Goal: Task Accomplishment & Management: Manage account settings

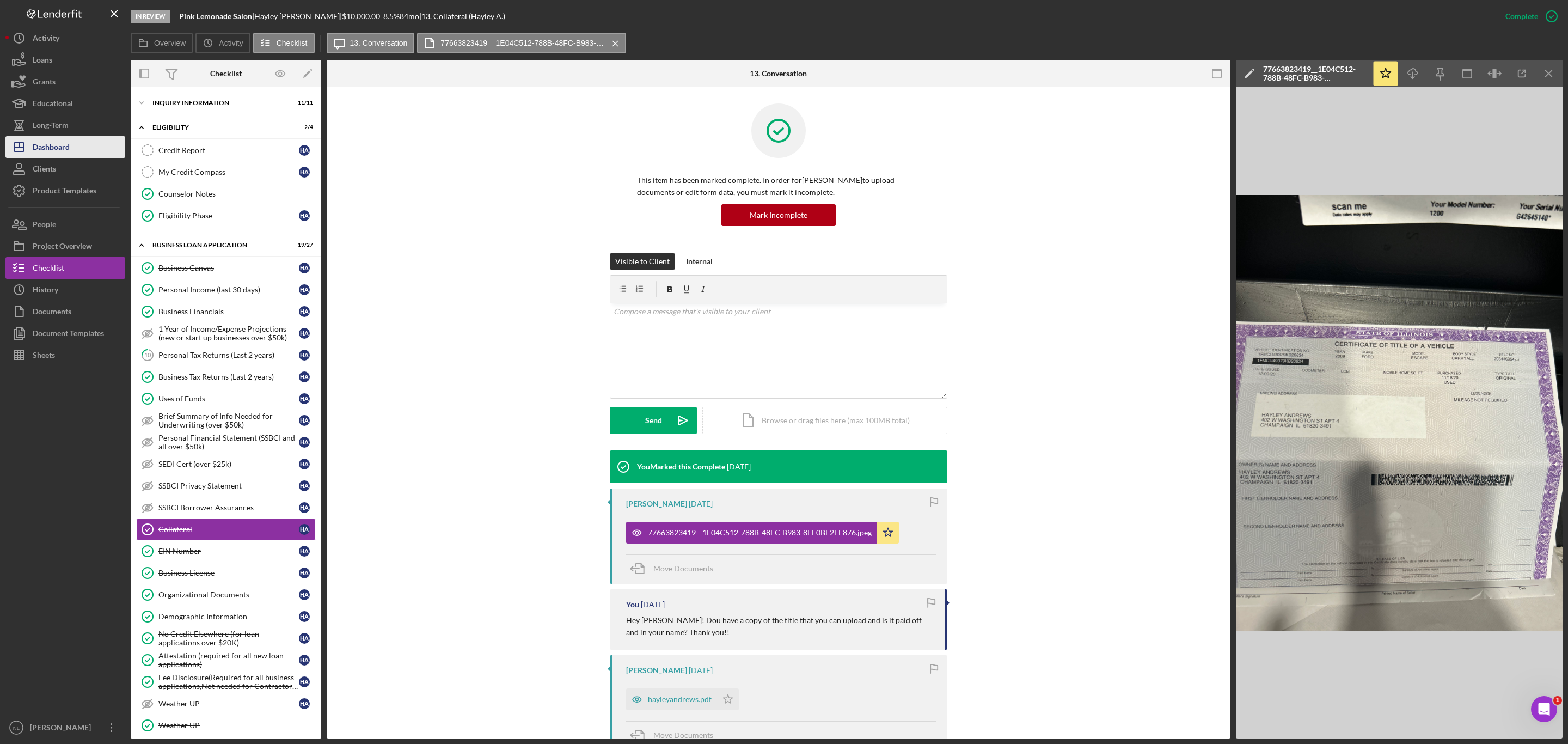
click at [67, 142] on div "Dashboard" at bounding box center [51, 149] width 37 height 25
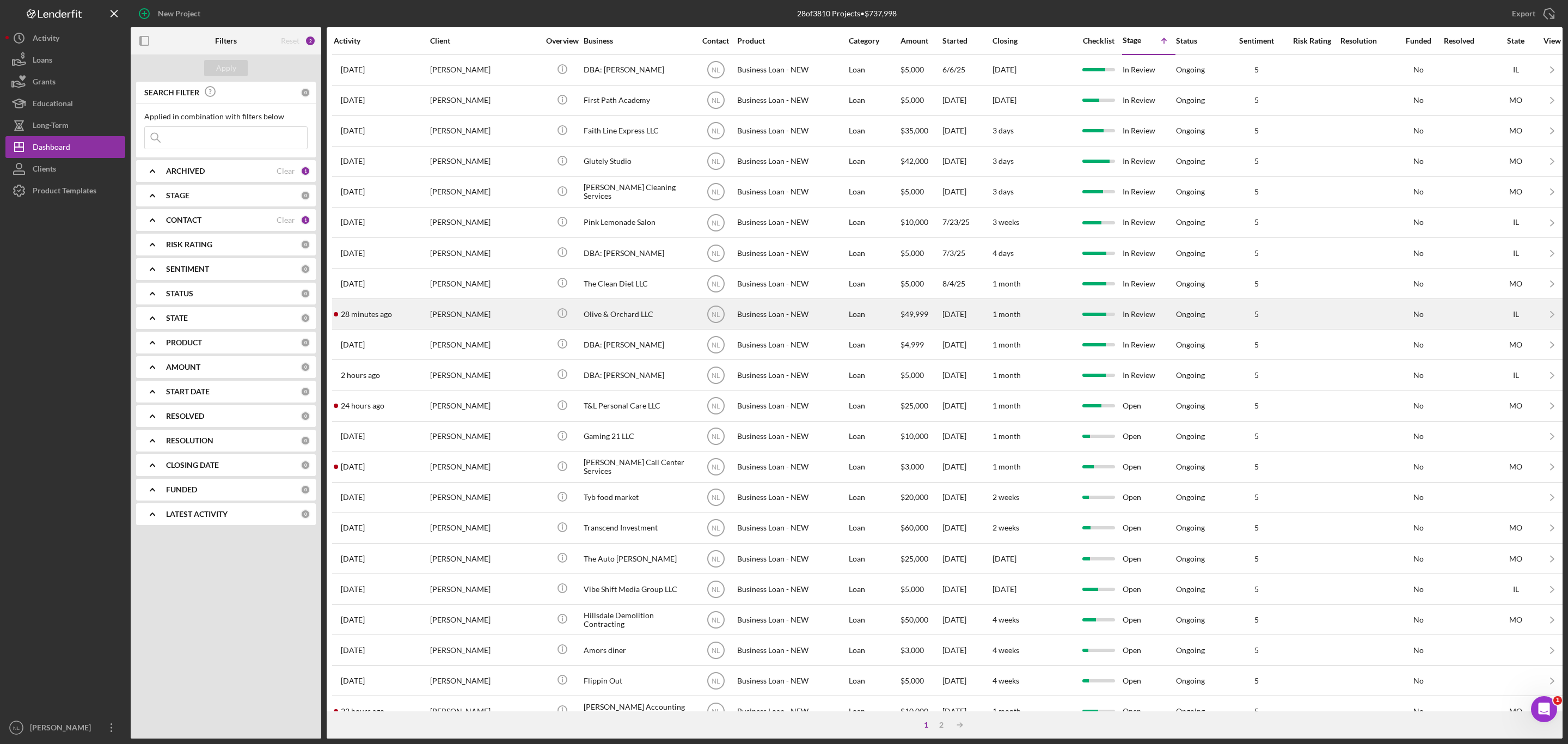
click at [473, 328] on div "[PERSON_NAME]" at bounding box center [485, 314] width 109 height 29
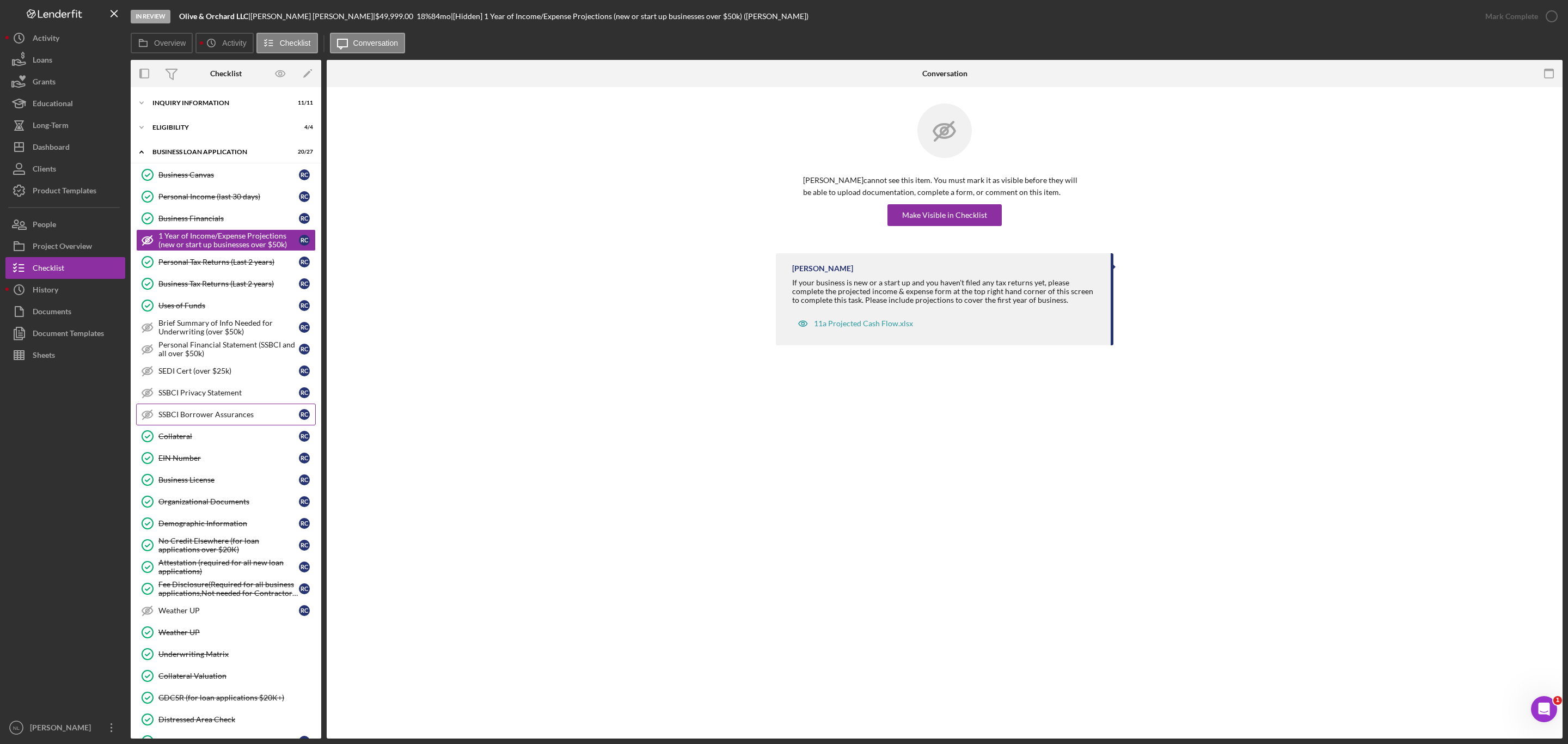
scroll to position [112, 0]
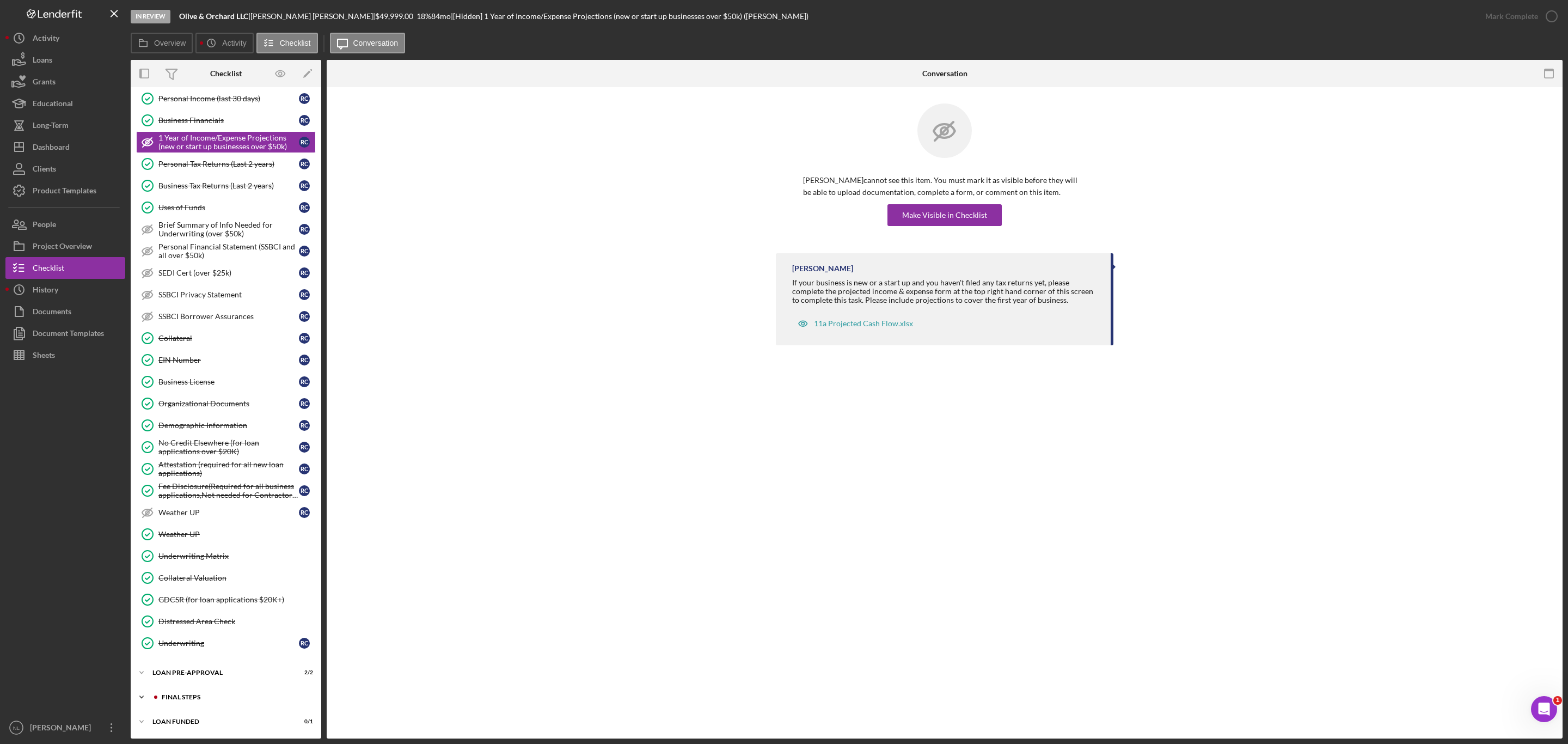
click at [200, 695] on div "FINAL STEPS" at bounding box center [234, 697] width 146 height 7
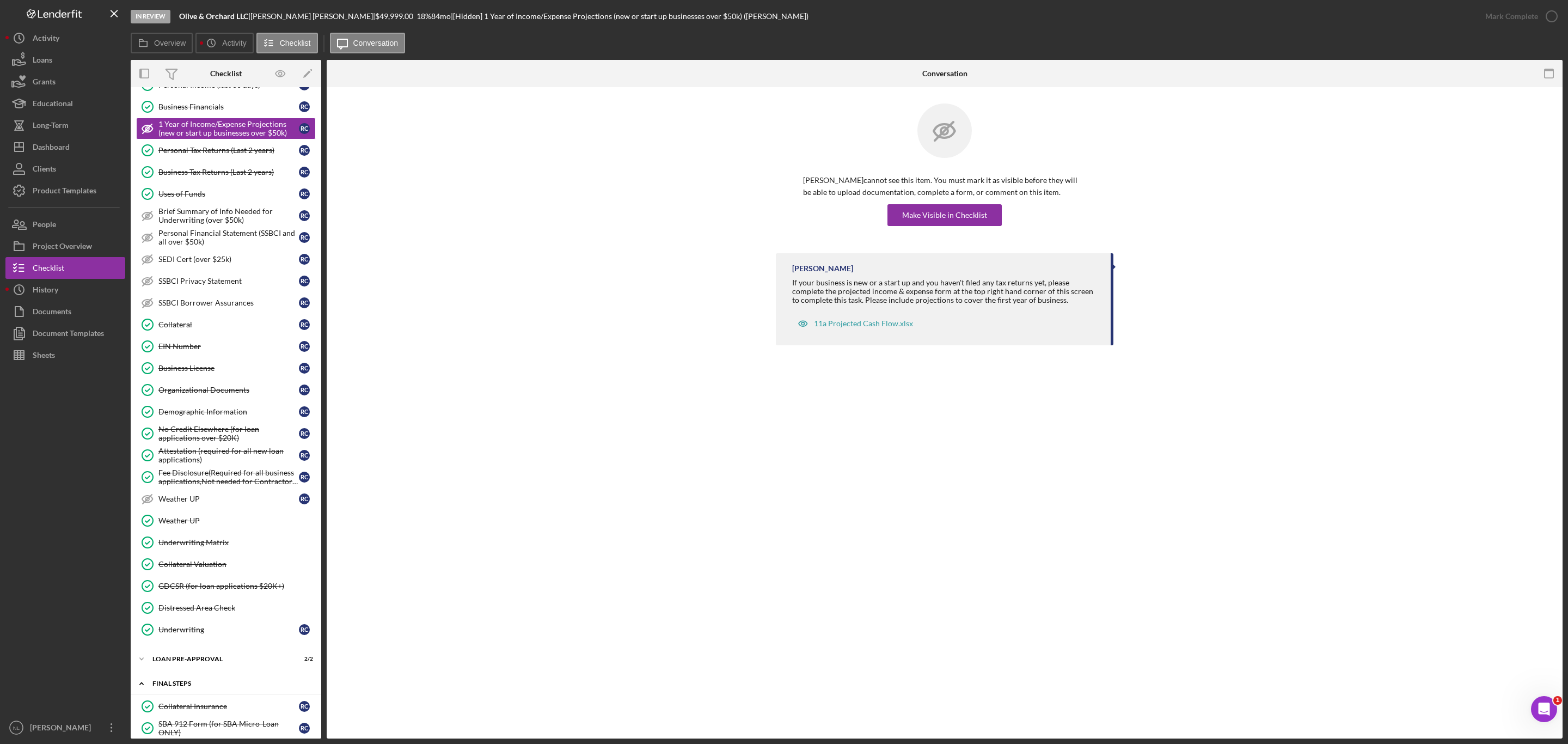
scroll to position [542, 0]
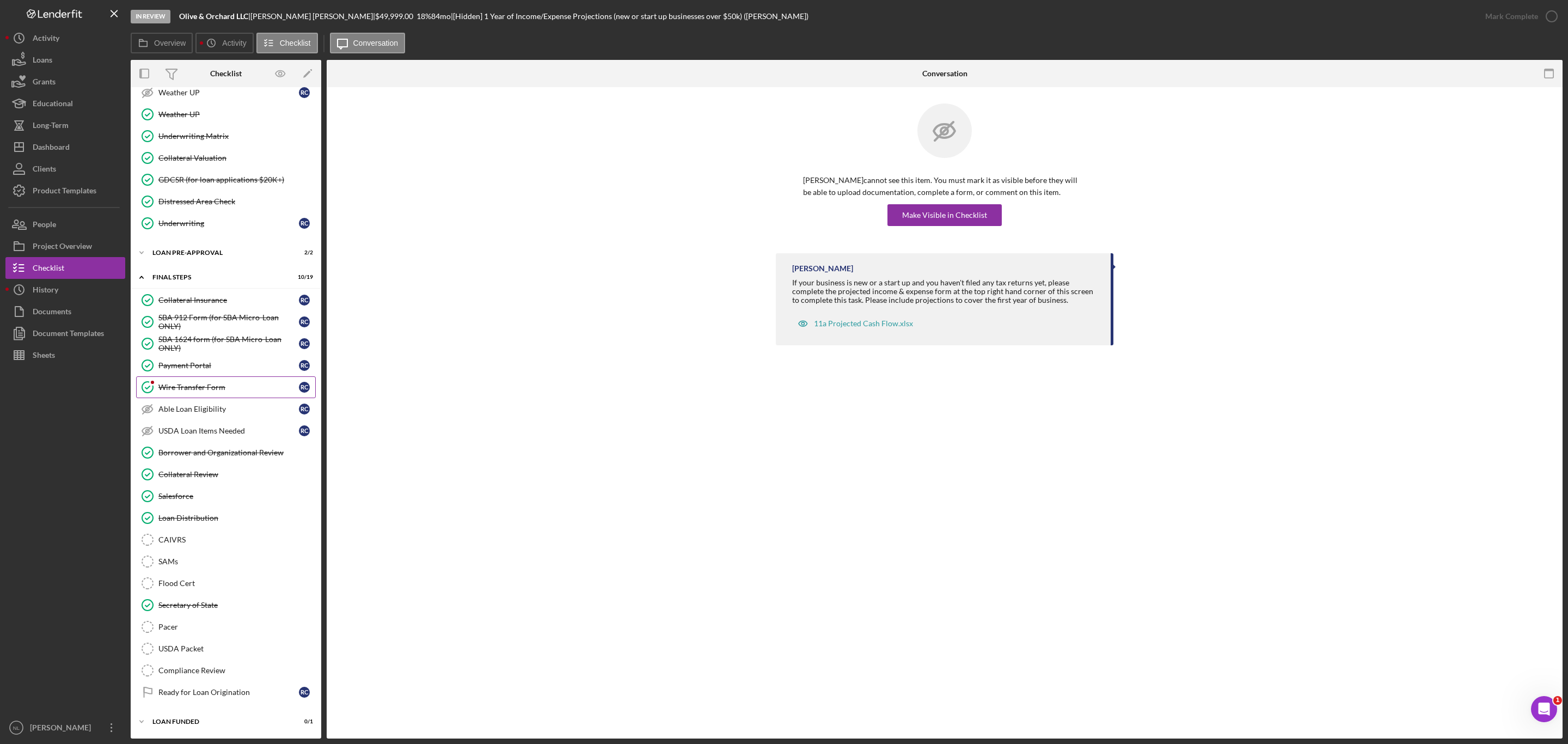
click at [219, 389] on link "Wire Transfer Form Wire Transfer Form R C" at bounding box center [226, 387] width 180 height 22
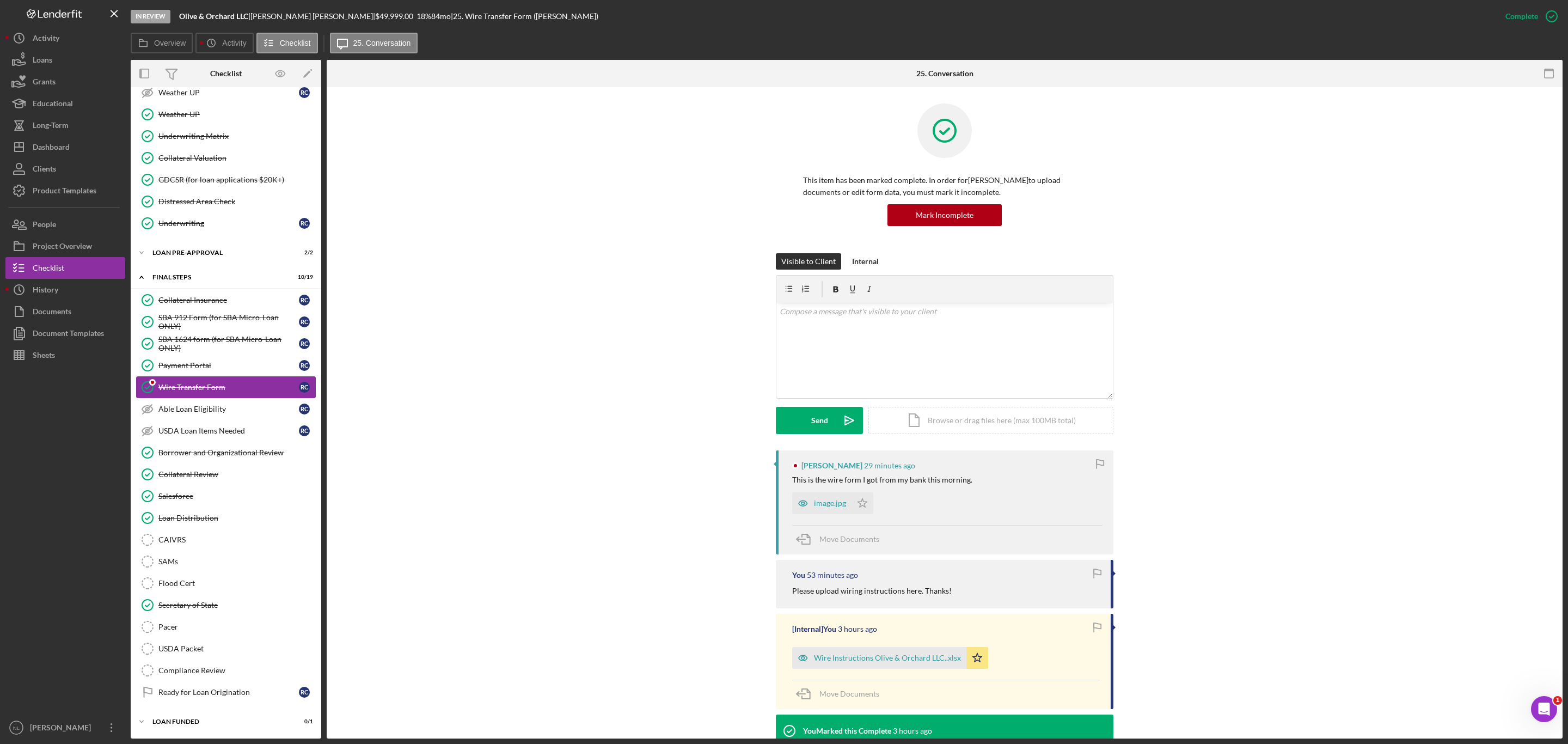
scroll to position [542, 0]
click at [832, 506] on div "image.jpg" at bounding box center [830, 503] width 32 height 9
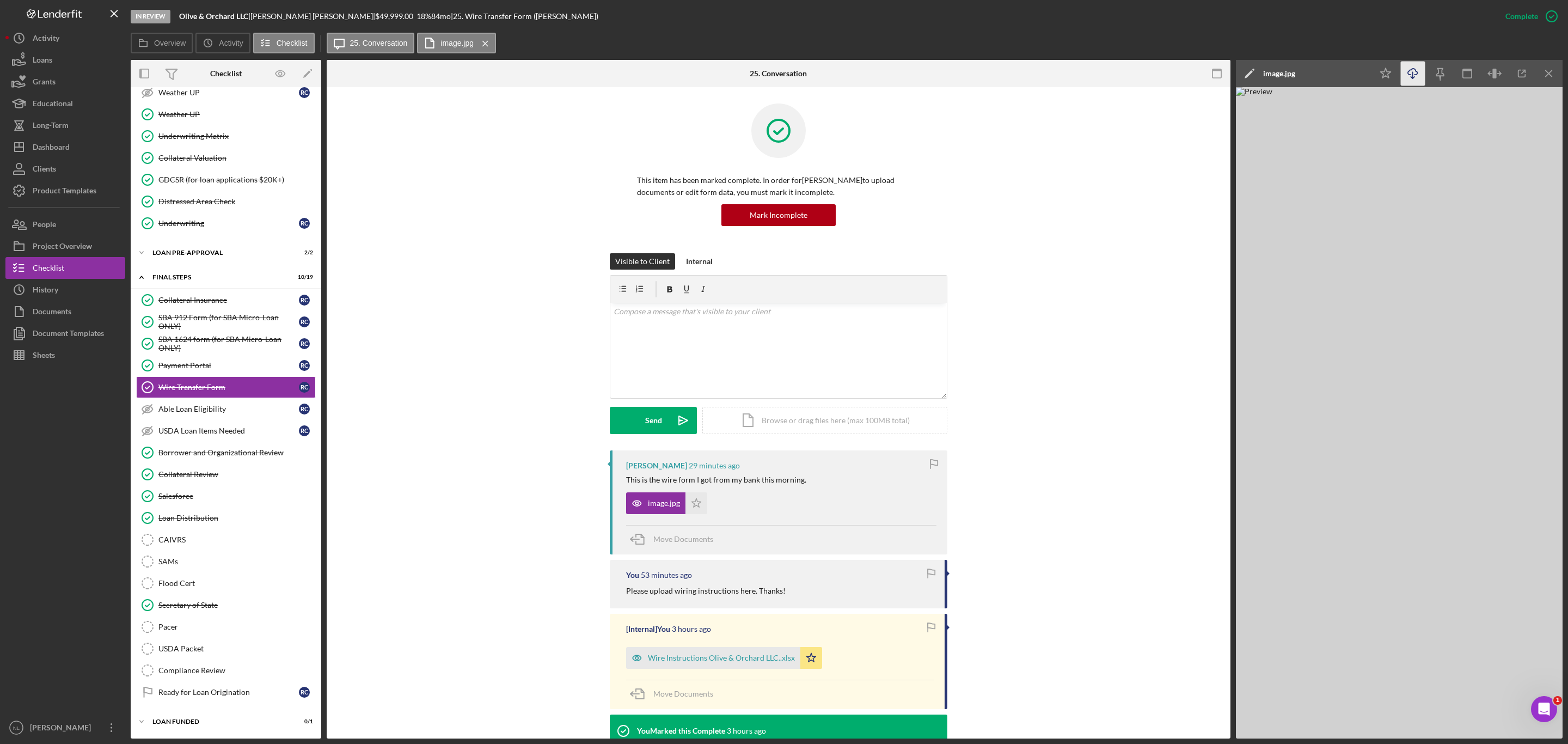
click at [1415, 79] on icon "Icon/Download" at bounding box center [1413, 74] width 25 height 25
click at [224, 493] on div "Salesforce" at bounding box center [237, 496] width 157 height 9
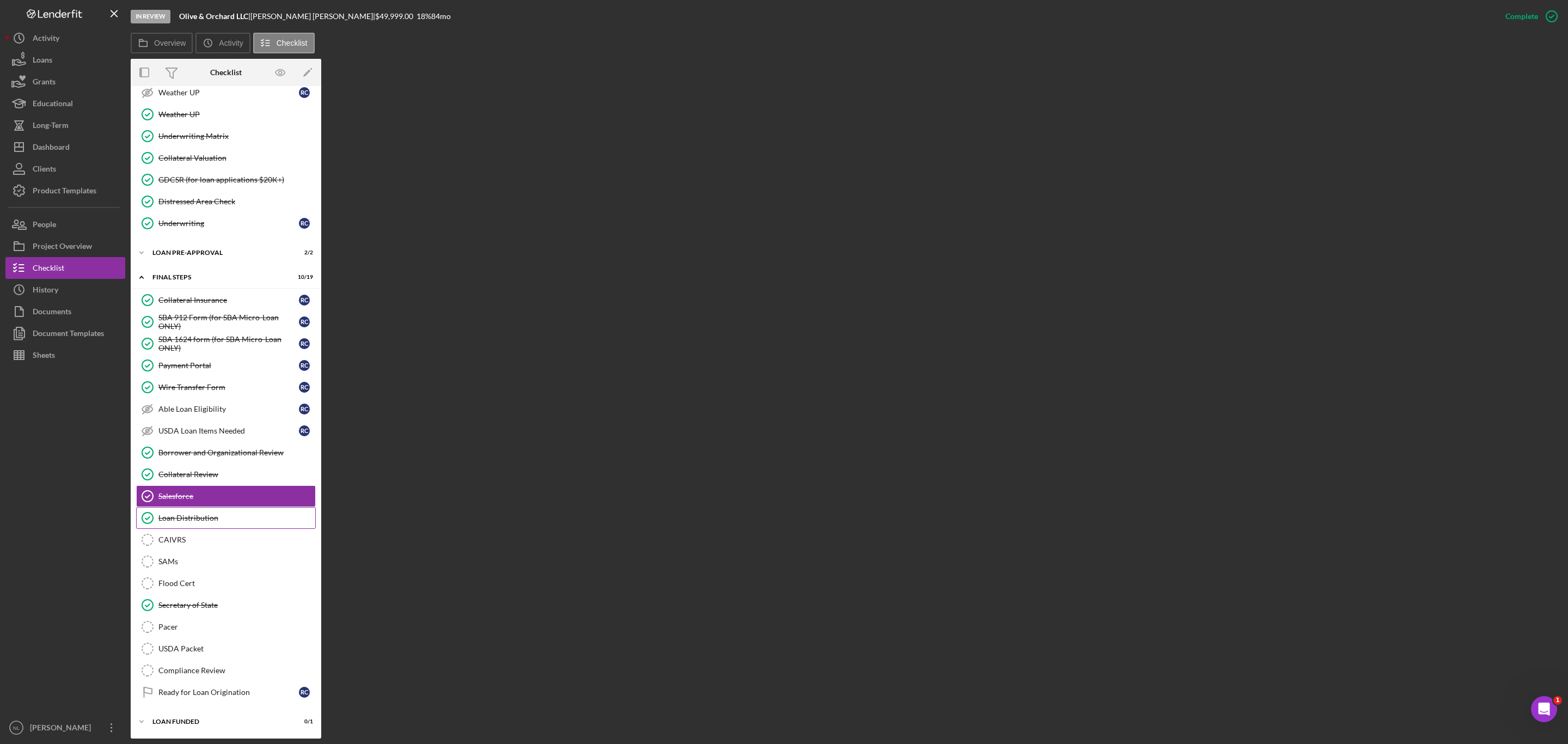
click at [213, 514] on div "Loan Distribution" at bounding box center [237, 518] width 157 height 9
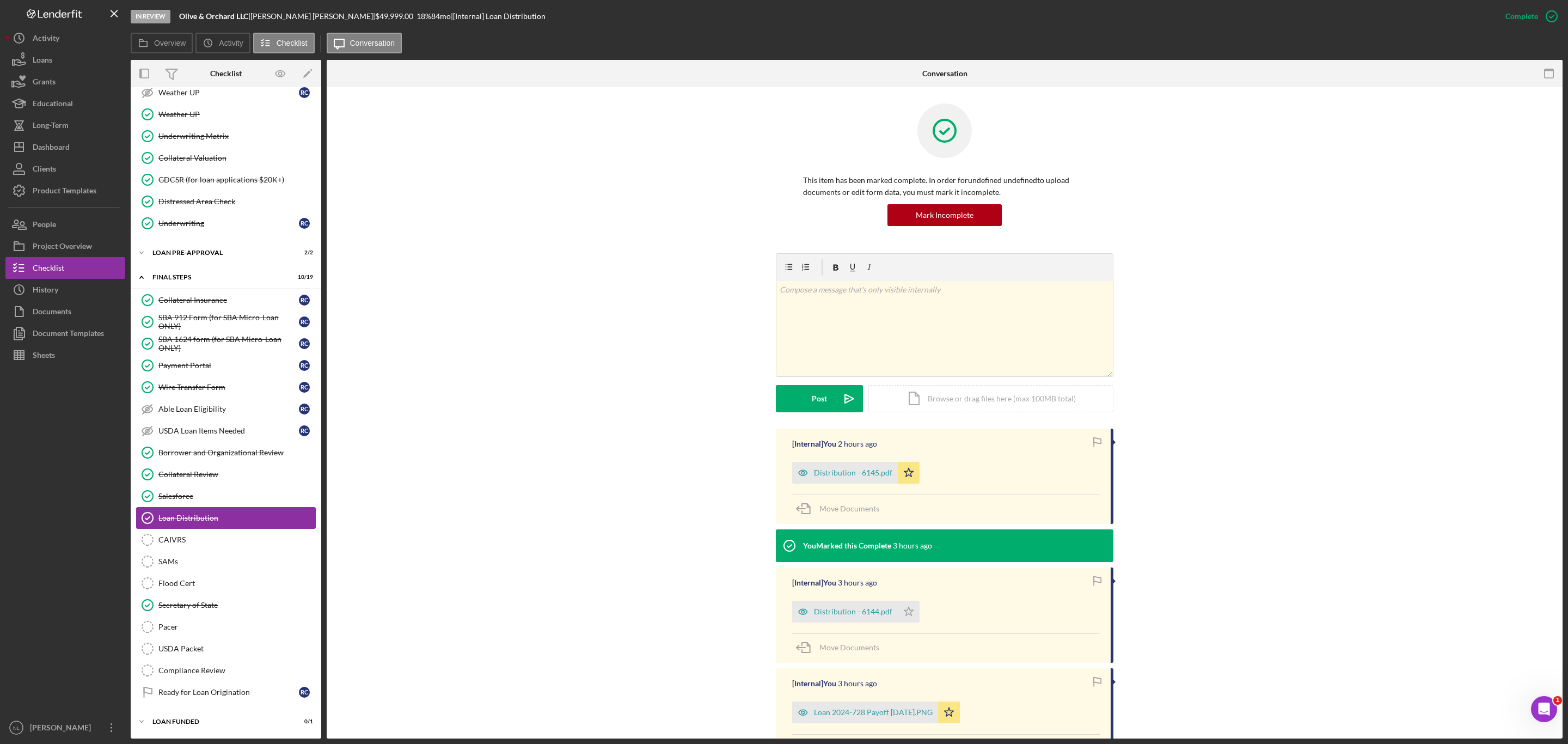
scroll to position [542, 0]
click at [840, 476] on div "Distribution - 6145.pdf" at bounding box center [853, 472] width 78 height 9
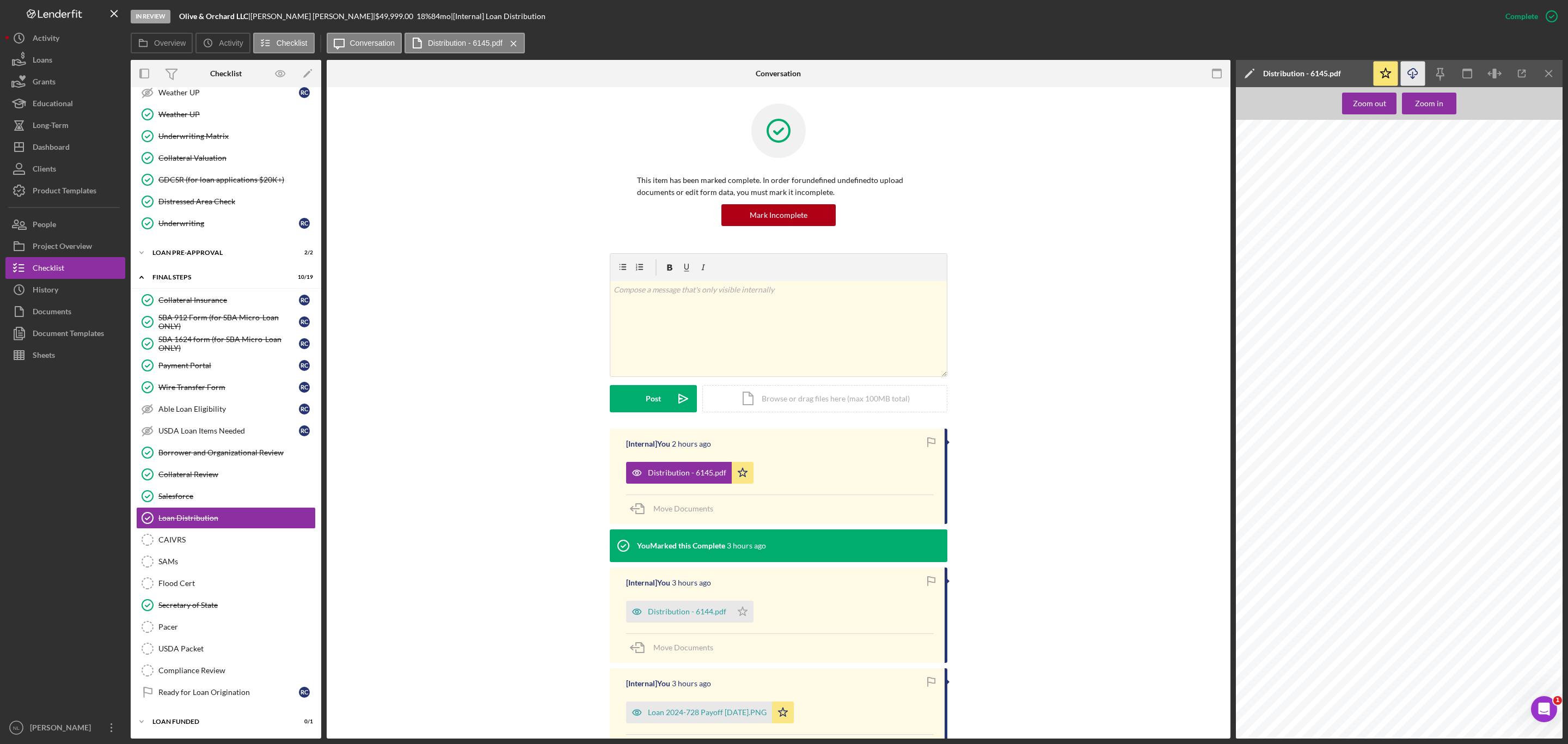
click at [1417, 69] on icon "Icon/Download" at bounding box center [1413, 74] width 25 height 25
click at [1410, 79] on icon "Icon/Download" at bounding box center [1413, 74] width 25 height 25
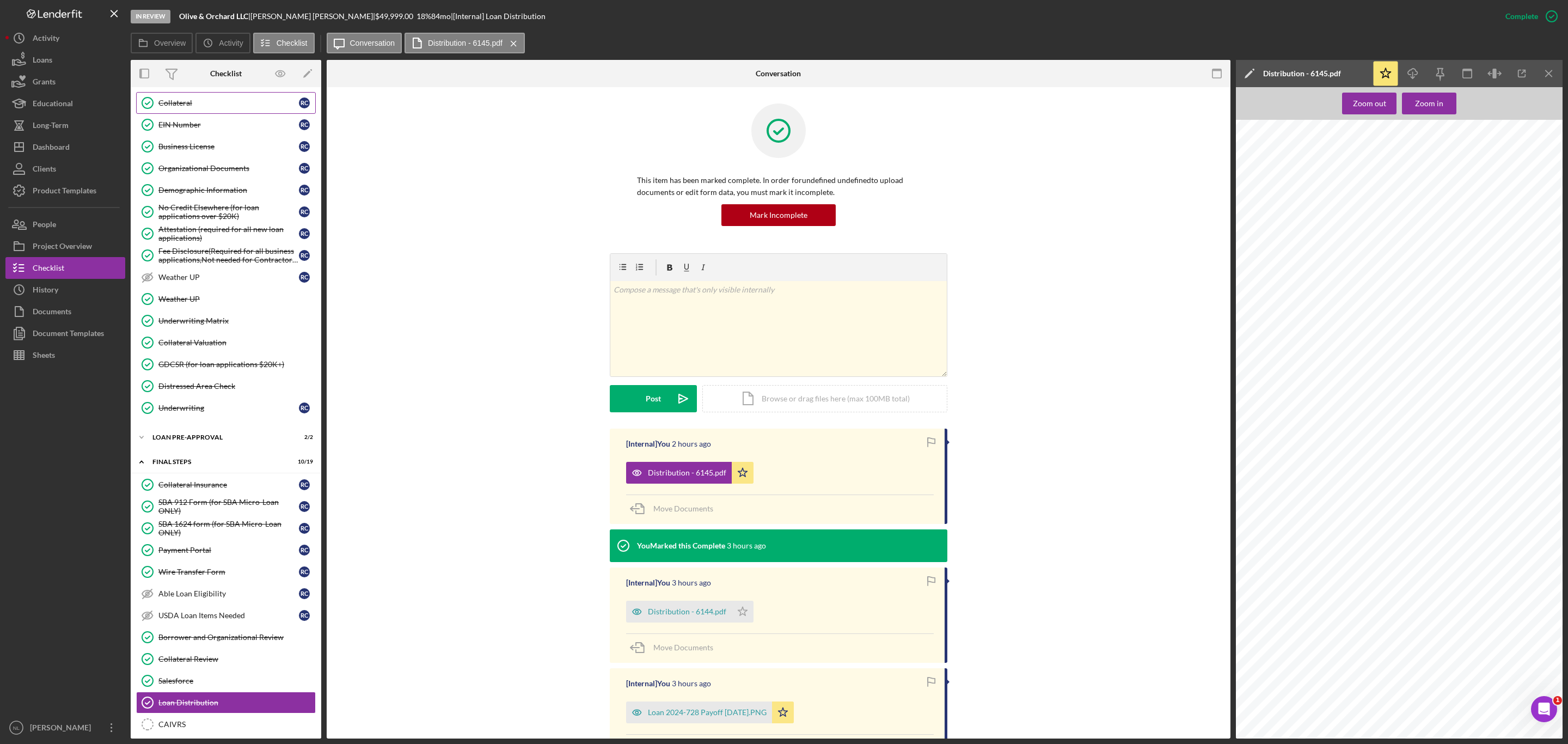
click at [229, 107] on div "Collateral" at bounding box center [229, 103] width 140 height 9
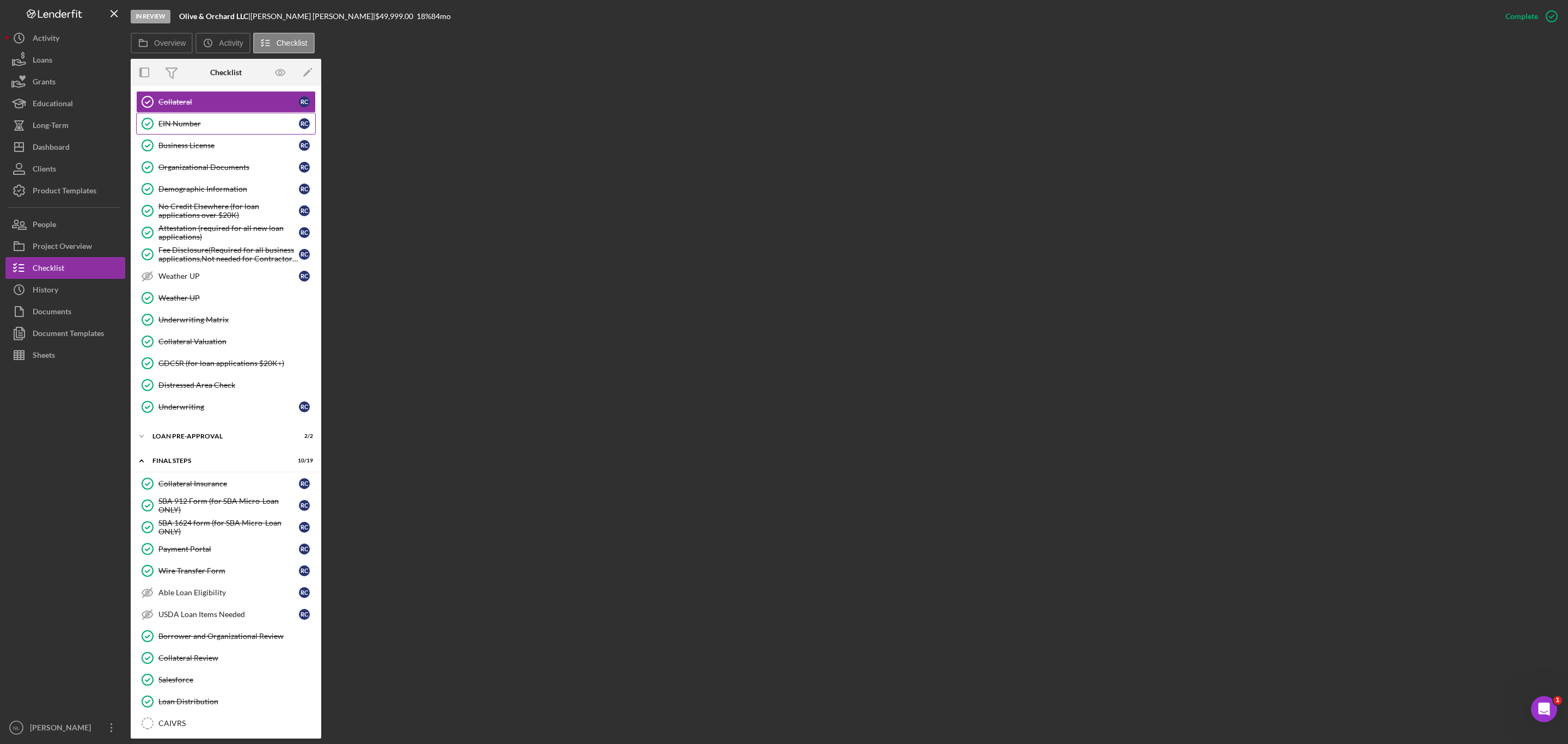
click at [210, 128] on div "EIN Number" at bounding box center [229, 123] width 140 height 9
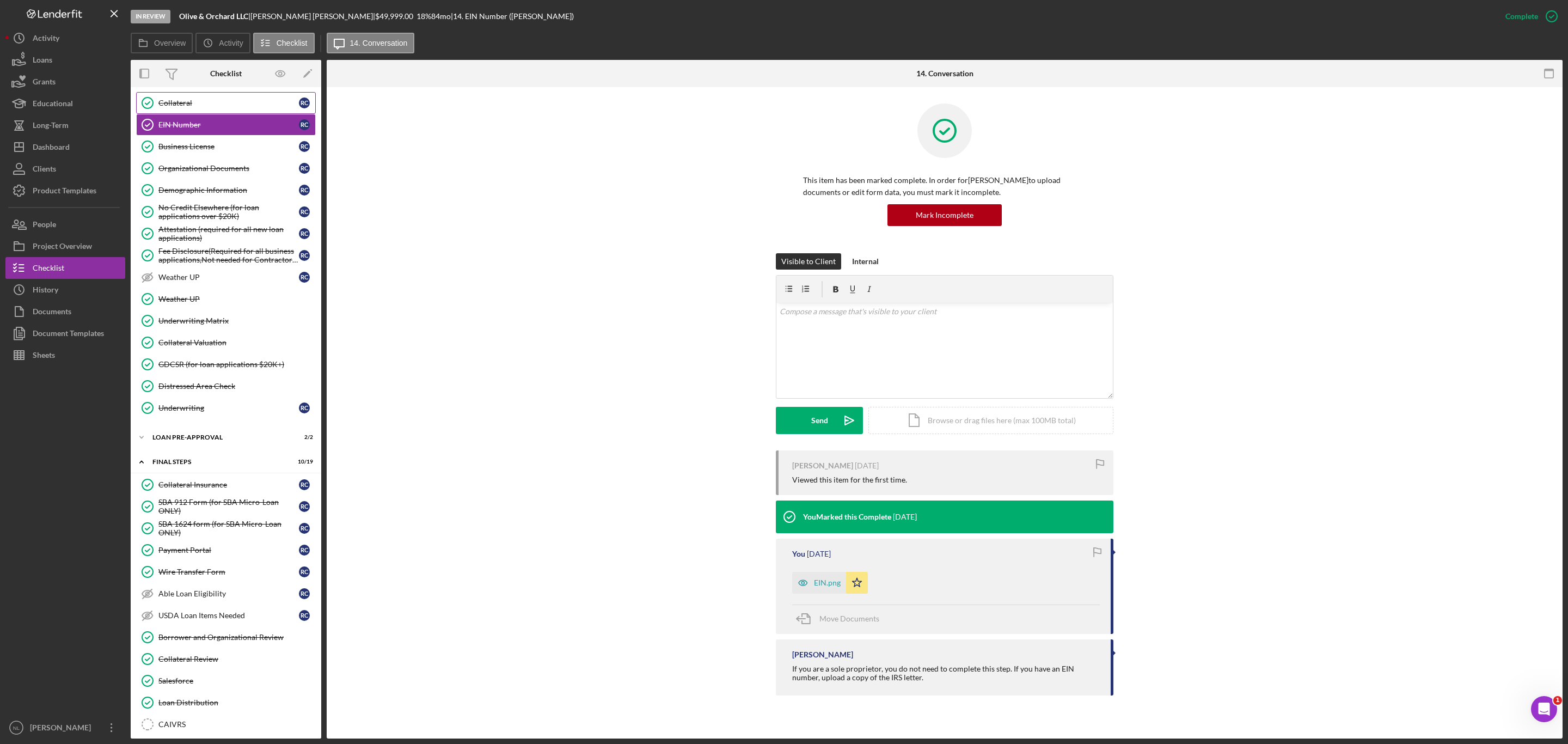
click at [201, 114] on link "Collateral Collateral R C" at bounding box center [226, 103] width 180 height 22
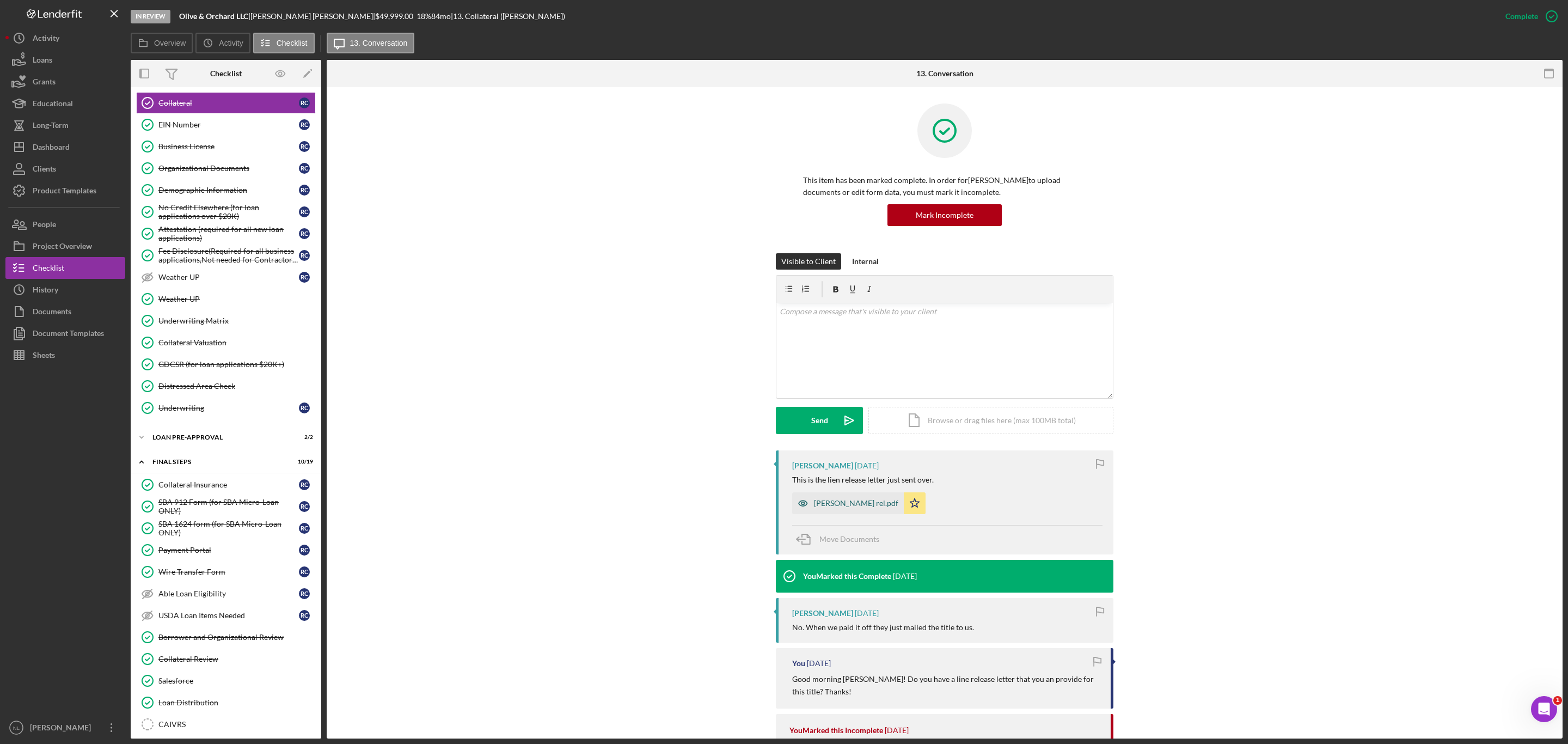
click at [828, 503] on div "[PERSON_NAME] rel.pdf" at bounding box center [856, 503] width 84 height 9
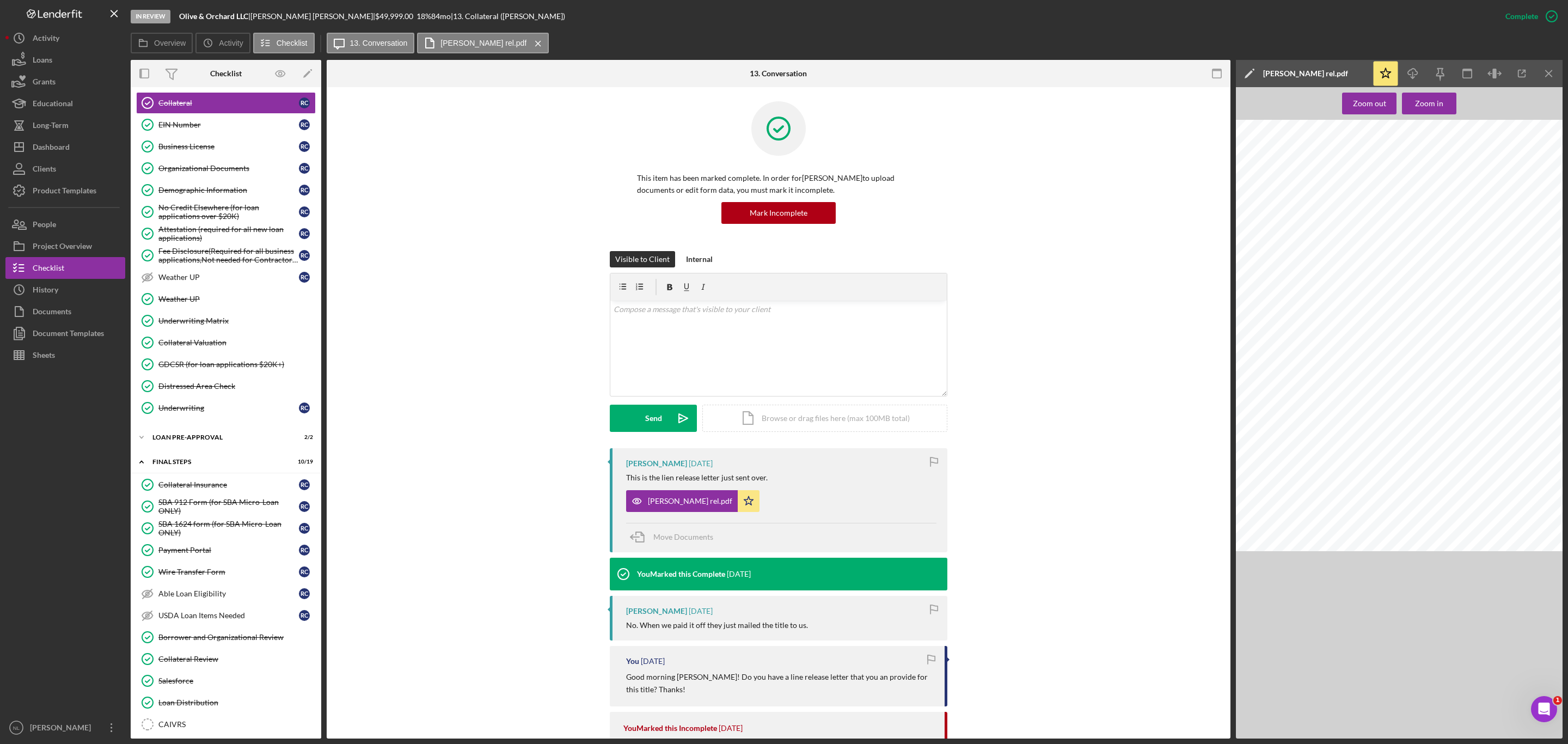
scroll to position [317, 0]
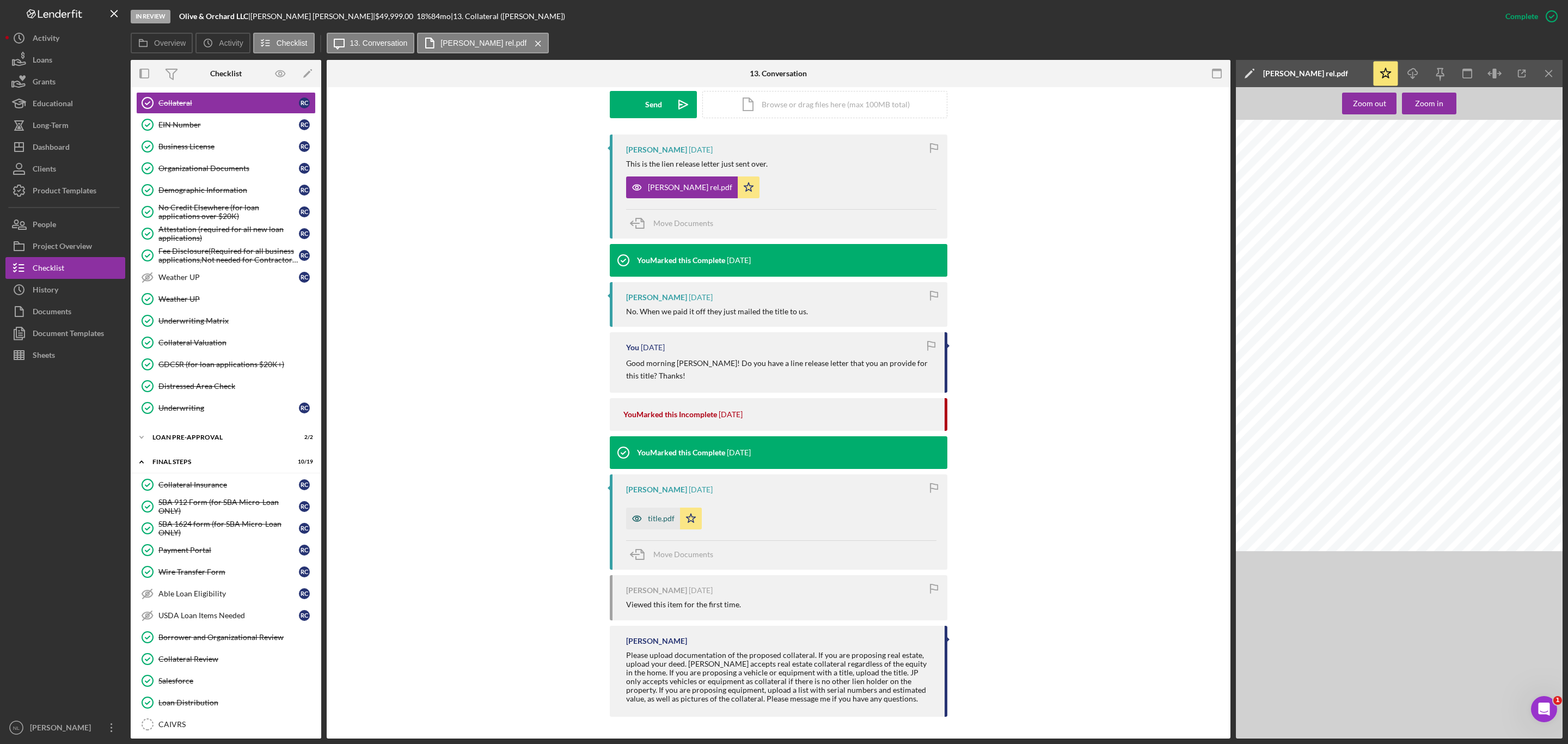
click at [653, 527] on div "title.pdf" at bounding box center [653, 518] width 54 height 22
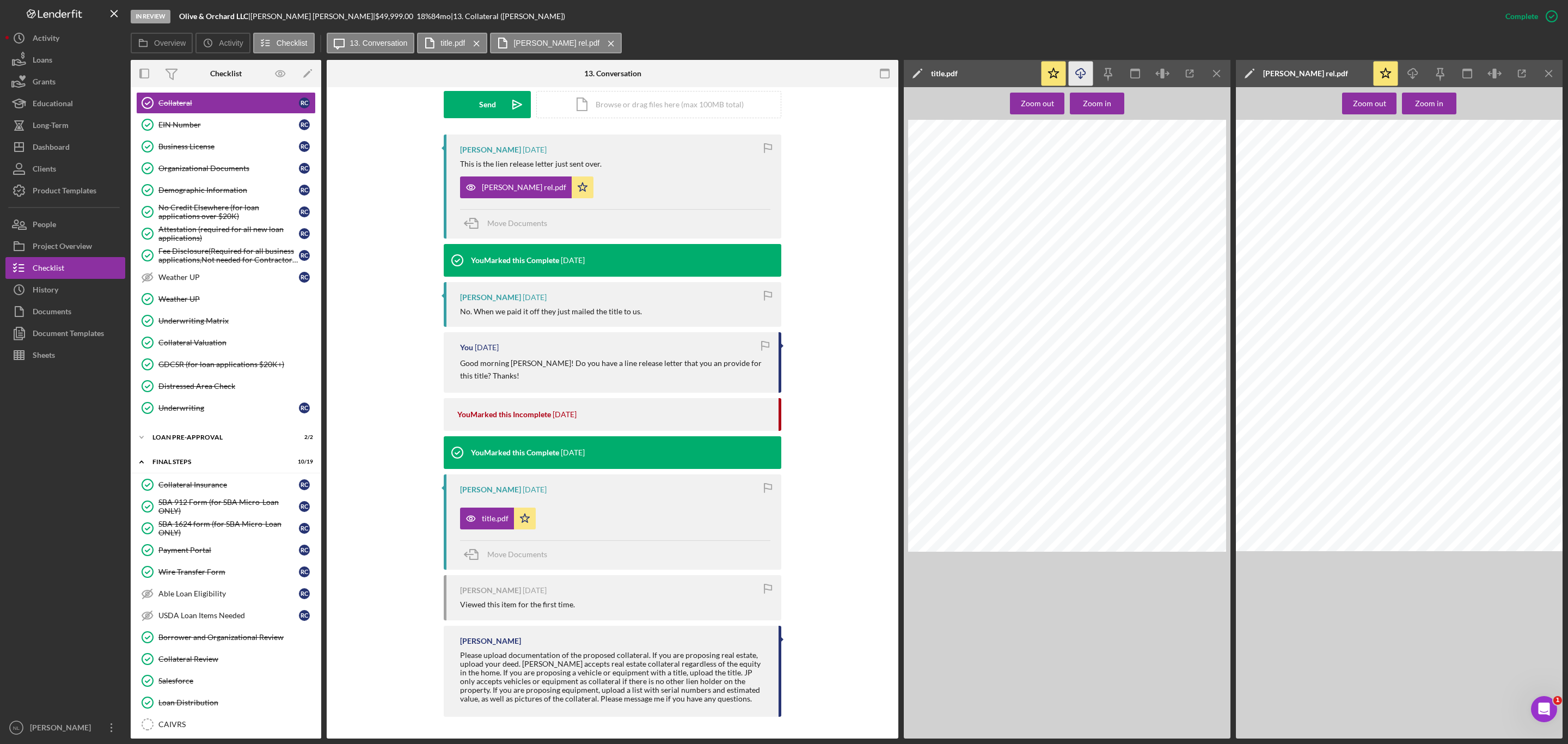
click at [1087, 67] on icon "Icon/Download" at bounding box center [1081, 74] width 25 height 25
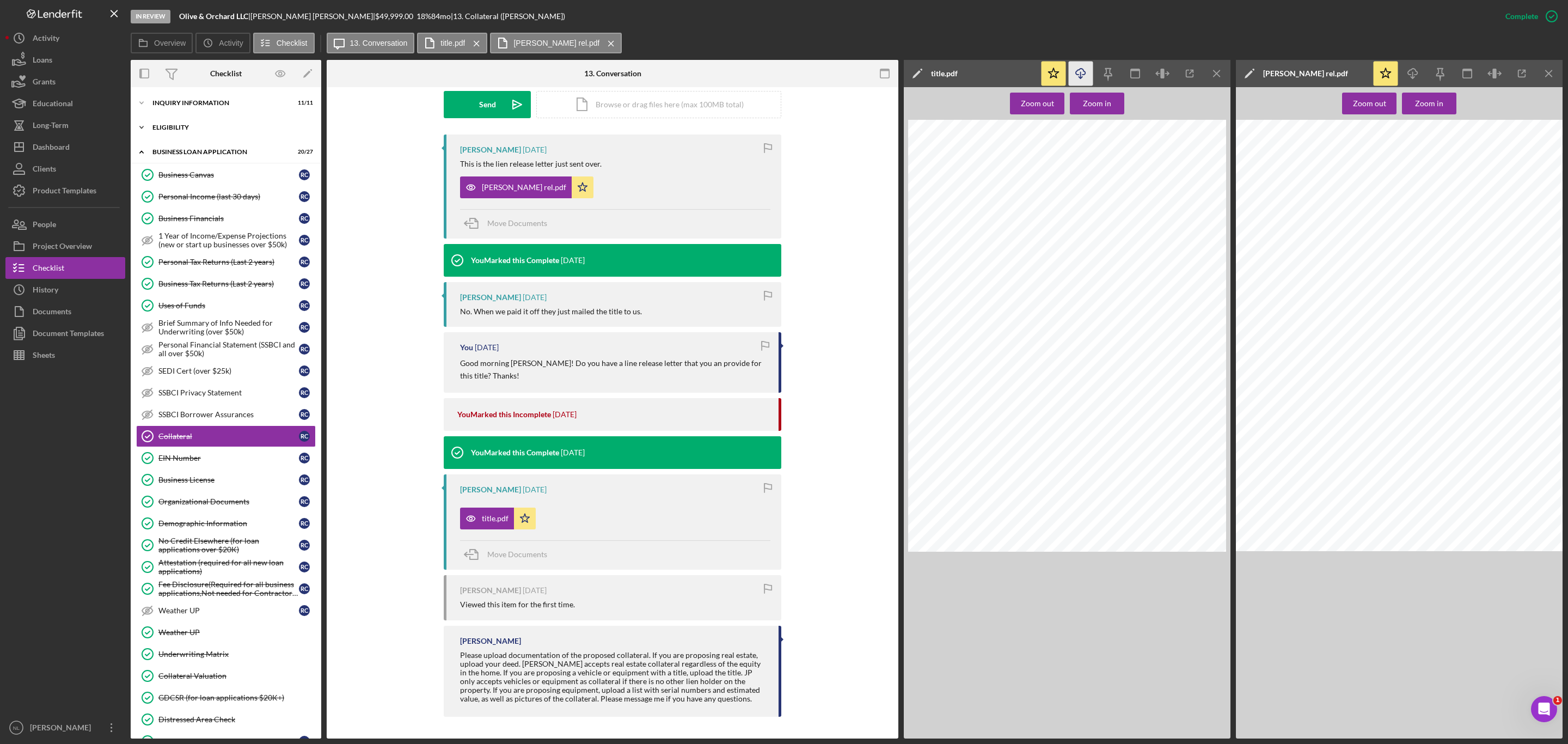
click at [163, 119] on div "Icon/Expander ELIGIBILITY 4 / 4" at bounding box center [226, 127] width 191 height 22
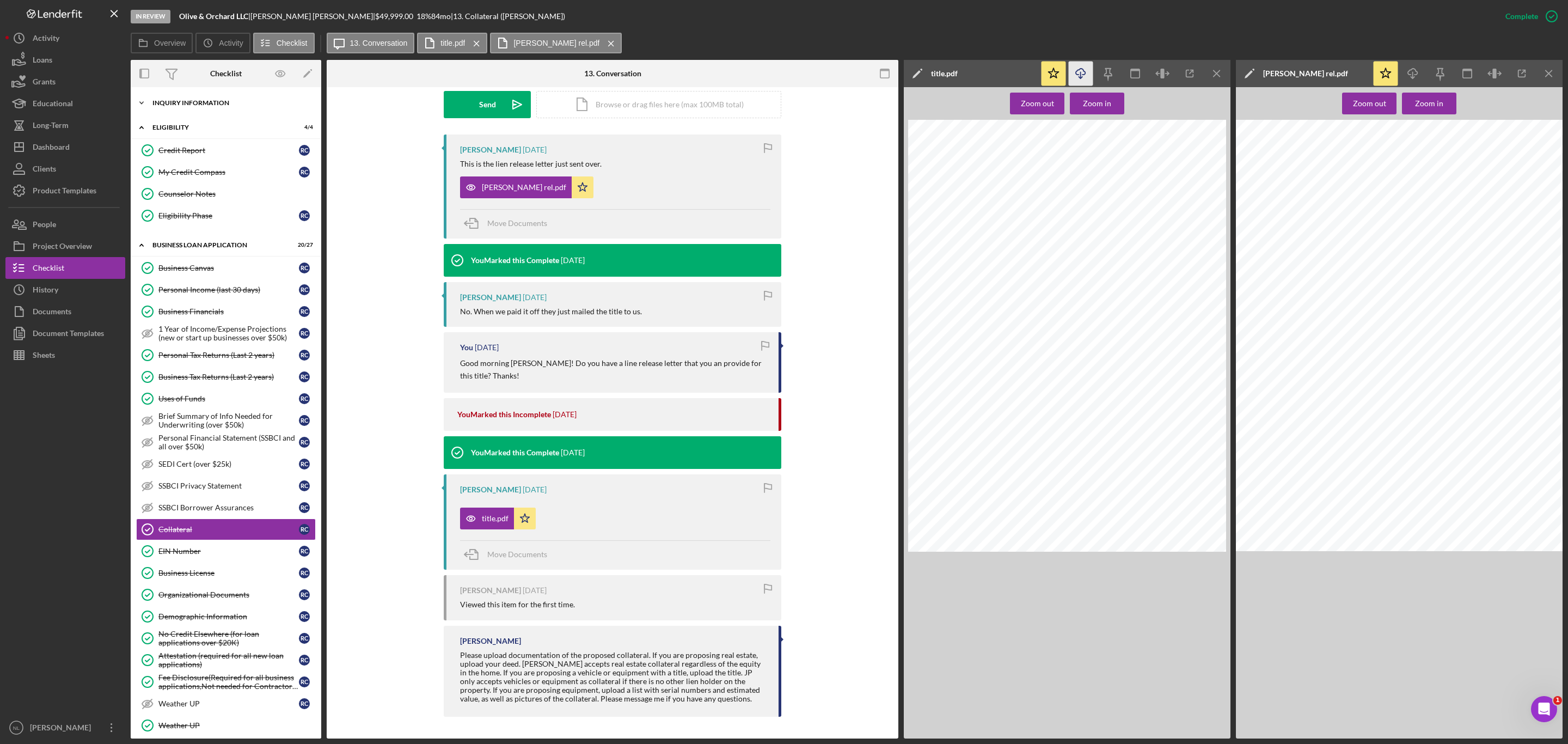
click at [162, 97] on div "Icon/Expander INQUIRY INFORMATION 11 / 11" at bounding box center [226, 103] width 191 height 22
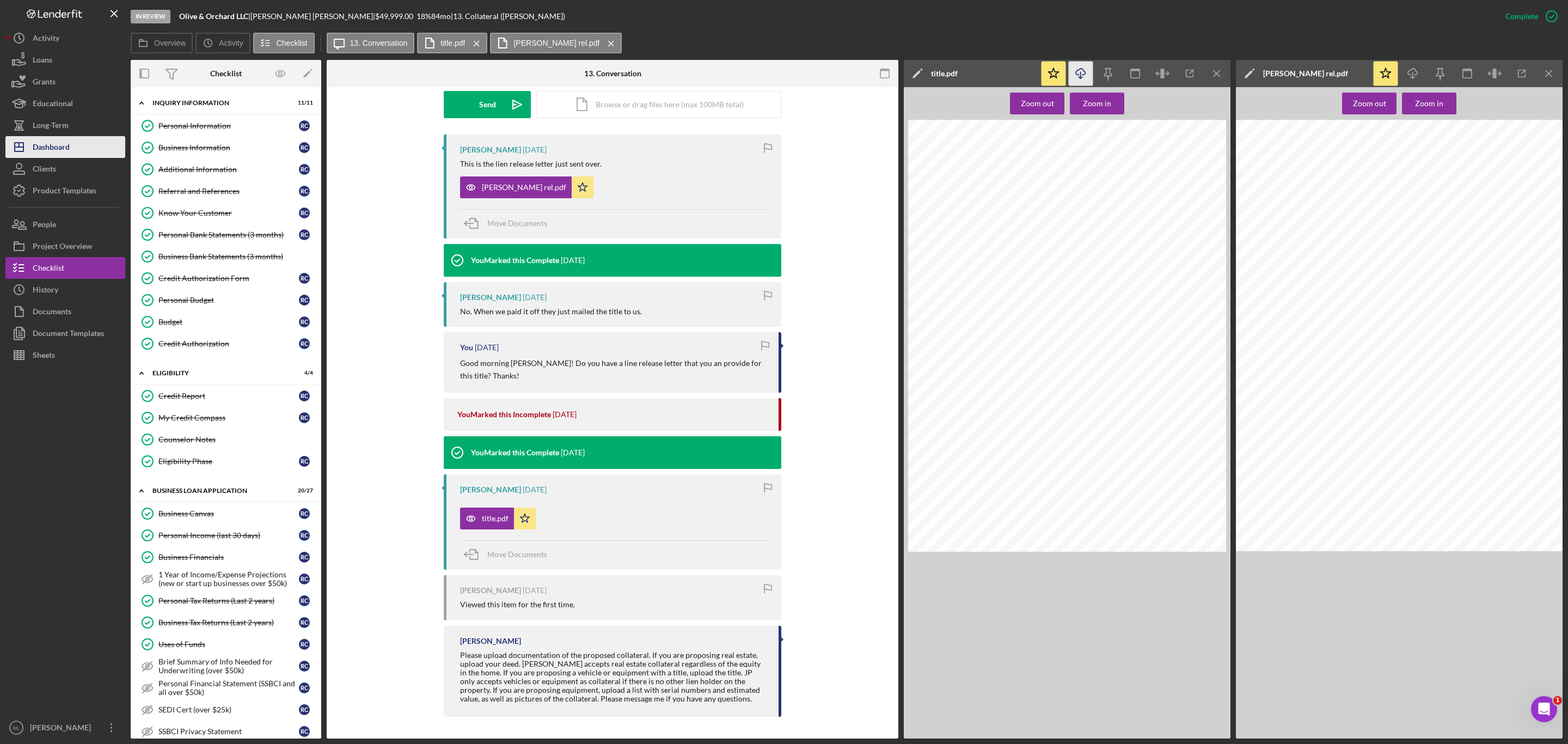
click at [59, 144] on div "Dashboard" at bounding box center [51, 149] width 37 height 25
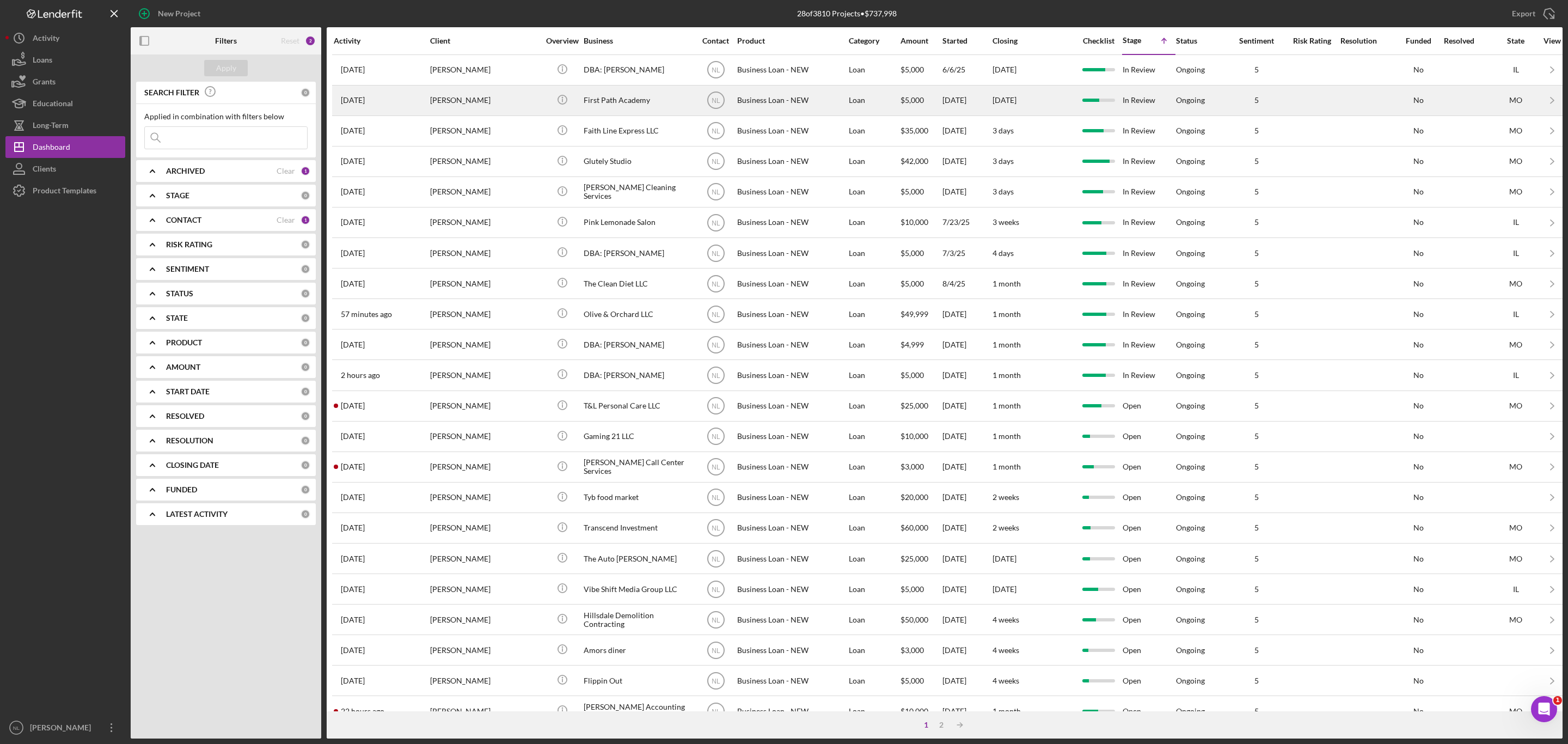
click at [462, 102] on div "[PERSON_NAME]" at bounding box center [485, 100] width 109 height 29
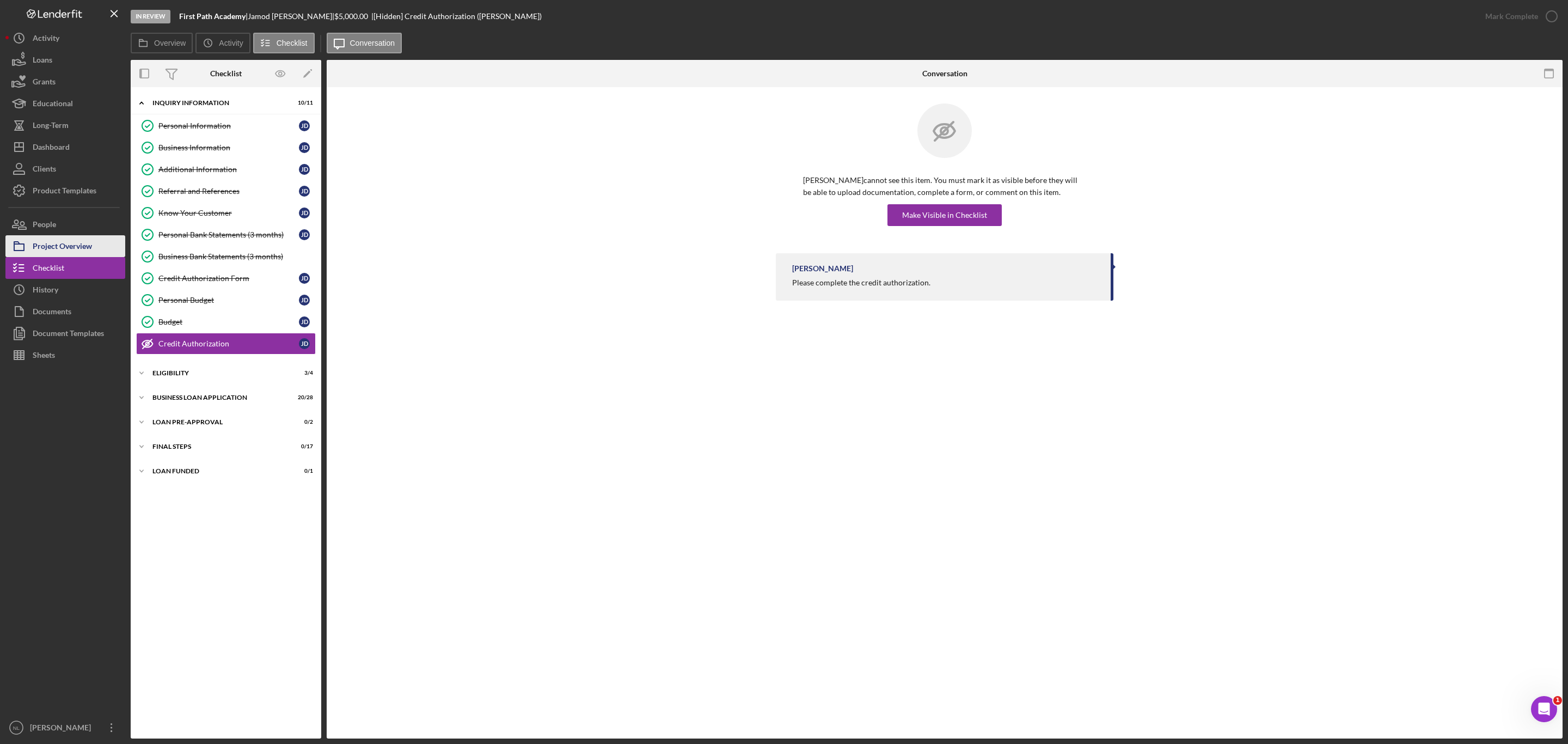
click at [42, 249] on div "Project Overview" at bounding box center [62, 247] width 59 height 25
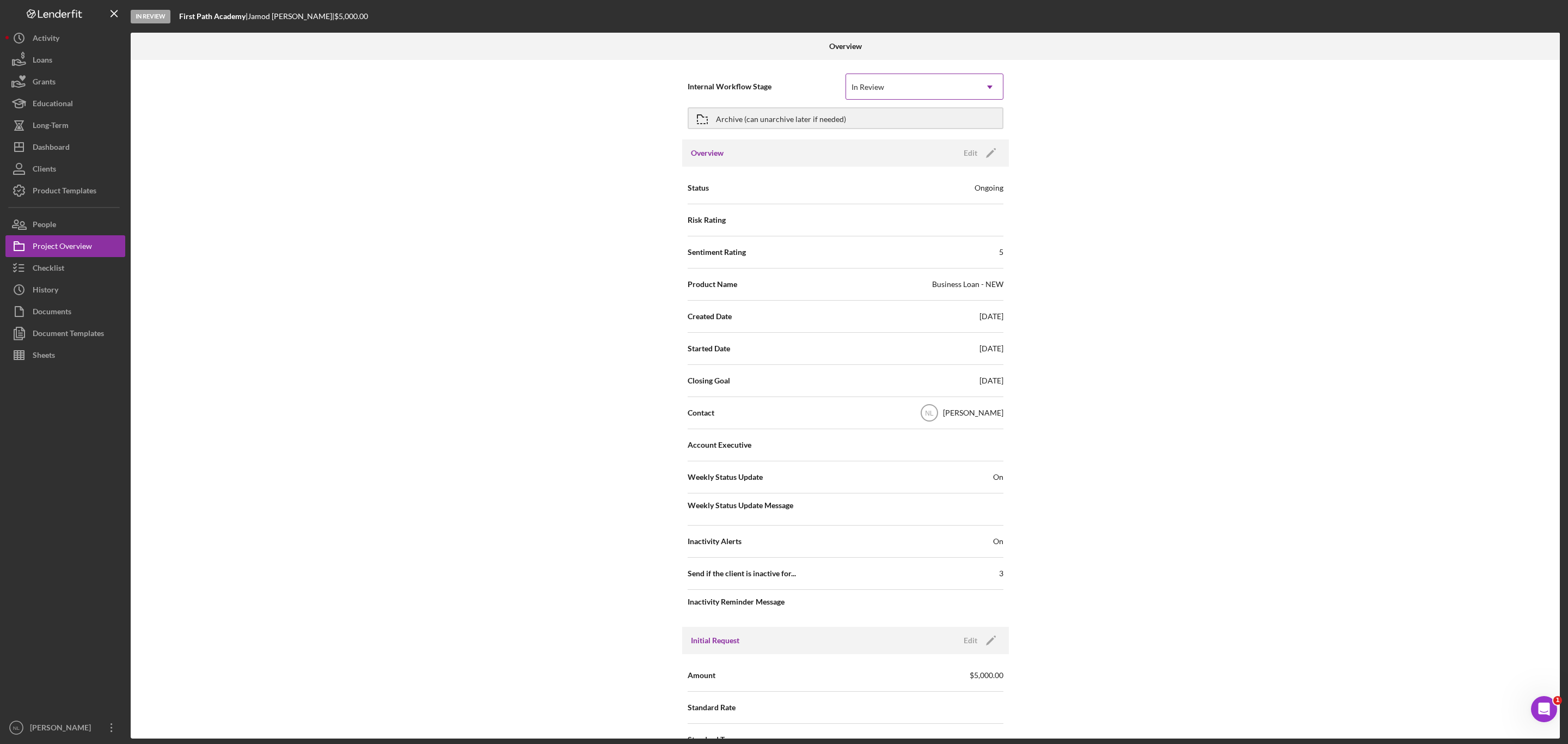
click at [898, 85] on div "In Review" at bounding box center [911, 87] width 131 height 25
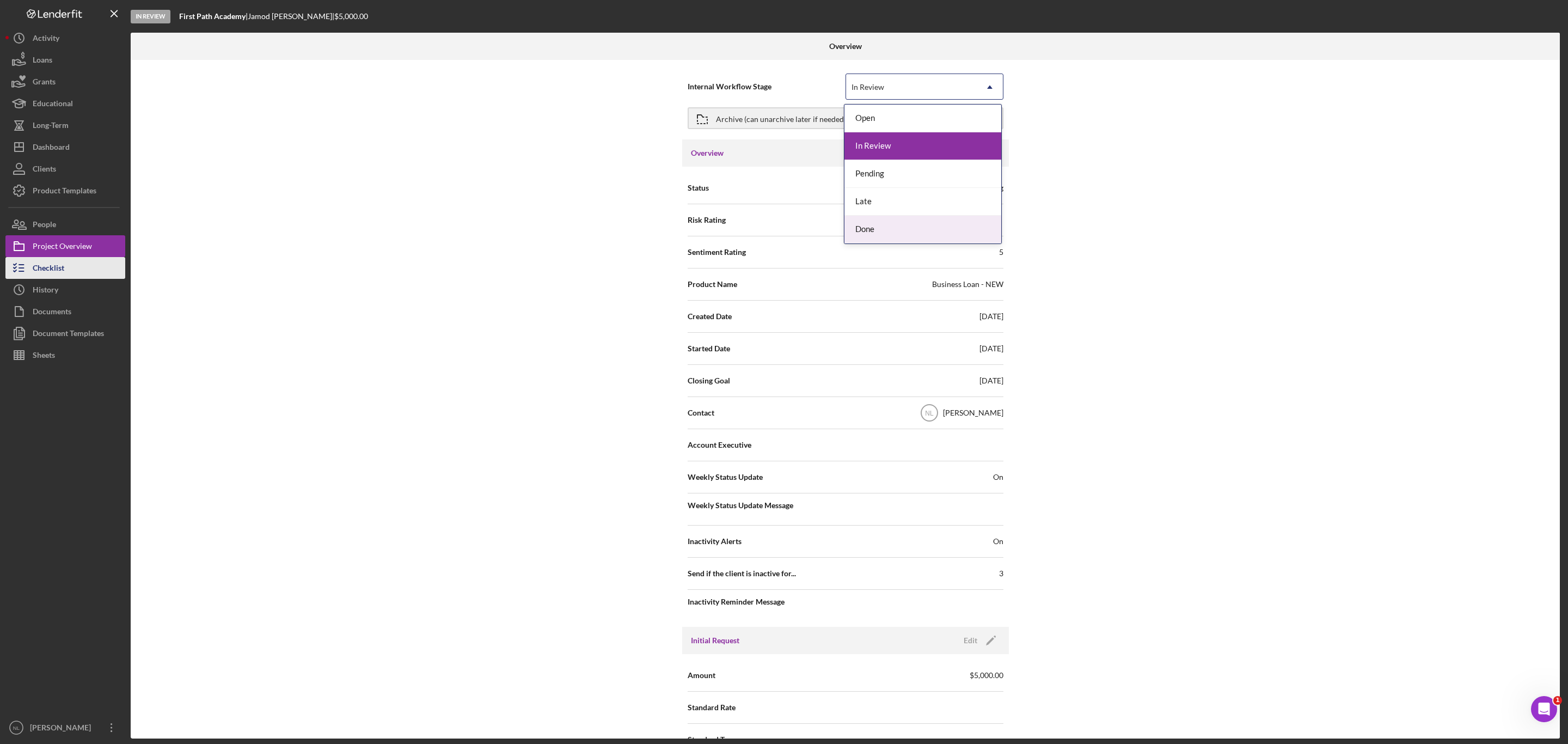
click at [69, 266] on button "Checklist" at bounding box center [65, 268] width 120 height 22
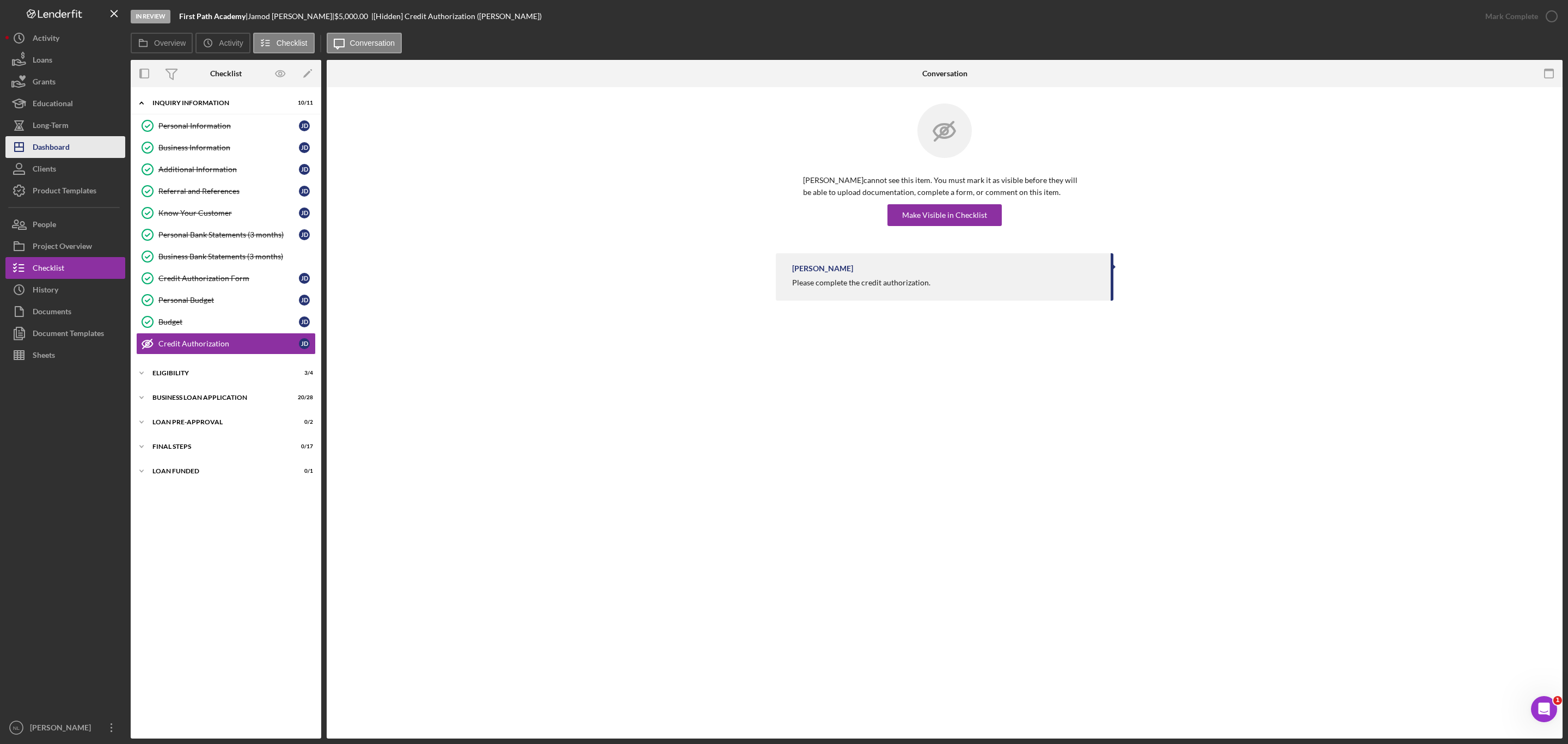
click at [72, 137] on button "Icon/Dashboard Dashboard" at bounding box center [65, 147] width 120 height 22
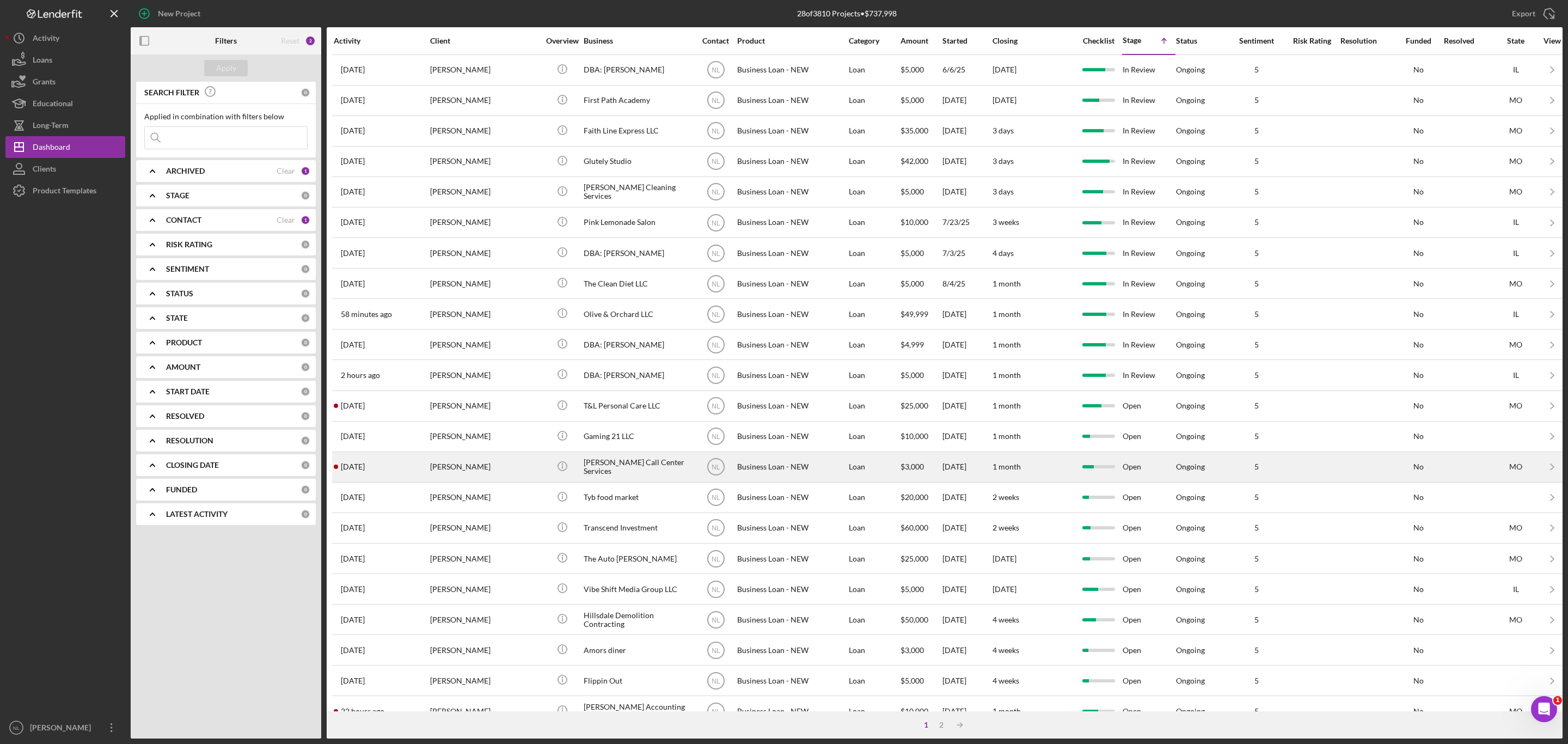
click at [446, 477] on div "[PERSON_NAME]" at bounding box center [485, 467] width 109 height 29
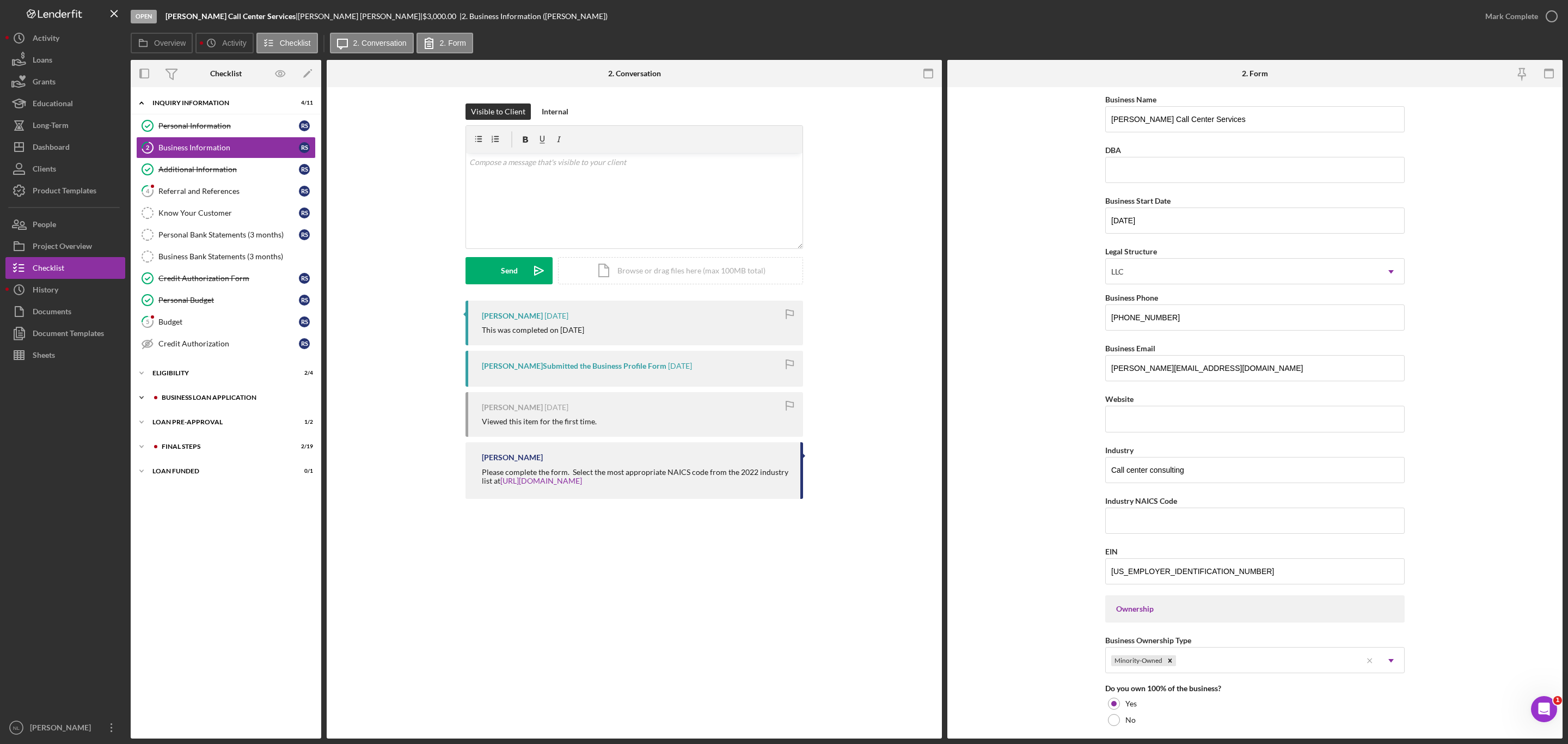
click at [234, 401] on div "BUSINESS LOAN APPLICATION" at bounding box center [234, 398] width 146 height 7
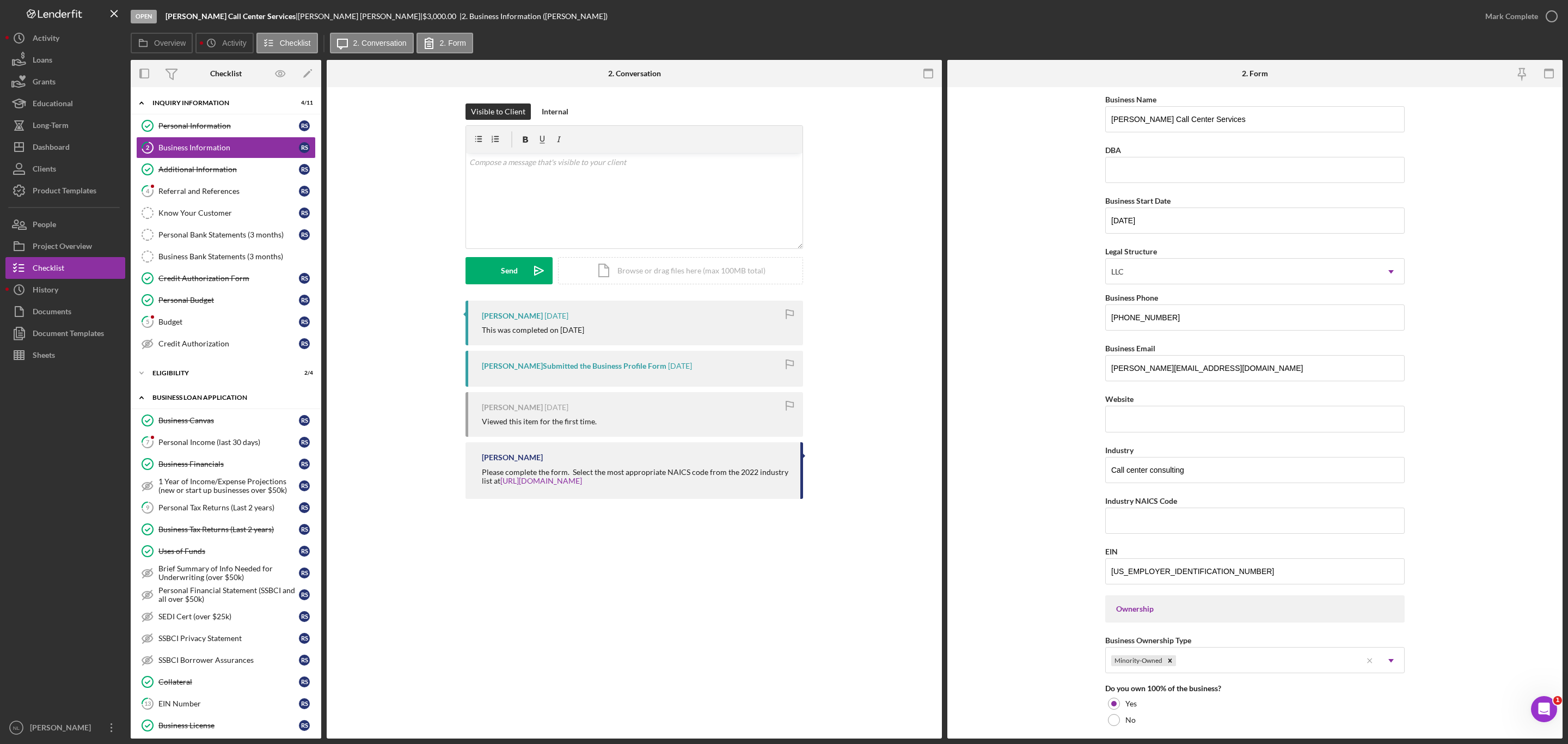
scroll to position [365, 0]
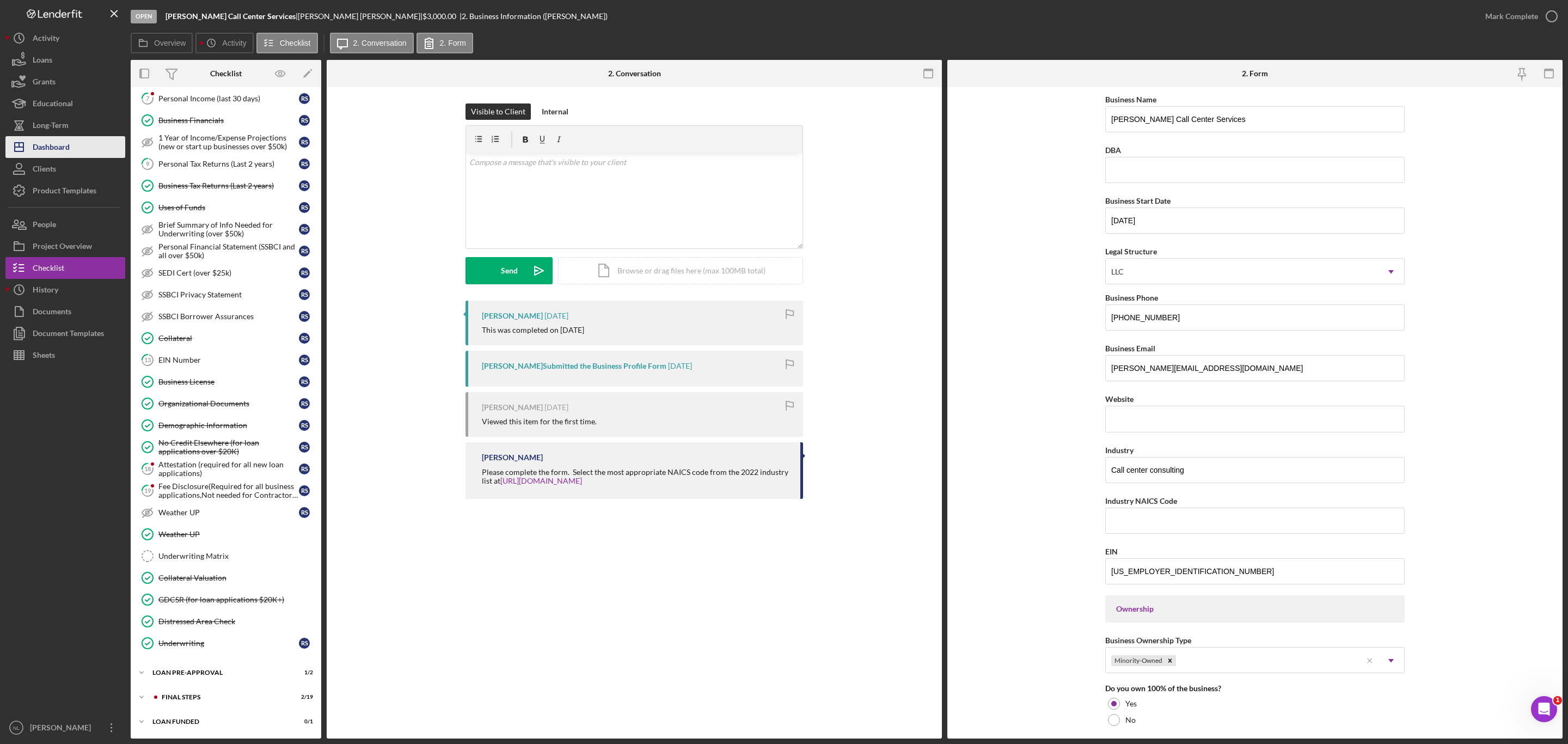
click at [82, 149] on button "Icon/Dashboard Dashboard" at bounding box center [65, 147] width 120 height 22
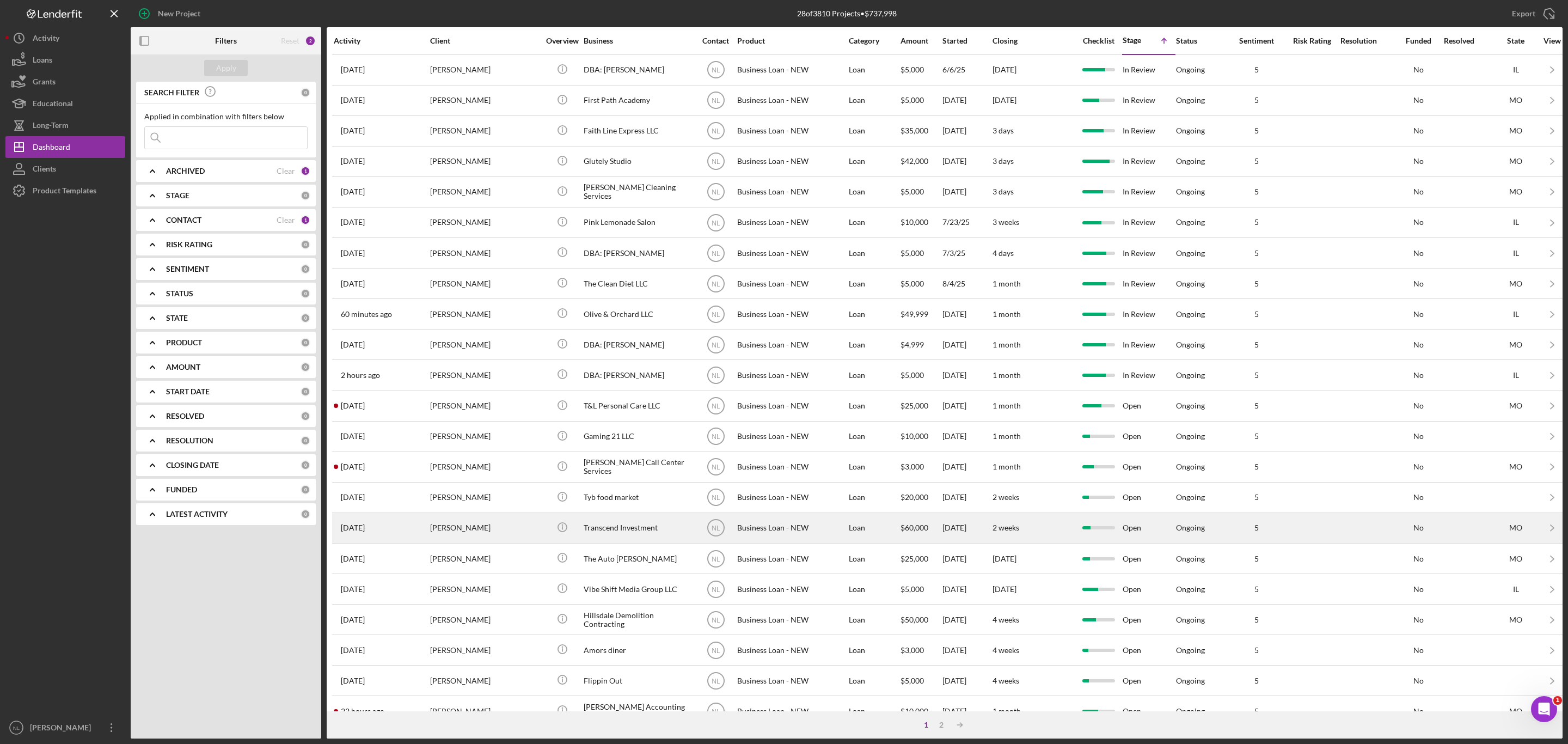
click at [520, 542] on div "[PERSON_NAME]" at bounding box center [485, 528] width 109 height 29
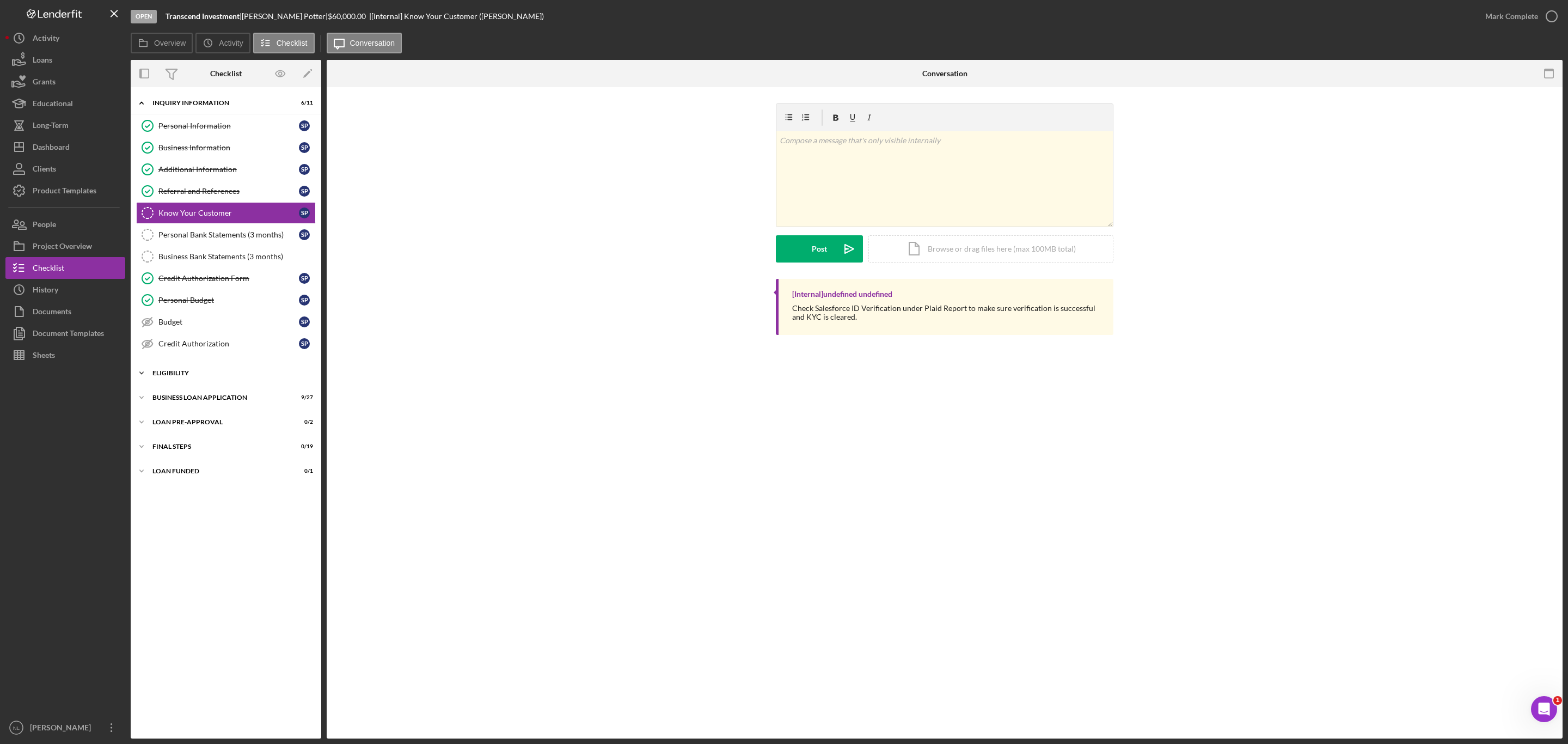
click at [228, 376] on div "ELIGIBILITY" at bounding box center [230, 373] width 155 height 7
click at [239, 494] on div "BUSINESS LOAN APPLICATION" at bounding box center [230, 491] width 155 height 7
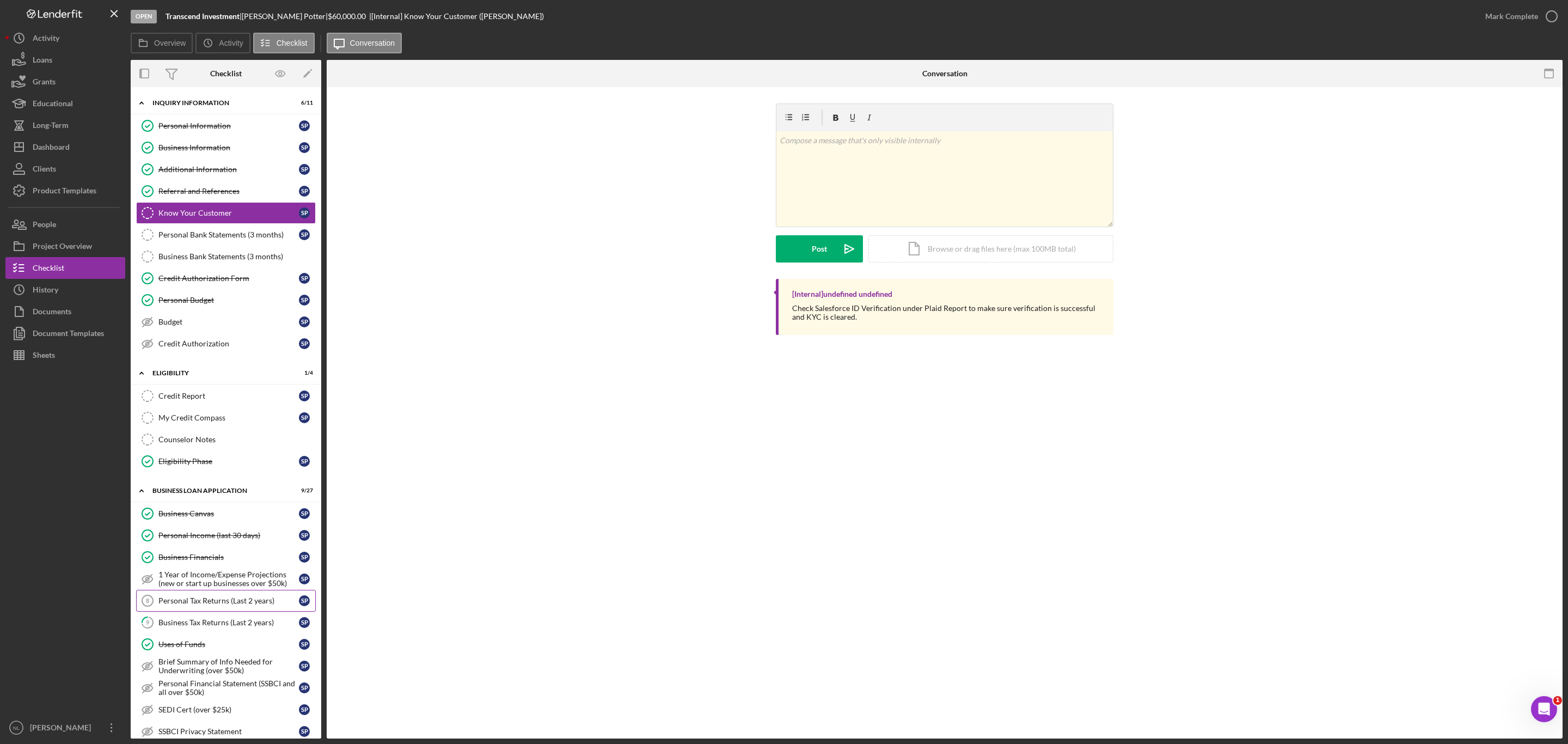
click at [213, 605] on div "Personal Tax Returns (Last 2 years)" at bounding box center [229, 600] width 140 height 9
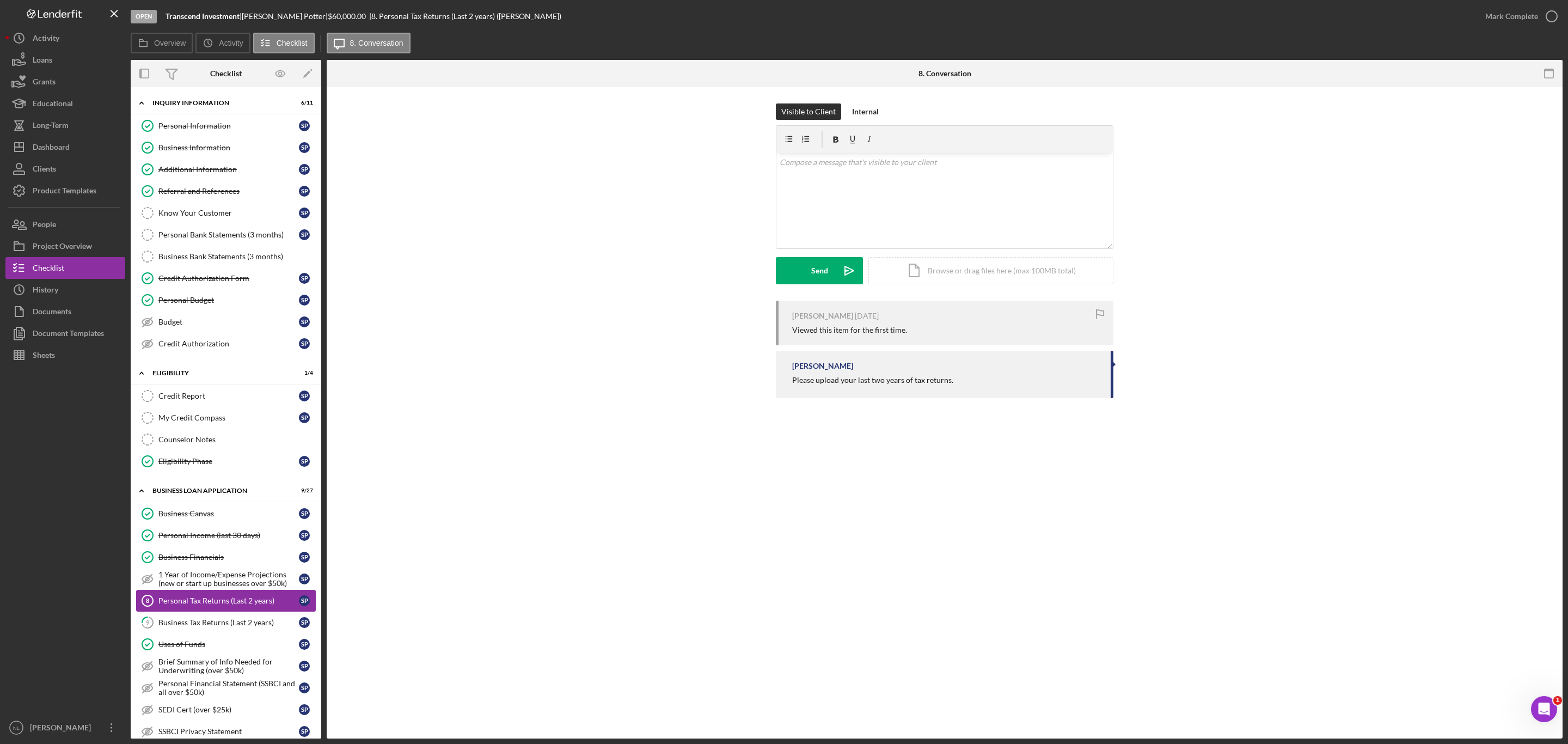
scroll to position [116, 0]
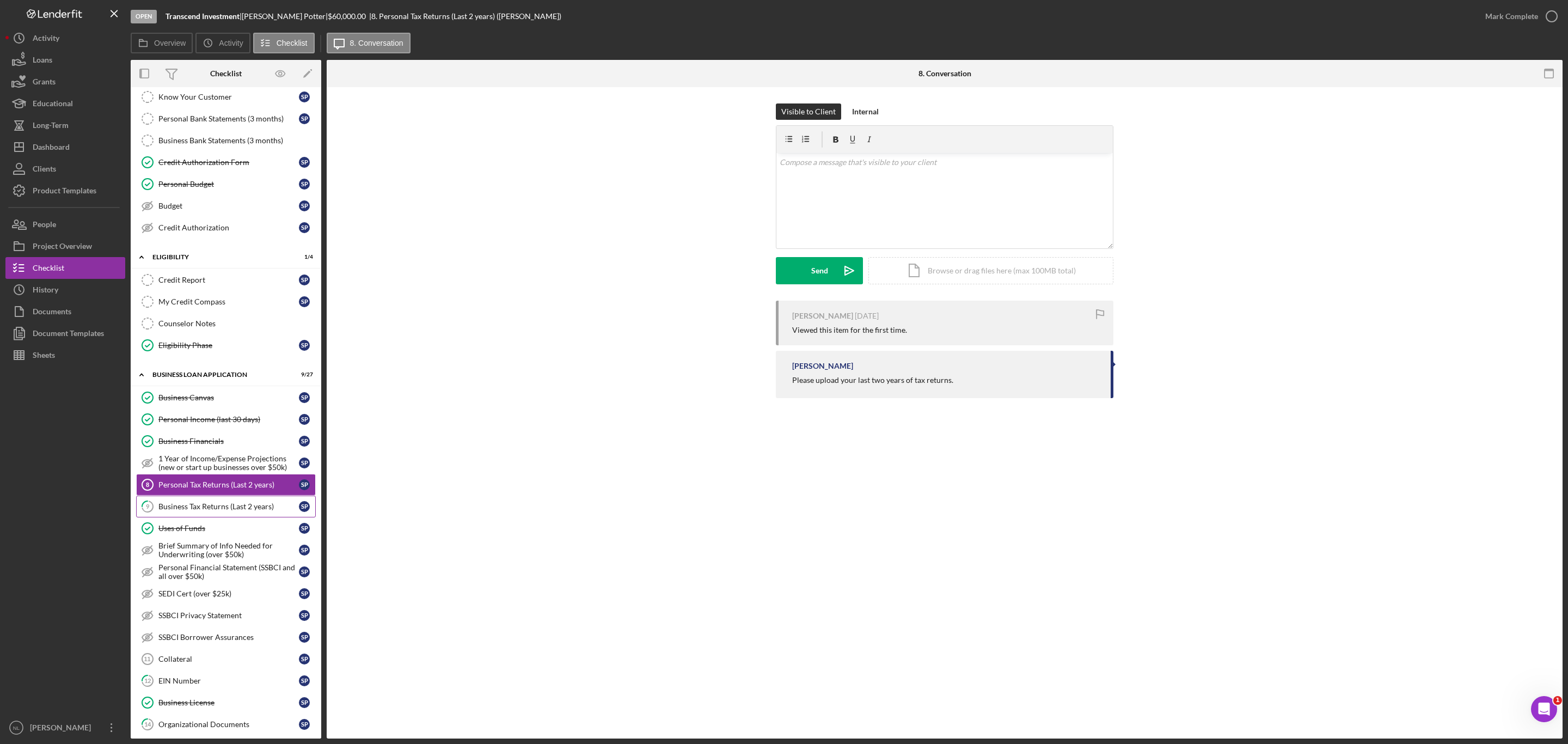
click at [198, 511] on div "Business Tax Returns (Last 2 years)" at bounding box center [229, 506] width 140 height 9
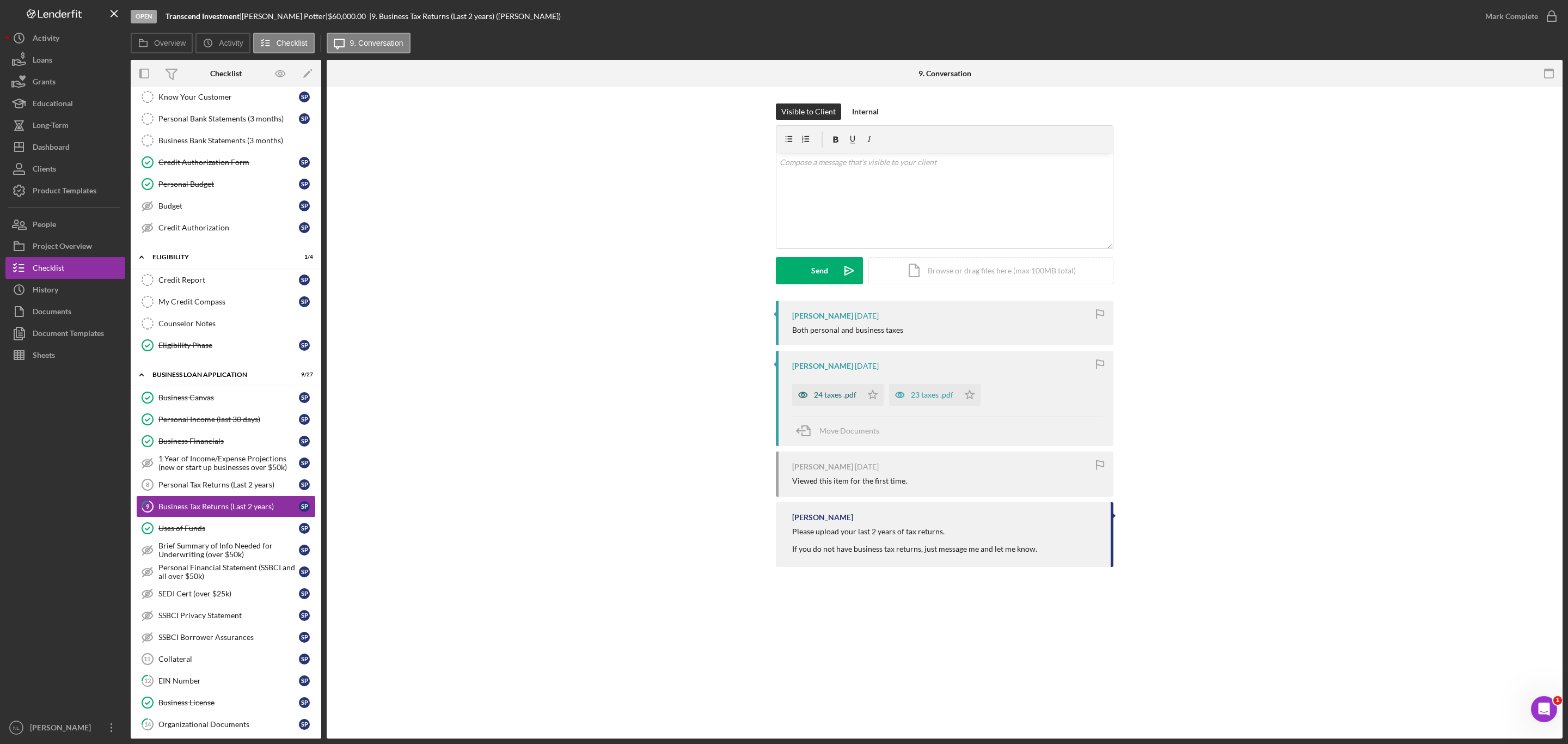
click at [819, 399] on div "24 taxes .pdf" at bounding box center [835, 394] width 42 height 9
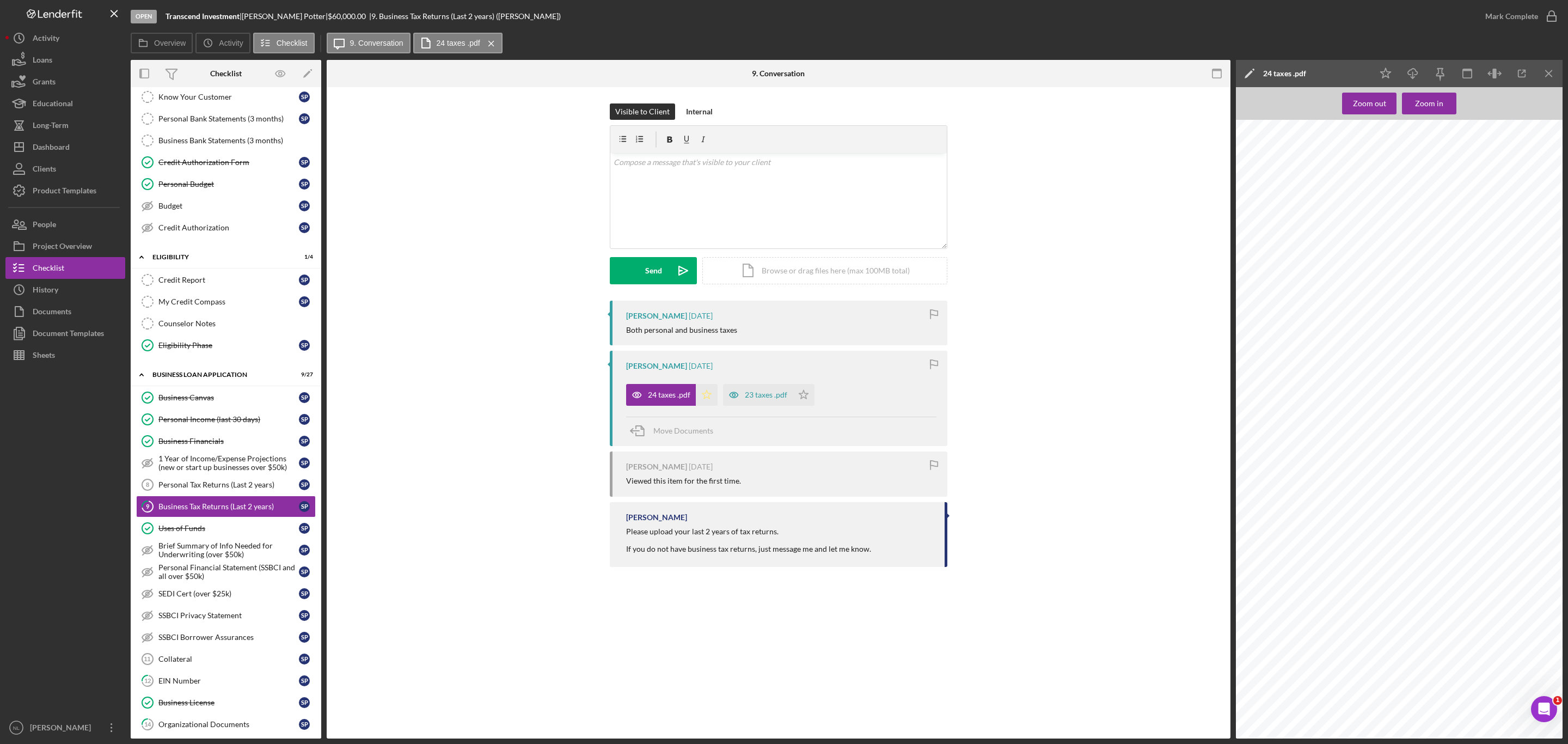
click at [716, 402] on icon "Icon/Star" at bounding box center [707, 395] width 22 height 22
click at [802, 399] on icon "Icon/Star" at bounding box center [804, 395] width 22 height 22
click at [1547, 76] on icon "Icon/Menu Close" at bounding box center [1550, 74] width 25 height 25
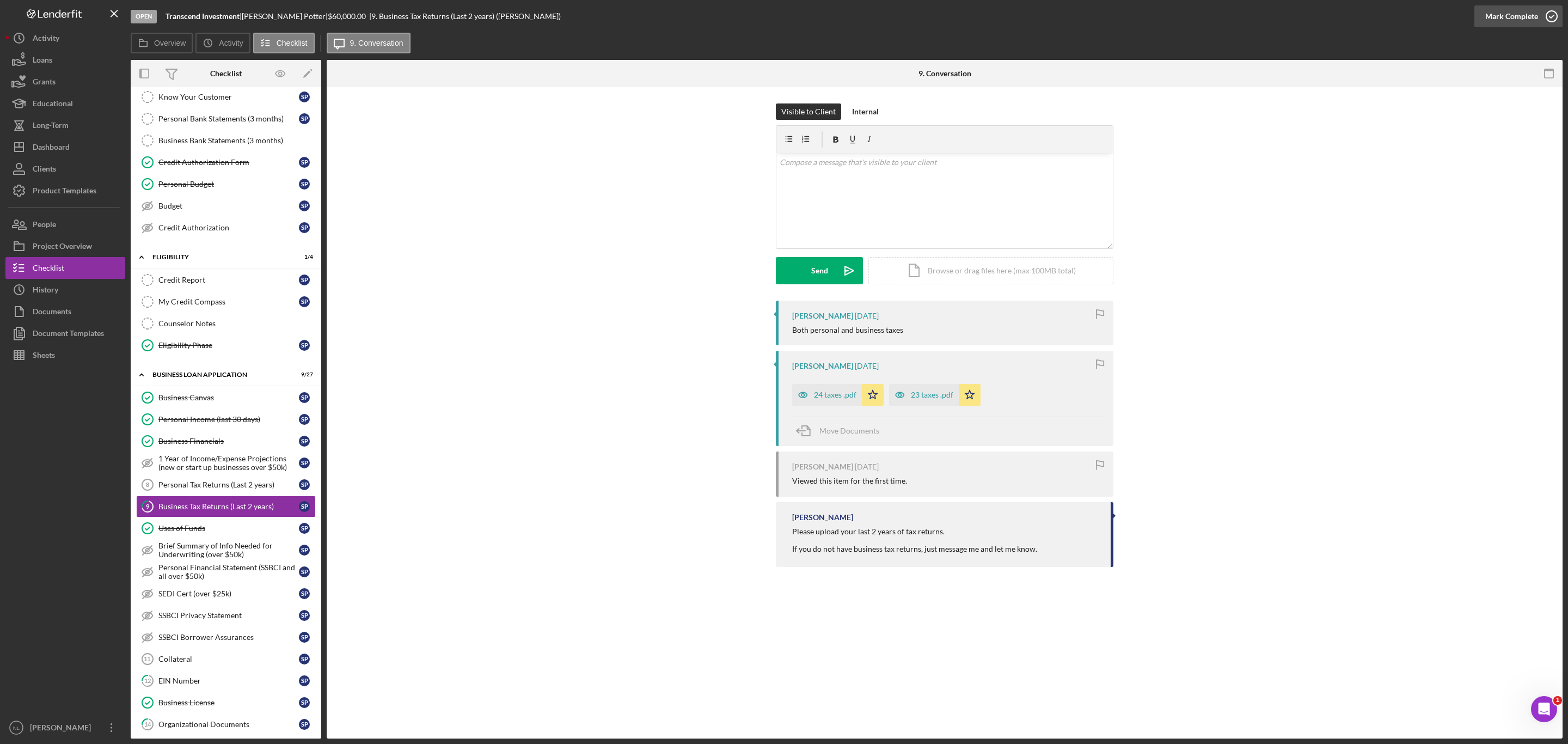
click at [1514, 20] on div "Mark Complete" at bounding box center [1512, 16] width 53 height 22
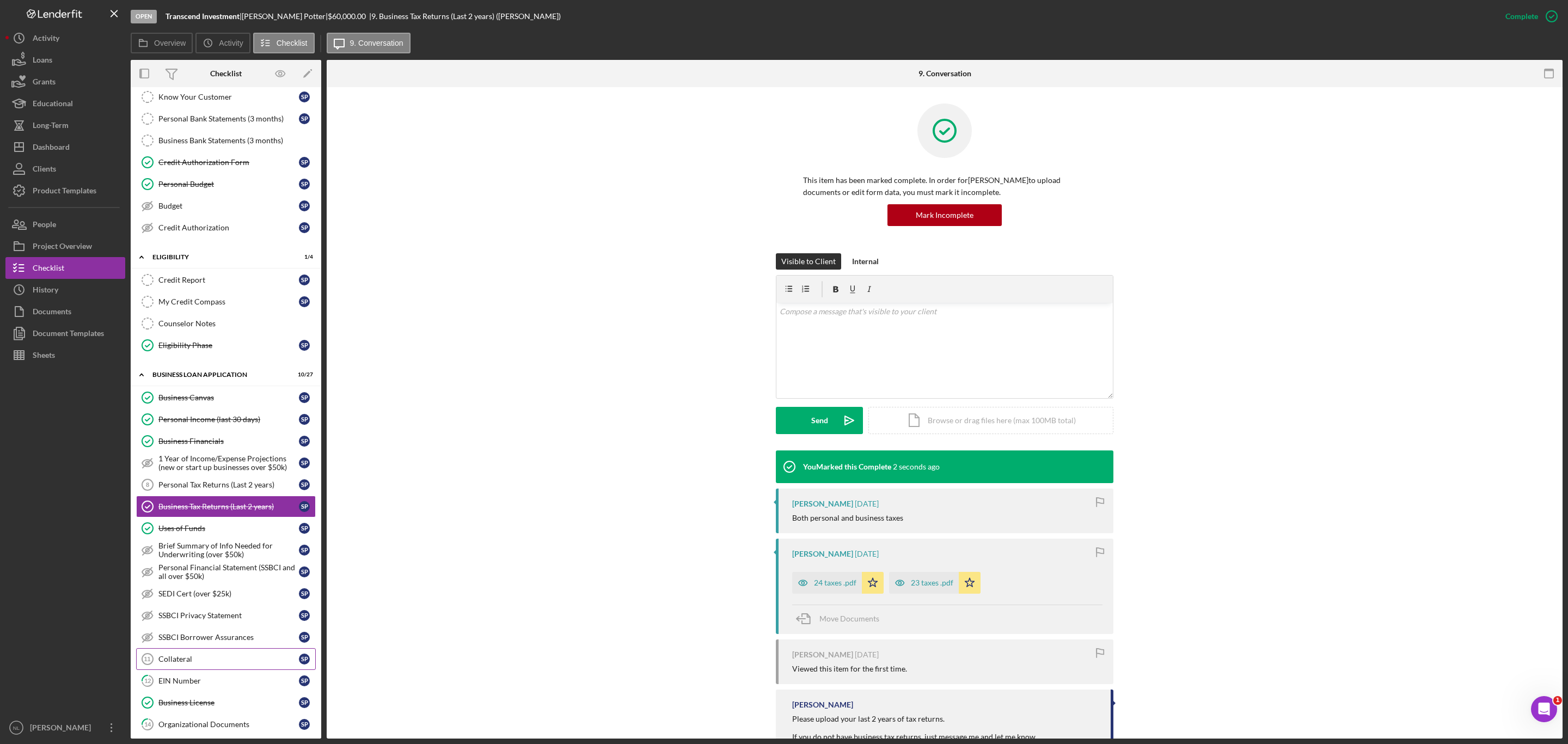
click at [205, 664] on div "Collateral" at bounding box center [229, 659] width 140 height 9
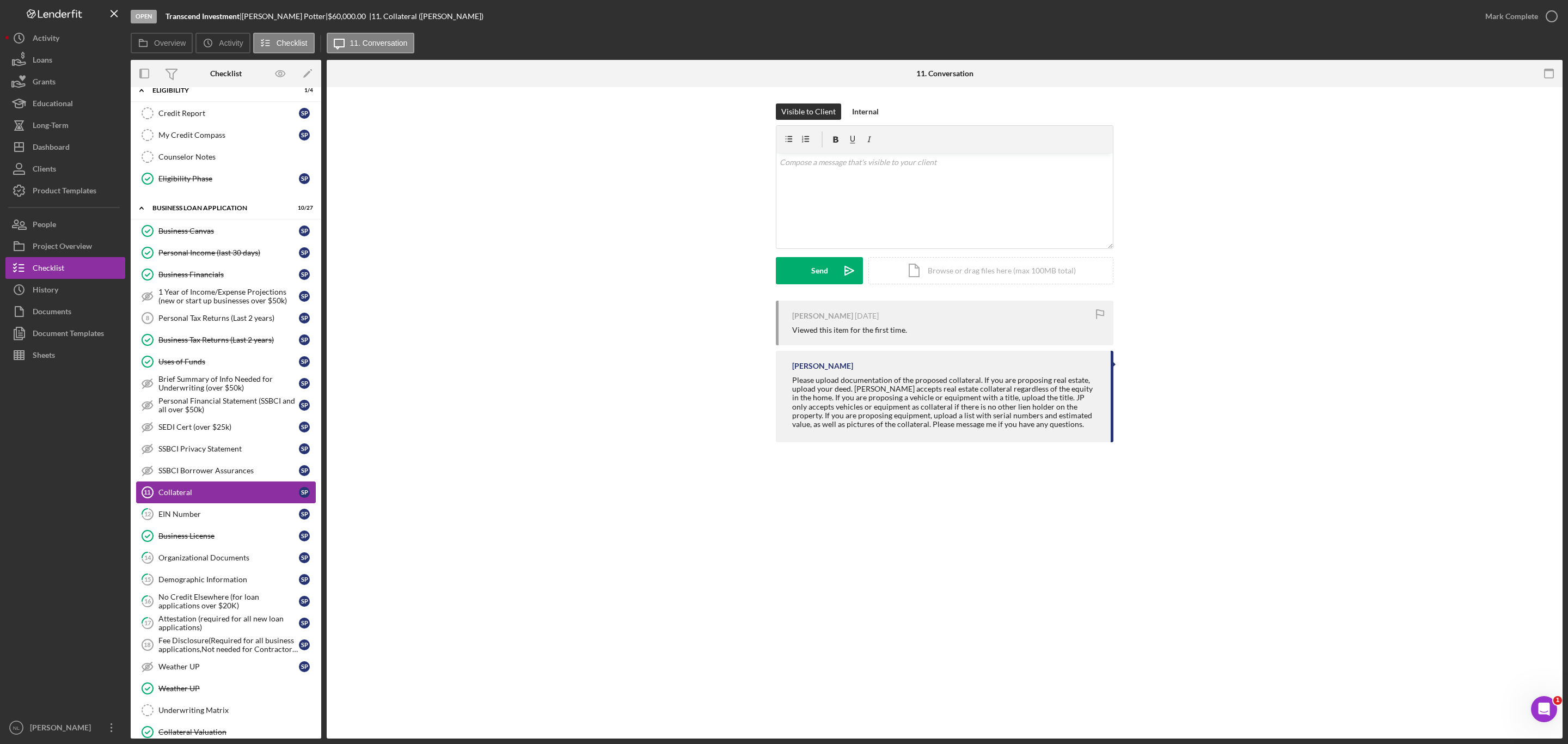
scroll to position [283, 0]
click at [210, 518] on div "EIN Number" at bounding box center [229, 513] width 140 height 9
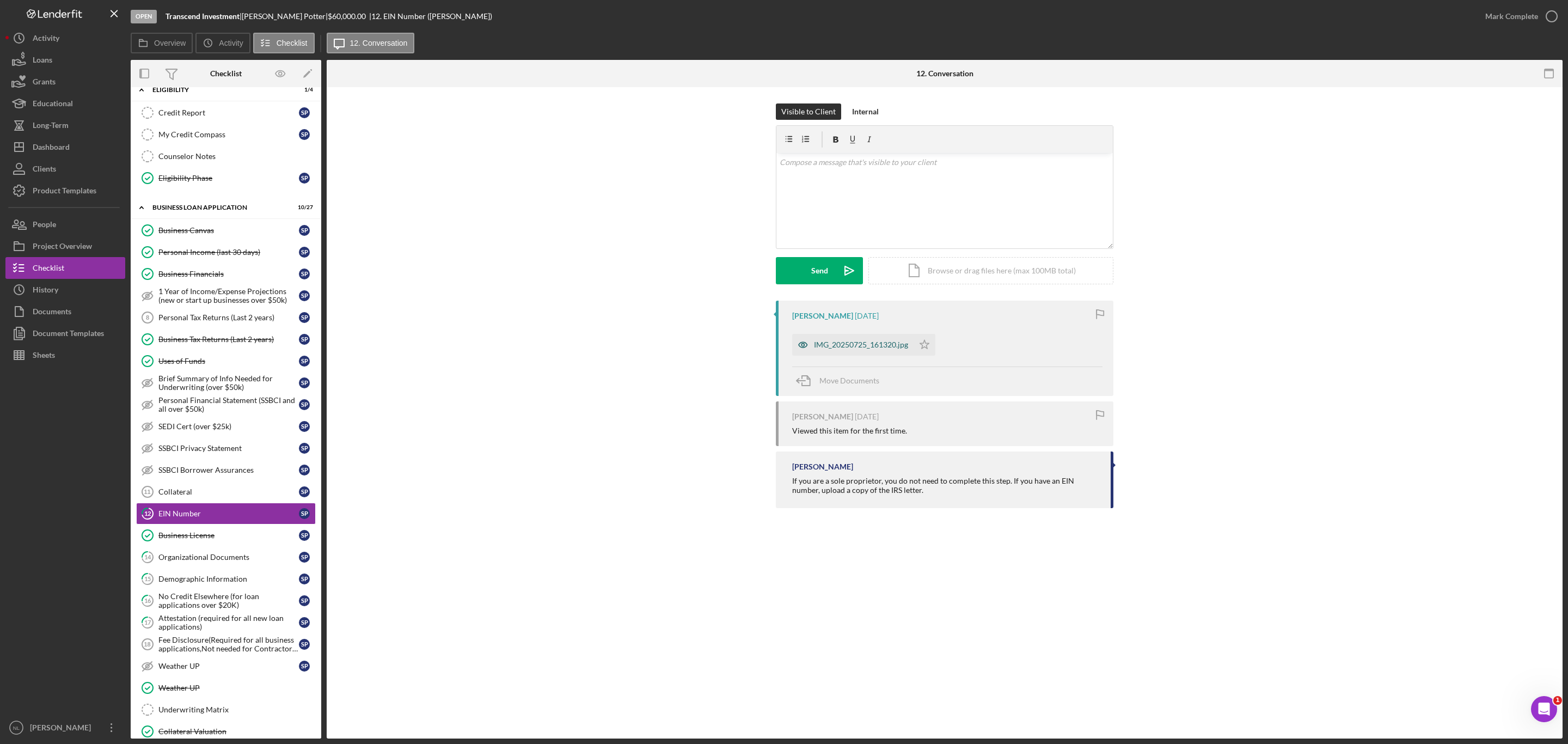
click at [867, 343] on div "IMG_20250725_161320.jpg" at bounding box center [861, 345] width 94 height 9
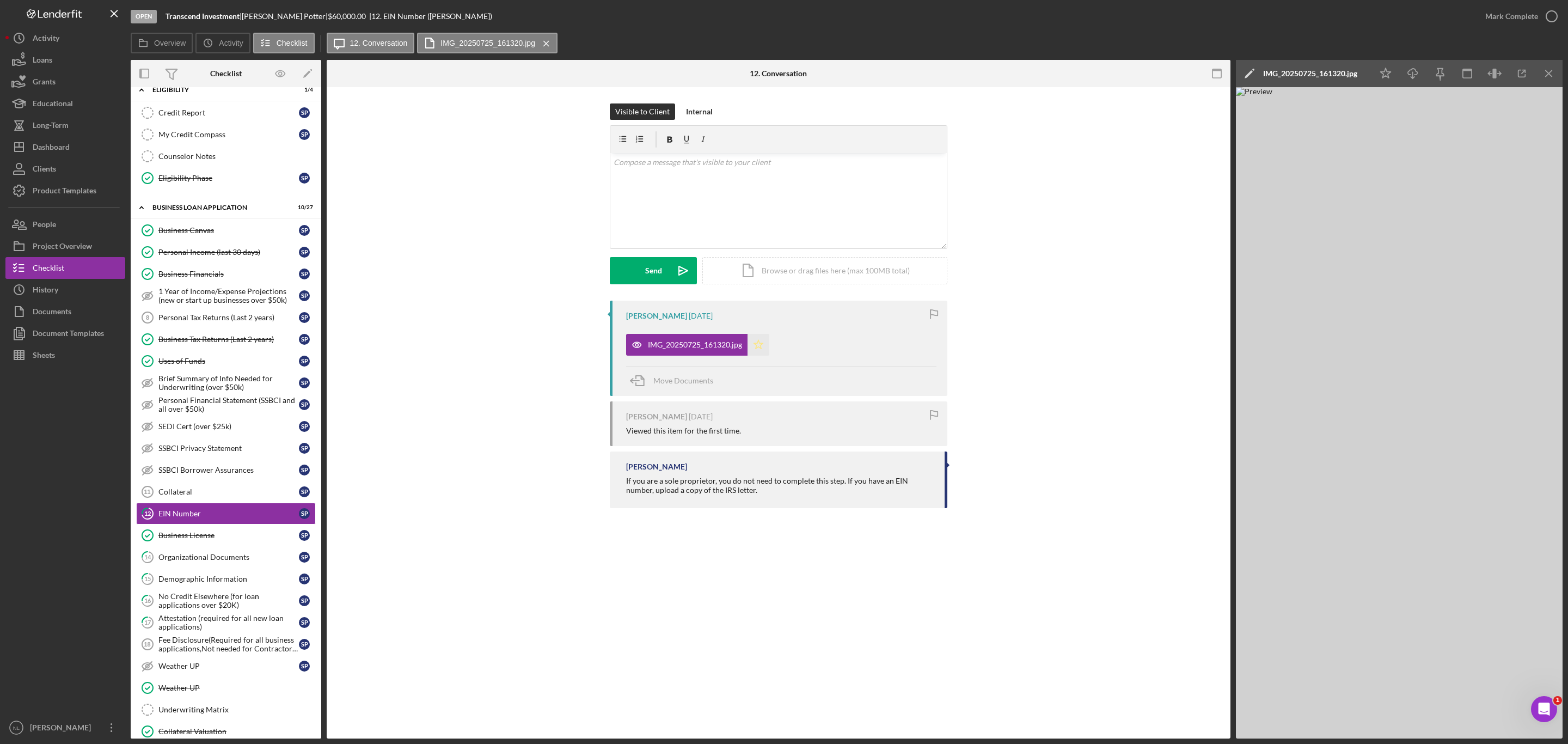
click at [762, 348] on polygon "button" at bounding box center [759, 344] width 10 height 9
click at [1563, 69] on div "Open Transcend Investment | [PERSON_NAME] | $60,000.00 | 12. EIN Number ([PERSO…" at bounding box center [784, 372] width 1568 height 744
click at [1554, 75] on icon "Icon/Menu Close" at bounding box center [1550, 74] width 25 height 25
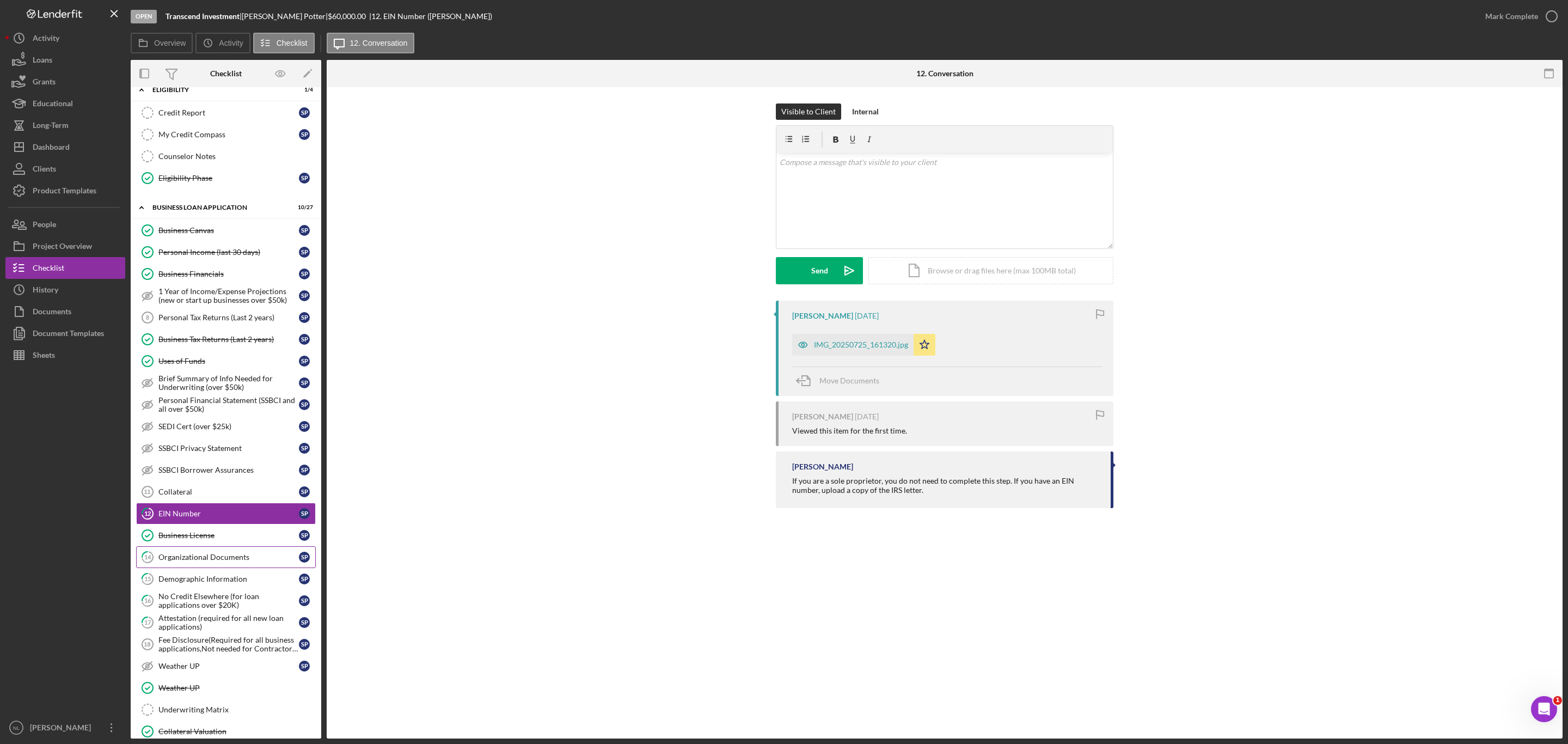
click at [245, 561] on div "Organizational Documents" at bounding box center [229, 557] width 140 height 9
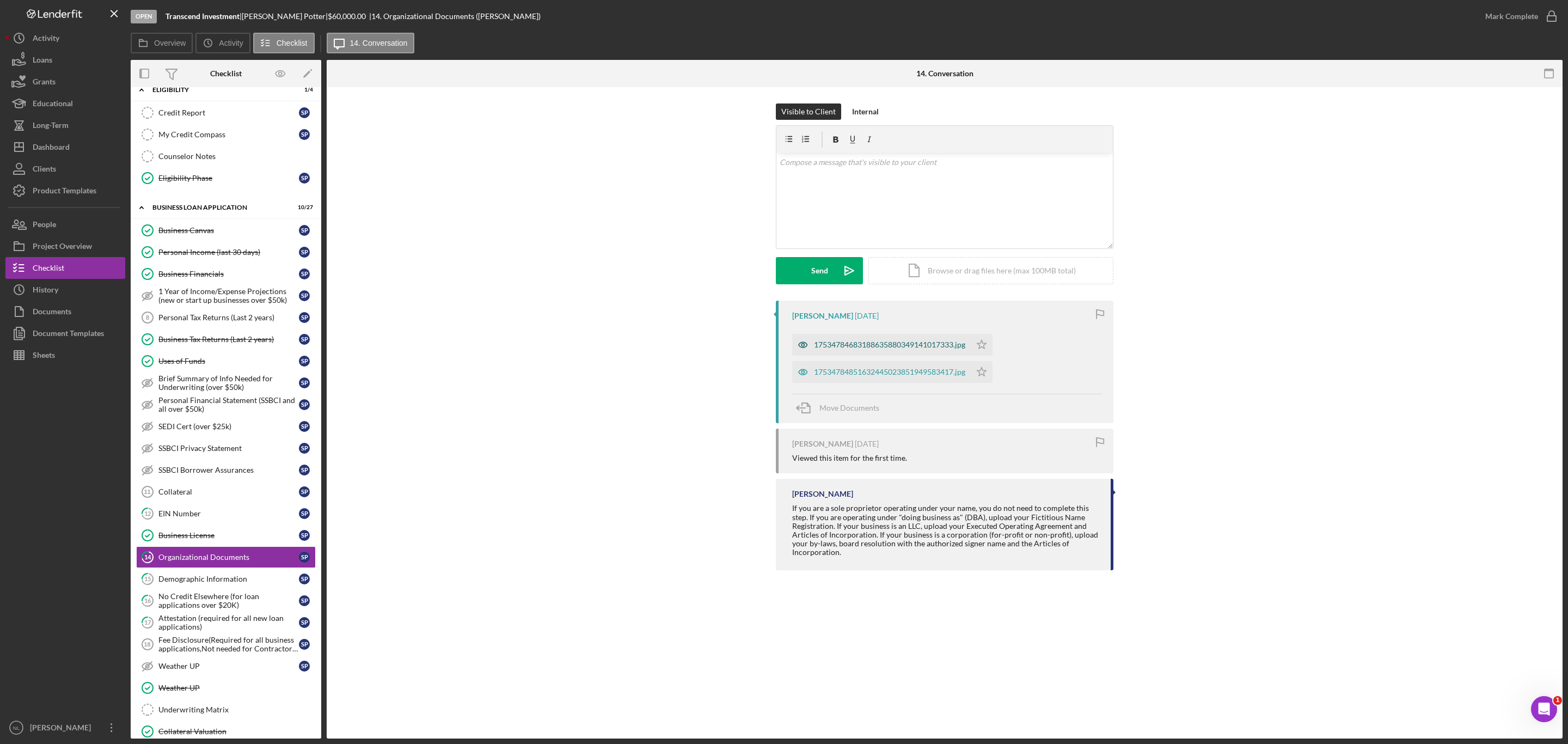
click at [864, 343] on div "17534784683188635880349141017333.jpg" at bounding box center [890, 345] width 151 height 9
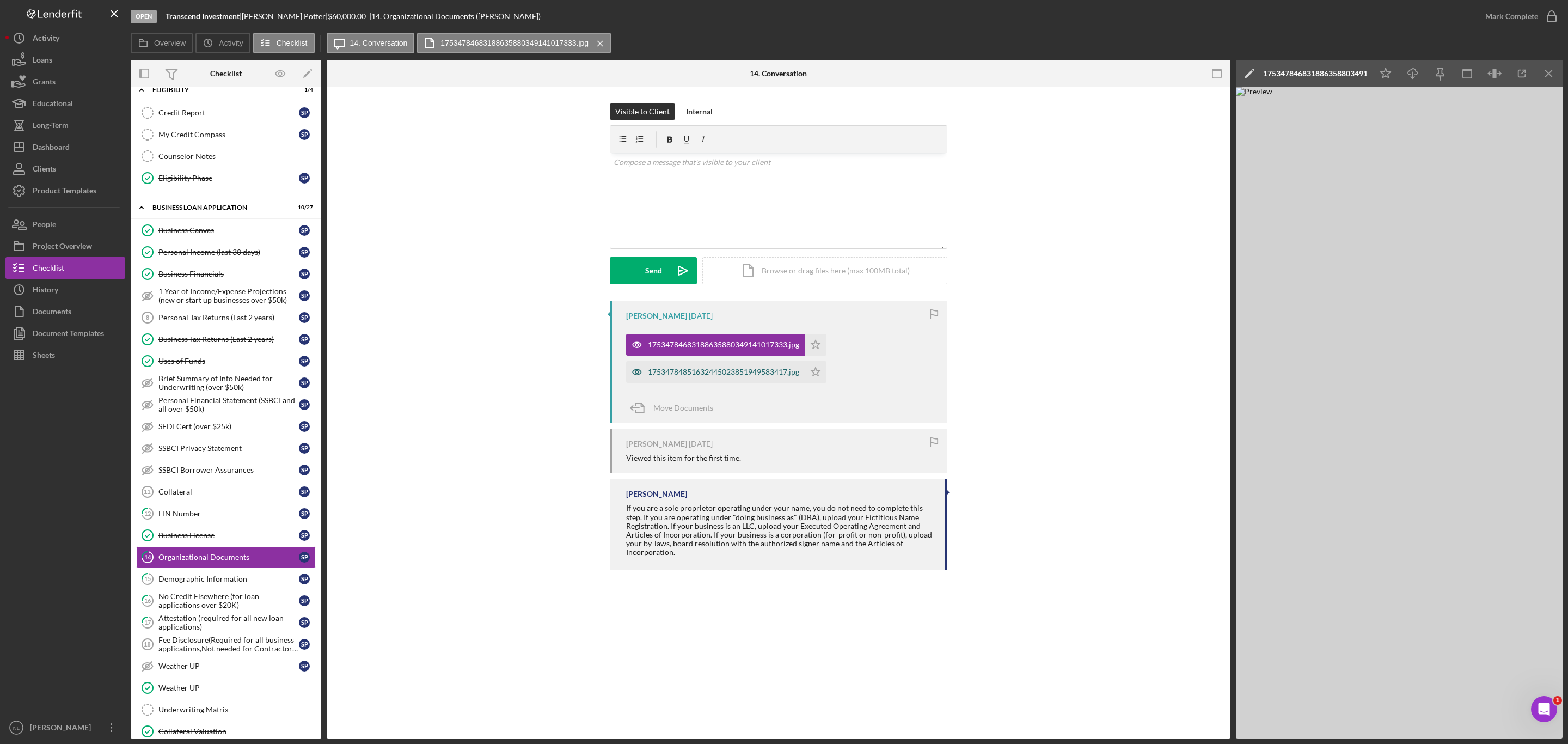
click at [767, 371] on div "17534784851632445023851949583417.jpg" at bounding box center [723, 372] width 151 height 9
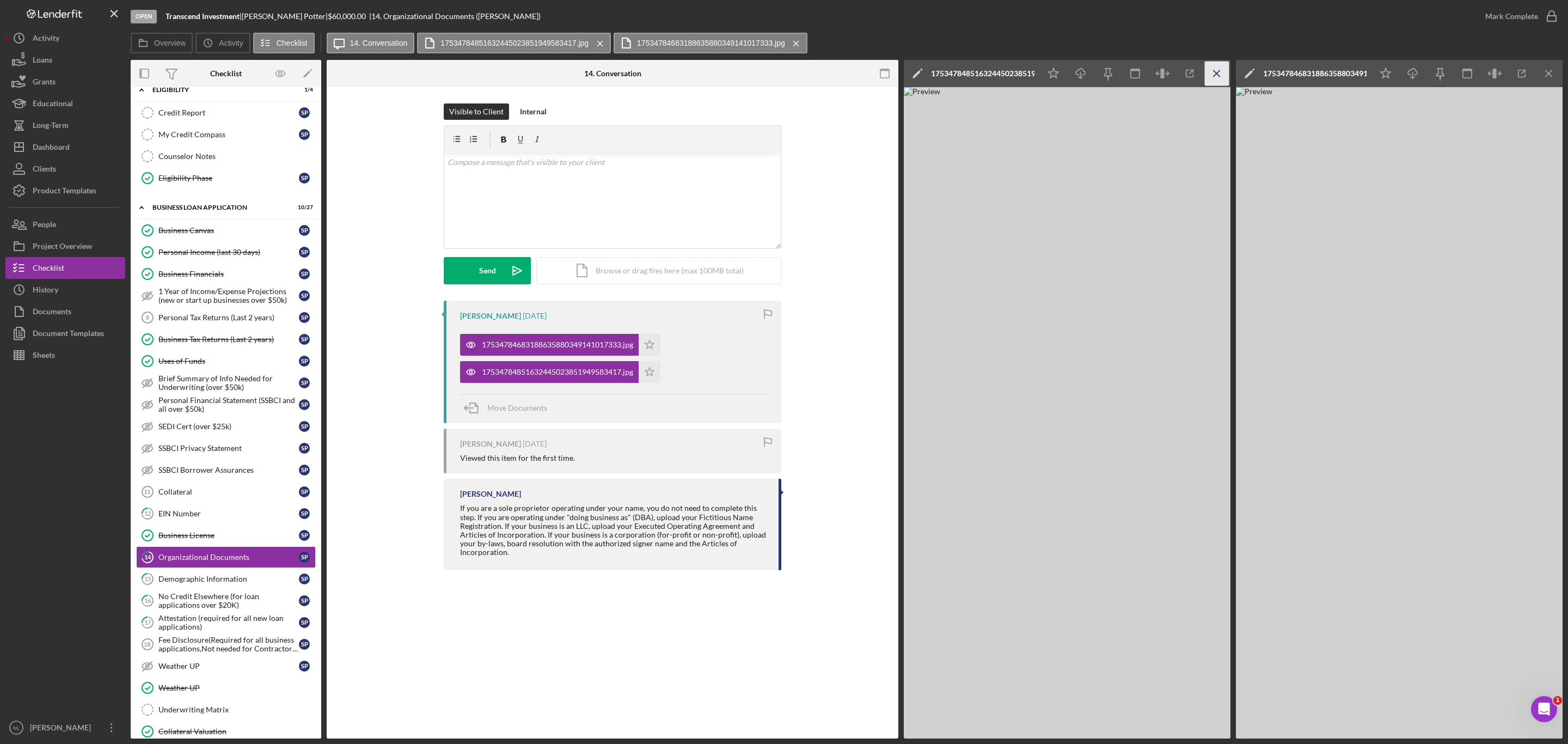
click at [1223, 70] on icon "Icon/Menu Close" at bounding box center [1217, 74] width 25 height 25
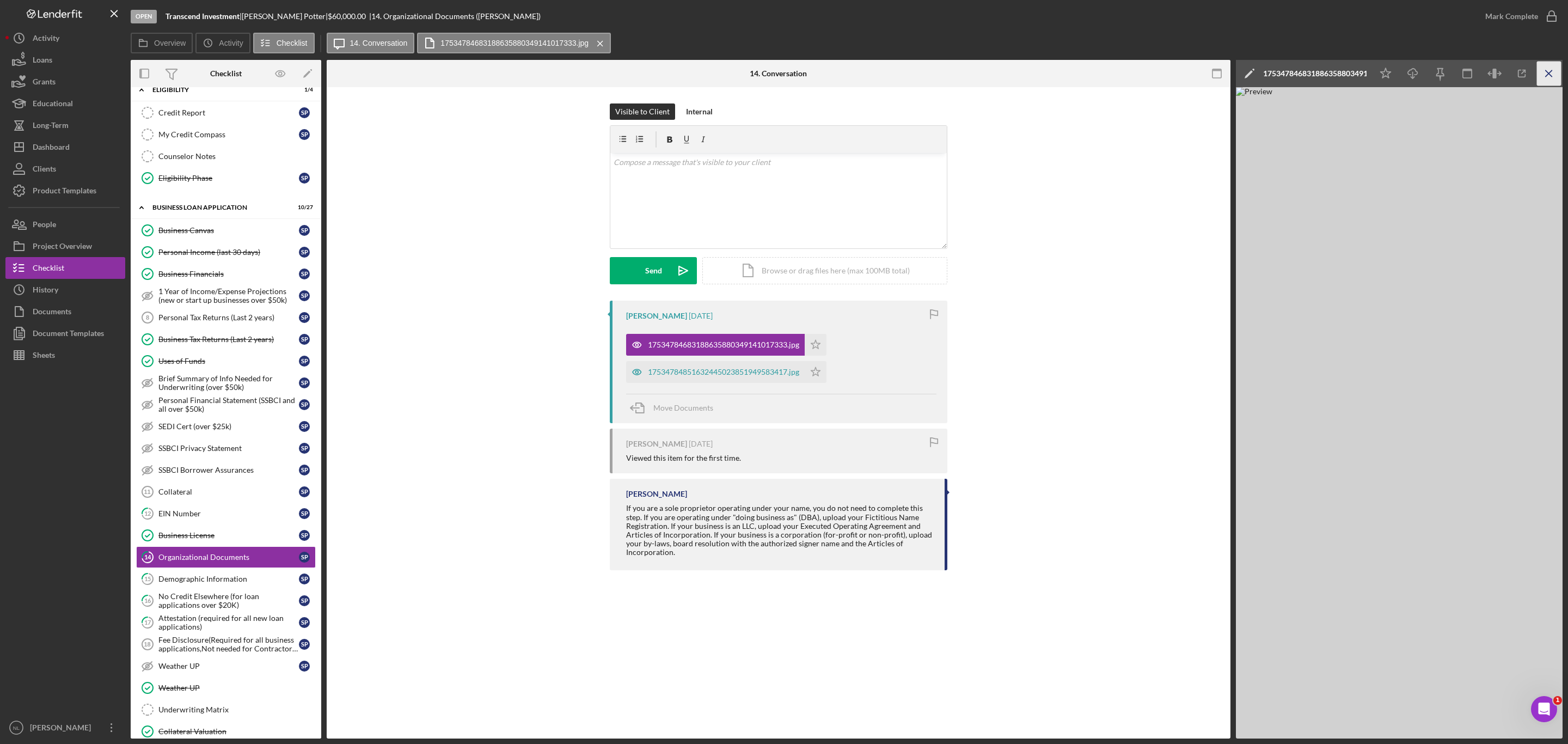
click at [1546, 69] on icon "Icon/Menu Close" at bounding box center [1550, 74] width 25 height 25
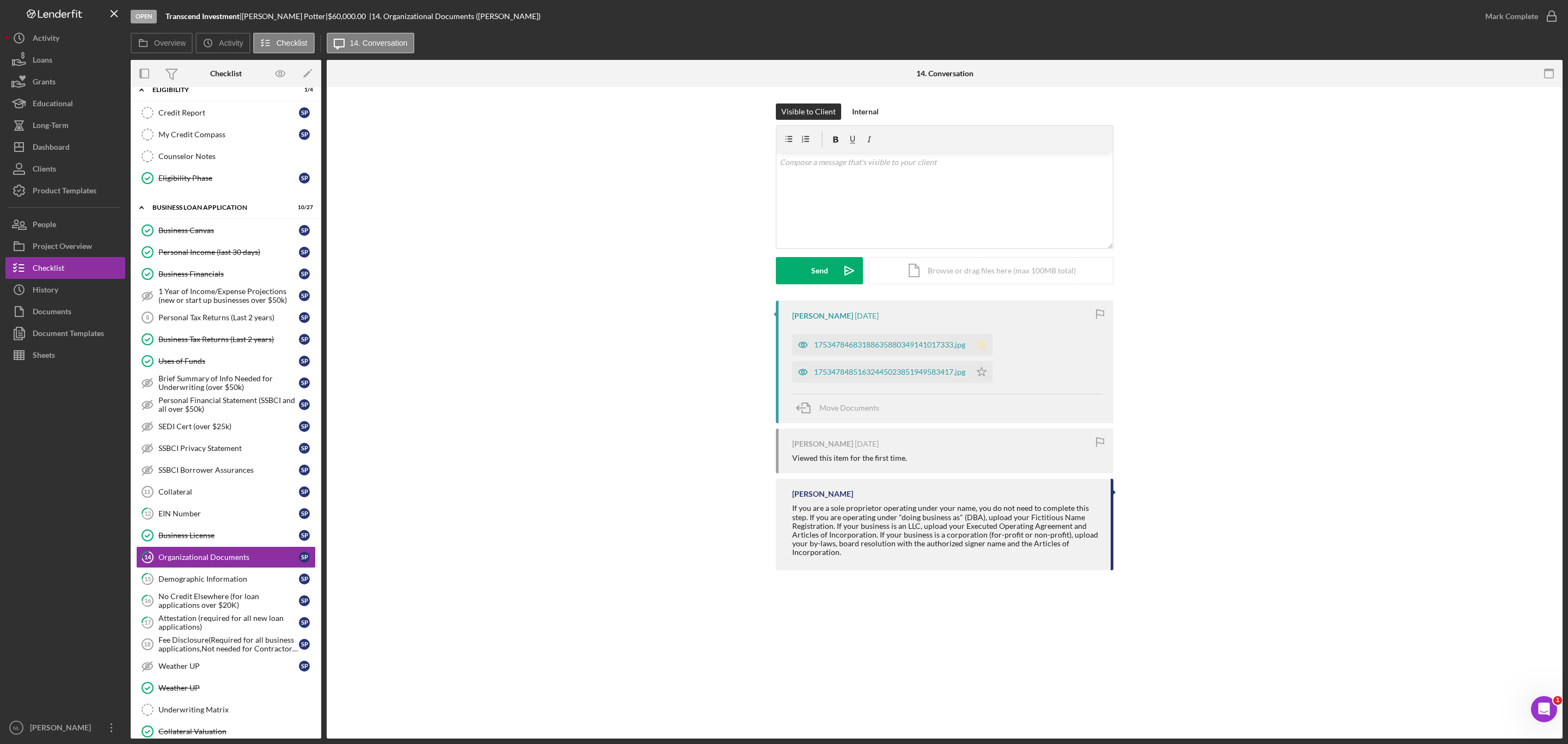
click at [977, 342] on icon "Icon/Star" at bounding box center [982, 345] width 22 height 22
click at [191, 590] on link "15 Demographic Information S P" at bounding box center [226, 579] width 180 height 22
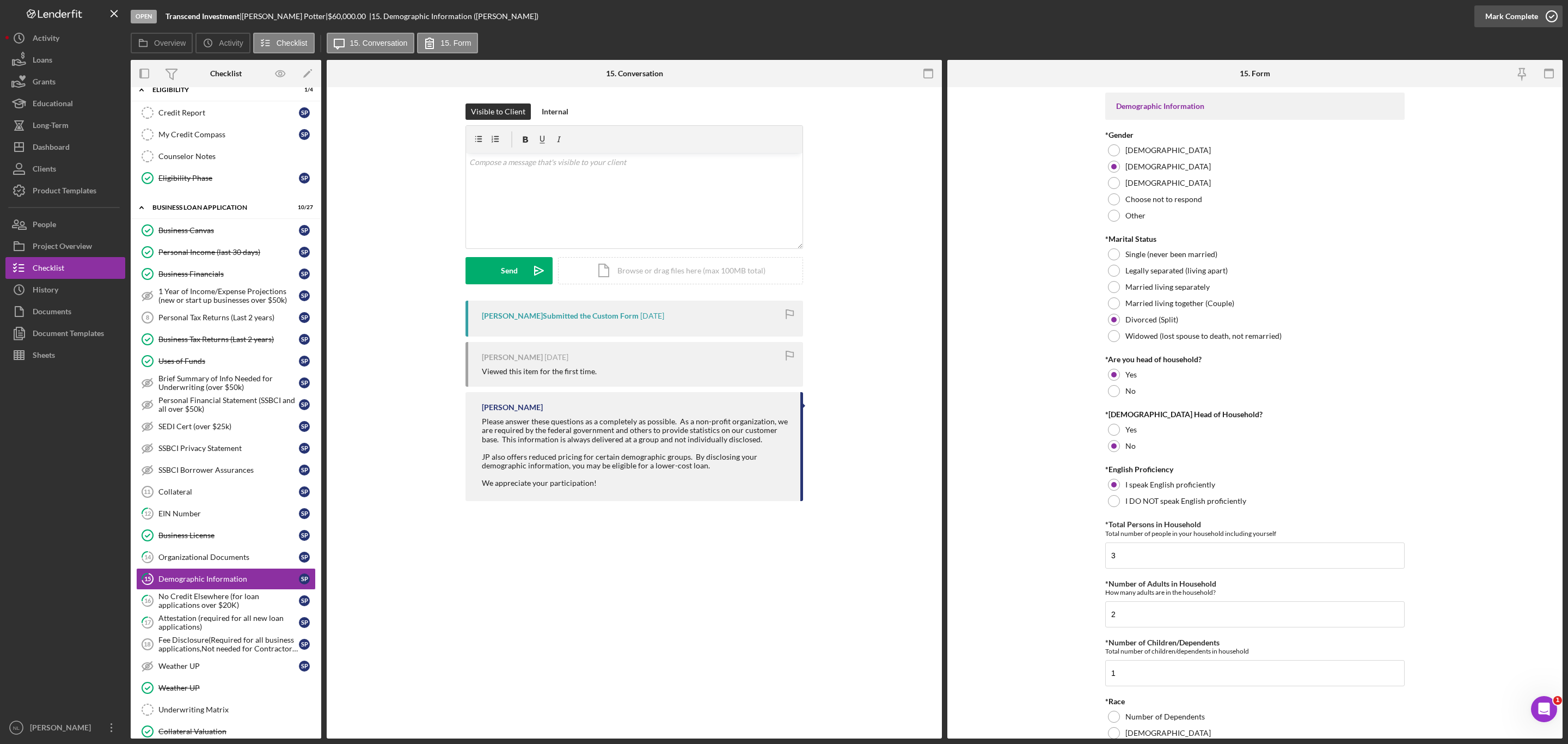
click at [1540, 15] on icon "button" at bounding box center [1552, 16] width 27 height 27
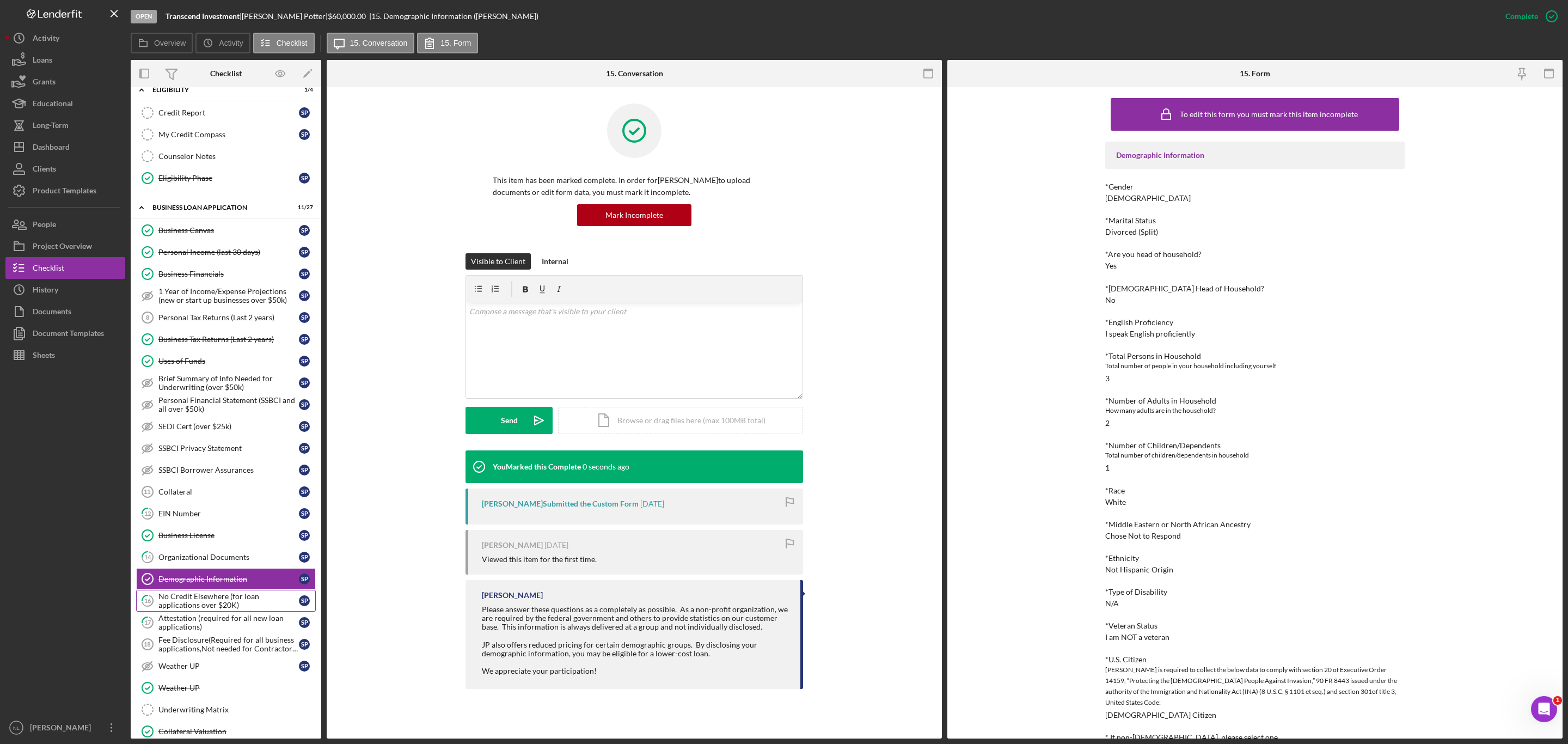
click at [225, 610] on div "No Credit Elsewhere (for loan applications over $20K)" at bounding box center [229, 601] width 140 height 18
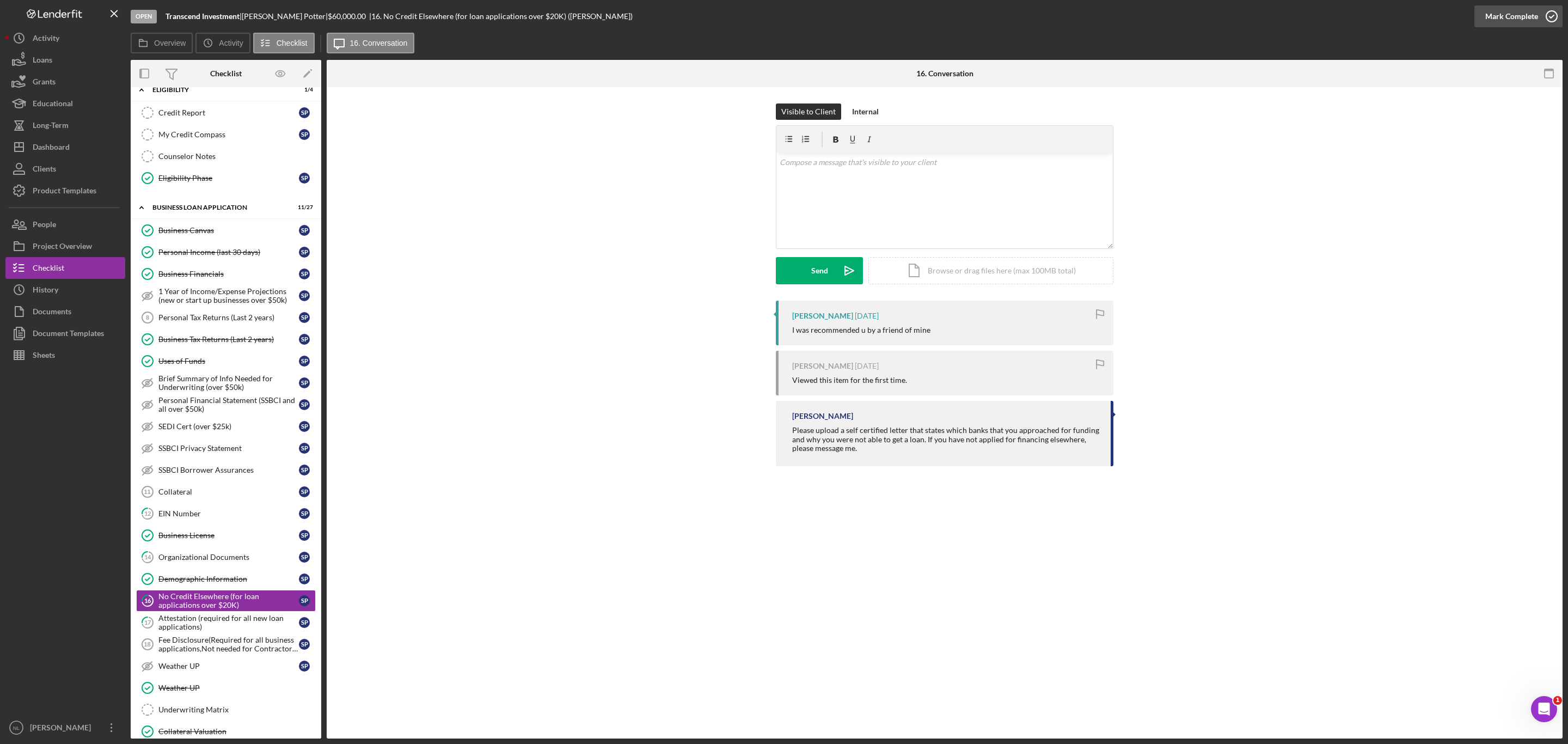
click at [1484, 23] on button "Mark Complete" at bounding box center [1519, 16] width 89 height 22
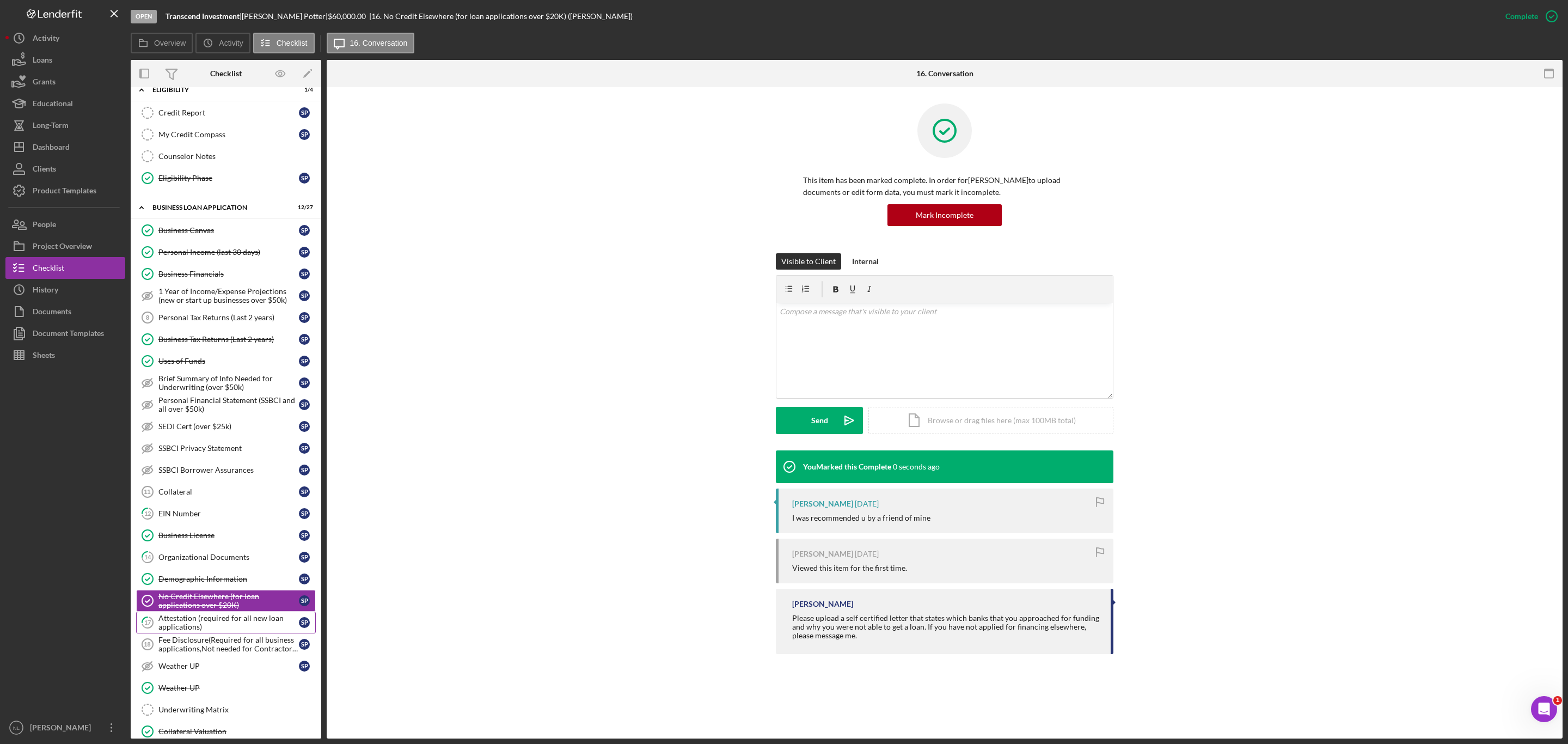
click at [205, 632] on div "Attestation (required for all new loan applications)" at bounding box center [229, 623] width 140 height 18
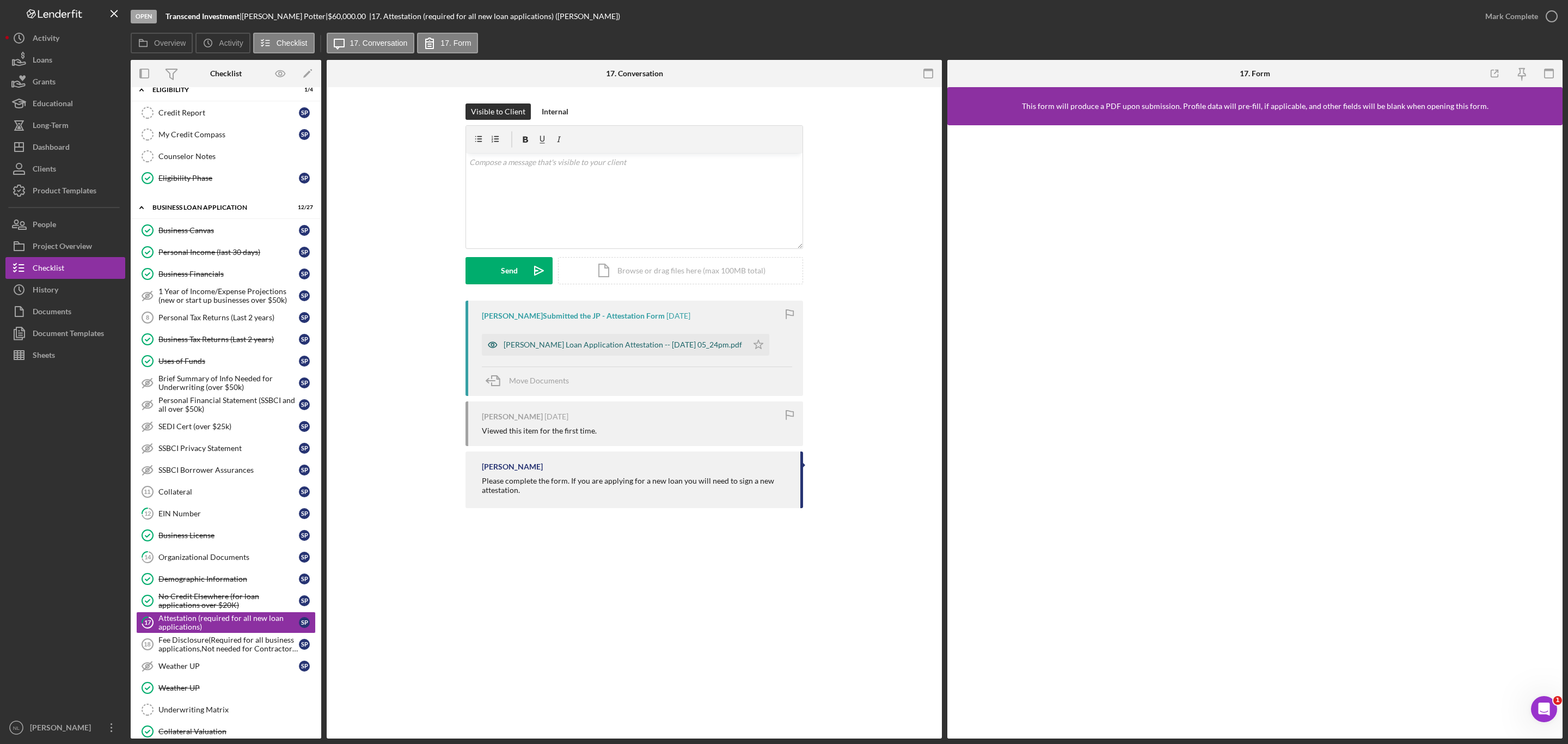
click at [710, 335] on div "[PERSON_NAME] Loan Application Attestation -- [DATE] 05_24pm.pdf" at bounding box center [614, 345] width 266 height 22
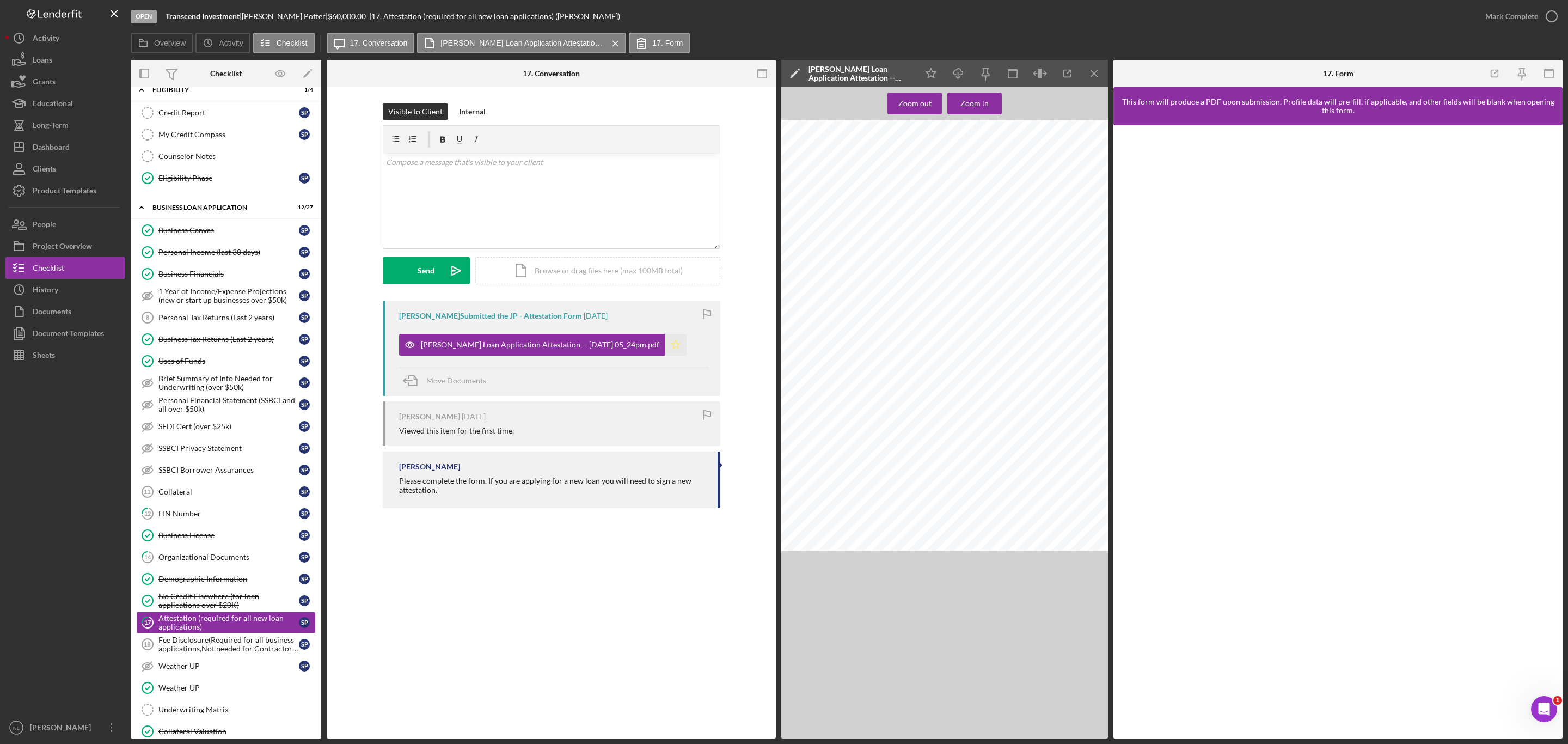
click at [682, 354] on icon "Icon/Star" at bounding box center [676, 345] width 22 height 22
click at [1090, 76] on icon "Icon/Menu Close" at bounding box center [1095, 74] width 25 height 25
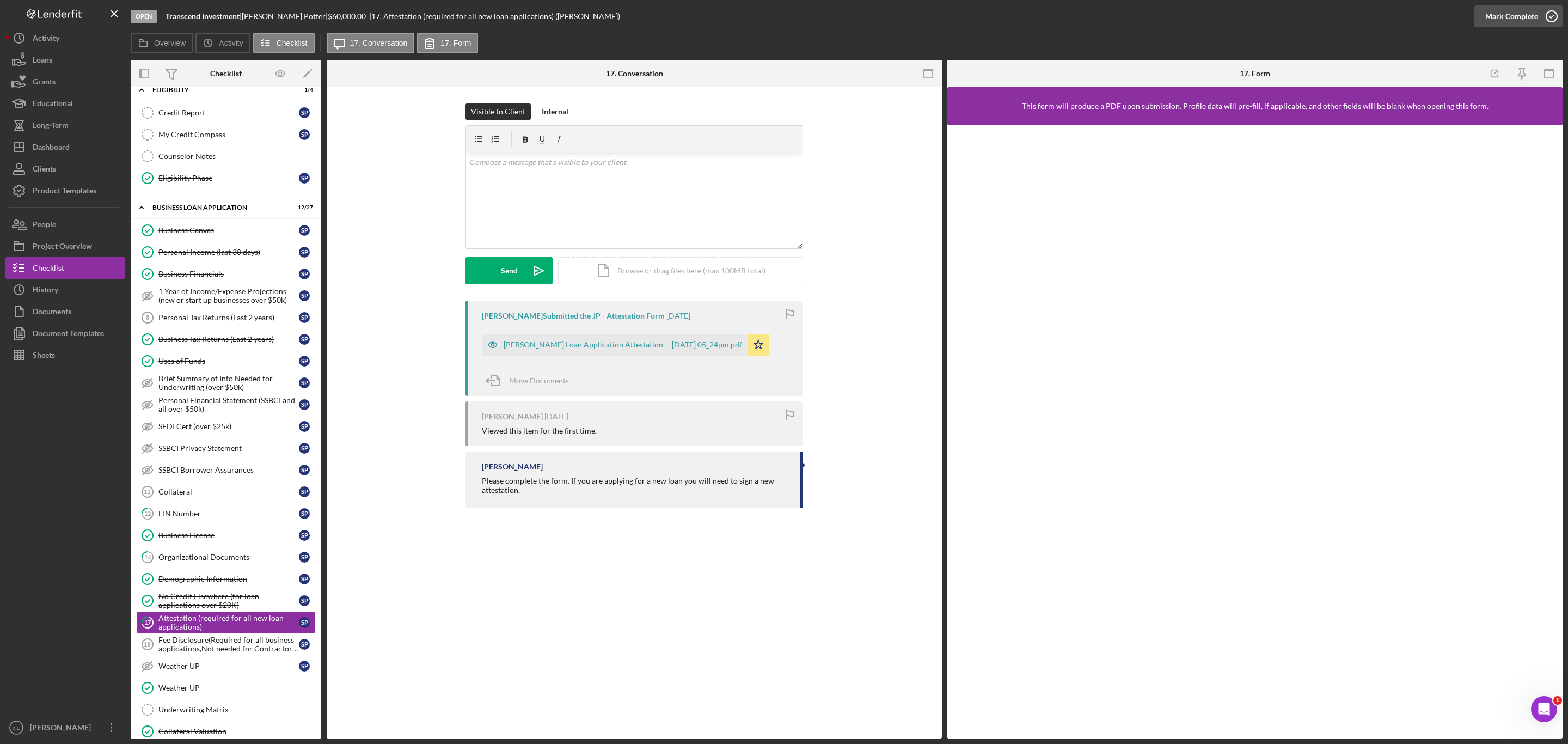
click at [1484, 8] on button "Mark Complete" at bounding box center [1519, 16] width 89 height 22
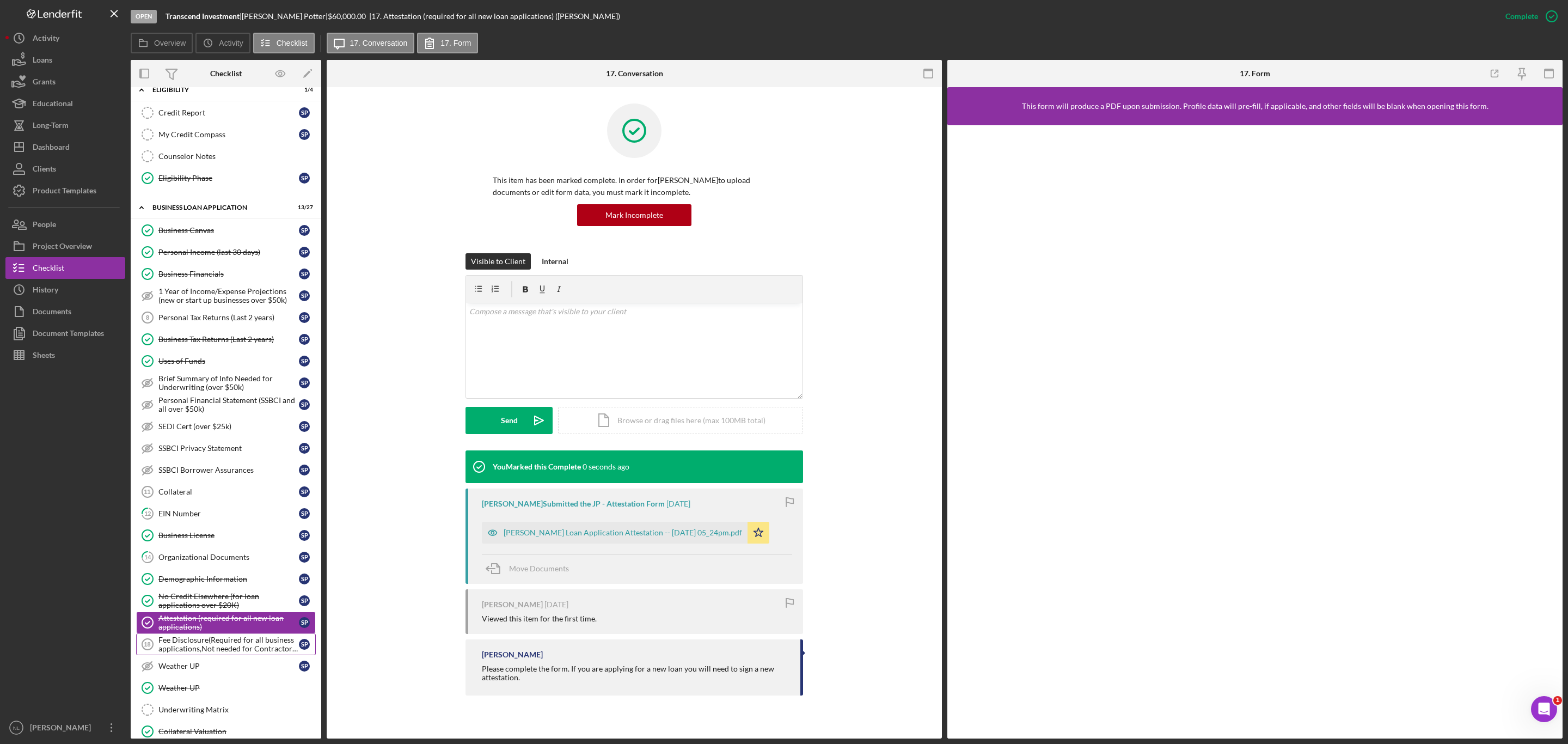
click at [173, 653] on div "Fee Disclosure(Required for all business applications,Not needed for Contractor…" at bounding box center [229, 645] width 140 height 18
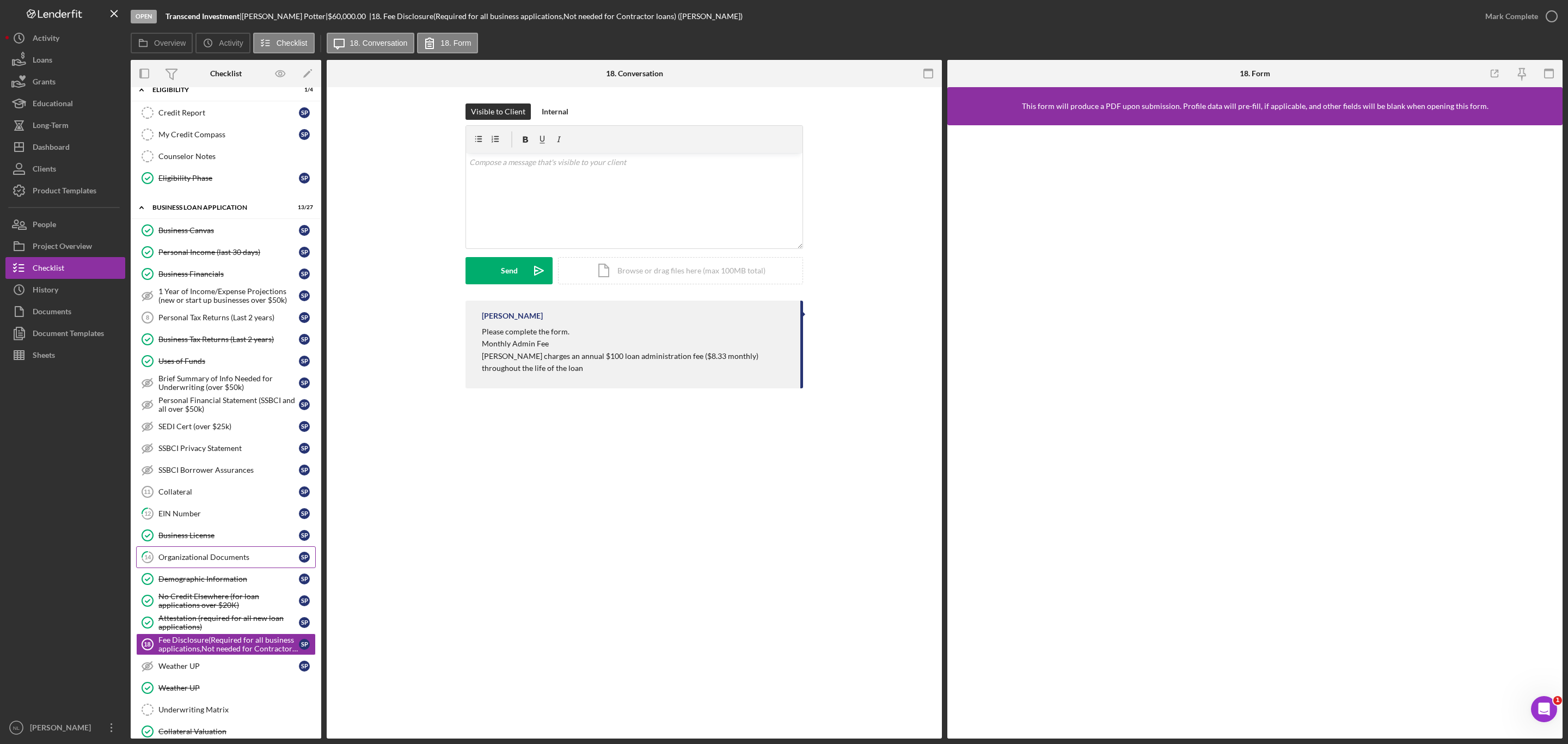
scroll to position [460, 0]
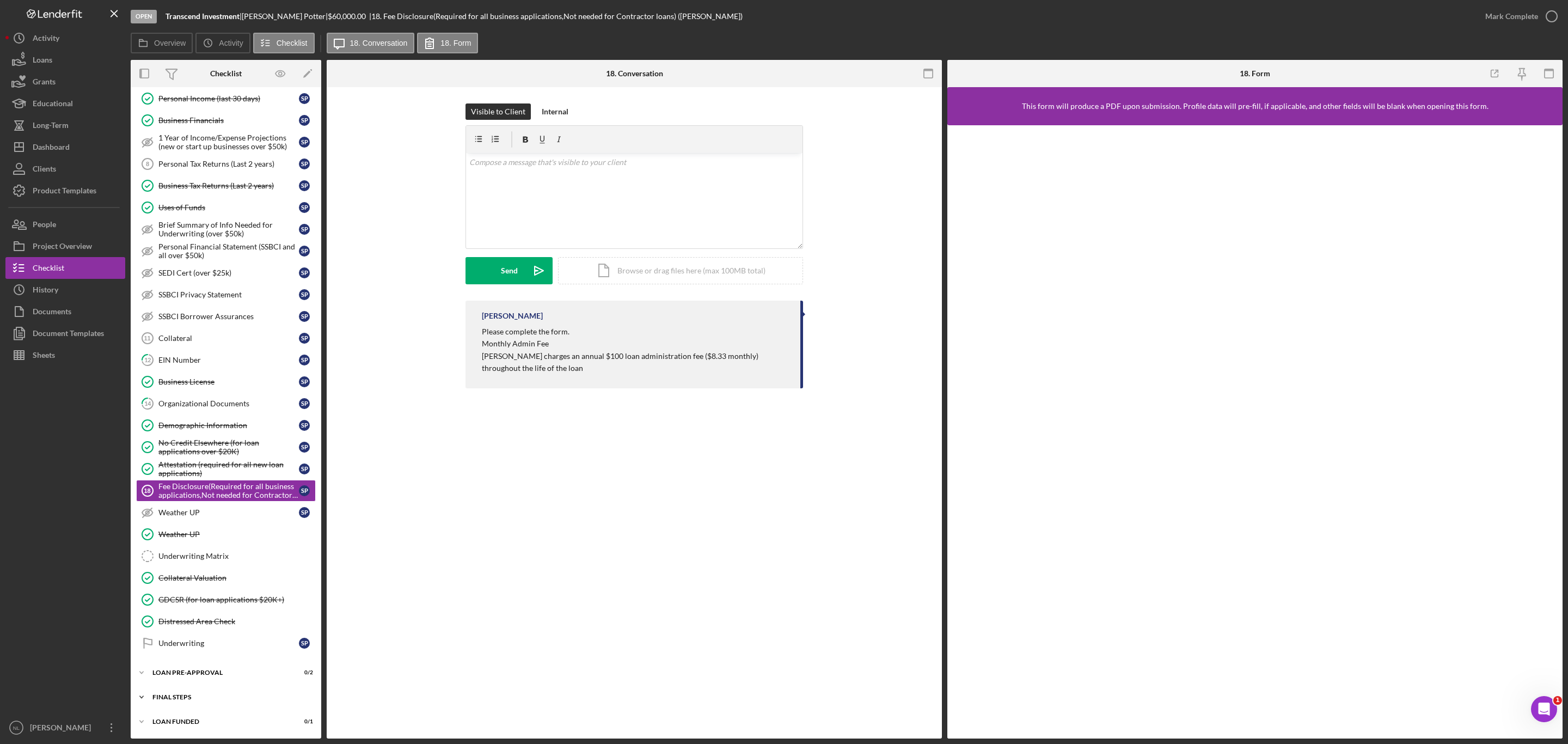
click at [208, 692] on div "Icon/Expander FINAL STEPS 0 / 19" at bounding box center [226, 697] width 191 height 22
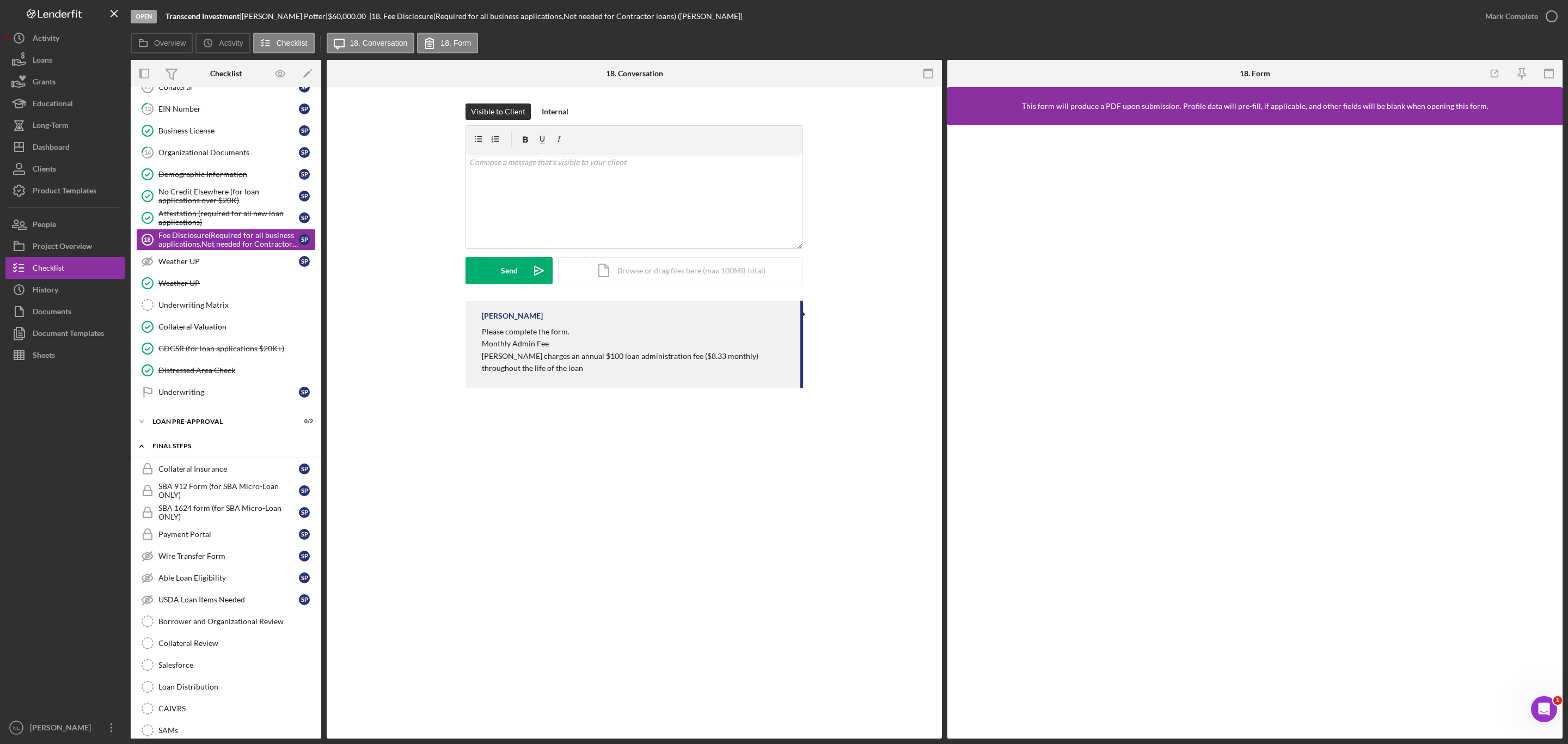
scroll to position [691, 0]
click at [201, 429] on div "Icon/Expander LOAN PRE-APPROVAL 0 / 2" at bounding box center [226, 418] width 191 height 22
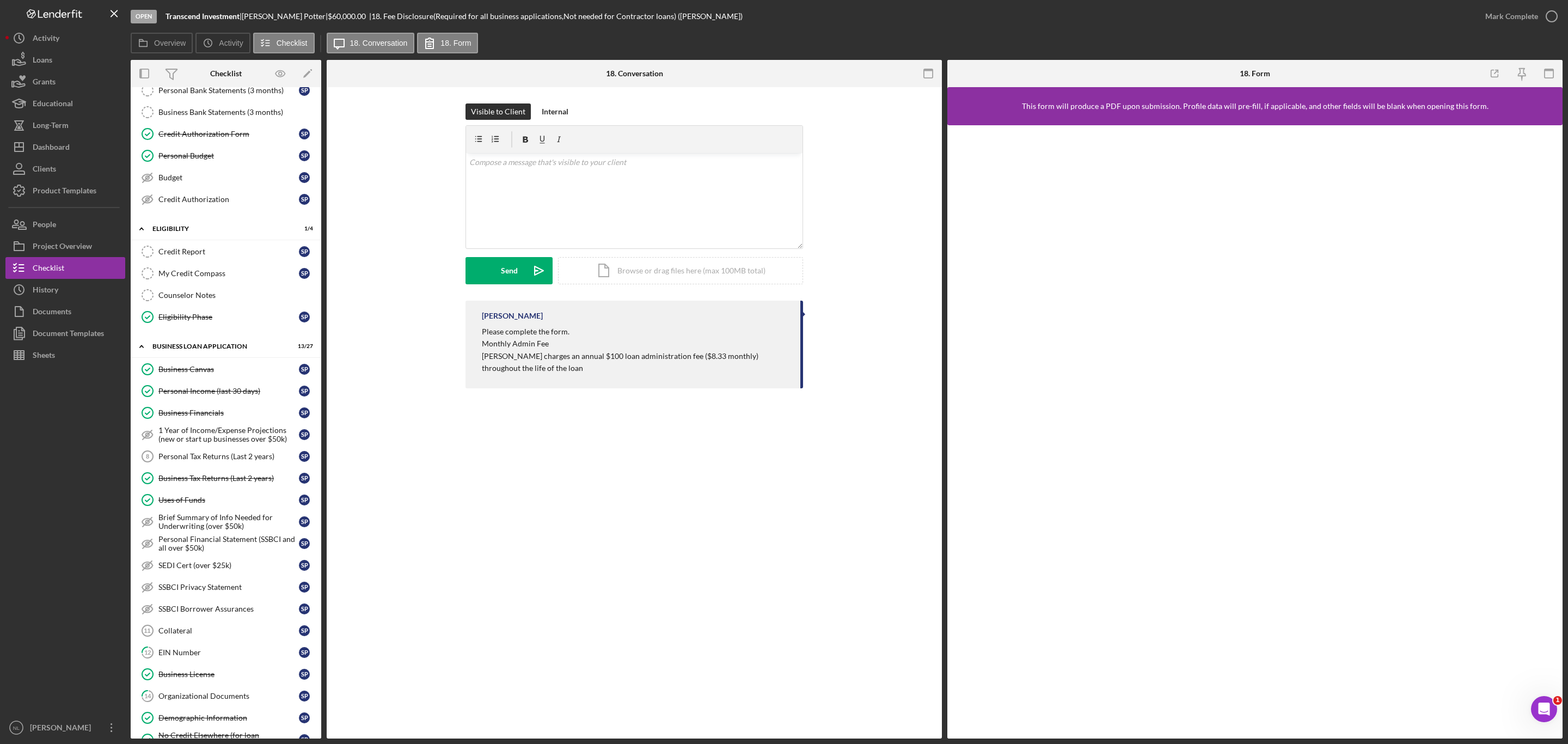
scroll to position [0, 0]
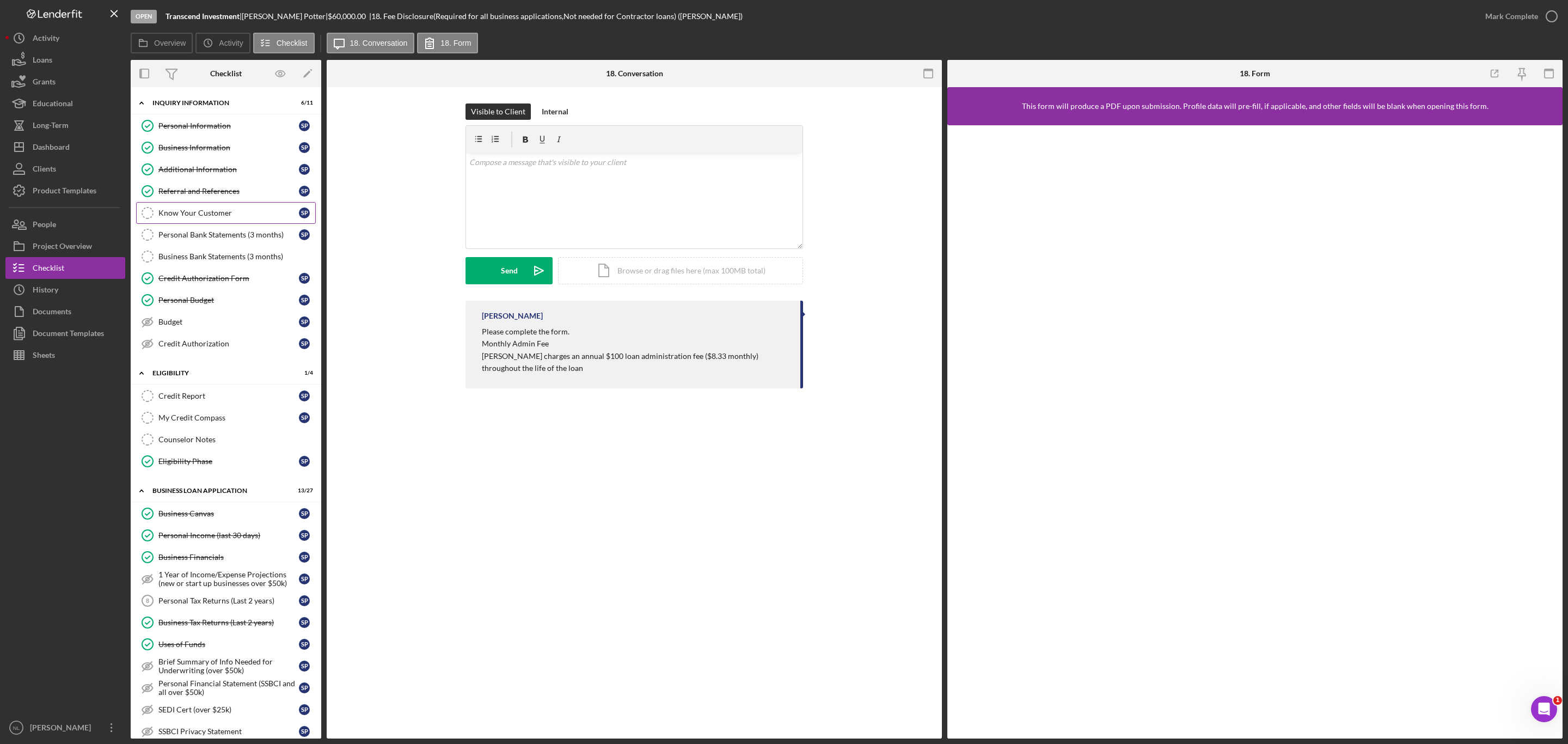
click at [197, 211] on div "Know Your Customer" at bounding box center [229, 213] width 140 height 9
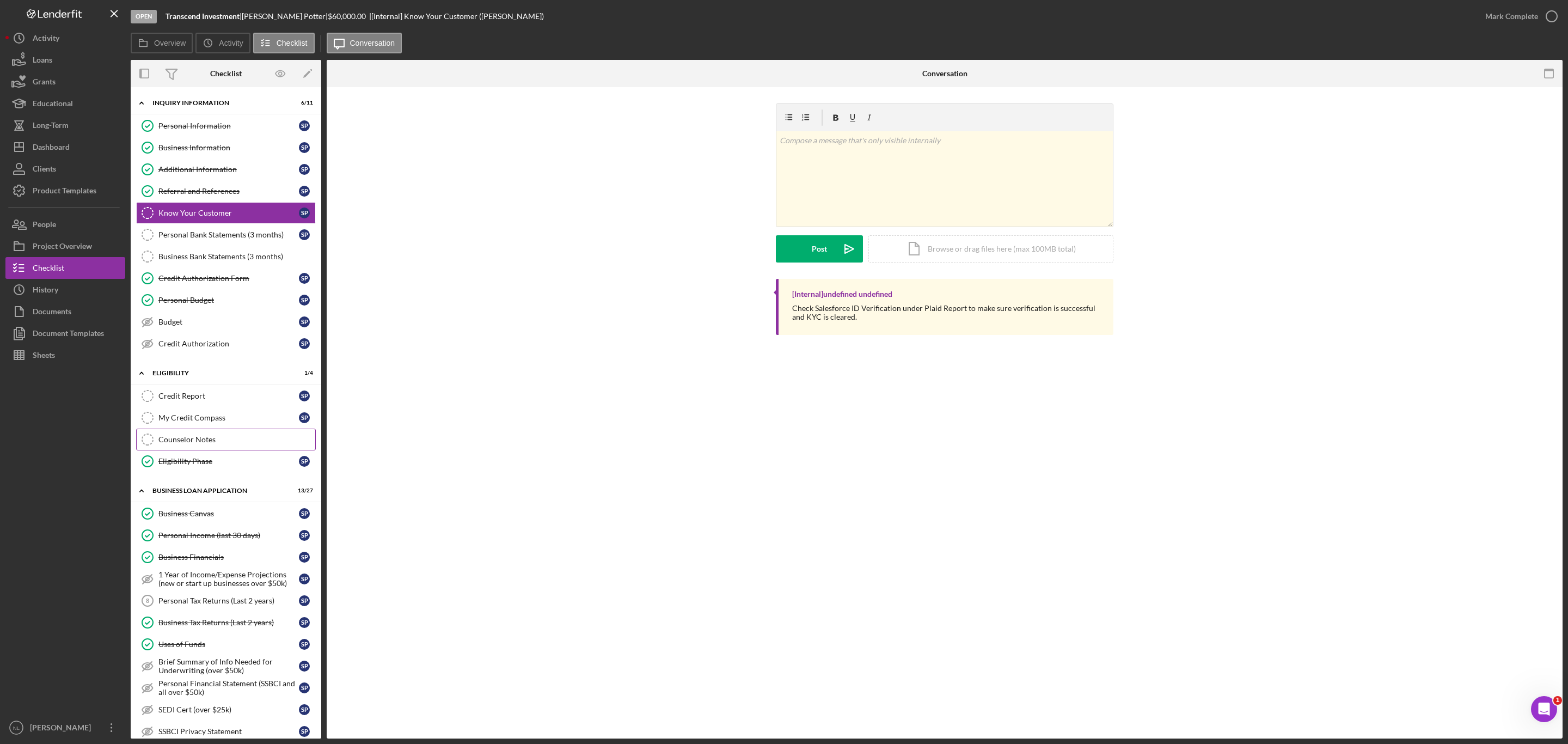
click at [238, 444] on div "Counselor Notes" at bounding box center [237, 439] width 157 height 9
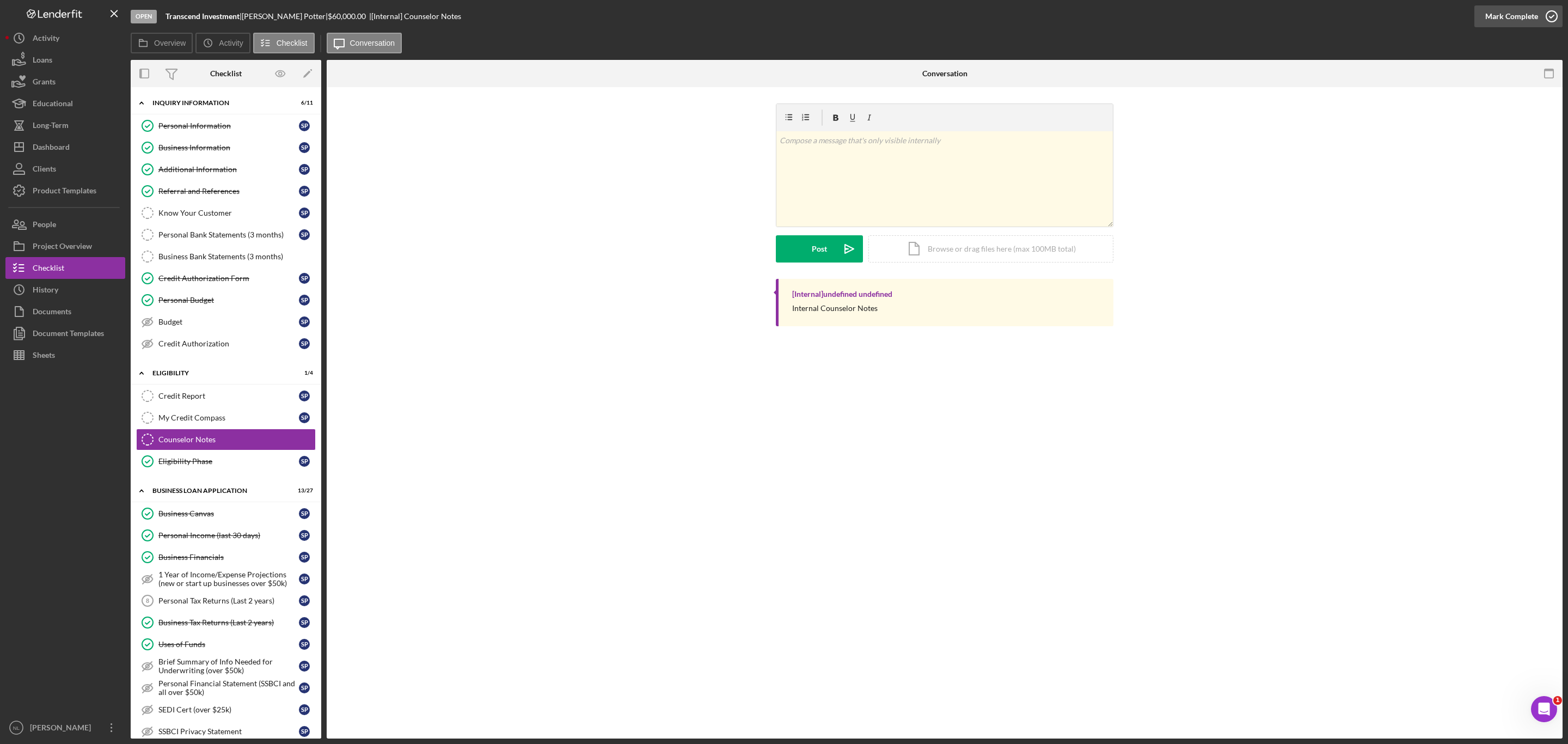
click at [1496, 18] on div "Mark Complete" at bounding box center [1512, 16] width 53 height 22
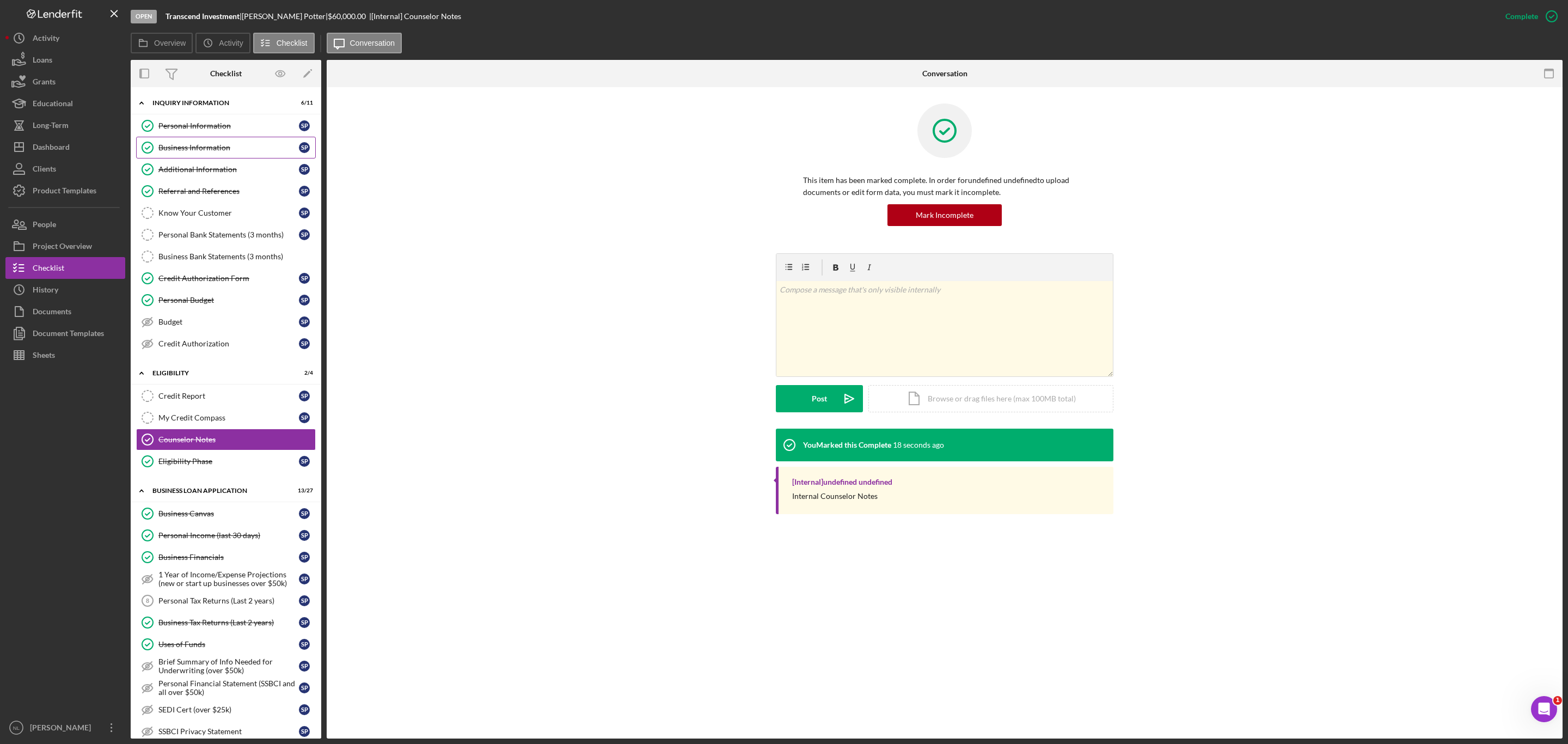
click at [208, 142] on link "Business Information Business Information S P" at bounding box center [226, 148] width 180 height 22
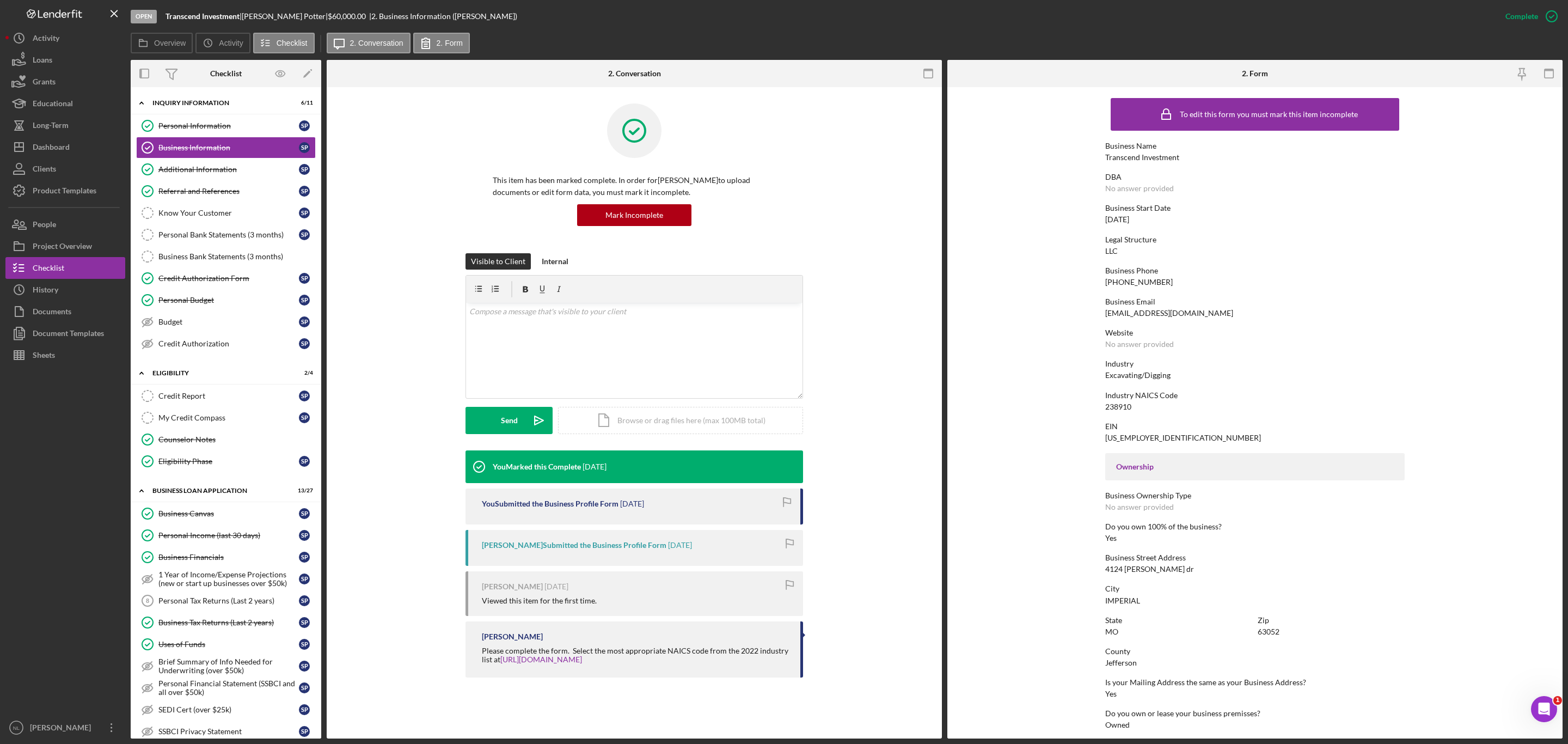
scroll to position [169, 0]
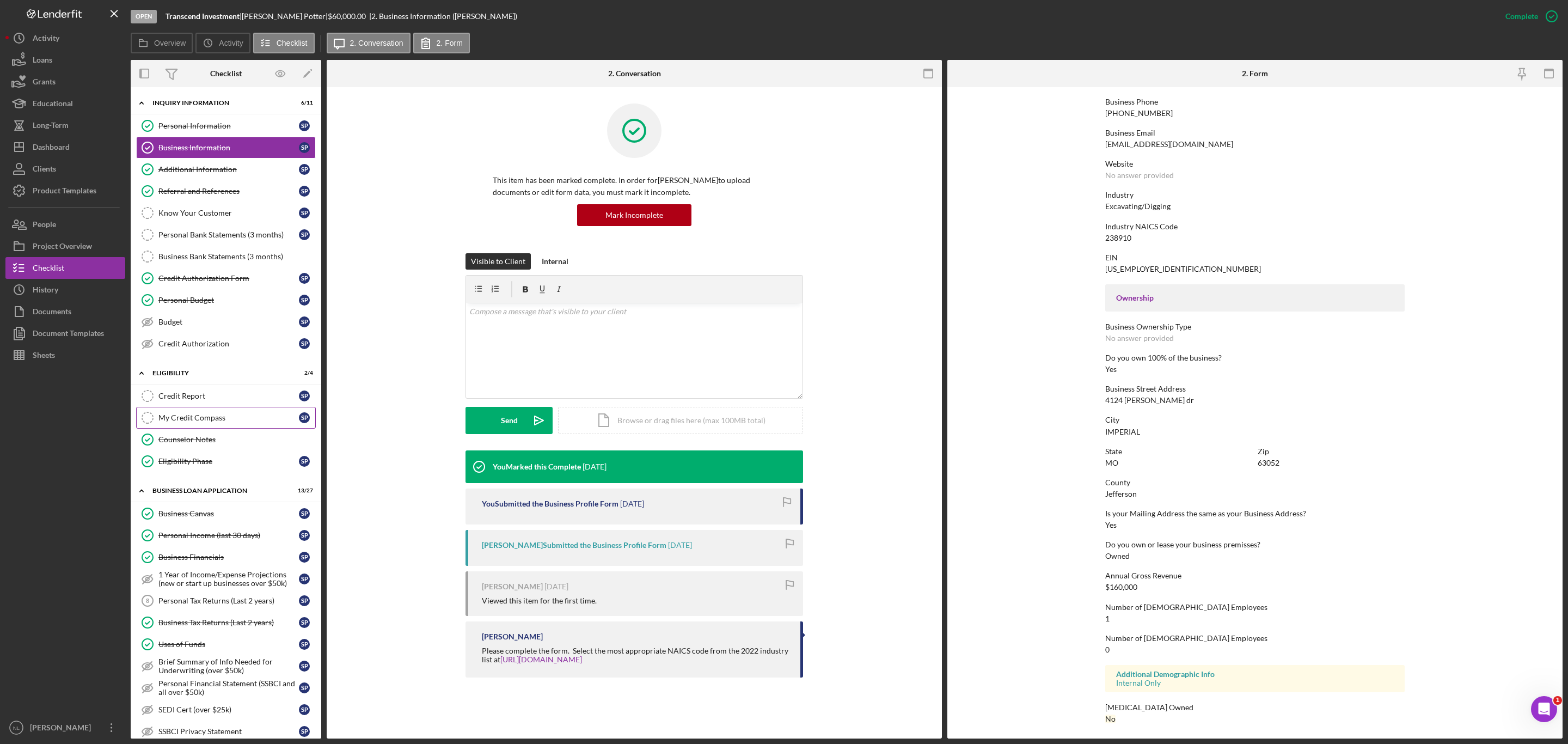
click at [213, 422] on div "My Credit Compass" at bounding box center [229, 418] width 140 height 9
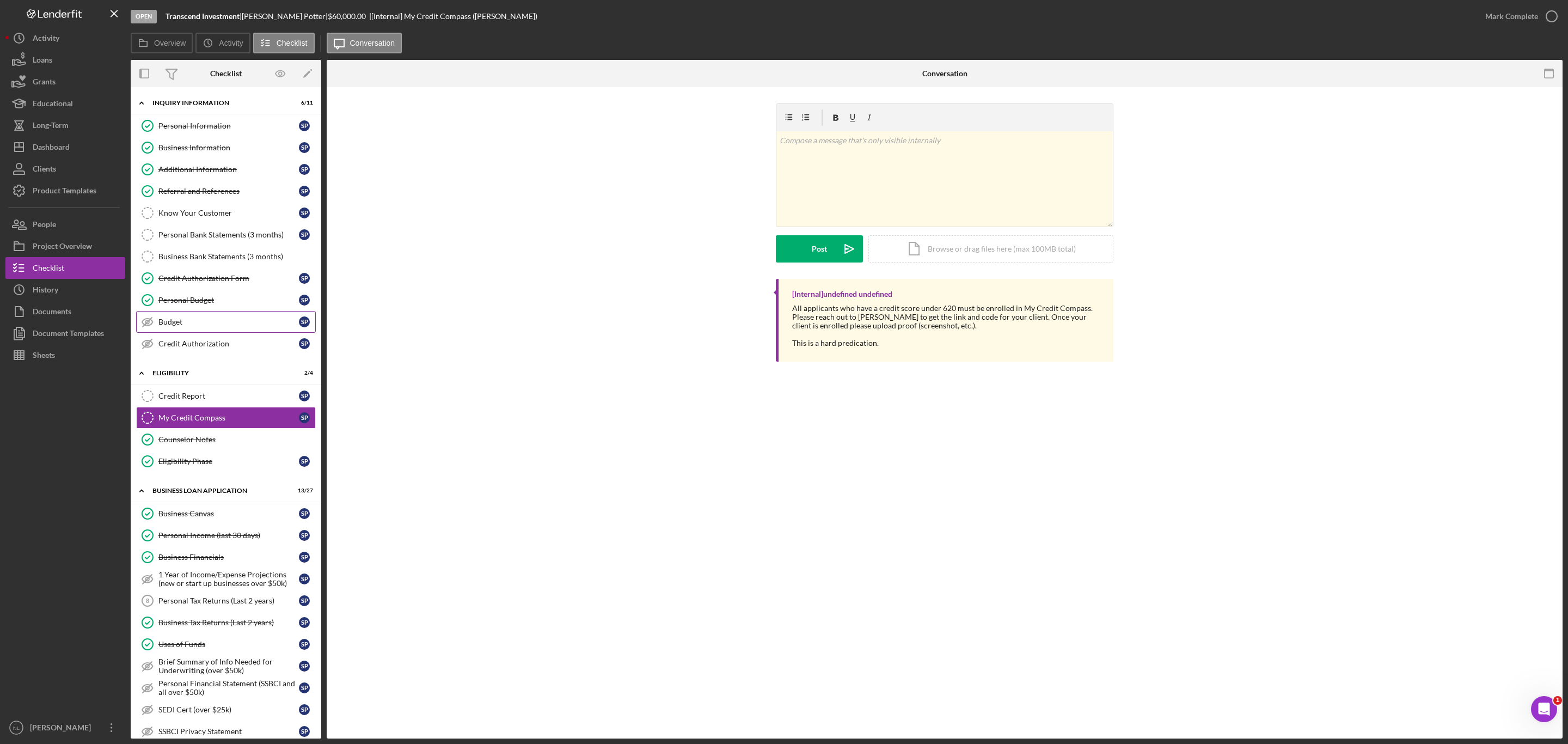
click at [178, 326] on div "Budget" at bounding box center [229, 322] width 140 height 9
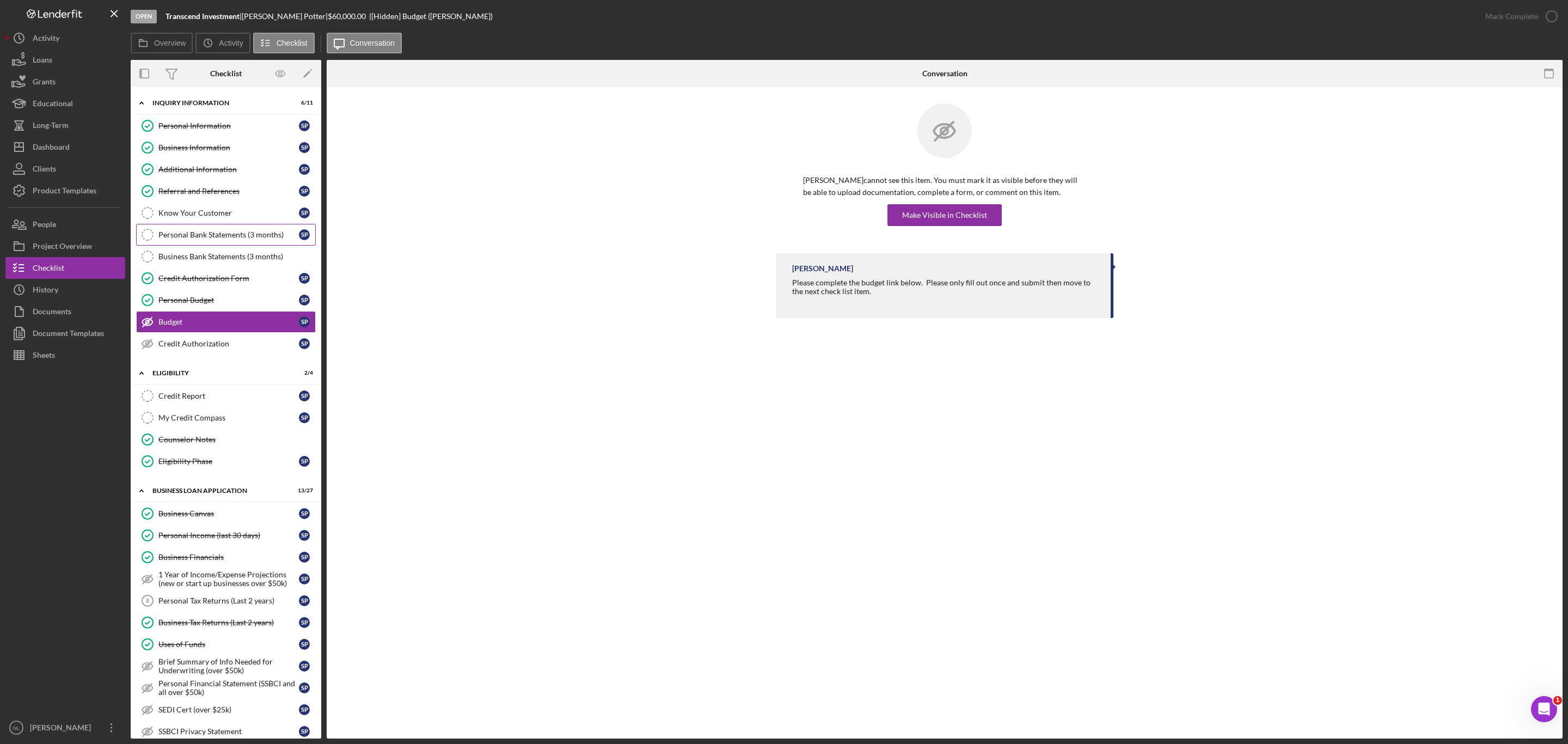
click at [198, 246] on link "Personal Bank Statements (3 months) Personal Bank Statements (3 months) S P" at bounding box center [226, 235] width 180 height 22
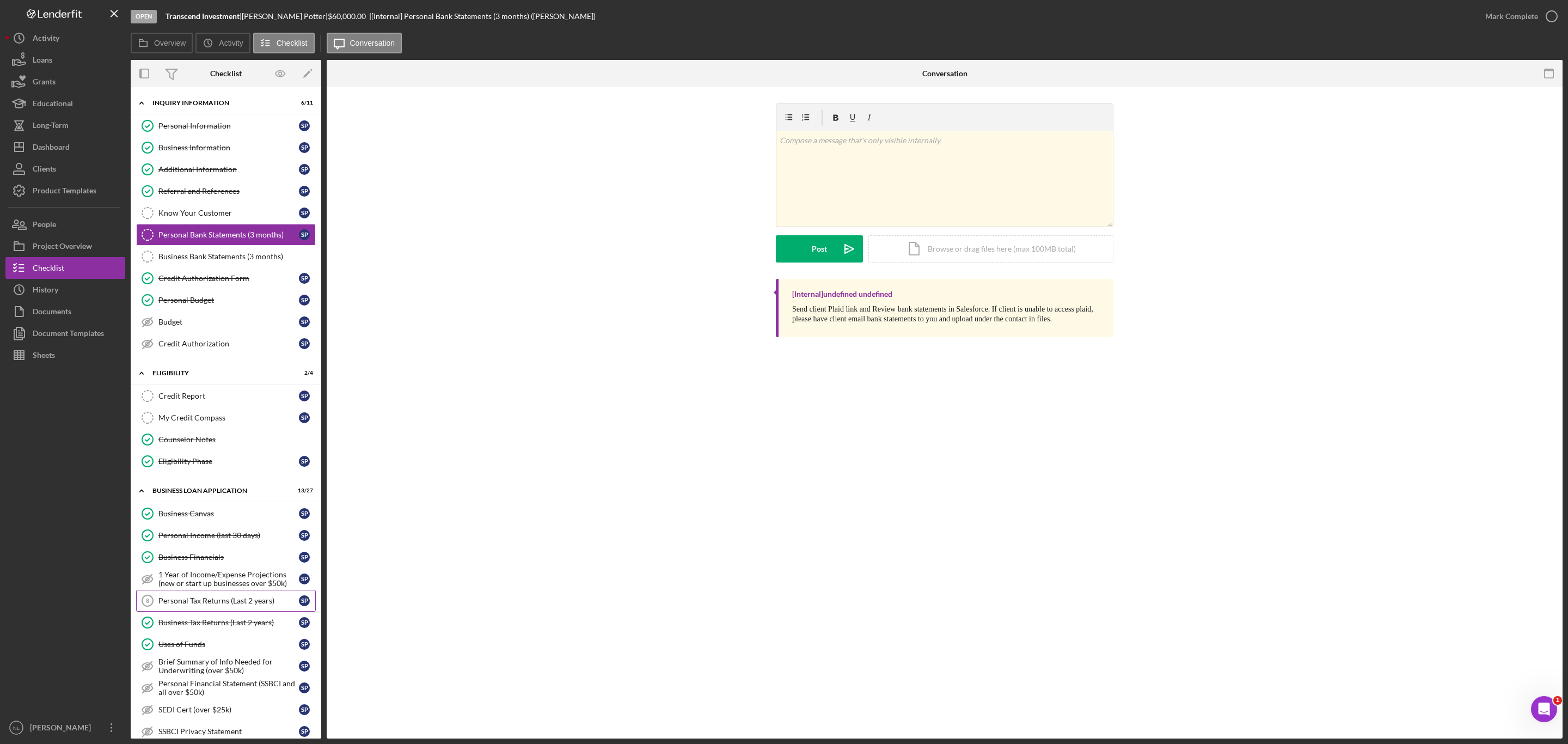
click at [200, 605] on div "Personal Tax Returns (Last 2 years)" at bounding box center [229, 600] width 140 height 9
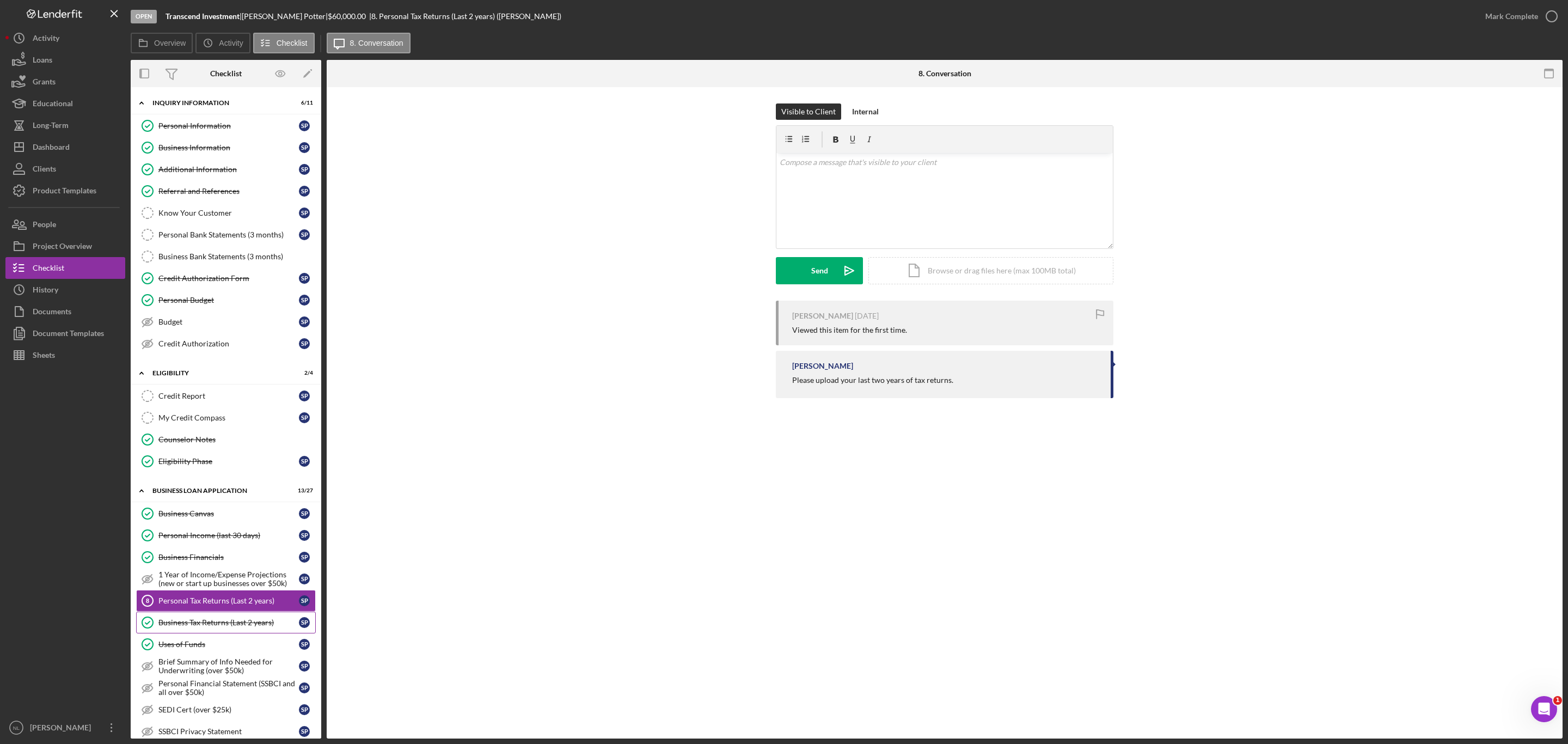
click at [253, 627] on div "Business Tax Returns (Last 2 years)" at bounding box center [229, 622] width 140 height 9
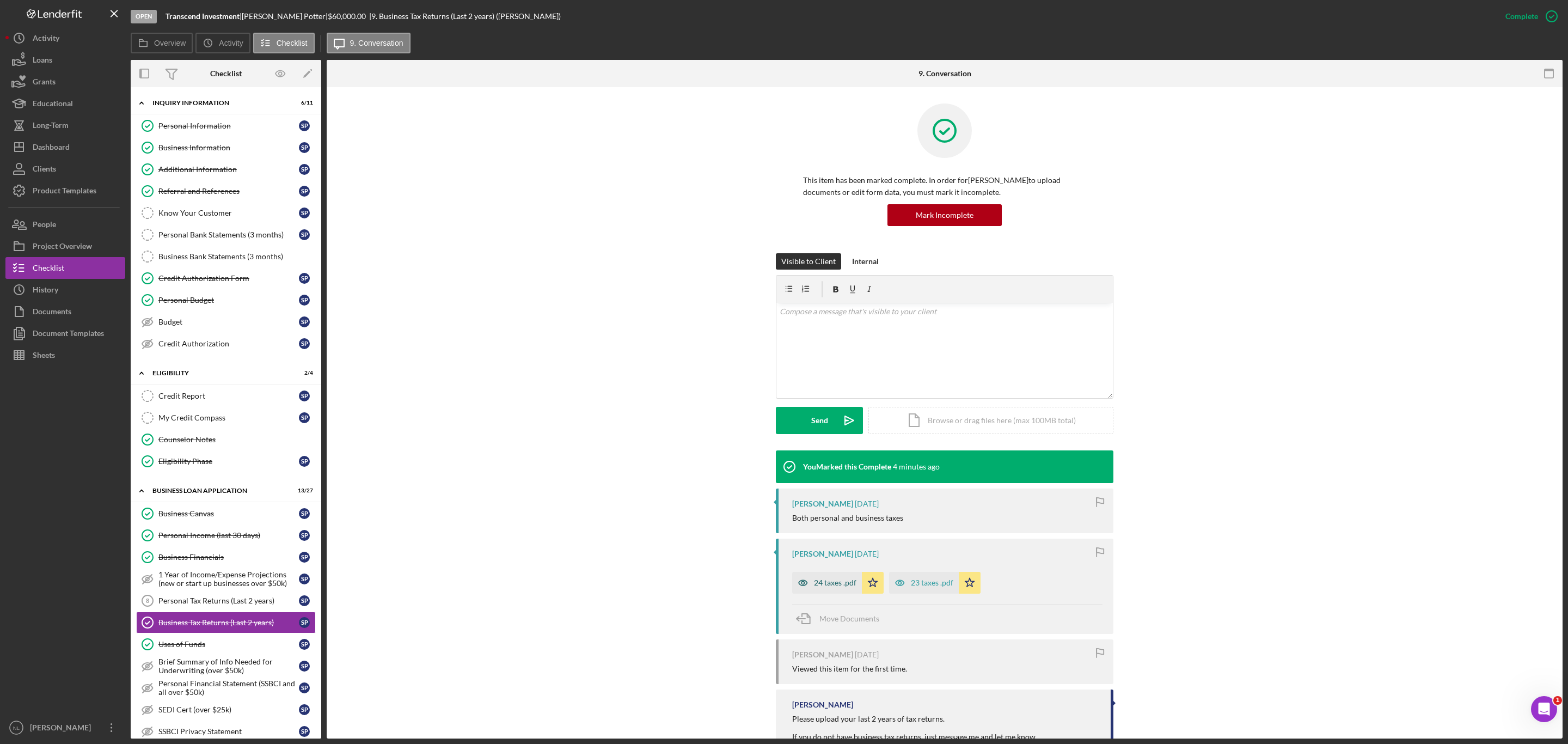
click at [833, 591] on div "24 taxes .pdf" at bounding box center [827, 583] width 69 height 22
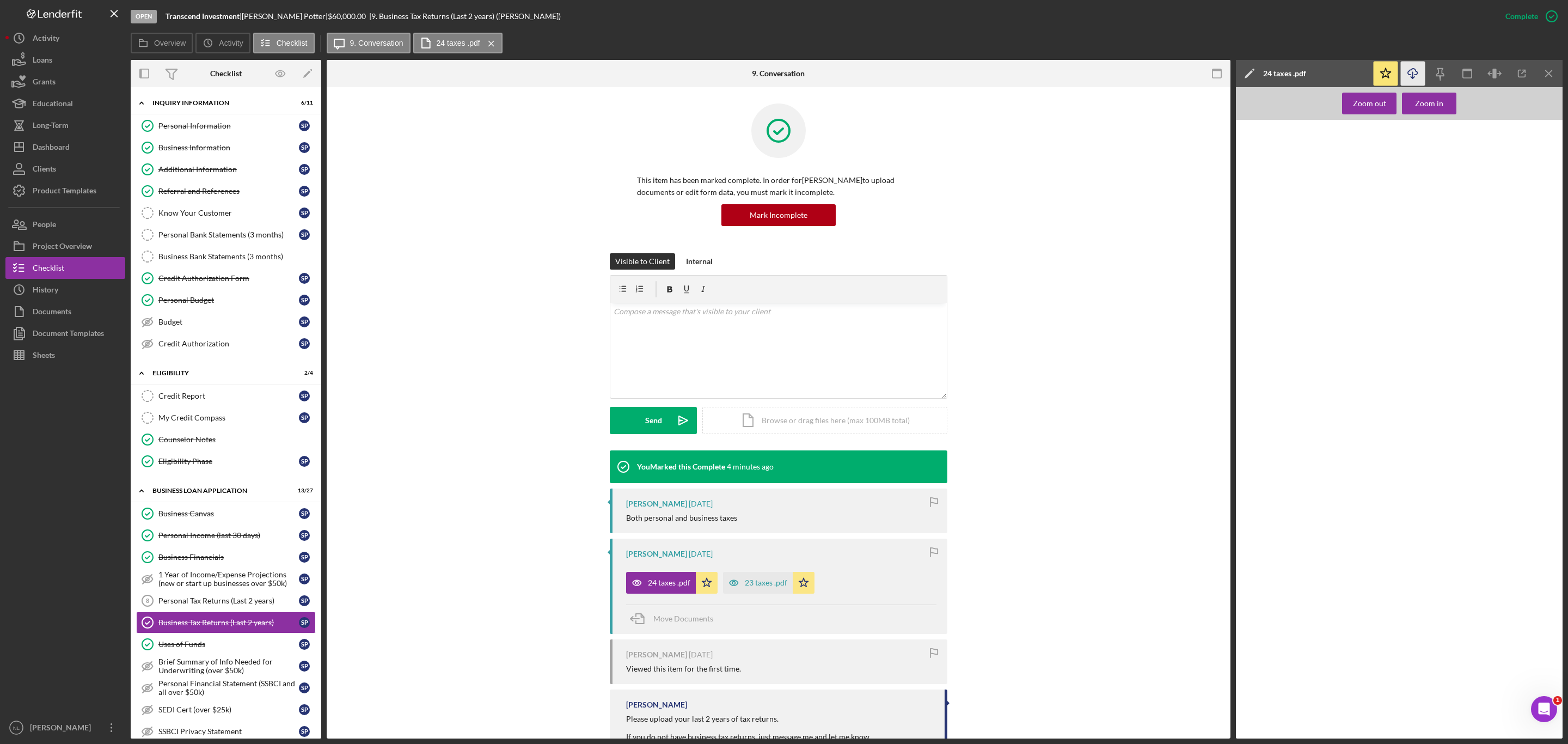
click at [1411, 71] on icon "Icon/Download" at bounding box center [1413, 74] width 25 height 25
click at [747, 584] on div "23 taxes .pdf" at bounding box center [766, 583] width 42 height 9
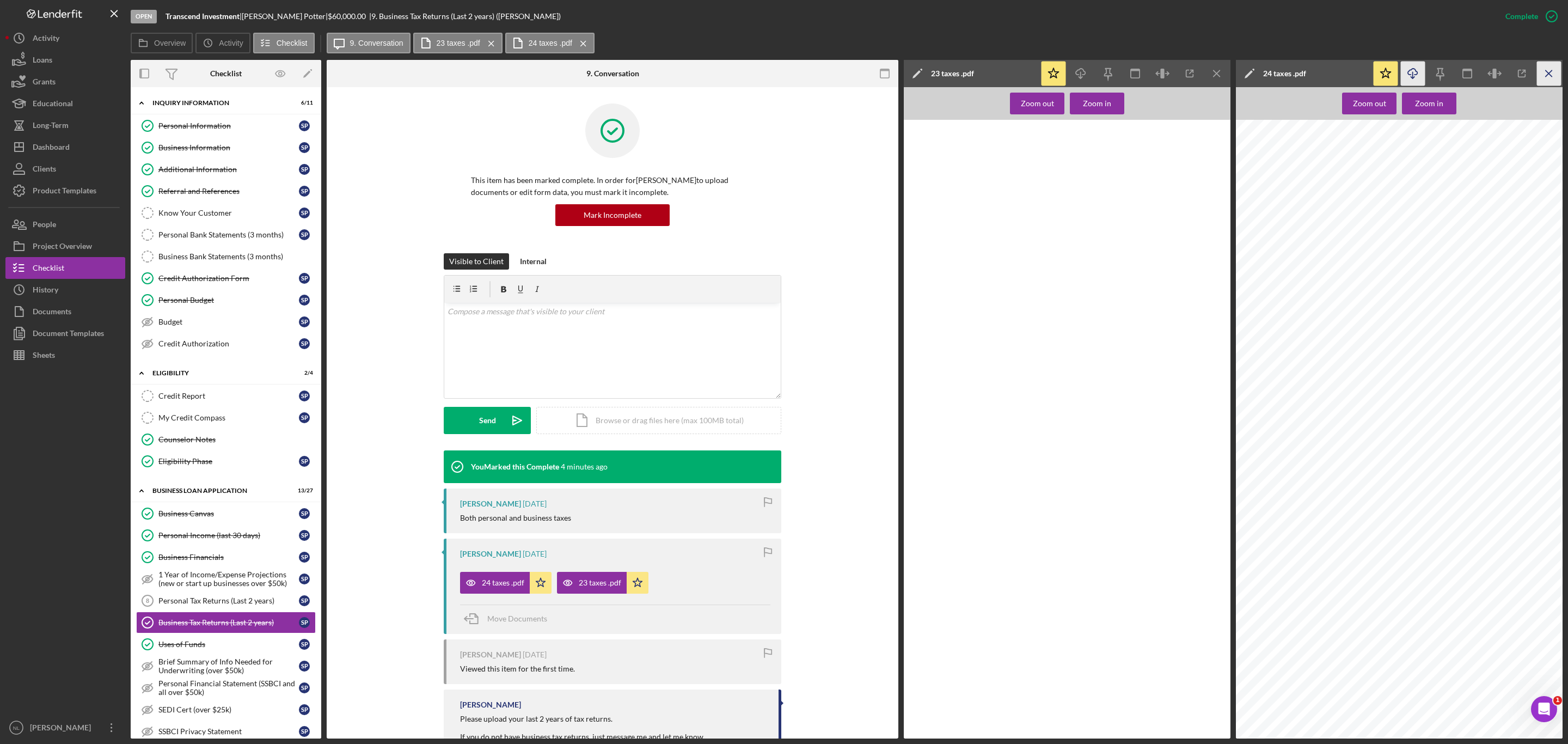
click at [1547, 69] on icon "Icon/Menu Close" at bounding box center [1550, 74] width 25 height 25
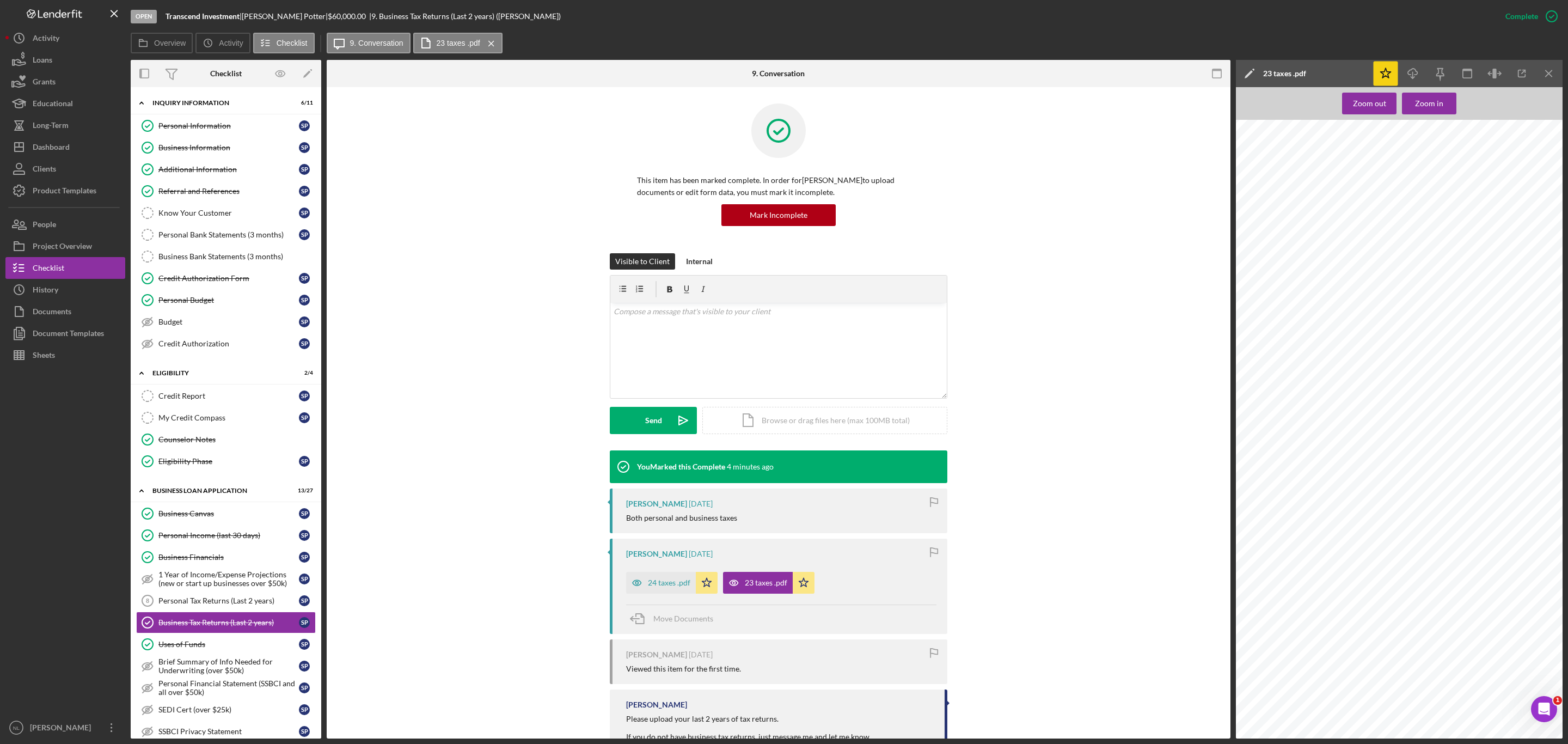
scroll to position [1685, 0]
click at [1418, 72] on icon "Icon/Download" at bounding box center [1413, 74] width 25 height 25
click at [201, 605] on div "Personal Tax Returns (Last 2 years)" at bounding box center [229, 600] width 140 height 9
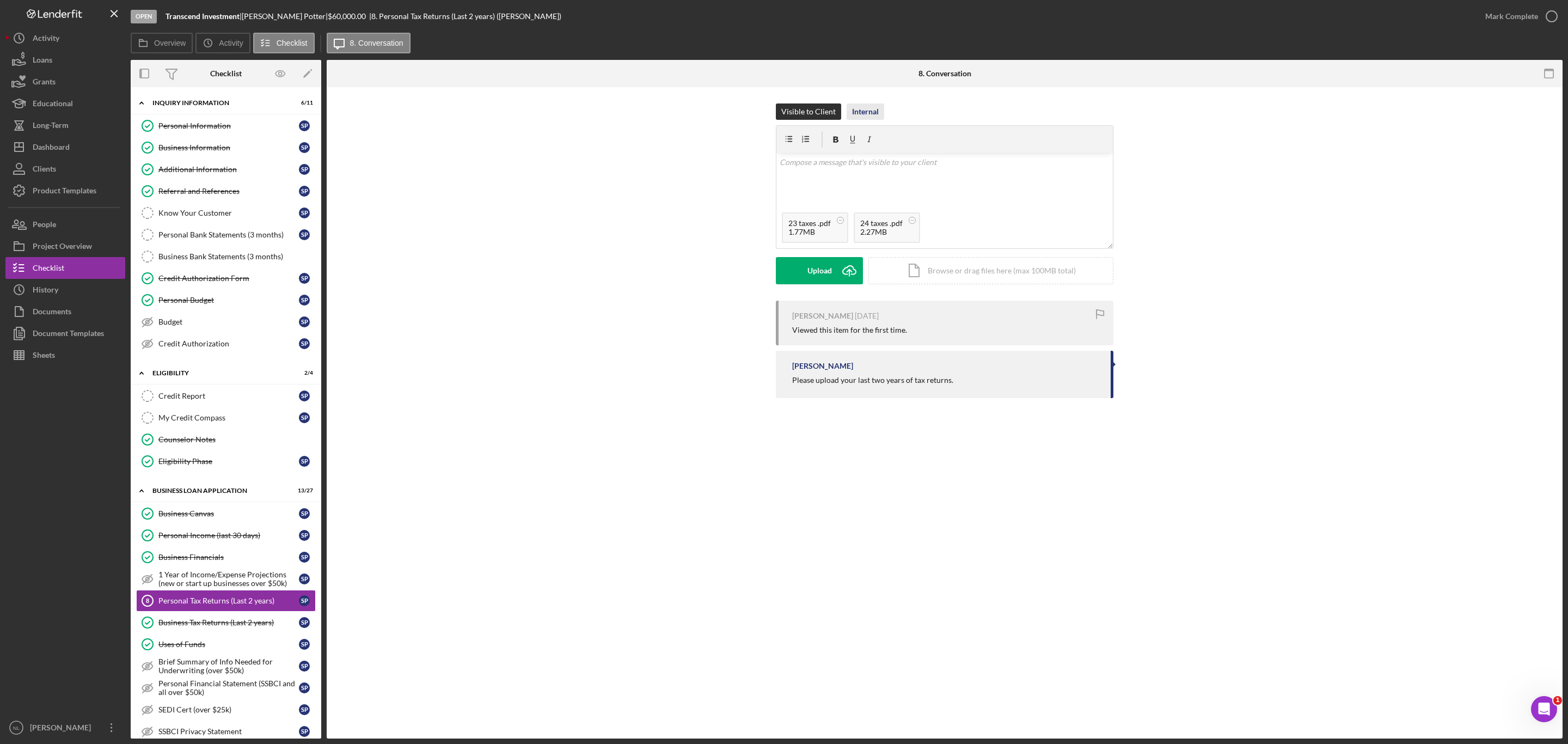
click at [859, 110] on div "Internal" at bounding box center [865, 112] width 27 height 16
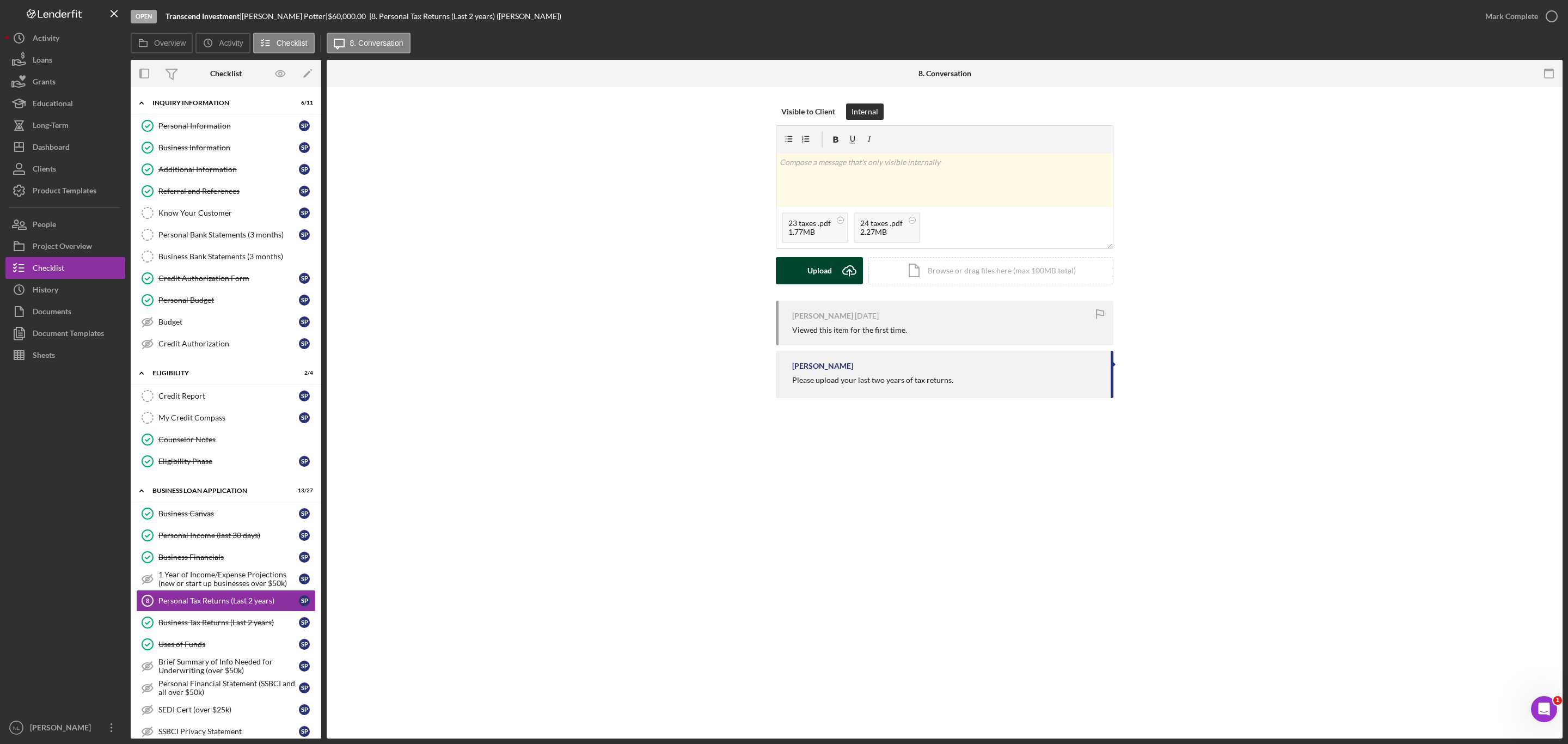
click at [826, 260] on div "Upload" at bounding box center [820, 270] width 25 height 27
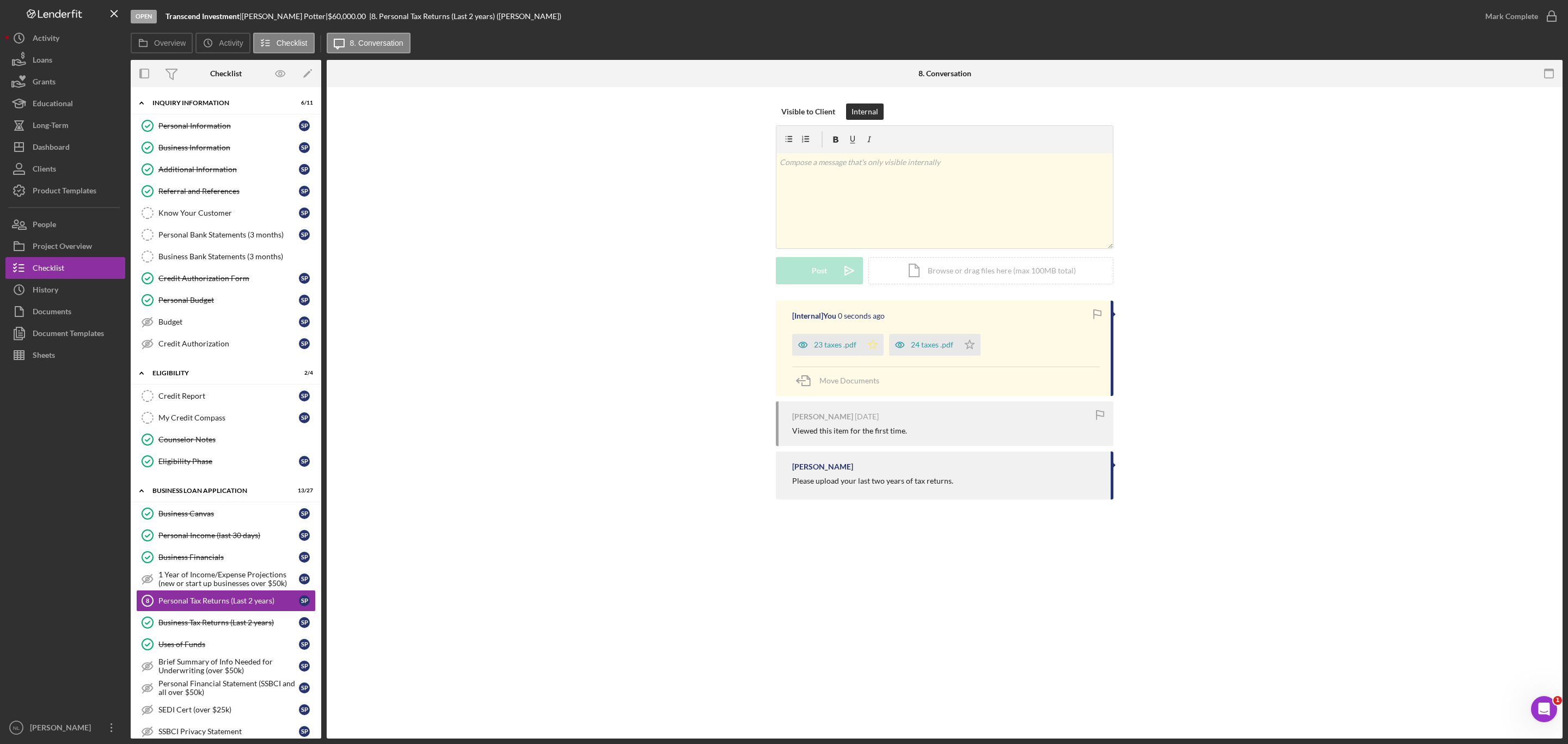
click at [869, 354] on icon "Icon/Star" at bounding box center [873, 345] width 22 height 22
click at [971, 350] on icon "Icon/Star" at bounding box center [970, 345] width 22 height 22
click at [1484, 28] on div "Mark Complete" at bounding box center [1519, 16] width 89 height 33
click at [1487, 21] on div "Mark Complete" at bounding box center [1512, 16] width 53 height 22
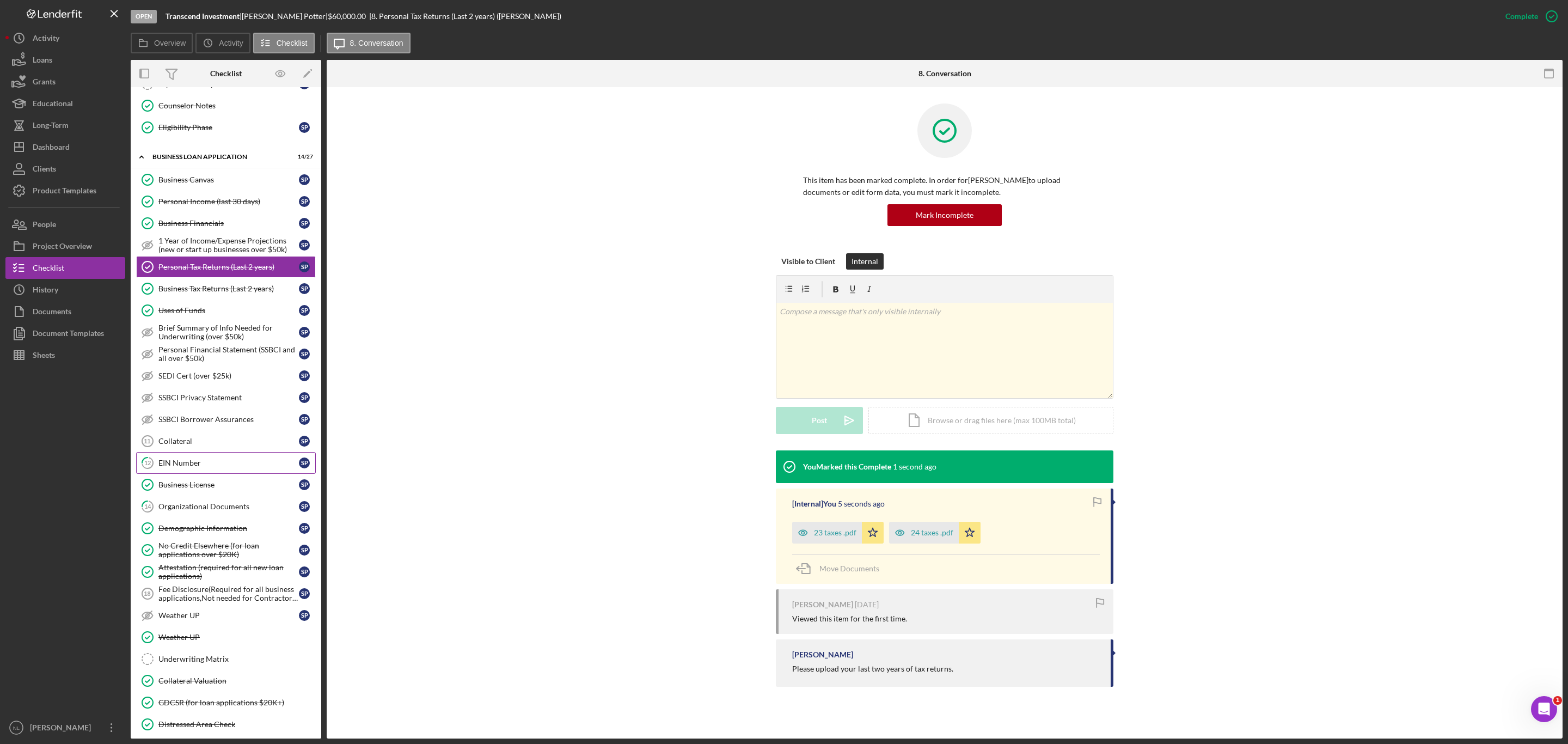
scroll to position [335, 0]
click at [195, 444] on div "Collateral" at bounding box center [229, 439] width 140 height 9
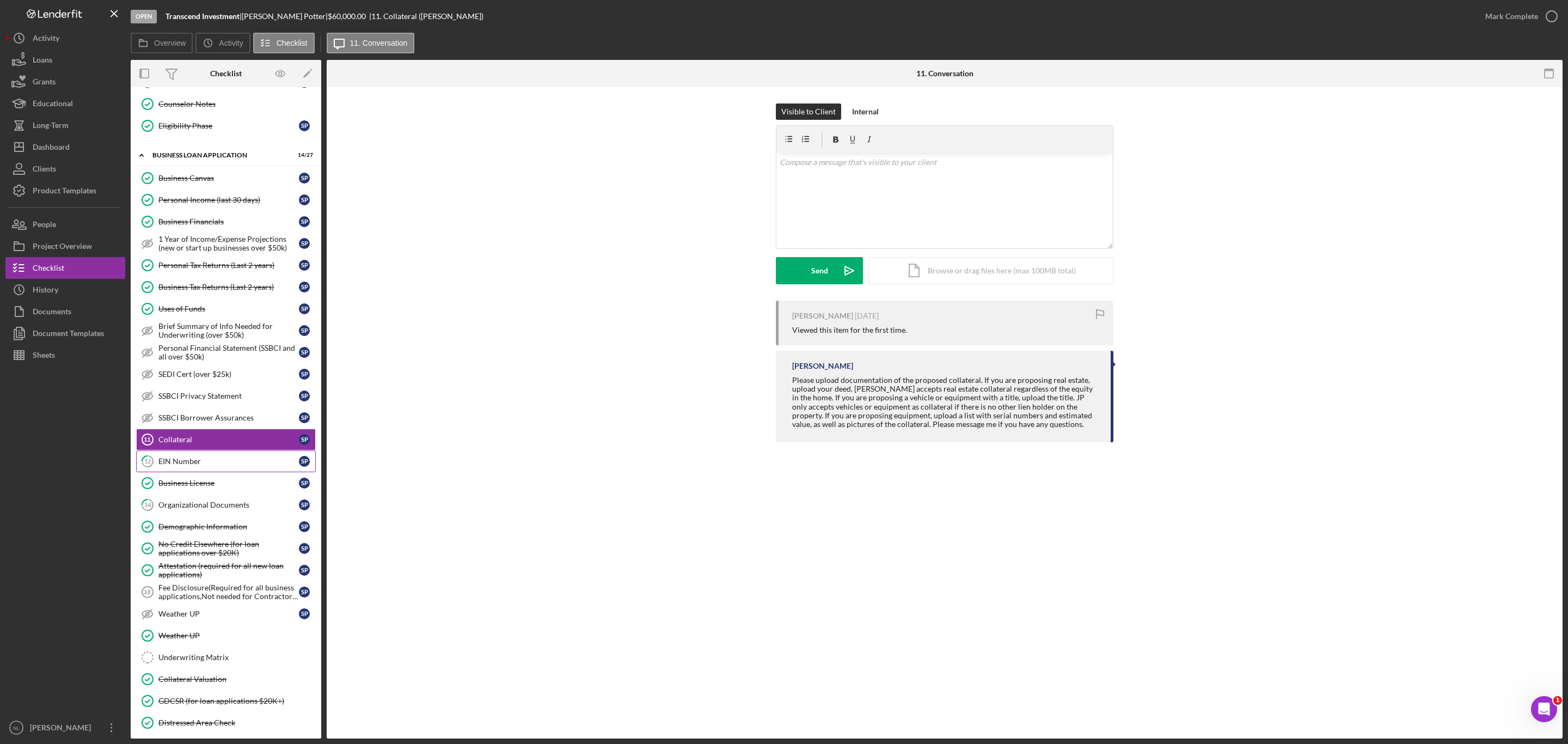
click at [197, 465] on div "EIN Number" at bounding box center [229, 461] width 140 height 9
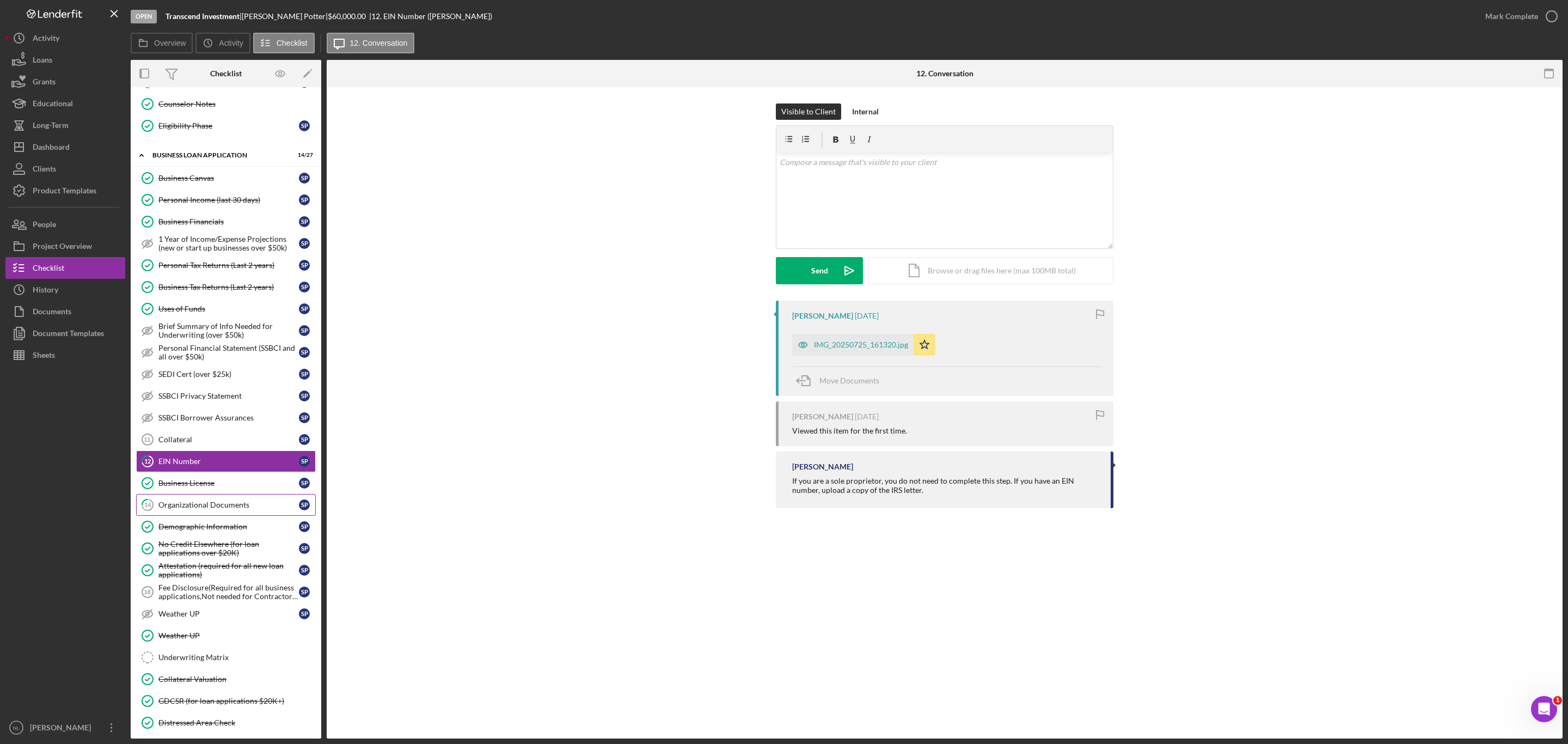
click at [231, 509] on div "Organizational Documents" at bounding box center [229, 505] width 140 height 9
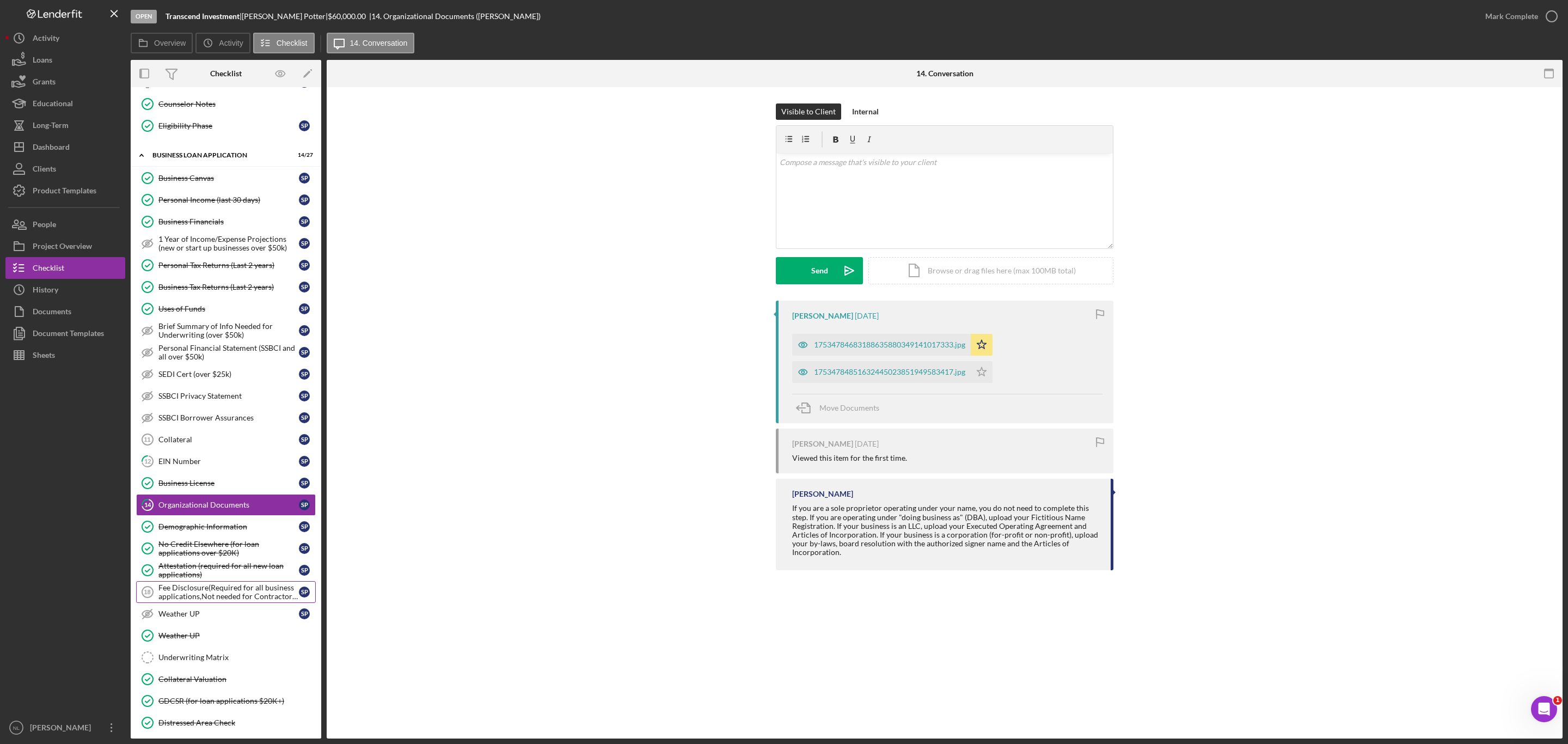
click at [225, 601] on div "Fee Disclosure(Required for all business applications,Not needed for Contractor…" at bounding box center [229, 592] width 140 height 18
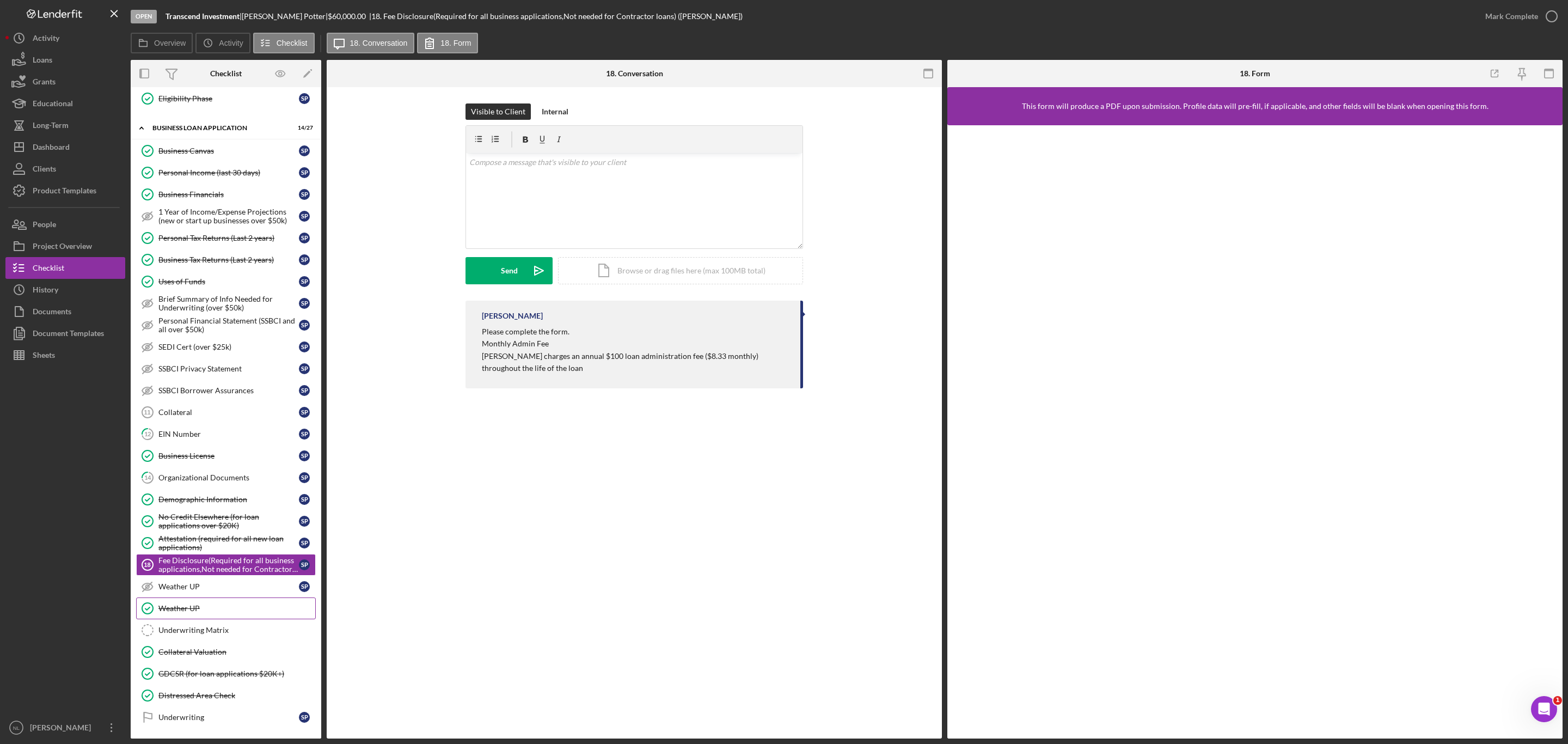
scroll to position [330, 0]
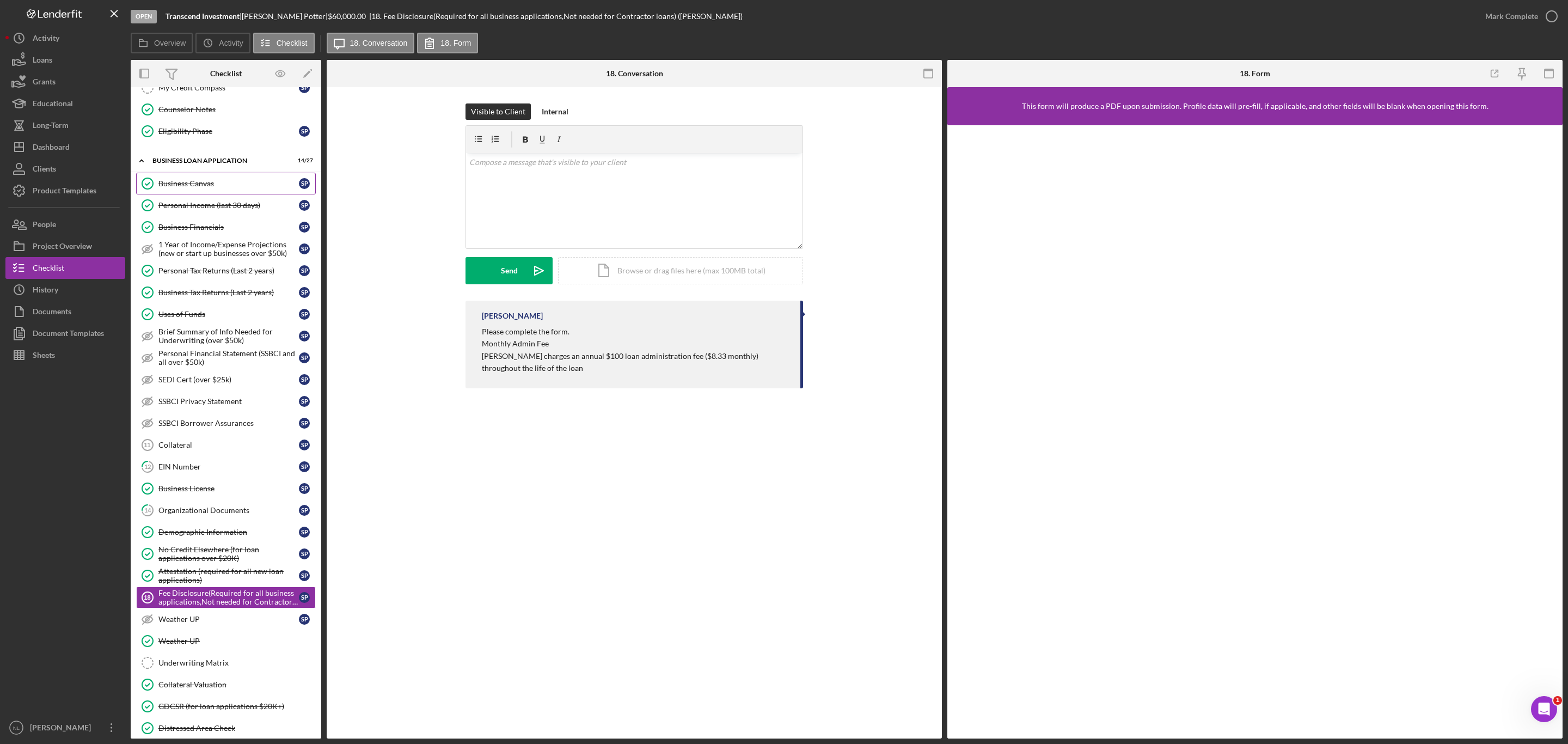
click at [230, 194] on link "Business Canvas Business Canvas S P" at bounding box center [226, 183] width 180 height 22
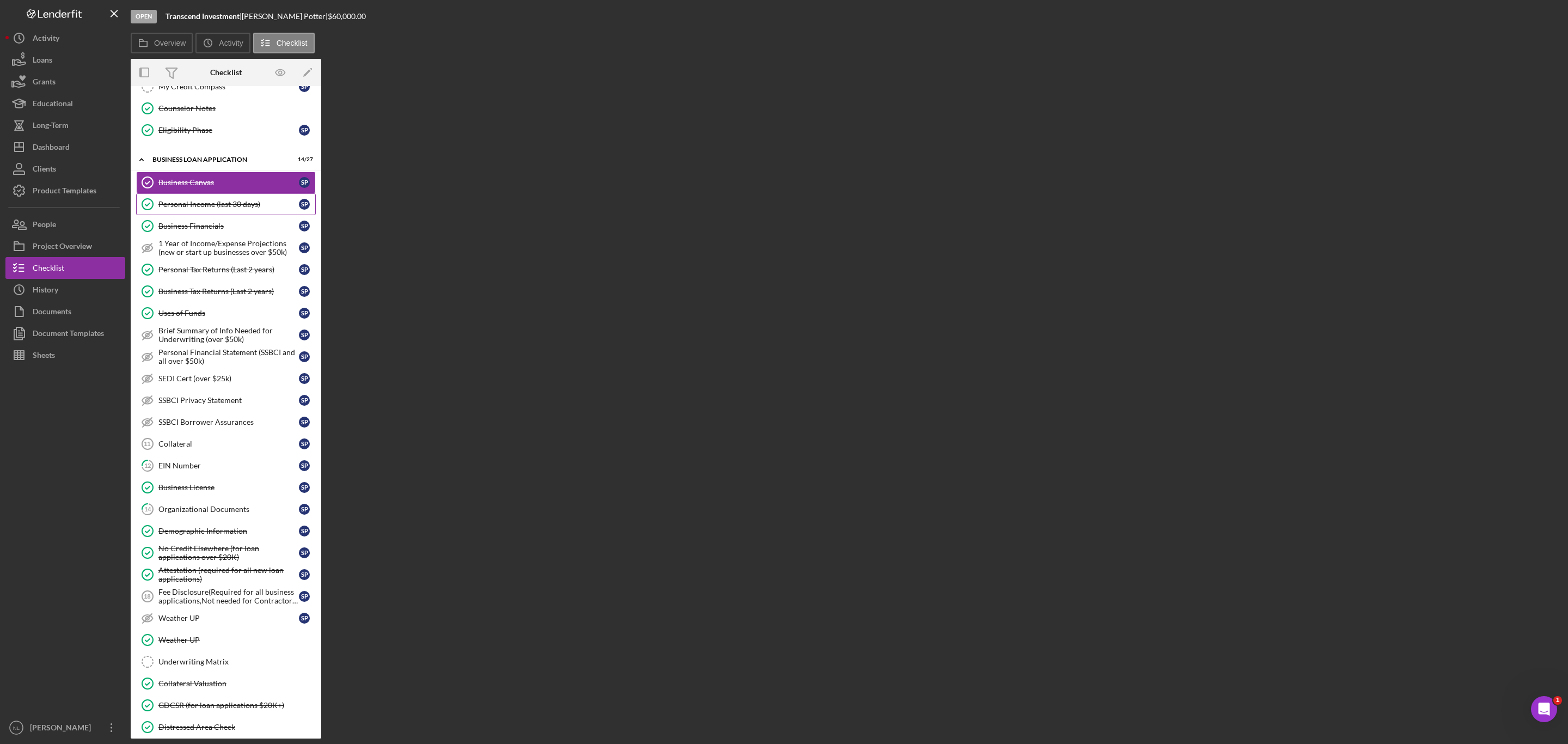
click at [225, 208] on div "Personal Income (last 30 days)" at bounding box center [229, 204] width 140 height 9
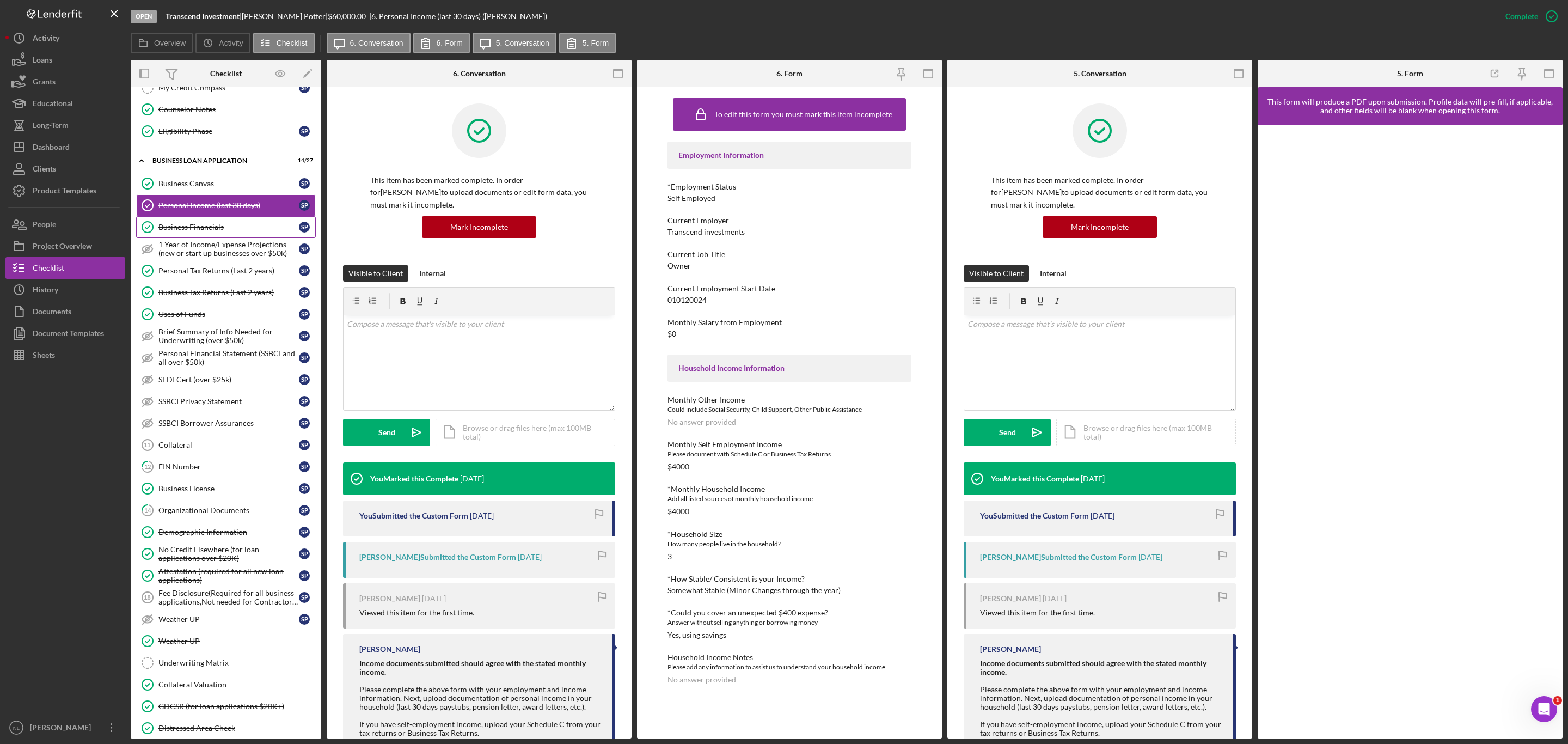
click at [213, 232] on div "Business Financials" at bounding box center [229, 227] width 140 height 9
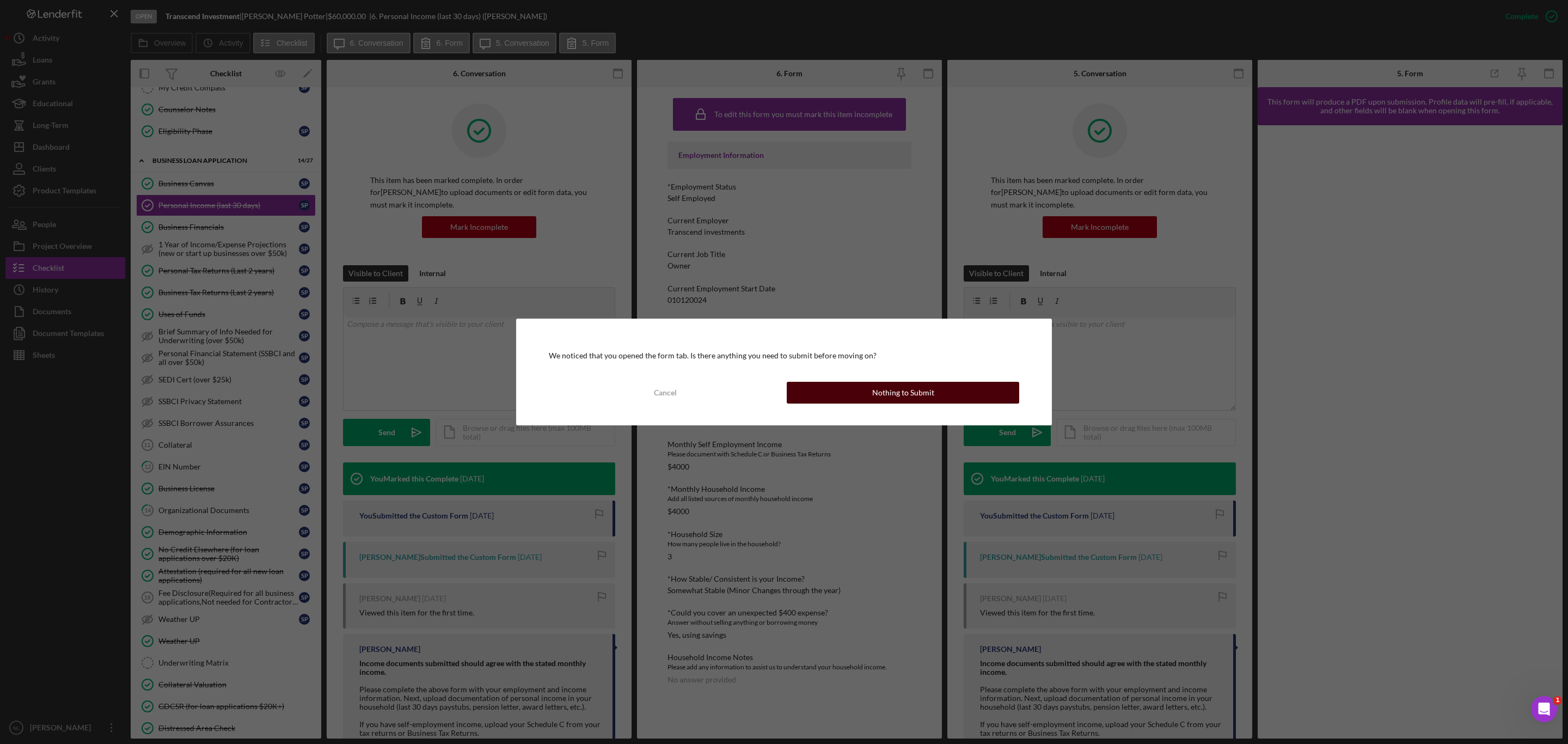
click at [868, 391] on button "Nothing to Submit" at bounding box center [903, 392] width 232 height 22
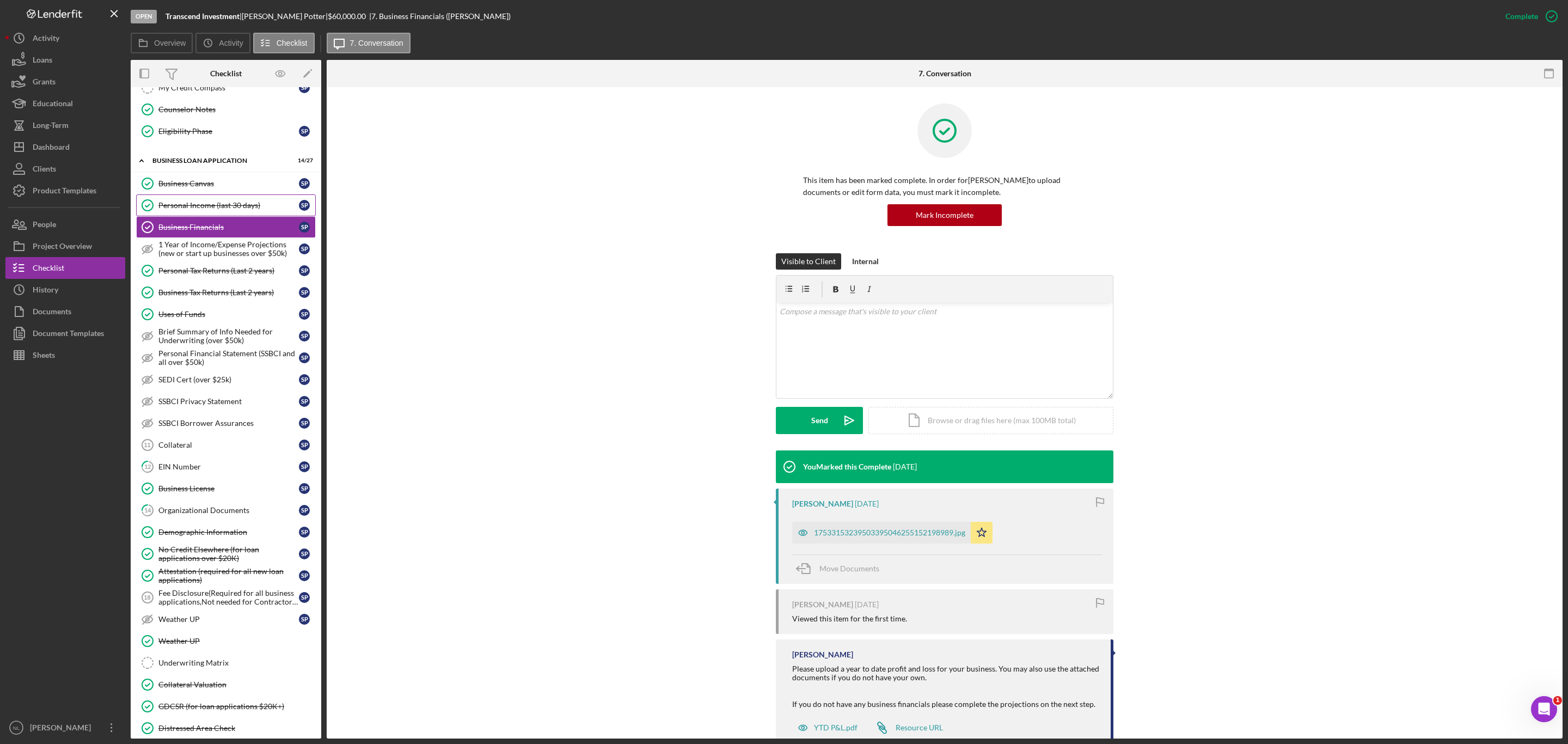
click at [217, 210] on div "Personal Income (last 30 days)" at bounding box center [229, 205] width 140 height 9
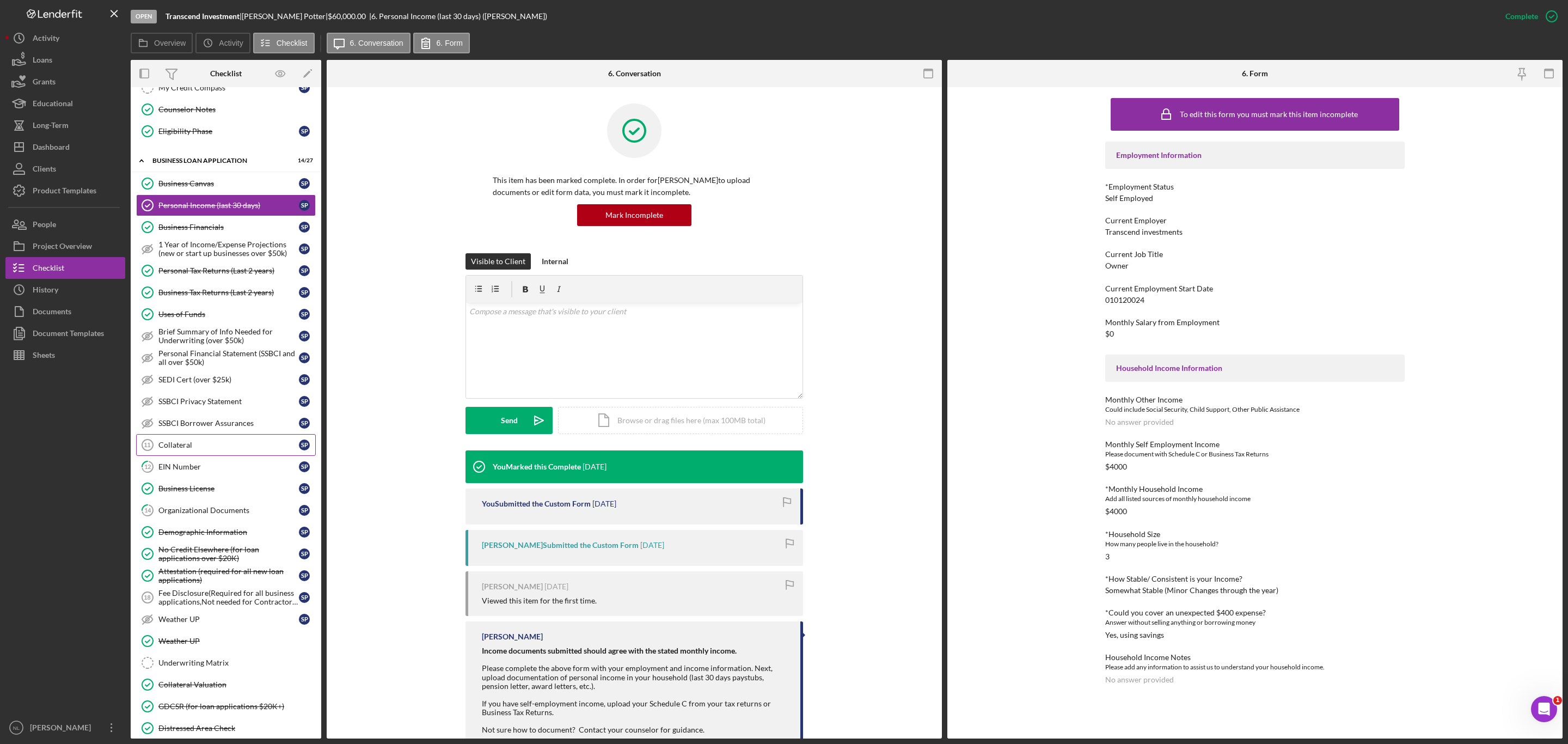
click at [194, 452] on link "Collateral 11 Collateral S P" at bounding box center [226, 445] width 180 height 22
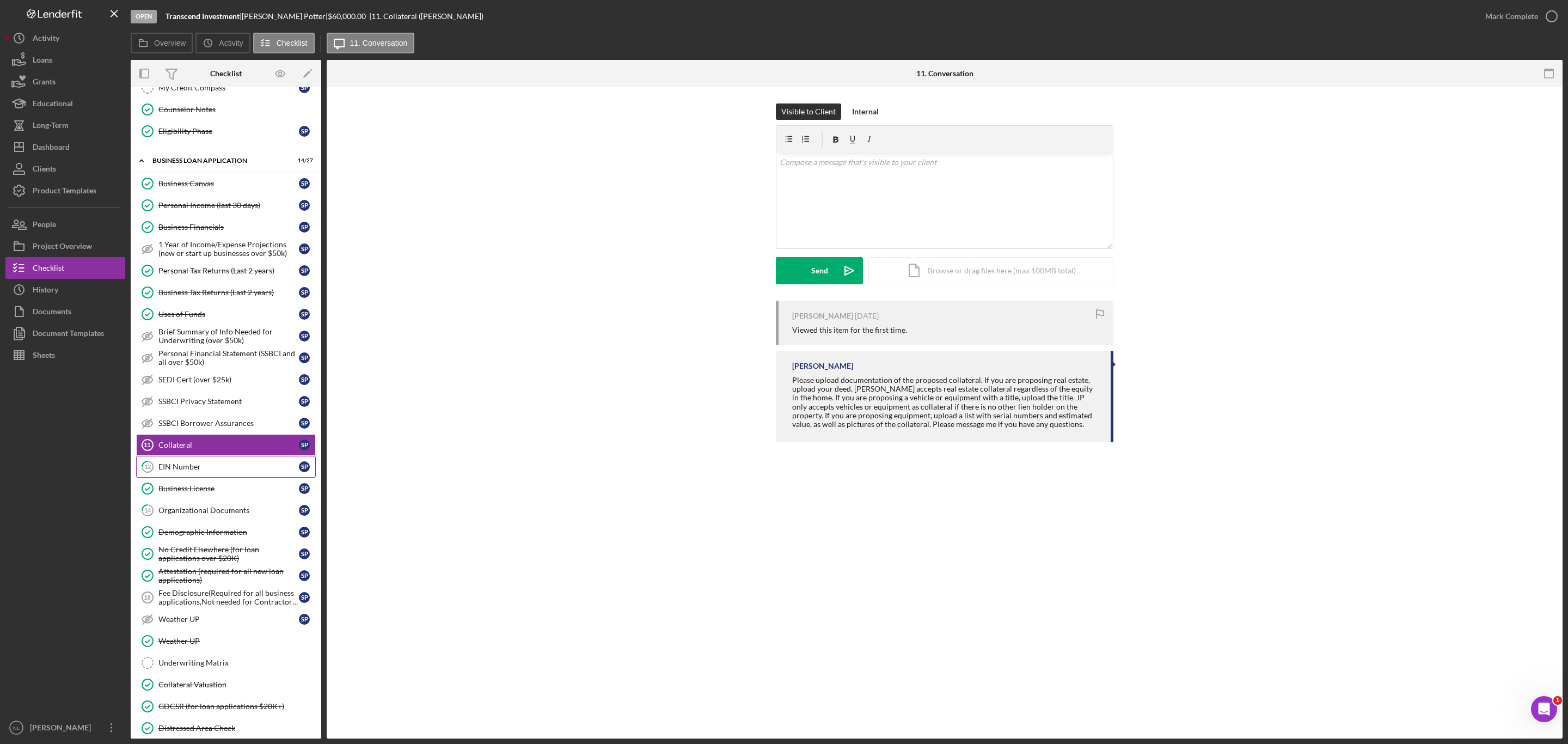
click at [187, 471] on div "EIN Number" at bounding box center [229, 467] width 140 height 9
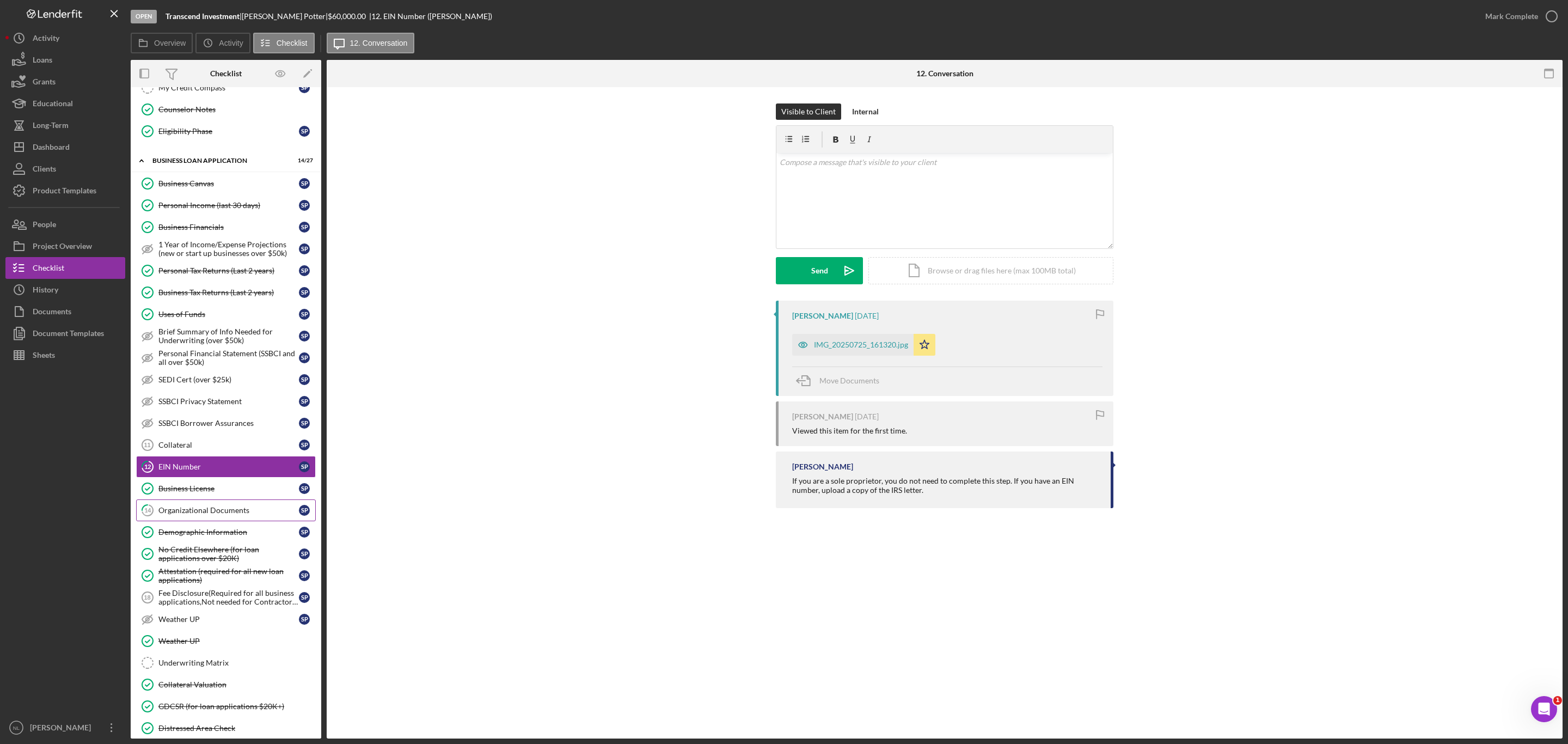
click at [190, 521] on link "14 Organizational Documents S P" at bounding box center [226, 510] width 180 height 22
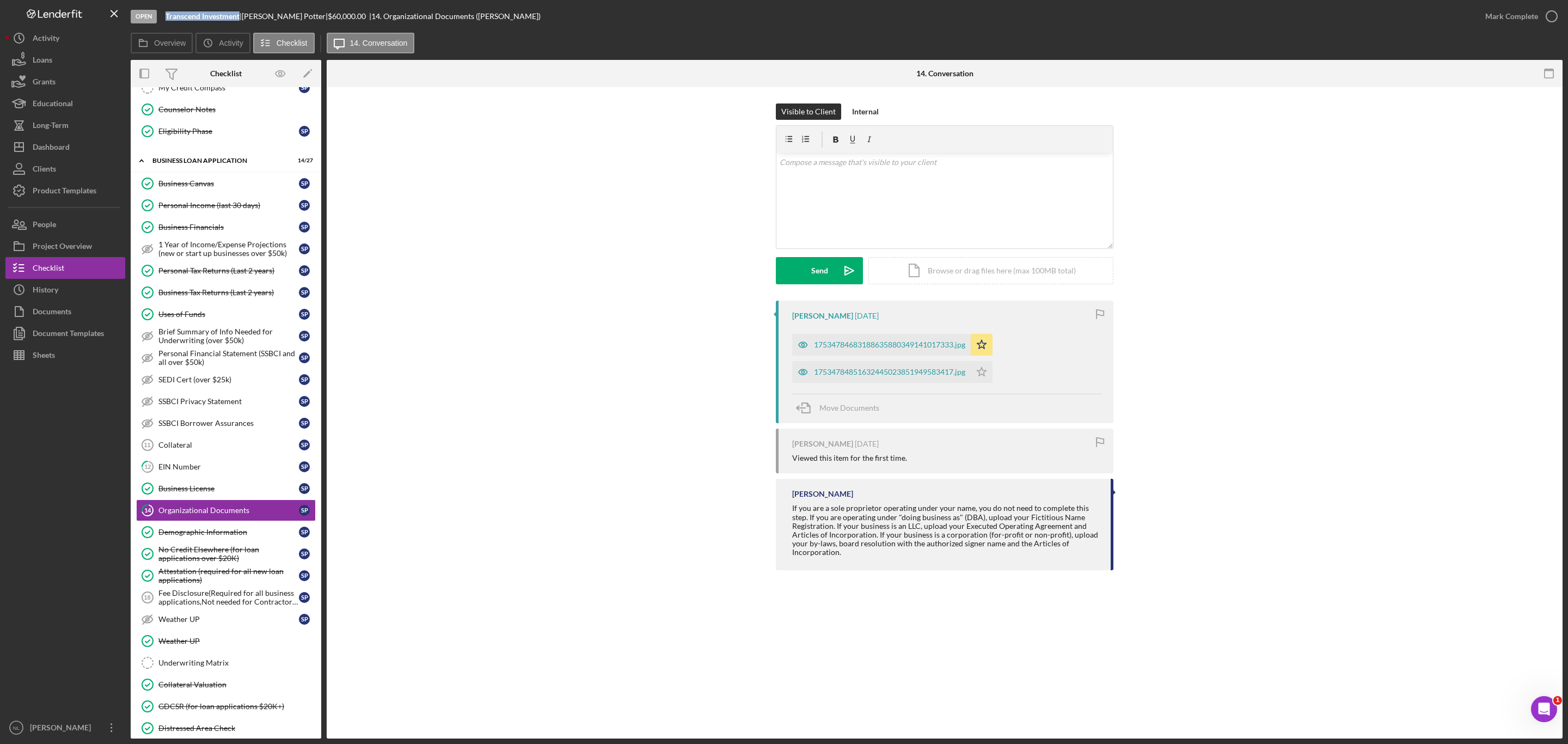
drag, startPoint x: 240, startPoint y: 15, endPoint x: 161, endPoint y: 15, distance: 79.0
click at [161, 15] on div "Open Transcend Investment | [PERSON_NAME] | $60,000.00 | 14. Organizational Doc…" at bounding box center [802, 16] width 1344 height 33
click at [166, 15] on b "Transcend Investment" at bounding box center [202, 16] width 74 height 10
drag, startPoint x: 240, startPoint y: 15, endPoint x: 156, endPoint y: 13, distance: 84.0
click at [156, 13] on div "Open Transcend Investment | [PERSON_NAME] | $60,000.00 | 14. Organizational Doc…" at bounding box center [802, 16] width 1344 height 33
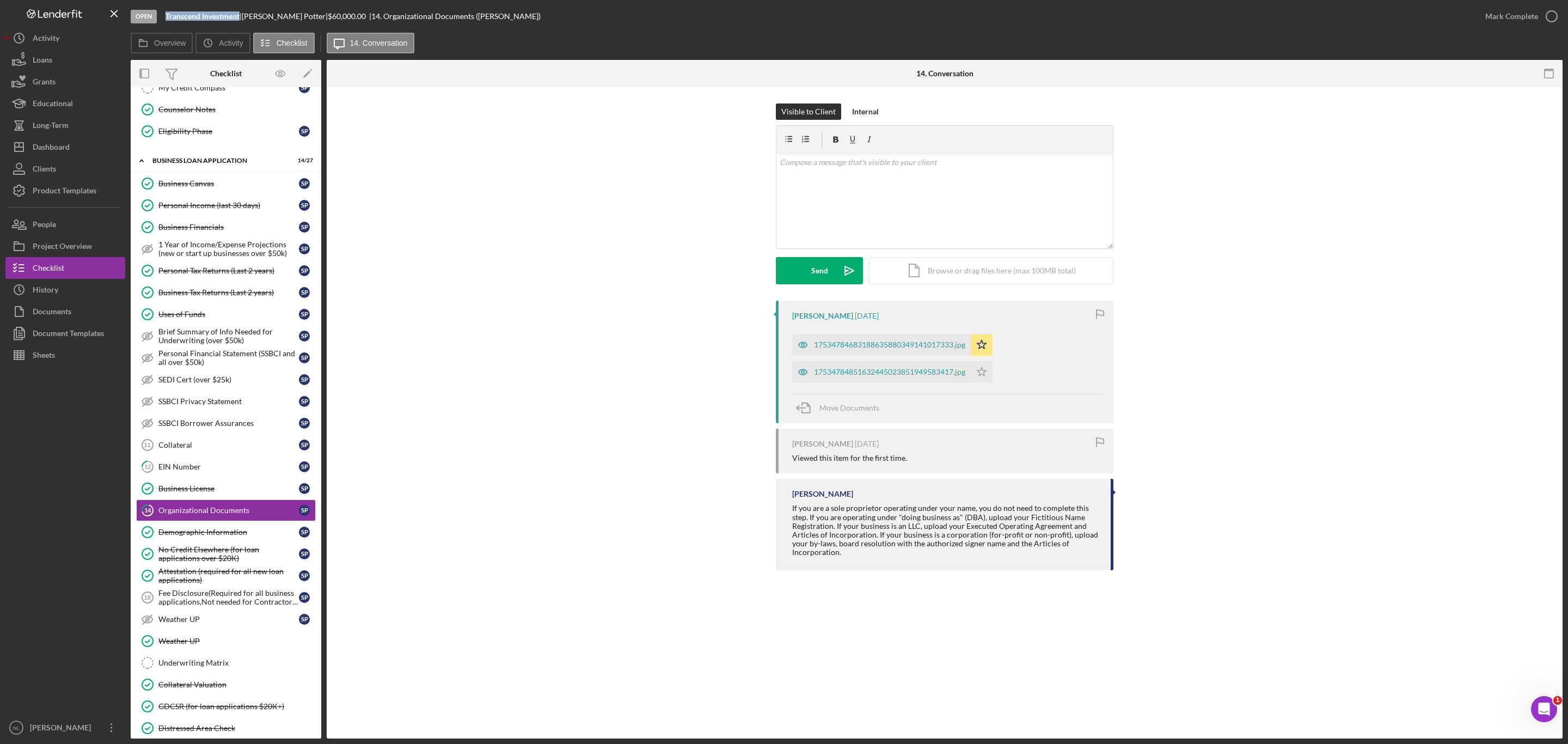
copy div "Transcend Investment"
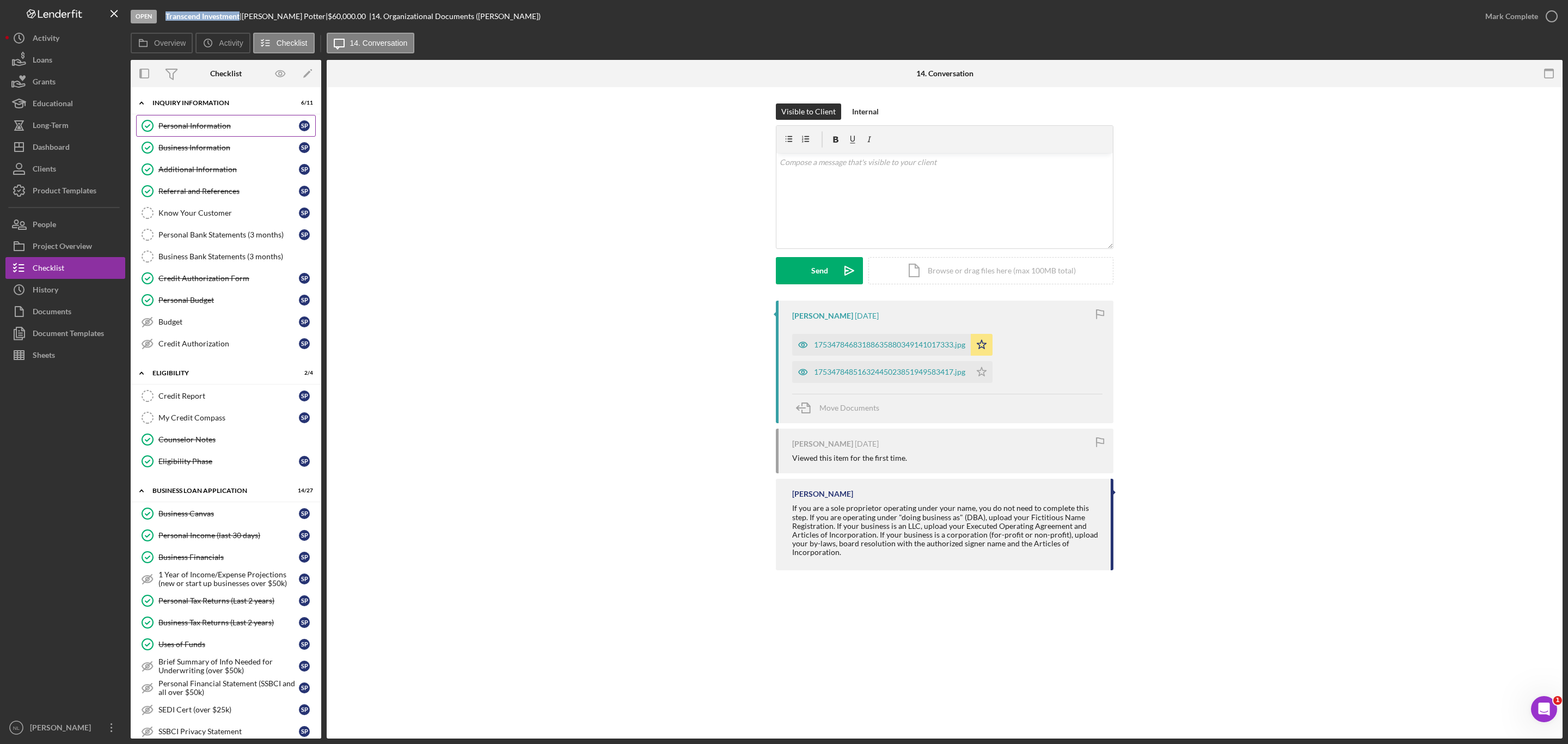
click at [202, 124] on div "Personal Information" at bounding box center [229, 125] width 140 height 9
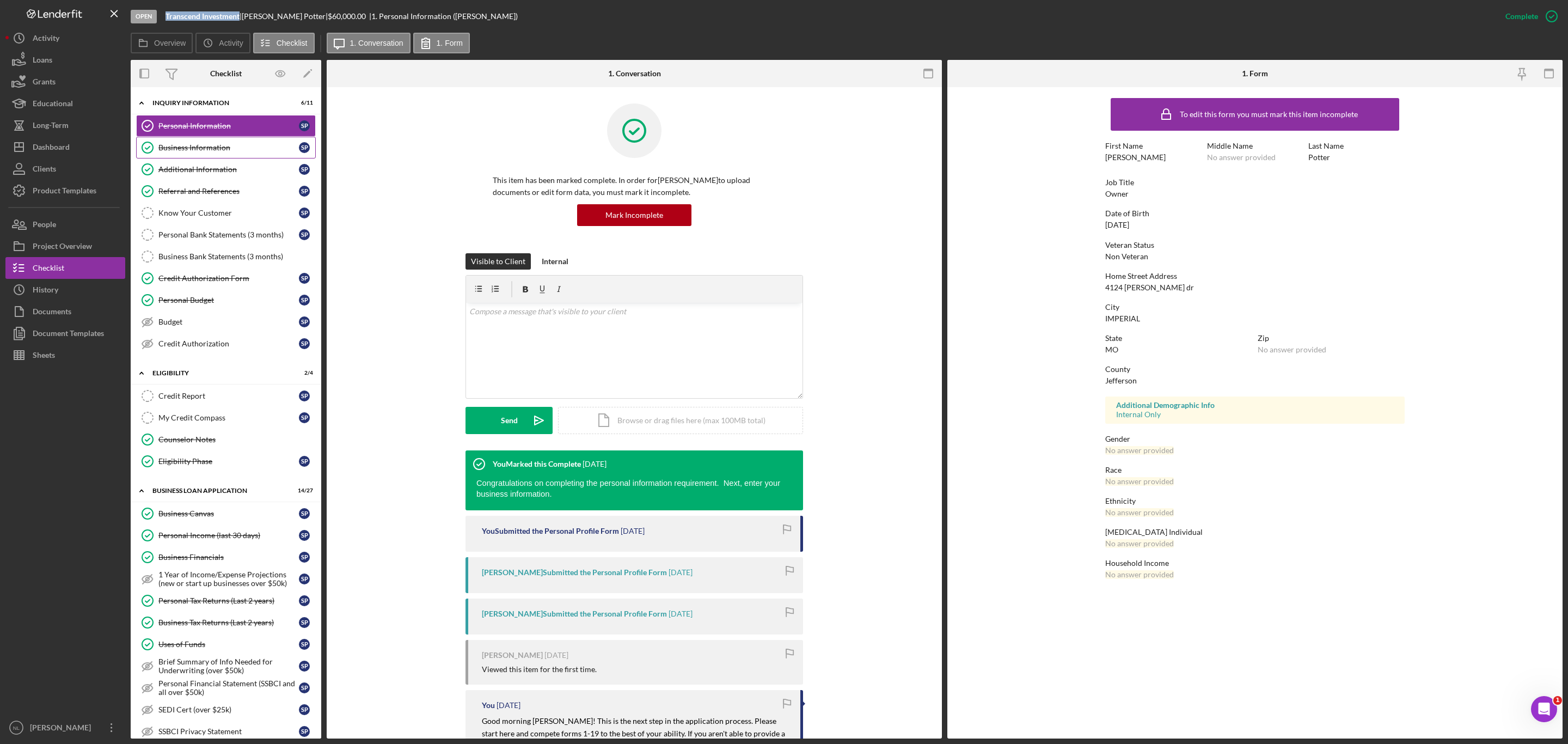
click at [225, 155] on link "Business Information Business Information S P" at bounding box center [226, 148] width 180 height 22
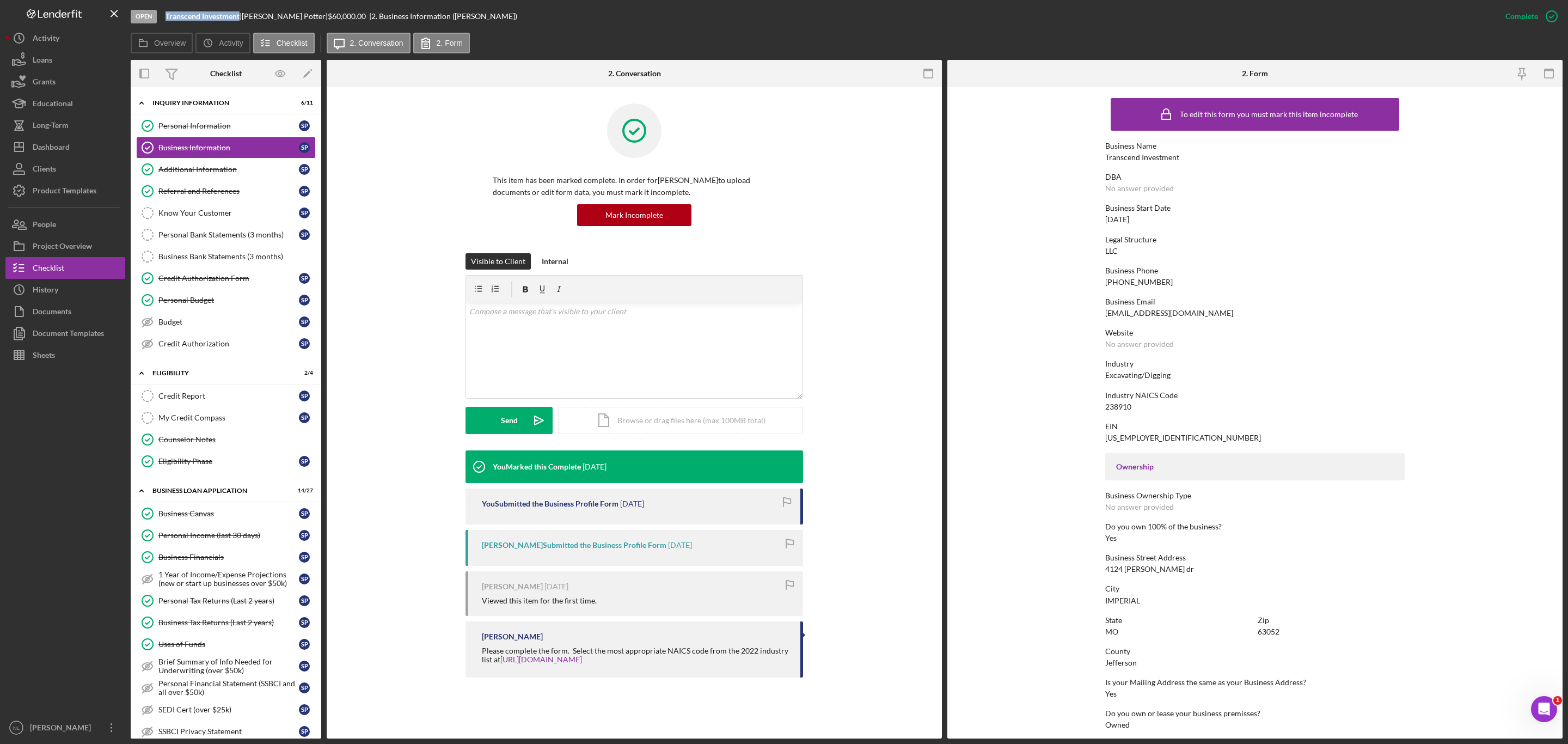
scroll to position [169, 0]
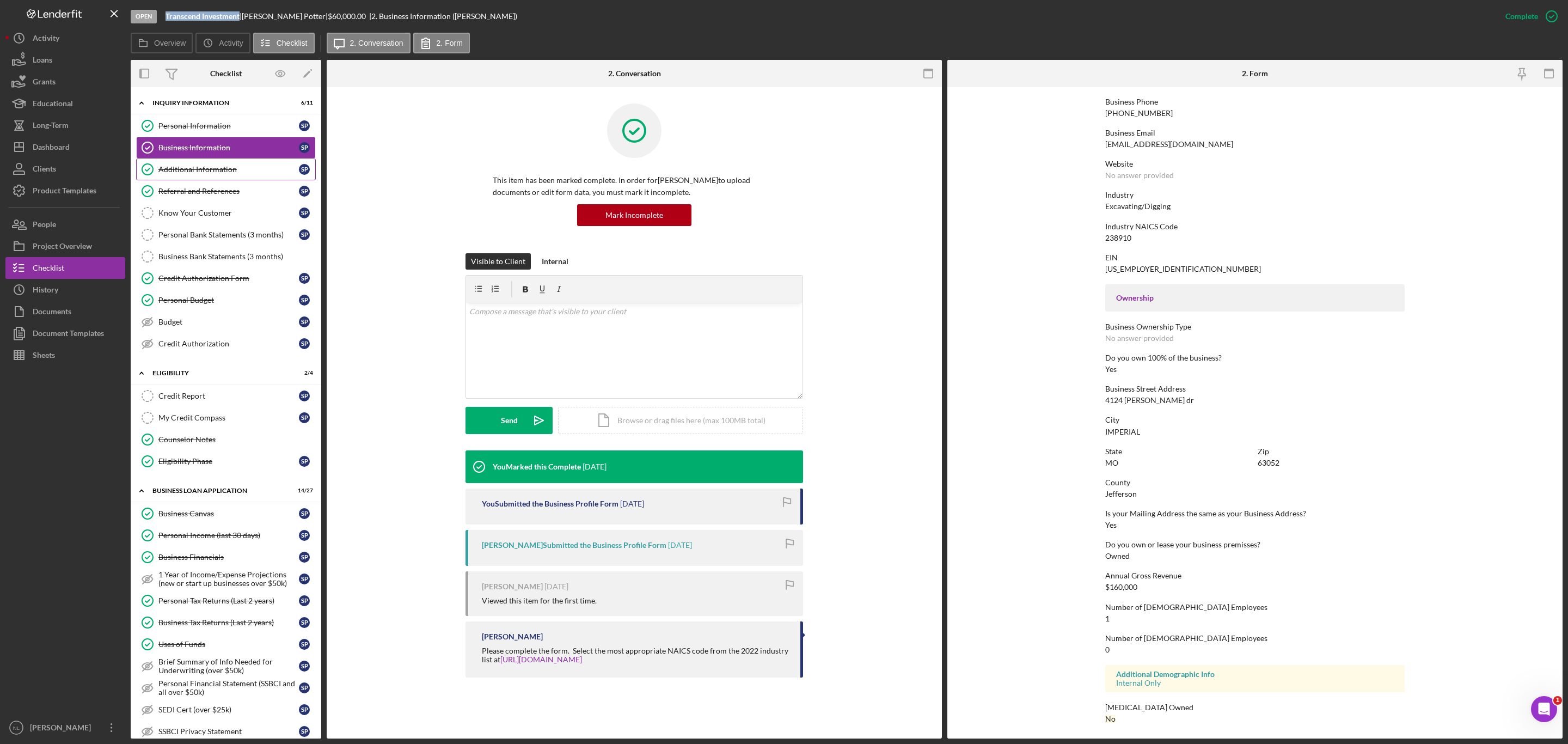
click at [228, 173] on div "Additional Information" at bounding box center [229, 169] width 140 height 9
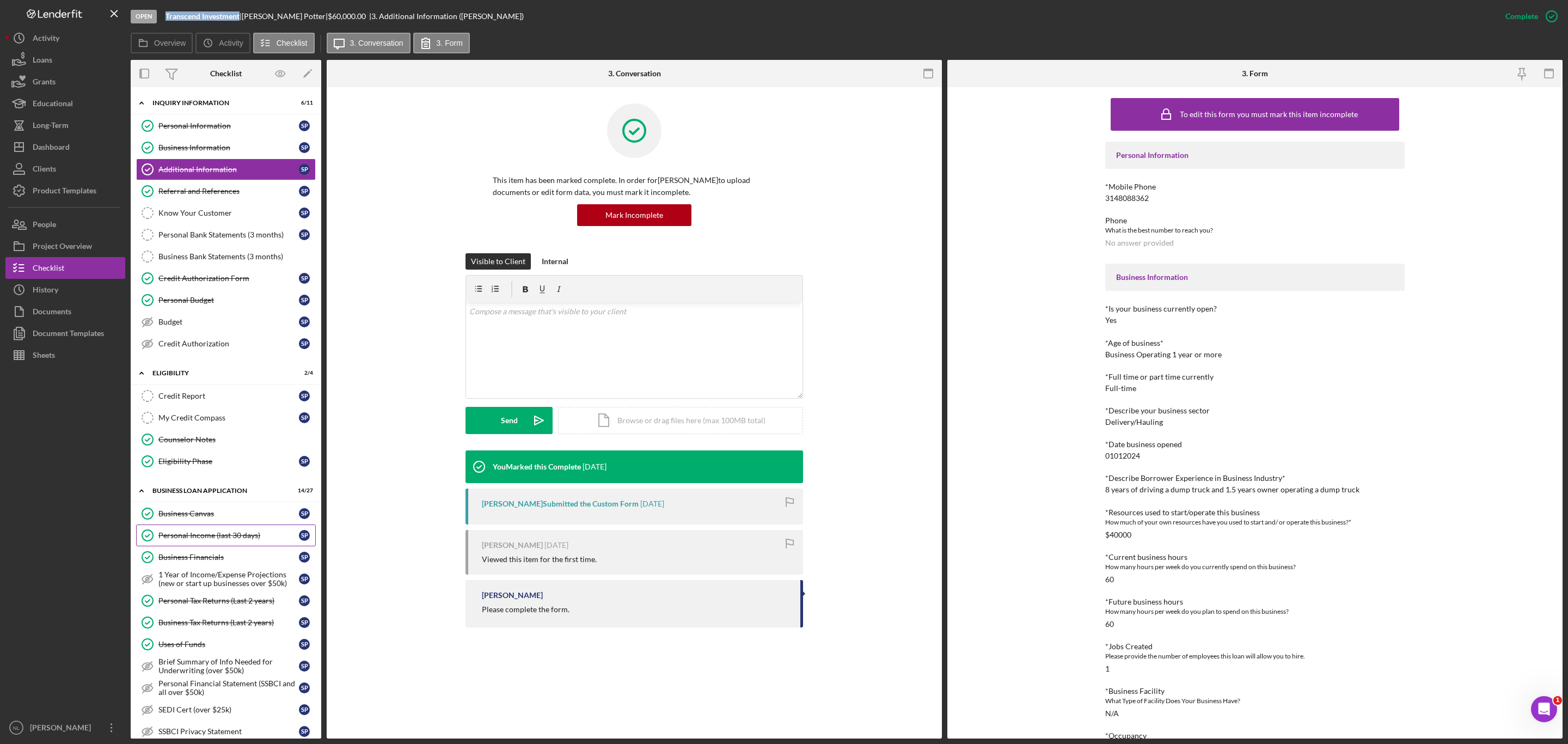
click at [230, 540] on div "Personal Income (last 30 days)" at bounding box center [229, 535] width 140 height 9
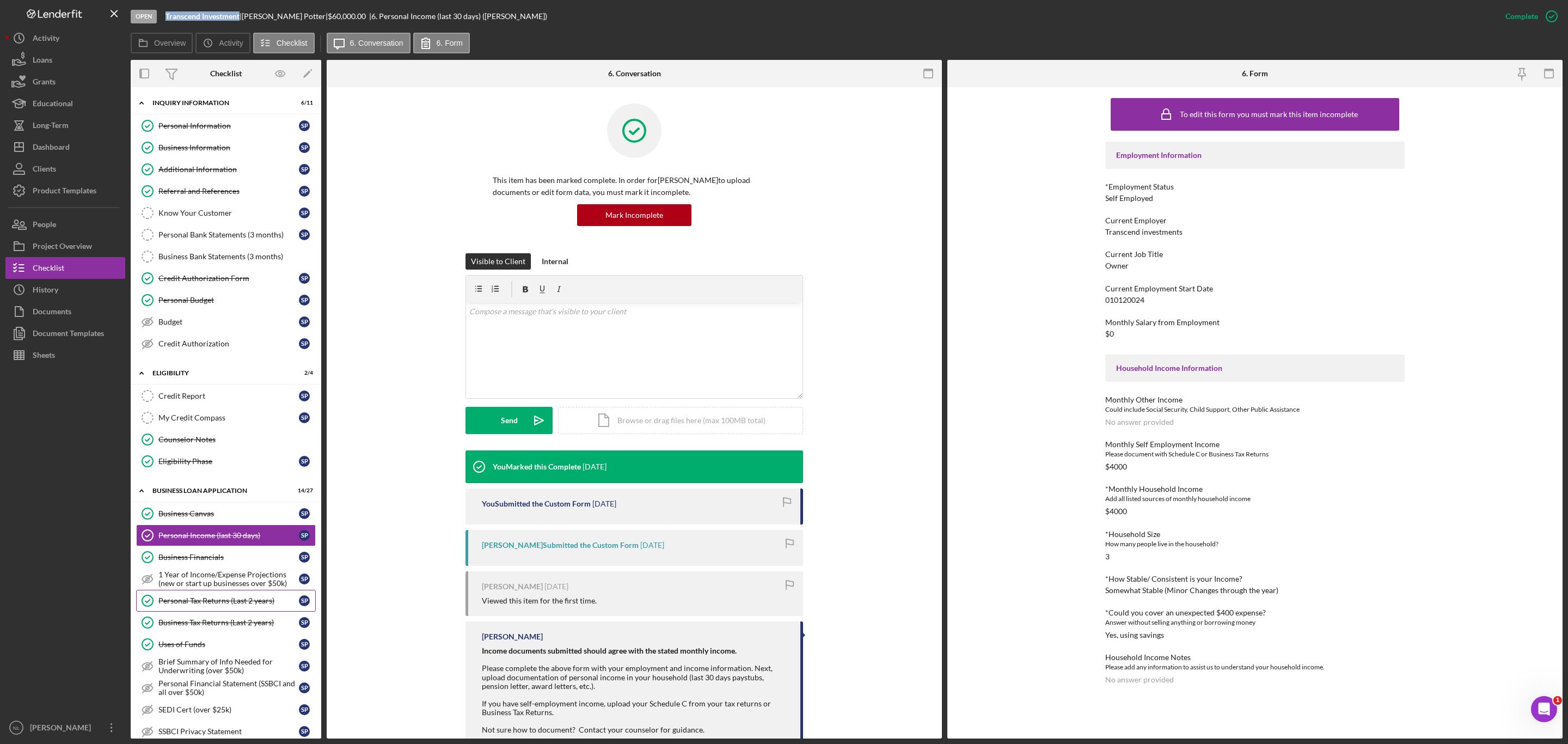
click at [268, 605] on div "Personal Tax Returns (Last 2 years)" at bounding box center [229, 600] width 140 height 9
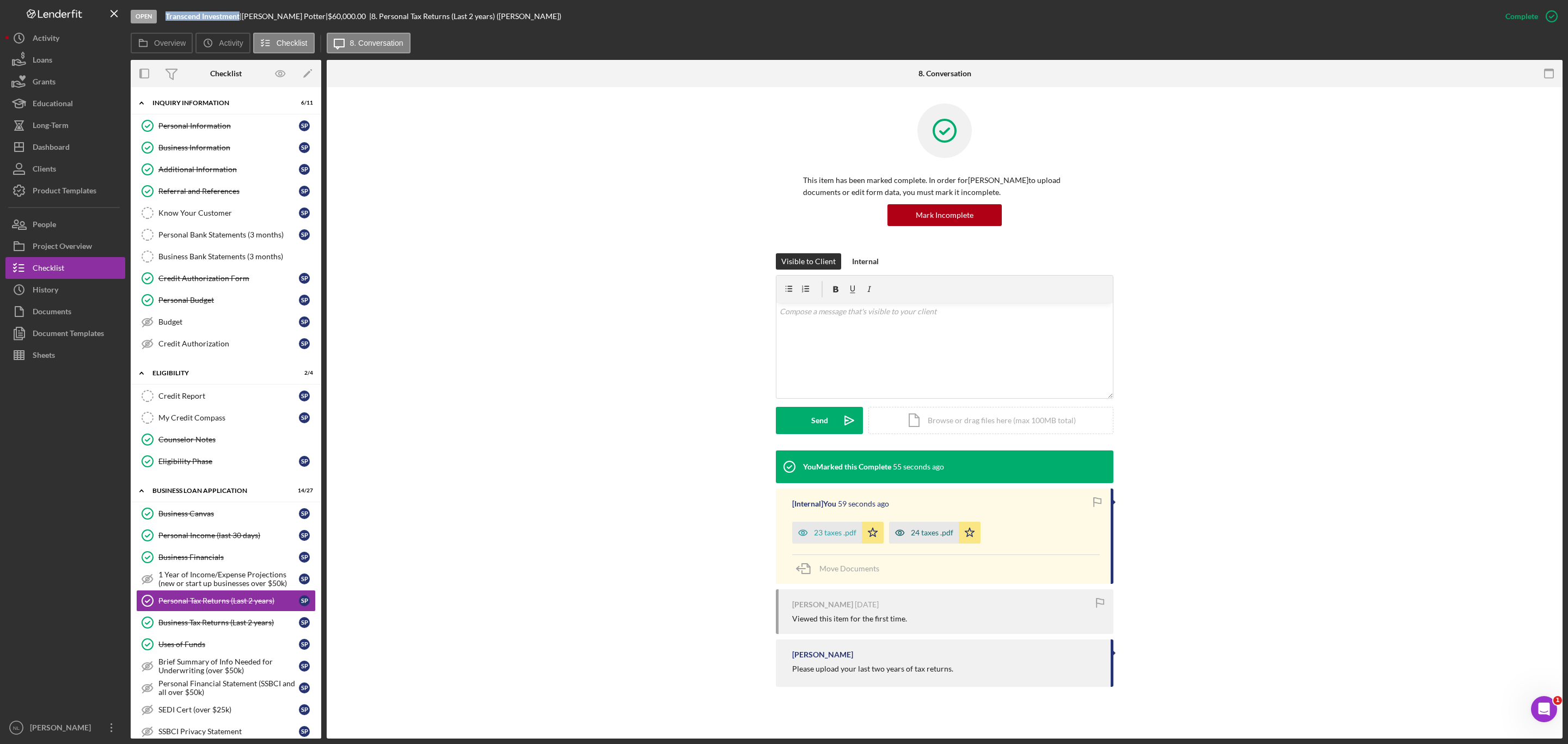
click at [915, 544] on div "24 taxes .pdf" at bounding box center [924, 533] width 69 height 22
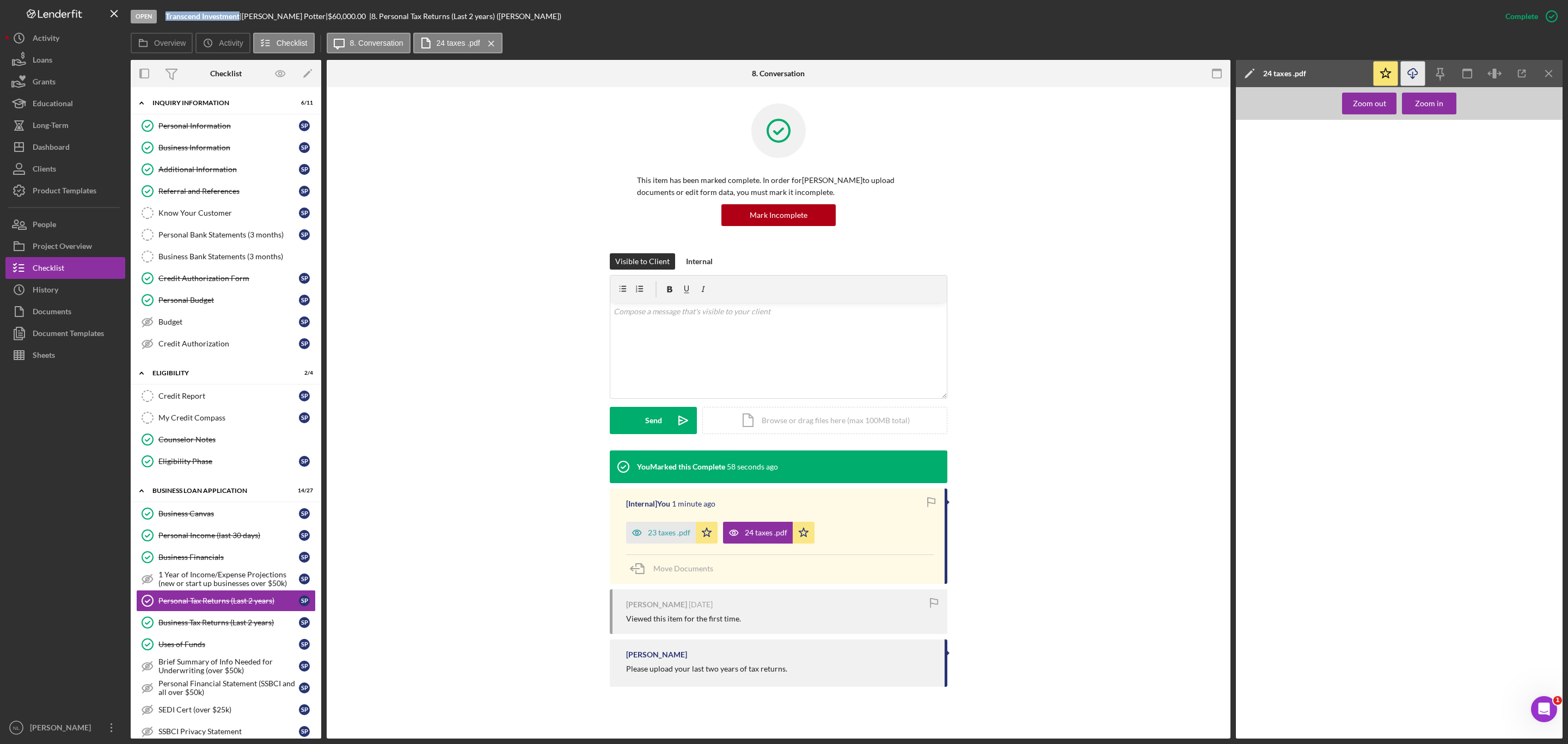
click at [1412, 79] on icon "Icon/Download" at bounding box center [1413, 74] width 25 height 25
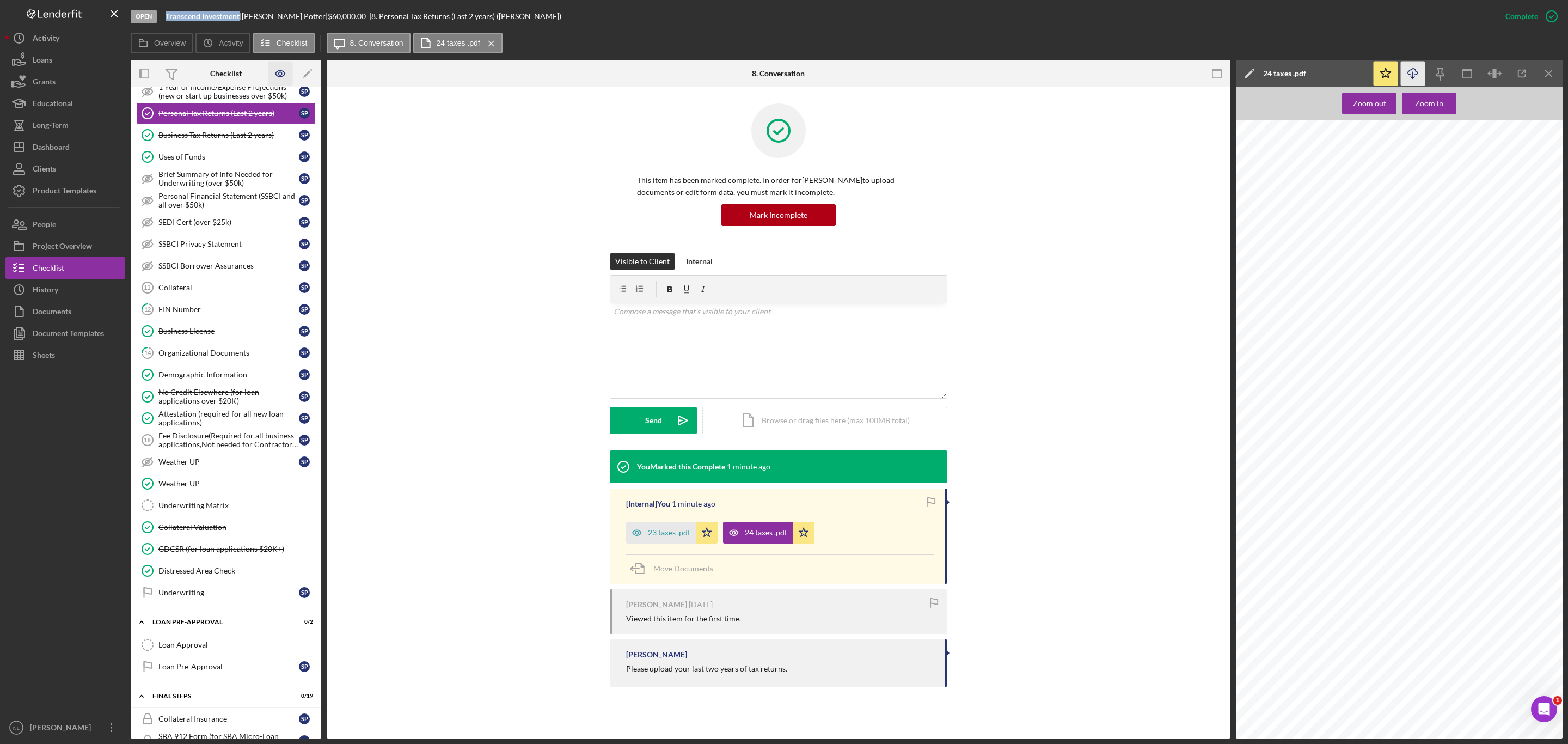
click at [211, 360] on link "14 Organizational Documents S P" at bounding box center [226, 353] width 180 height 22
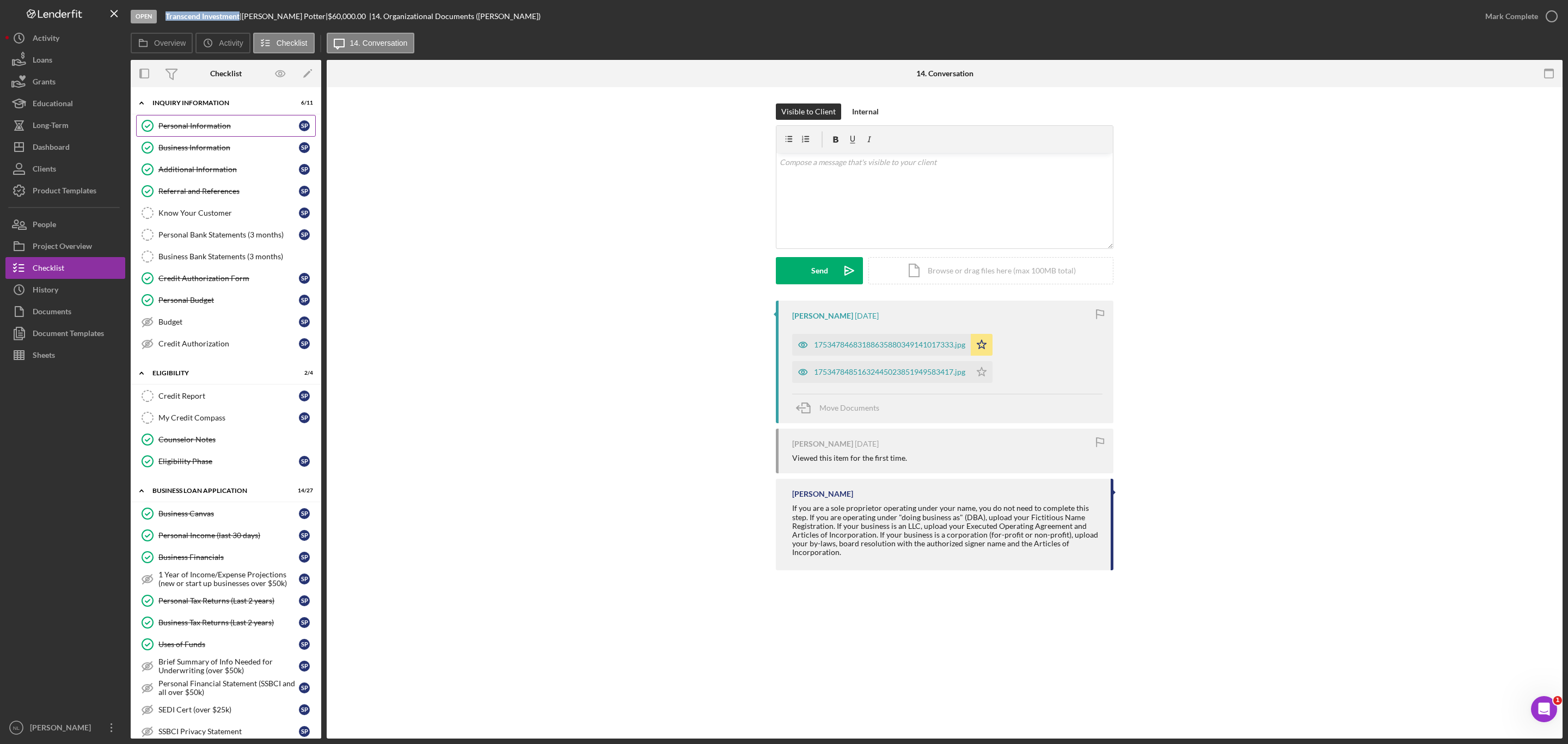
click at [223, 129] on div "Personal Information" at bounding box center [229, 125] width 140 height 9
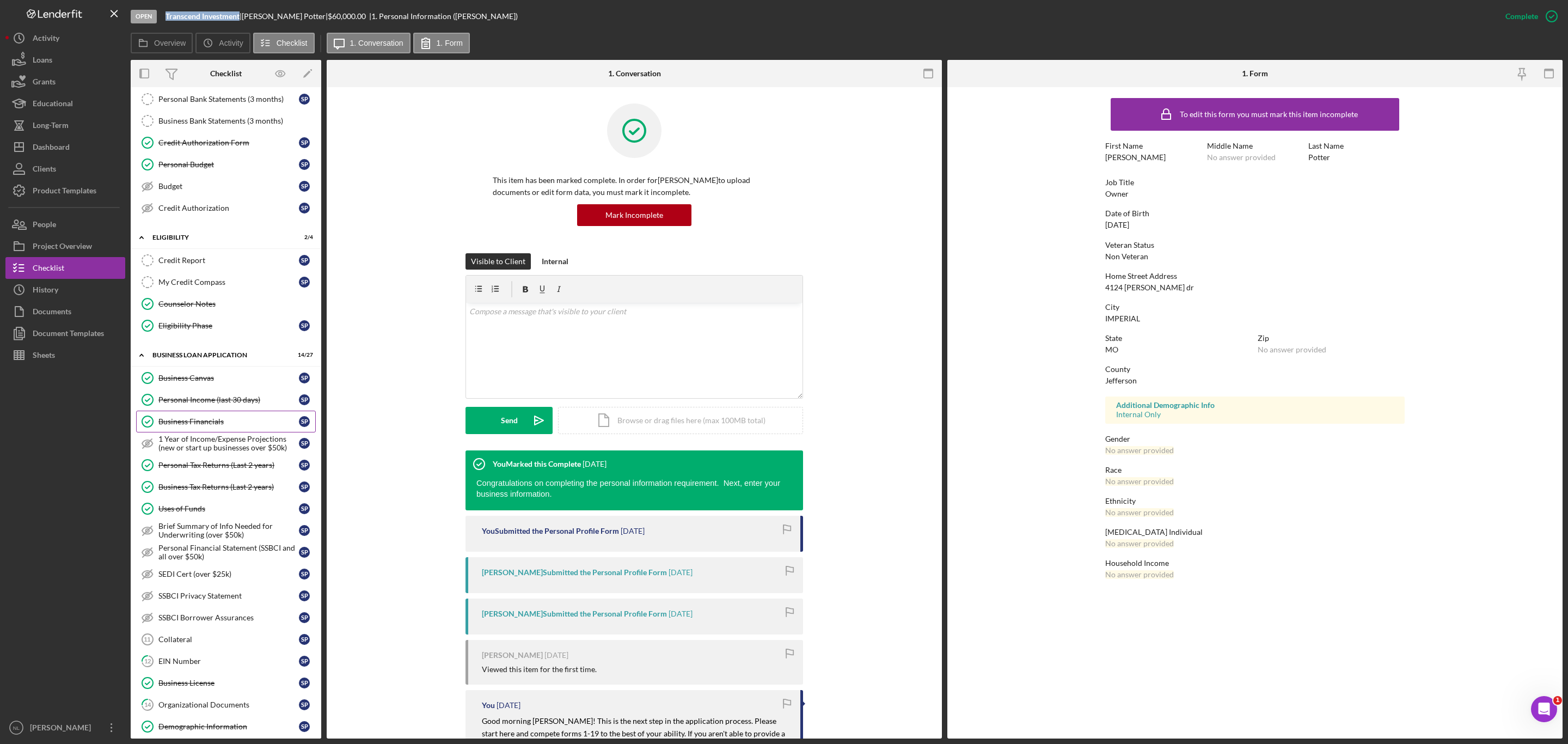
scroll to position [139, 0]
click at [206, 706] on div "Organizational Documents" at bounding box center [229, 701] width 140 height 9
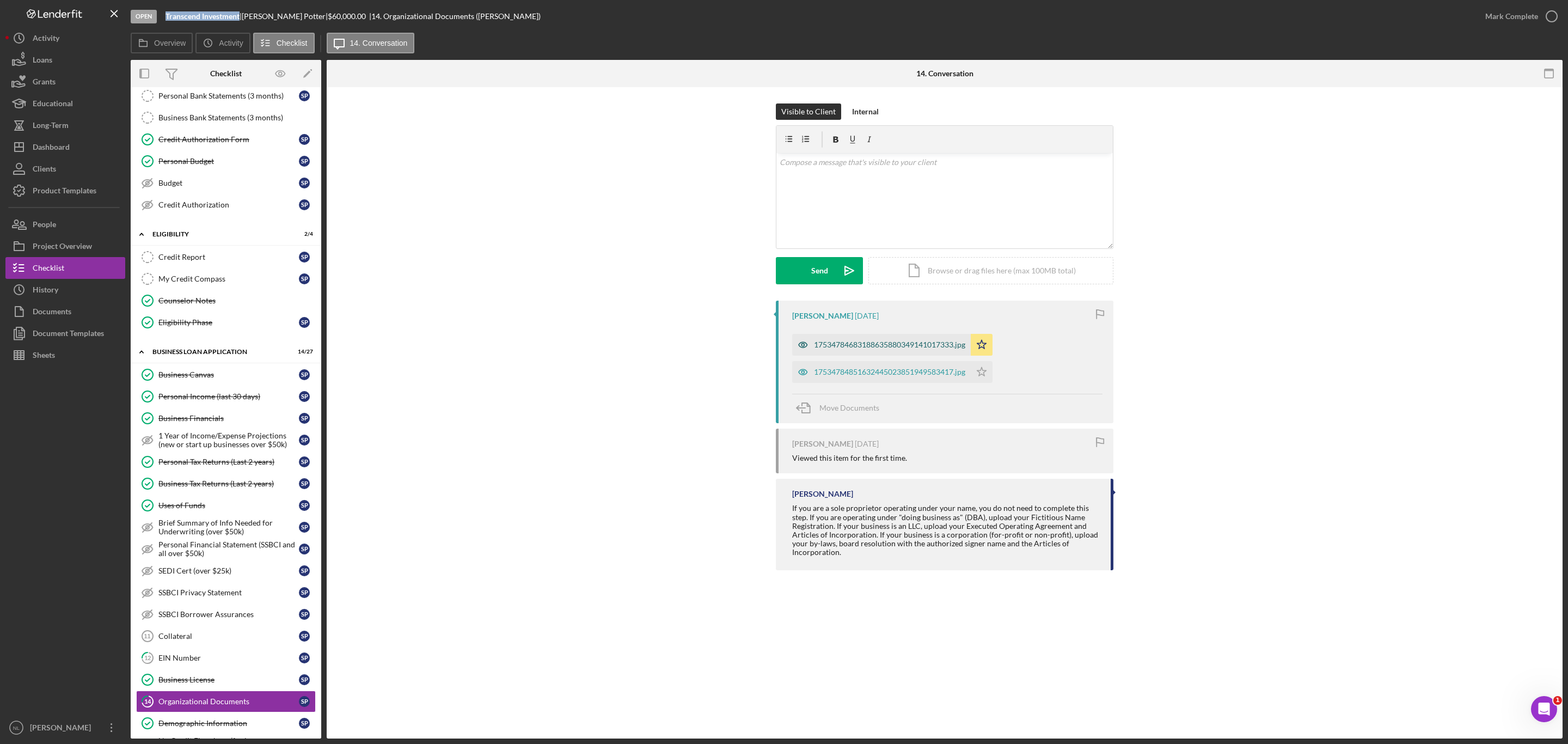
click at [840, 352] on div "17534784683188635880349141017333.jpg" at bounding box center [881, 345] width 178 height 22
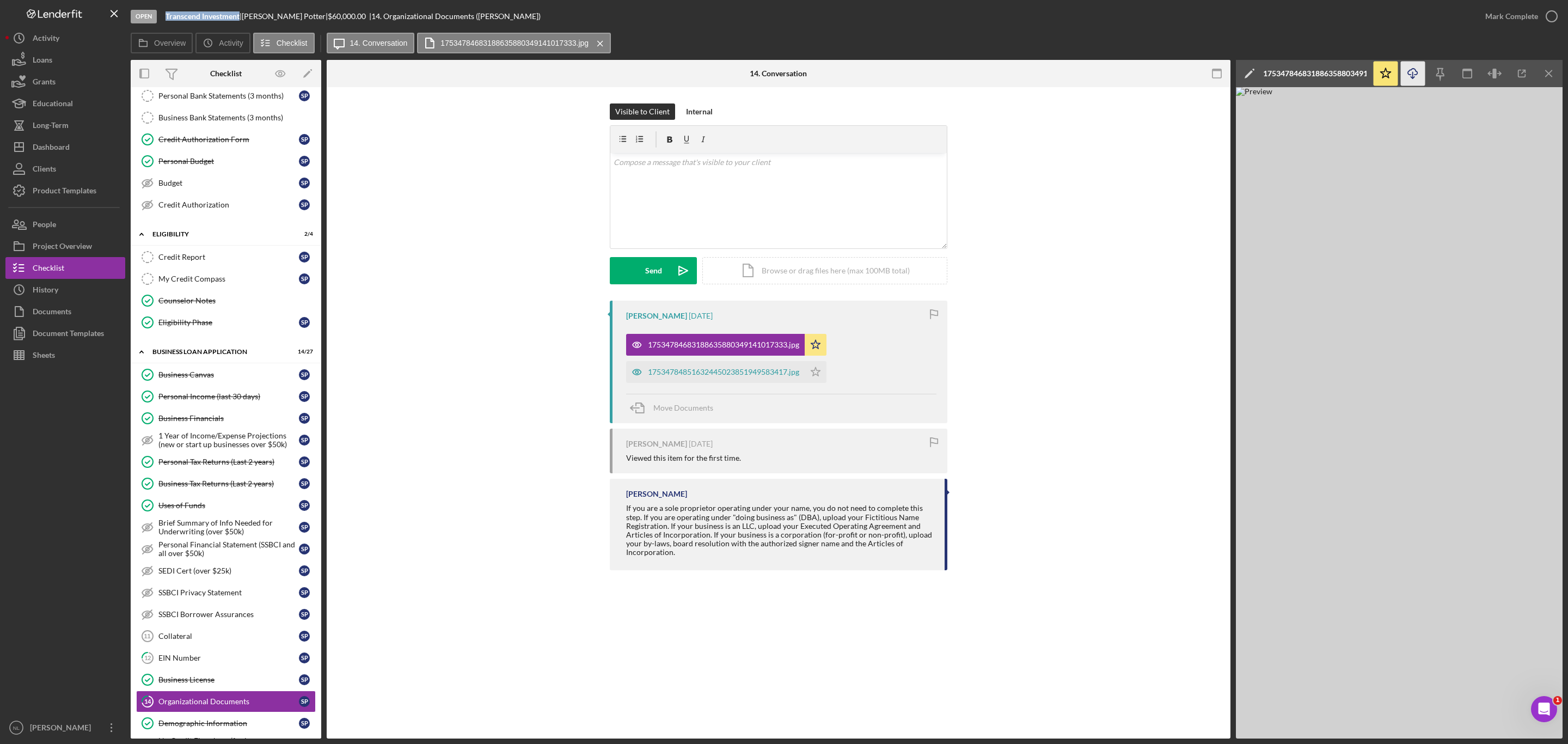
click at [1418, 77] on icon "Icon/Download" at bounding box center [1413, 74] width 25 height 25
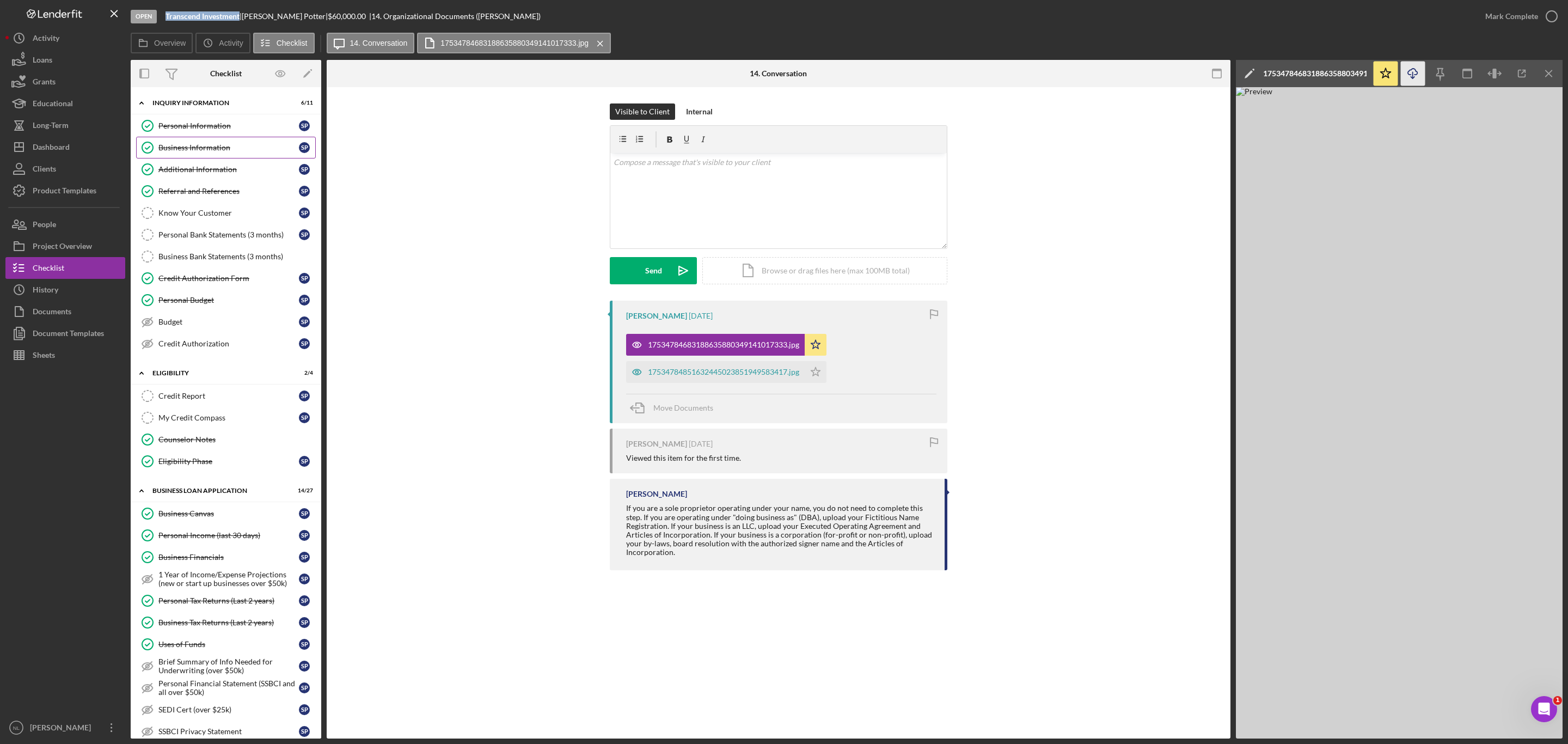
click at [176, 146] on div "Business Information" at bounding box center [229, 147] width 140 height 9
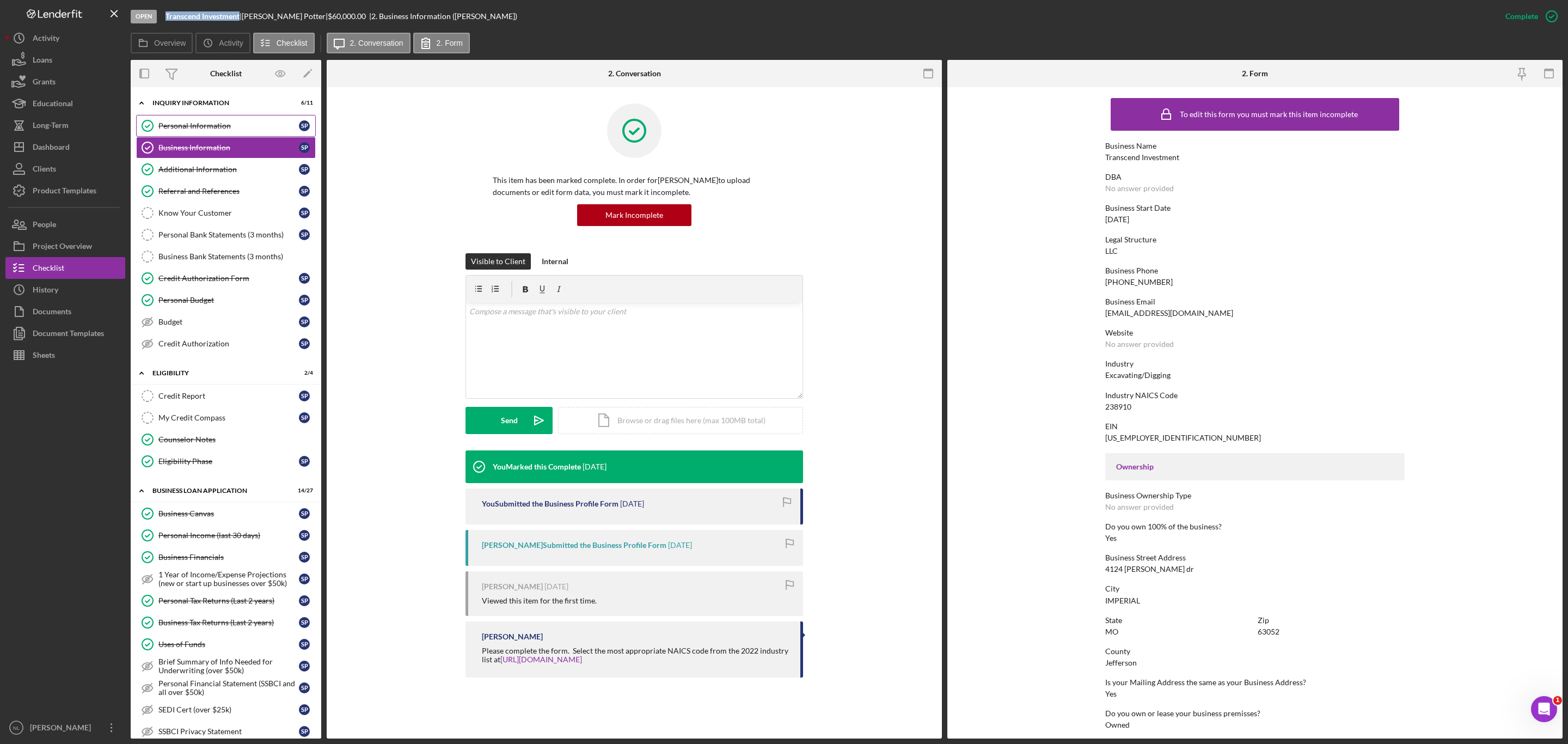
click at [178, 133] on link "Personal Information Personal Information S P" at bounding box center [226, 126] width 180 height 22
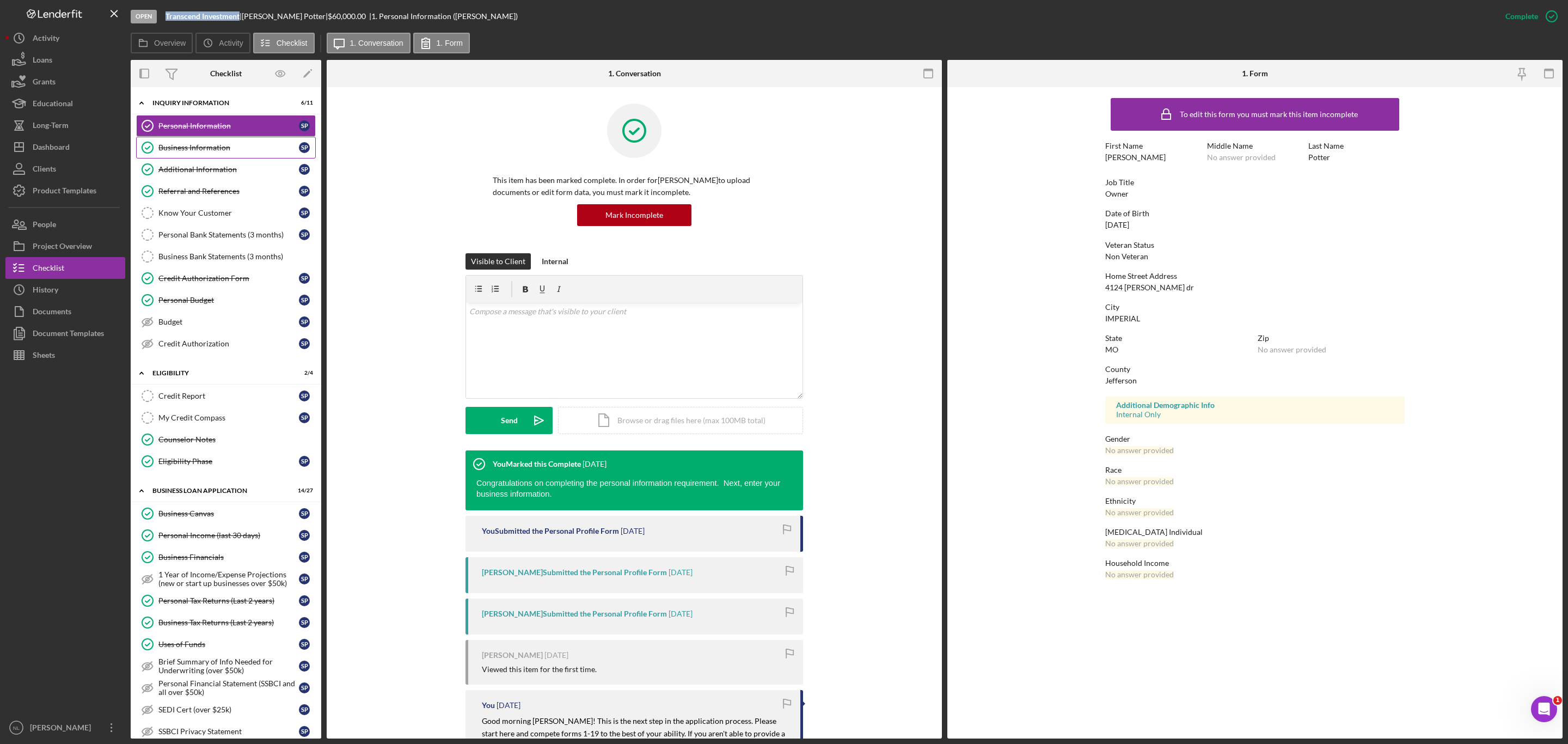
click at [181, 144] on div "Business Information" at bounding box center [229, 147] width 140 height 9
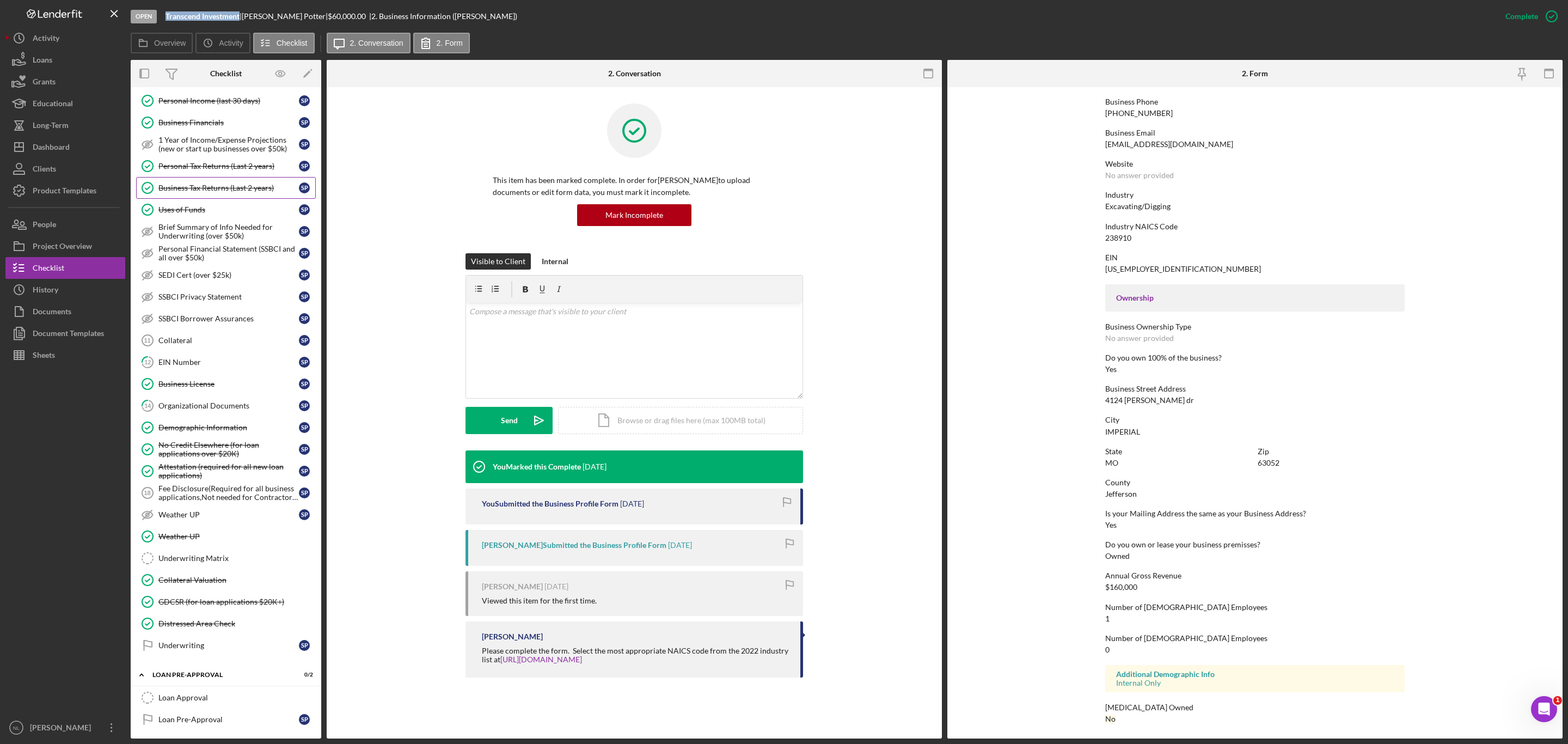
scroll to position [452, 0]
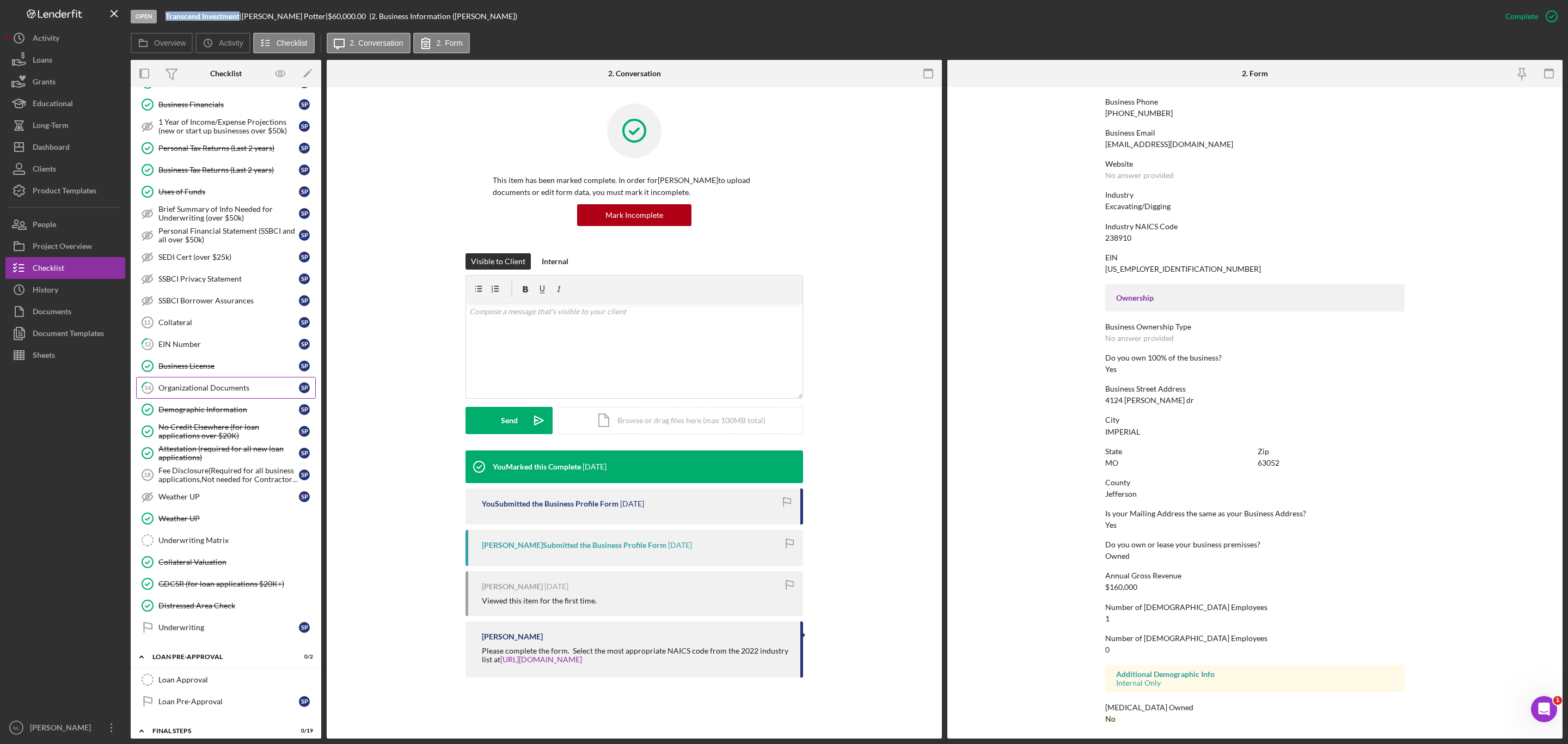
click at [210, 399] on link "14 Organizational Documents S P" at bounding box center [226, 388] width 180 height 22
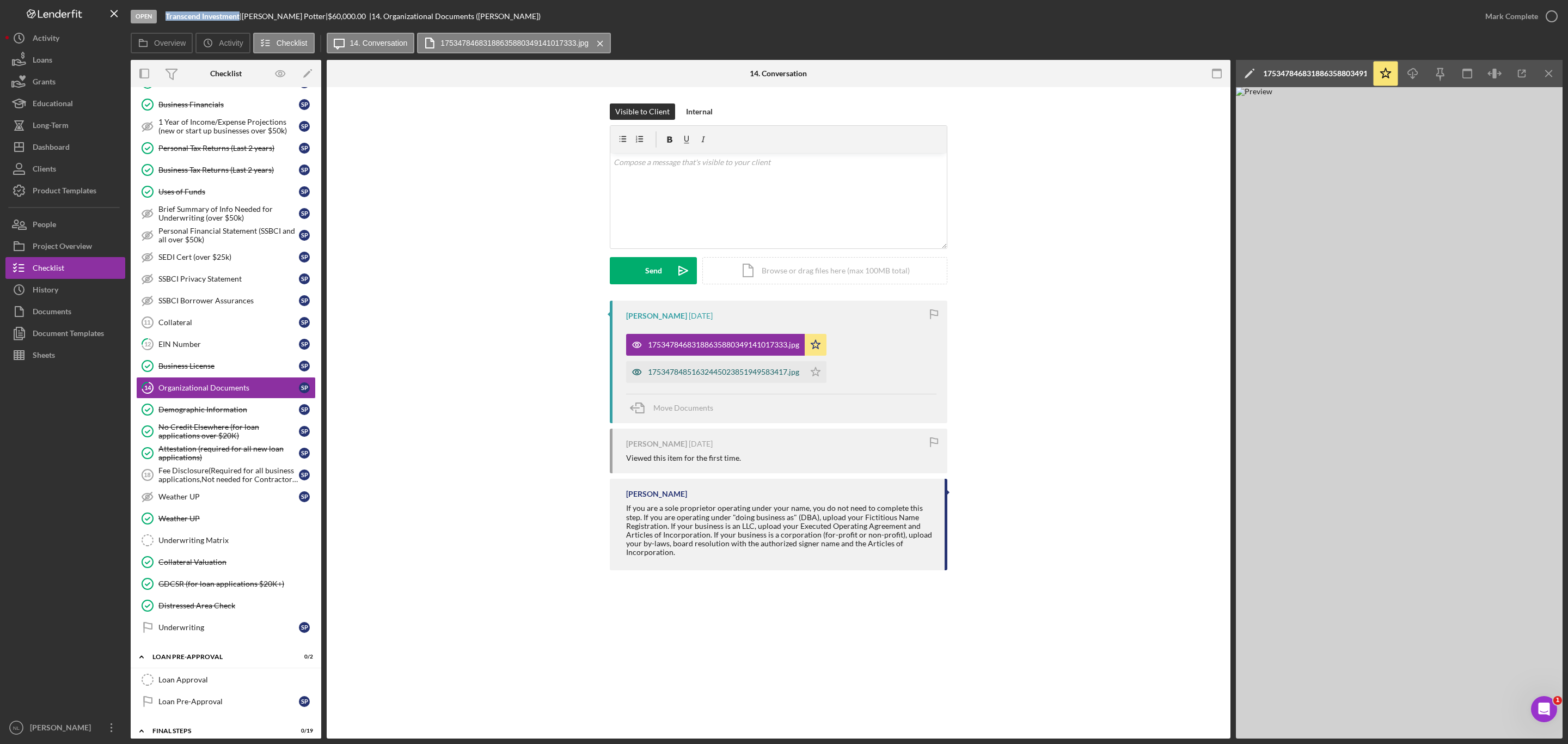
click at [683, 365] on div "17534784851632445023851949583417.jpg" at bounding box center [715, 372] width 178 height 22
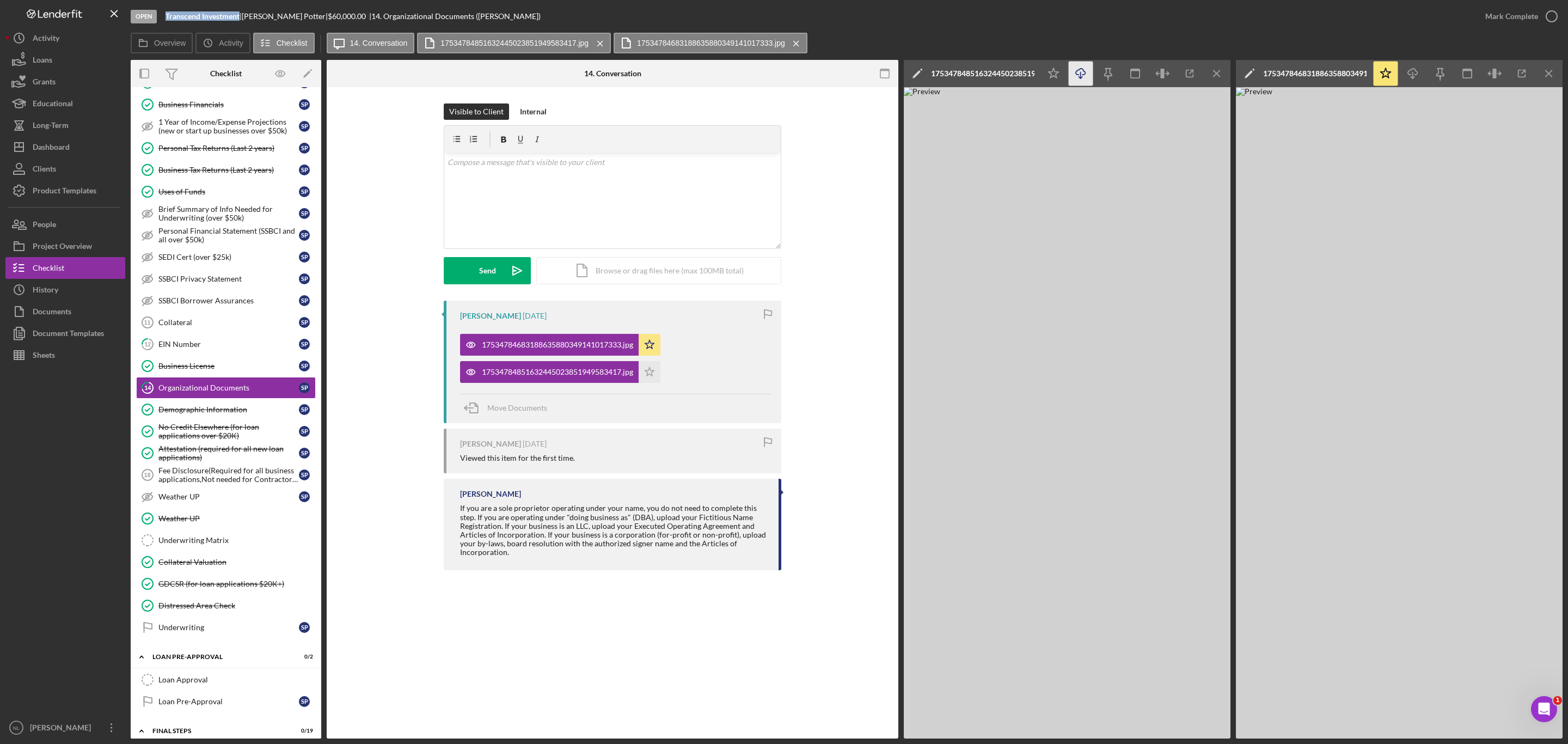
click at [1084, 76] on icon "Icon/Download" at bounding box center [1081, 74] width 25 height 25
click at [1223, 72] on icon "Icon/Menu Close" at bounding box center [1217, 74] width 25 height 25
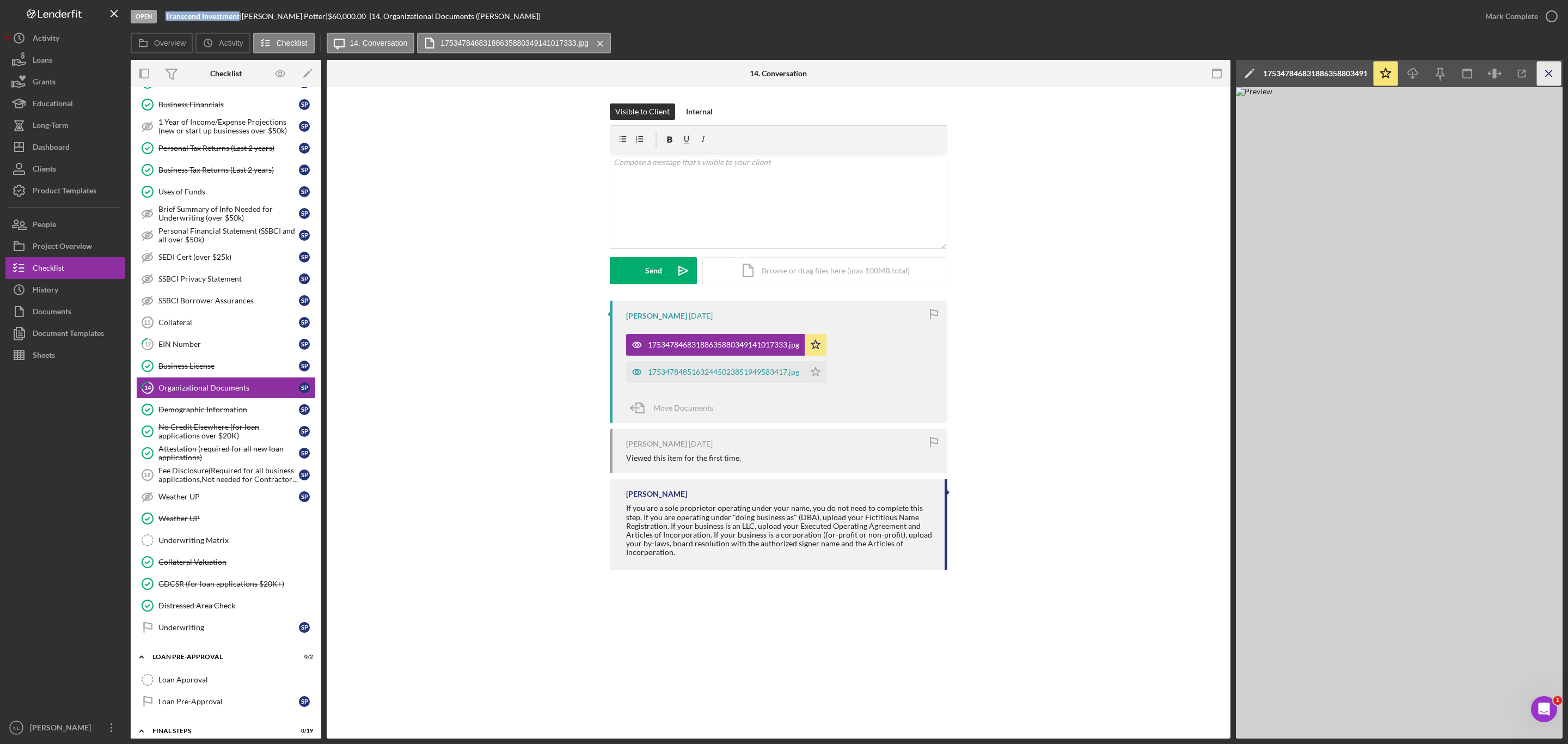
click at [1555, 74] on icon "Icon/Menu Close" at bounding box center [1550, 74] width 25 height 25
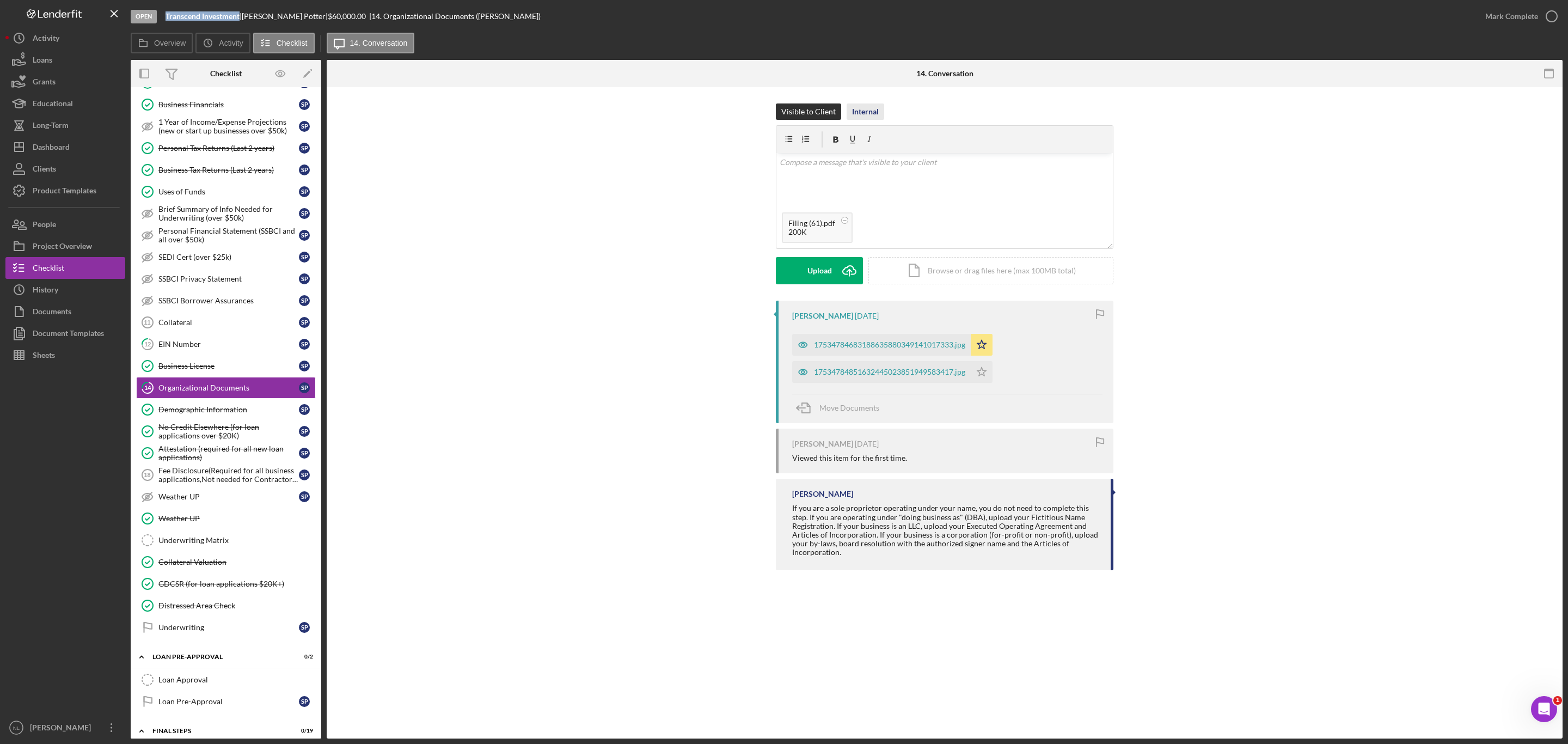
click at [869, 115] on div "Internal" at bounding box center [865, 112] width 27 height 16
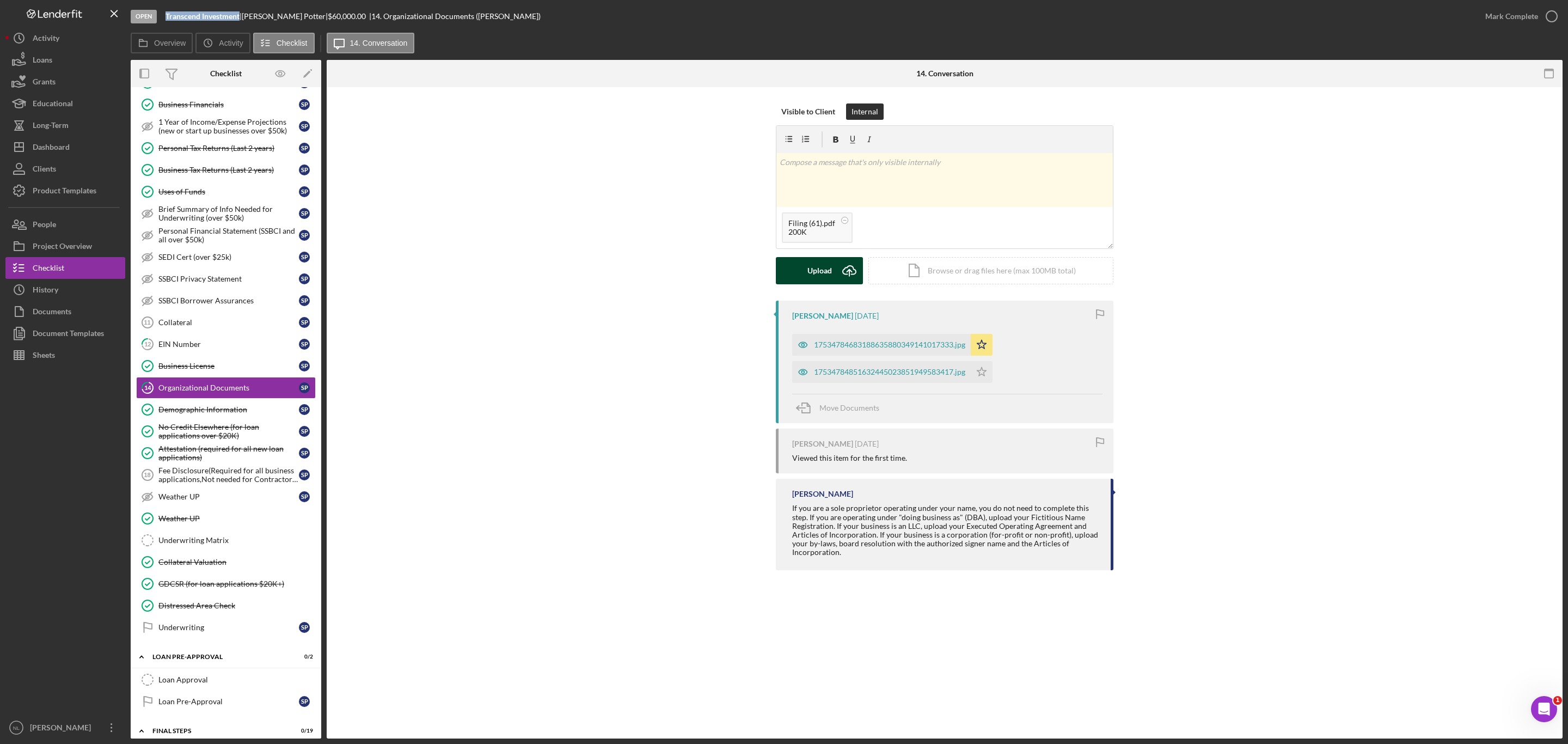
click at [832, 284] on div "Upload Icon/Upload Icon/Document Browse or drag files here (max 100MB total) Ta…" at bounding box center [945, 270] width 338 height 27
drag, startPoint x: 832, startPoint y: 284, endPoint x: 832, endPoint y: 278, distance: 6.0
click at [832, 278] on button "Upload Icon/Upload" at bounding box center [819, 270] width 87 height 27
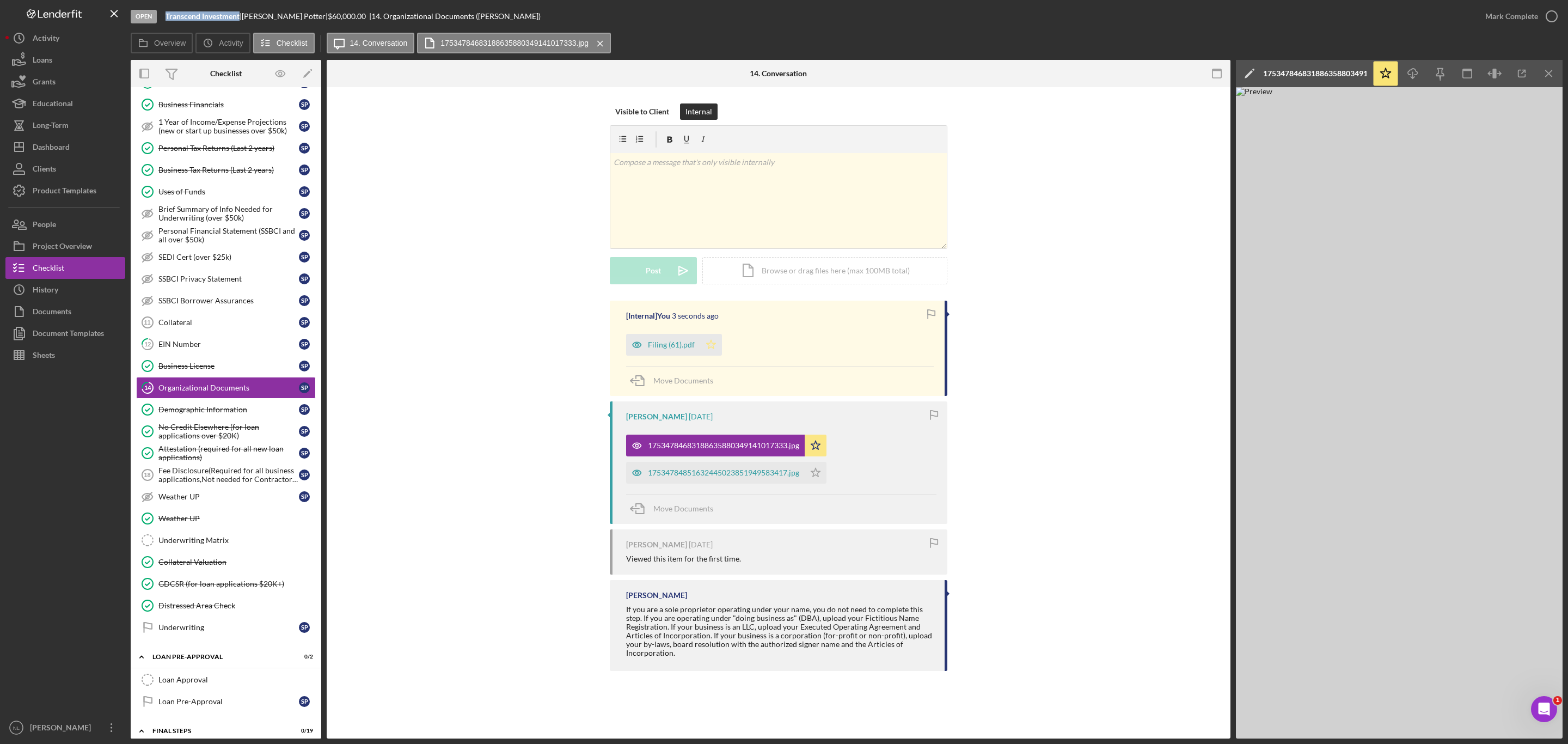
click at [718, 350] on icon "Icon/Star" at bounding box center [711, 345] width 22 height 22
click at [817, 452] on icon "Icon/Star" at bounding box center [816, 446] width 22 height 22
click at [1547, 74] on icon "Icon/Menu Close" at bounding box center [1550, 74] width 25 height 25
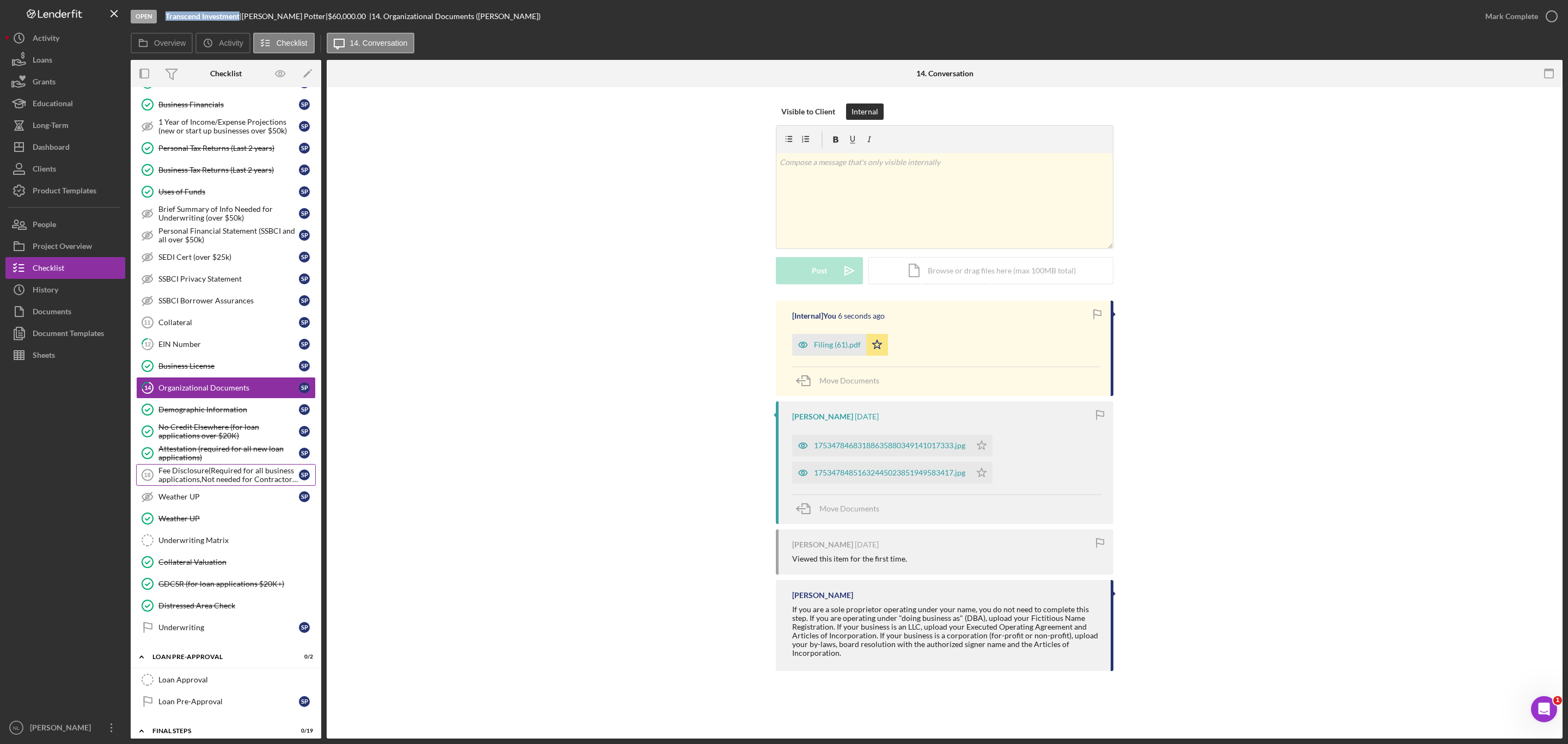
click at [232, 484] on div "Fee Disclosure(Required for all business applications,Not needed for Contractor…" at bounding box center [229, 475] width 140 height 18
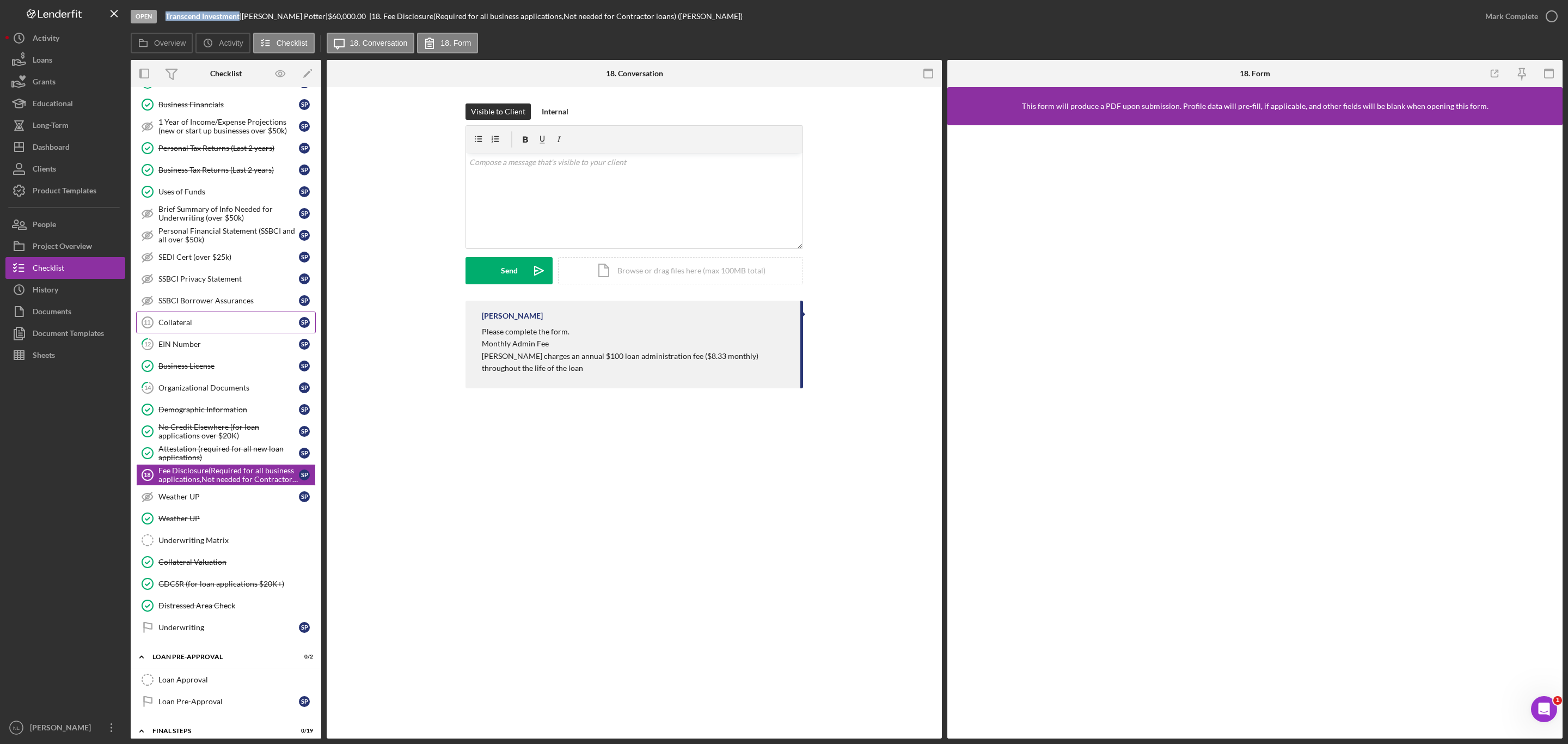
click at [216, 333] on link "Collateral 11 Collateral S P" at bounding box center [226, 322] width 180 height 22
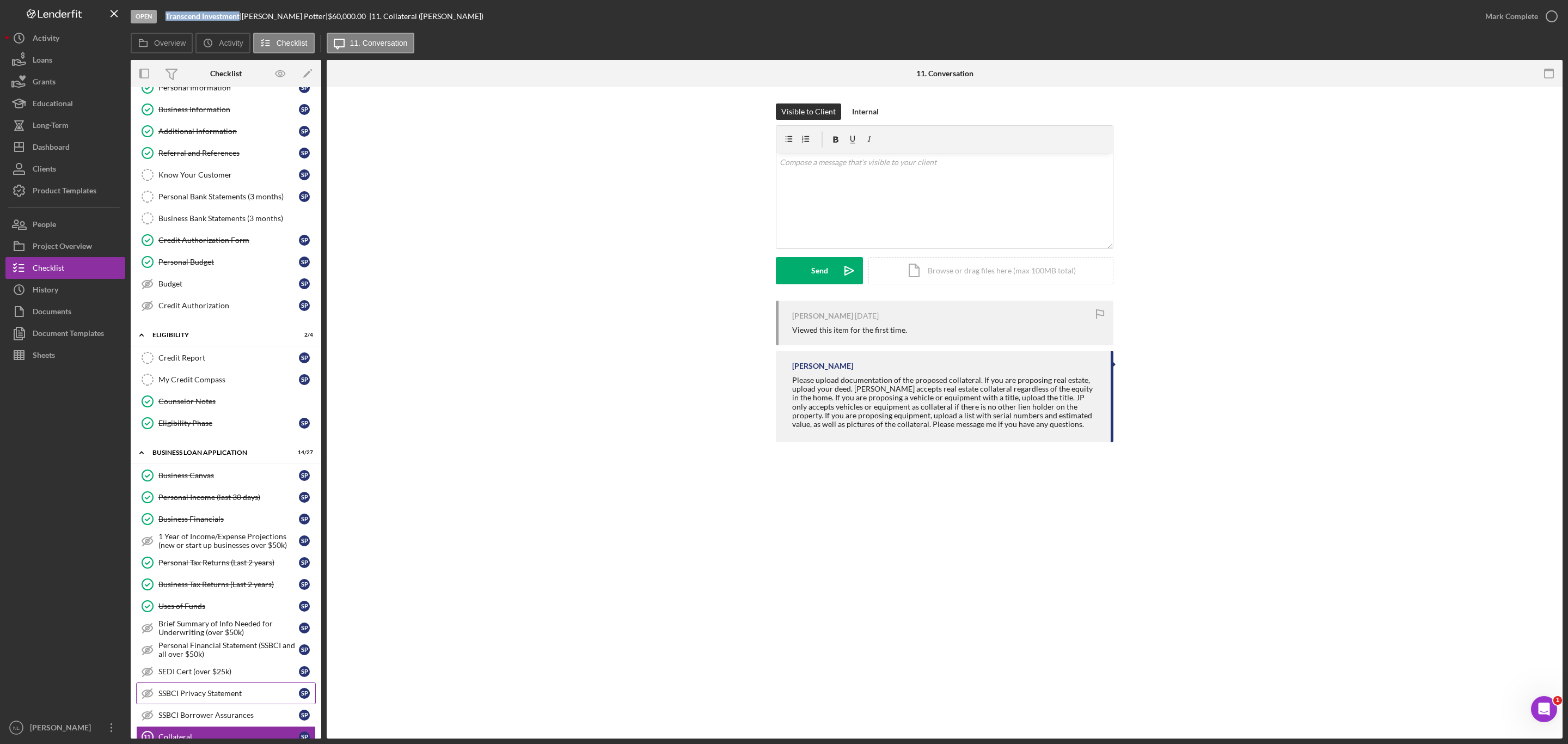
scroll to position [30, 0]
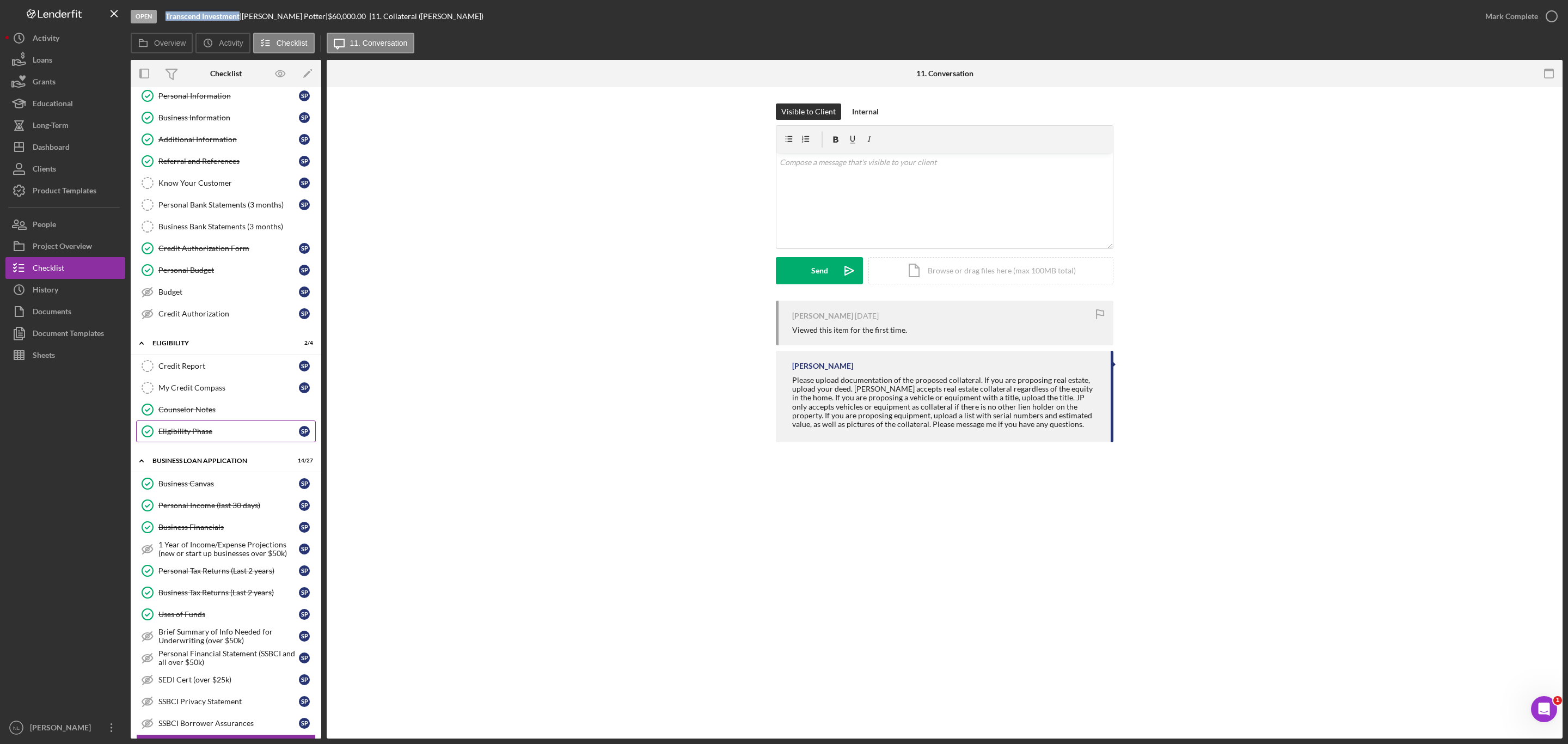
drag, startPoint x: 201, startPoint y: 397, endPoint x: 172, endPoint y: 443, distance: 54.4
click at [172, 436] on div "Eligibility Phase" at bounding box center [229, 431] width 140 height 9
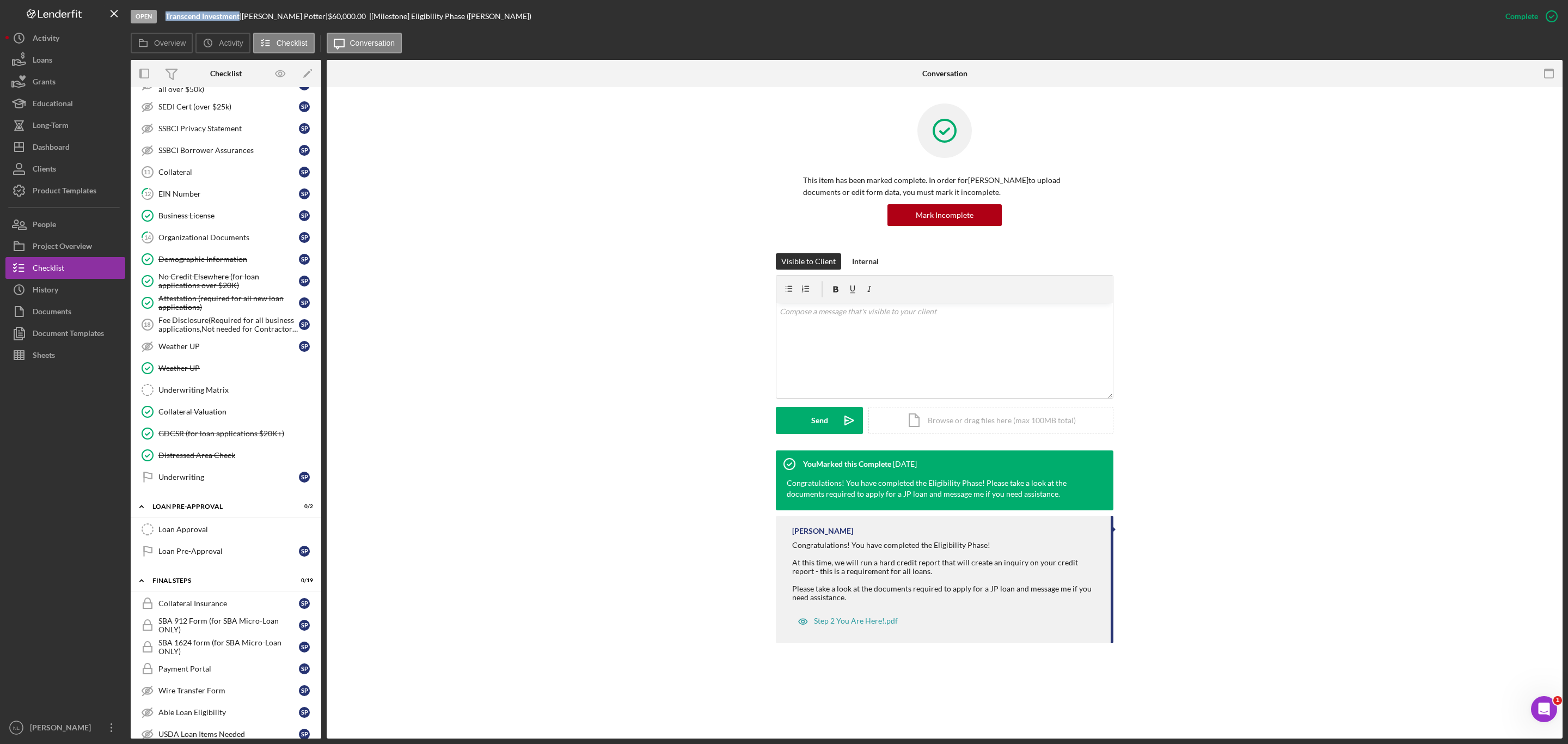
scroll to position [664, 0]
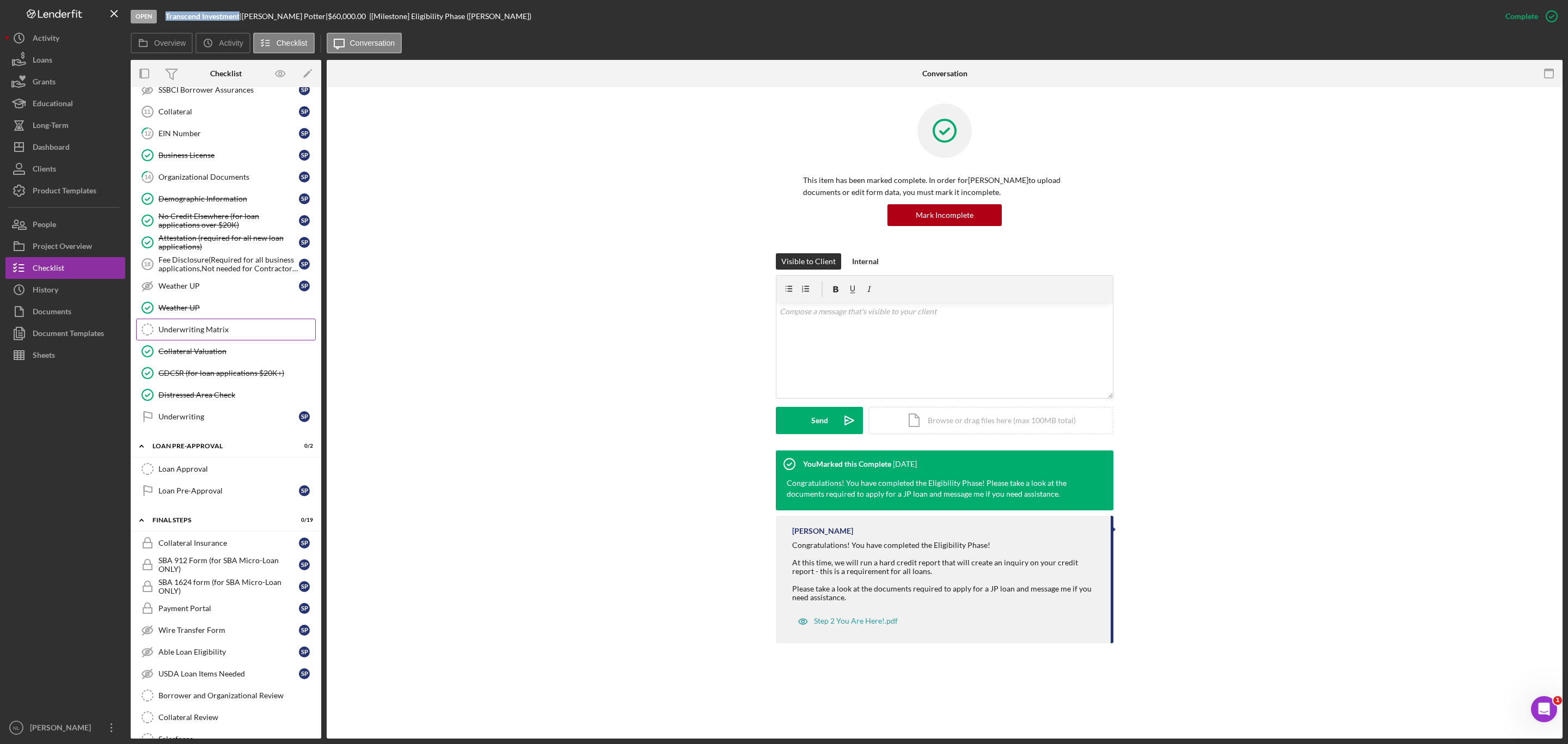
click at [198, 334] on div "Underwriting Matrix" at bounding box center [237, 329] width 157 height 9
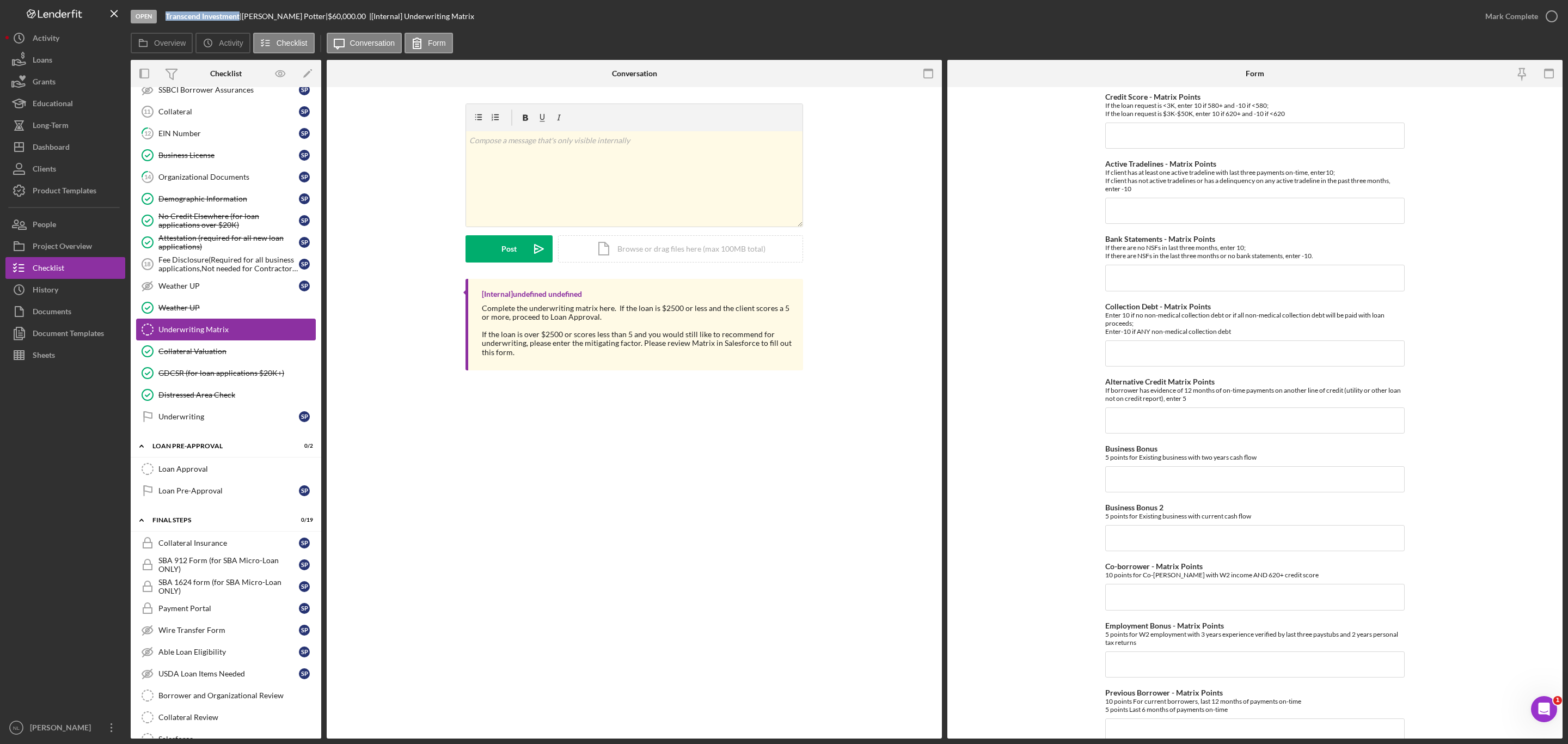
scroll to position [543, 0]
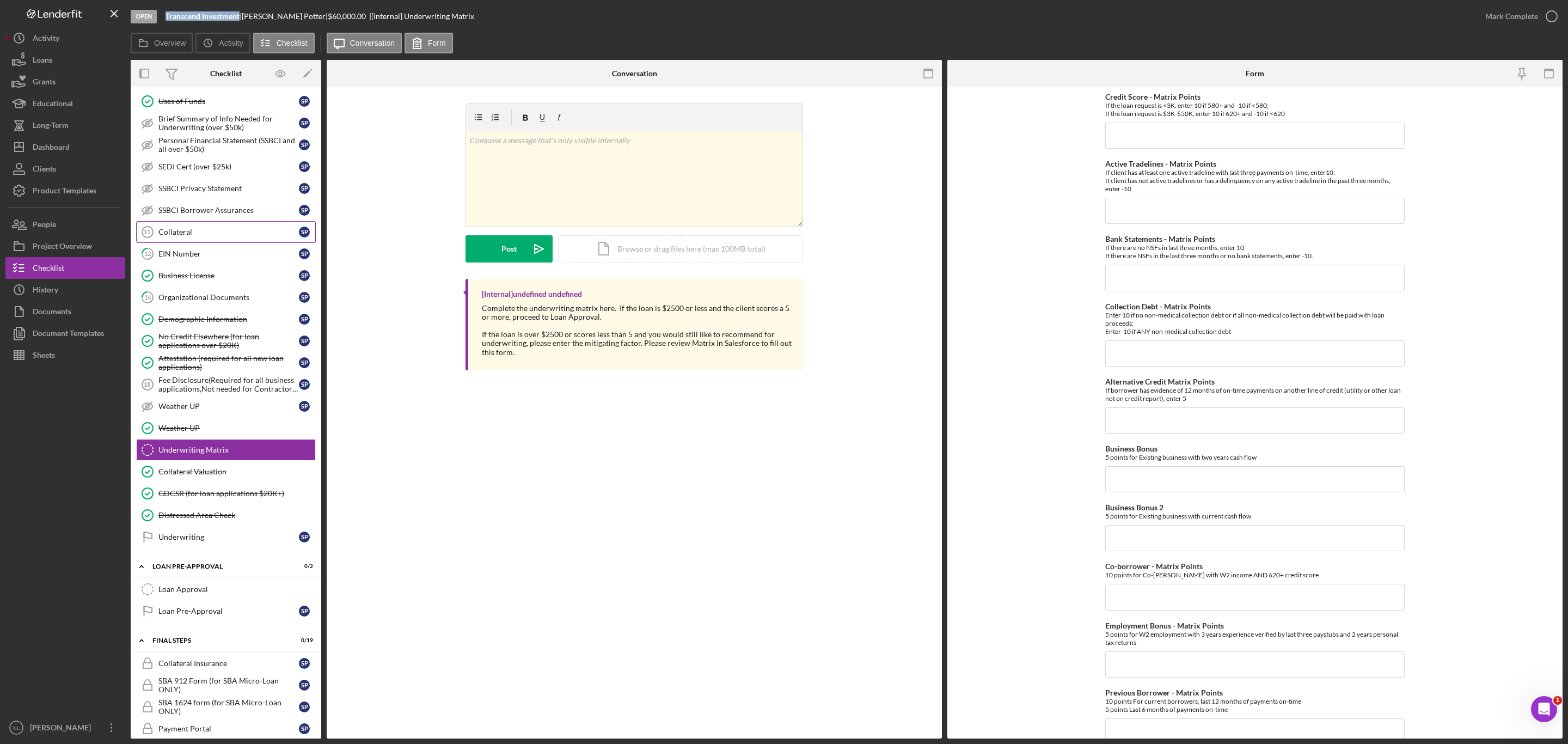
click at [198, 236] on div "Collateral" at bounding box center [229, 232] width 140 height 9
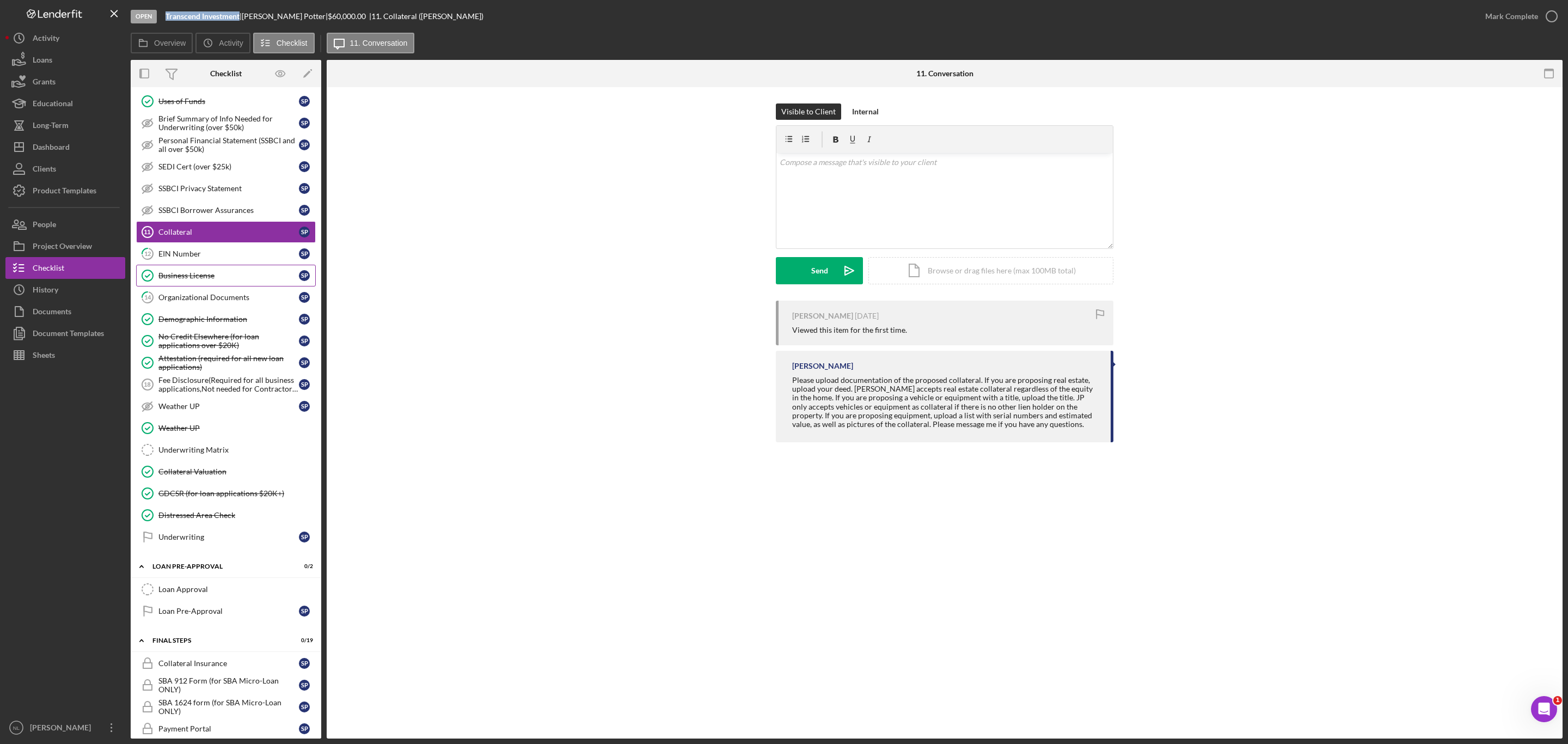
click at [193, 281] on link "Business License Business License S P" at bounding box center [226, 276] width 180 height 22
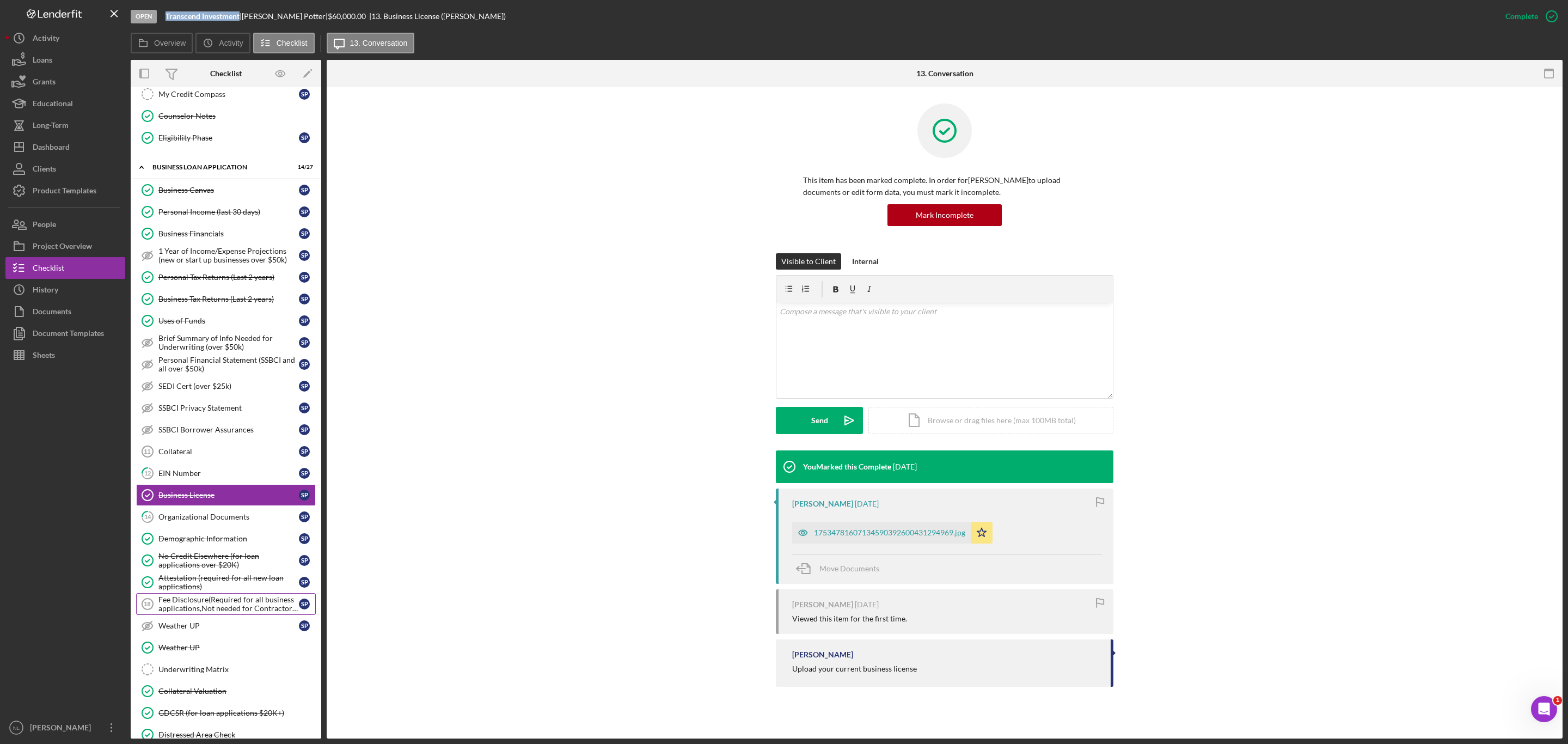
scroll to position [322, 0]
click at [194, 327] on div "Uses of Funds" at bounding box center [229, 322] width 140 height 9
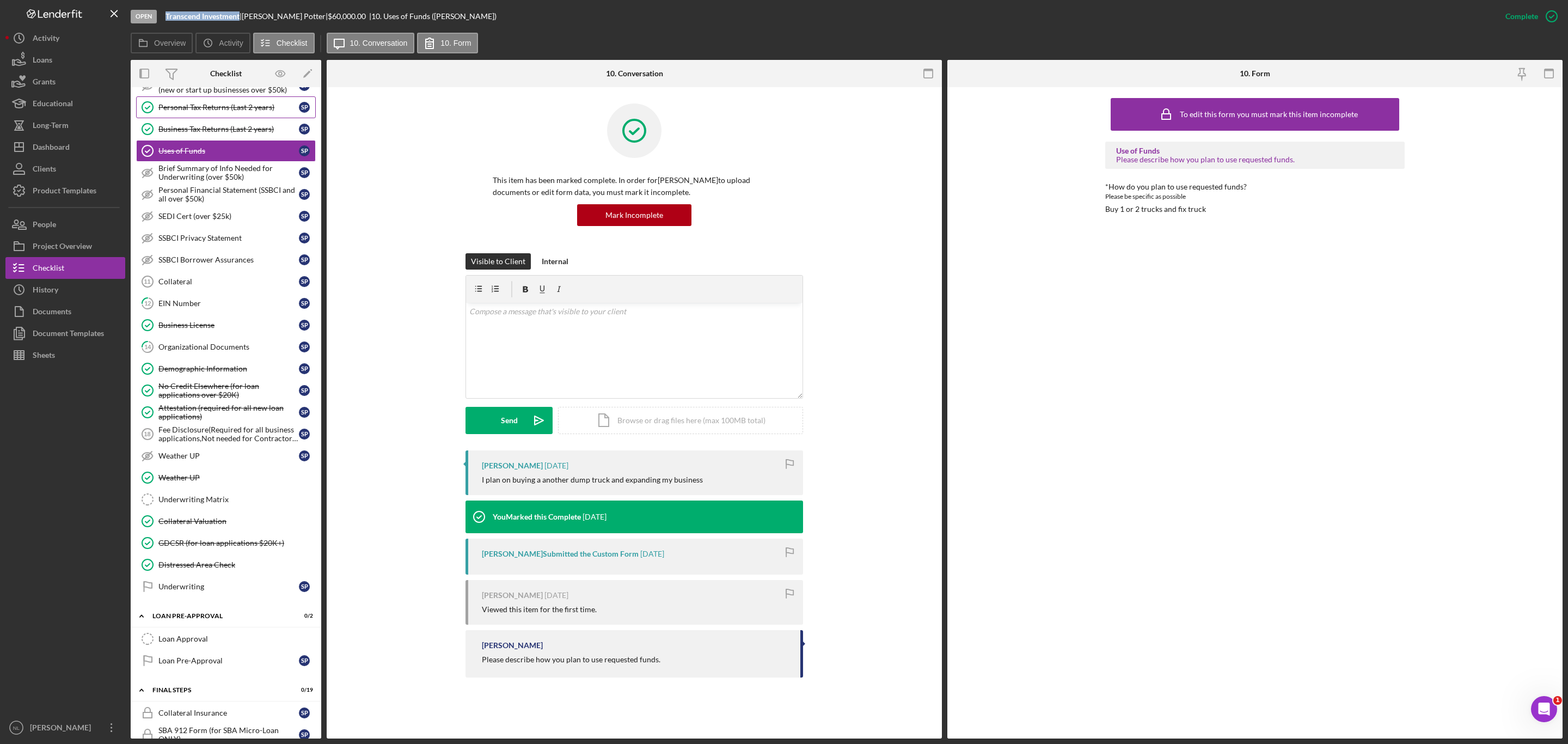
scroll to position [495, 0]
click at [189, 290] on link "Collateral 11 Collateral S P" at bounding box center [226, 279] width 180 height 22
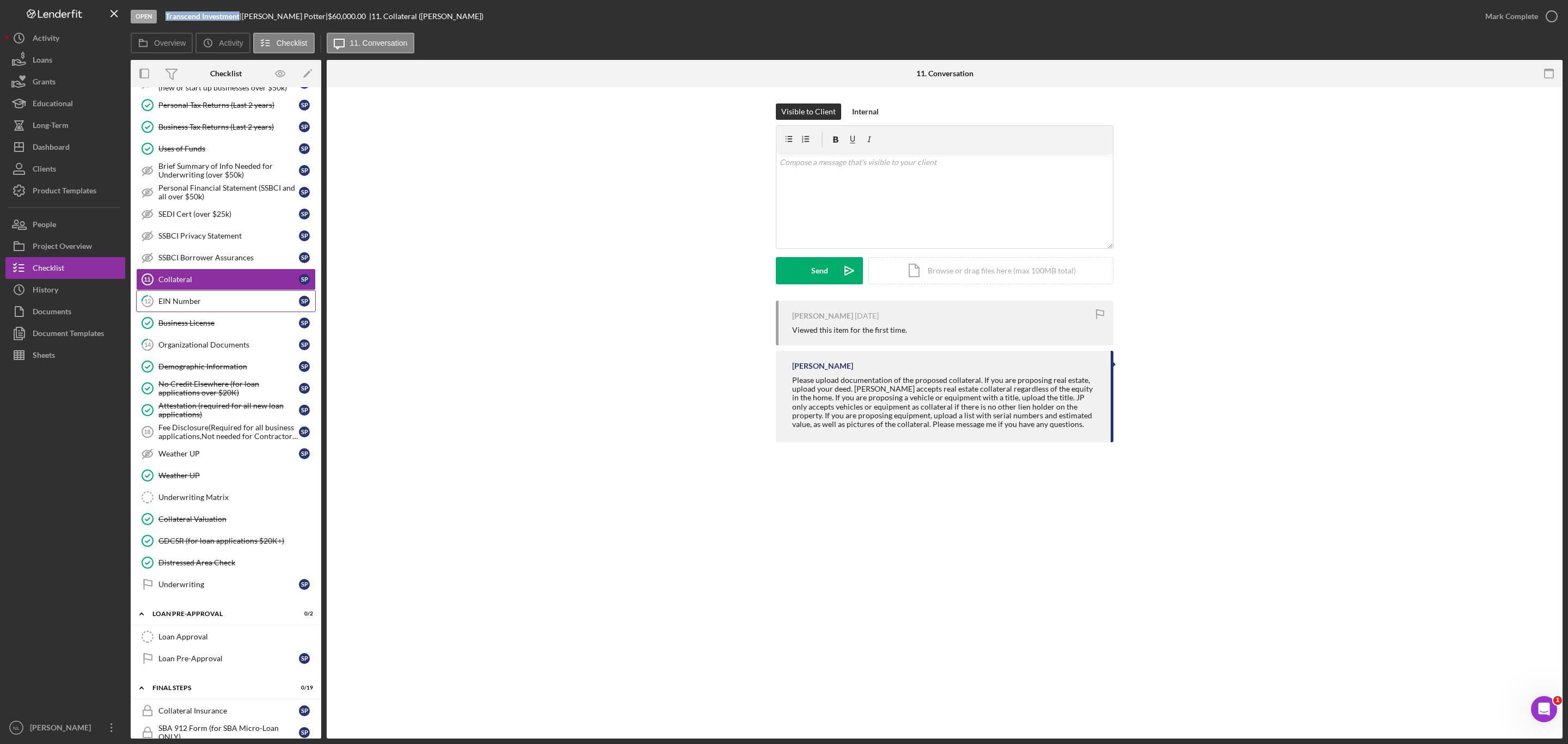
click at [189, 305] on div "EIN Number" at bounding box center [229, 301] width 140 height 9
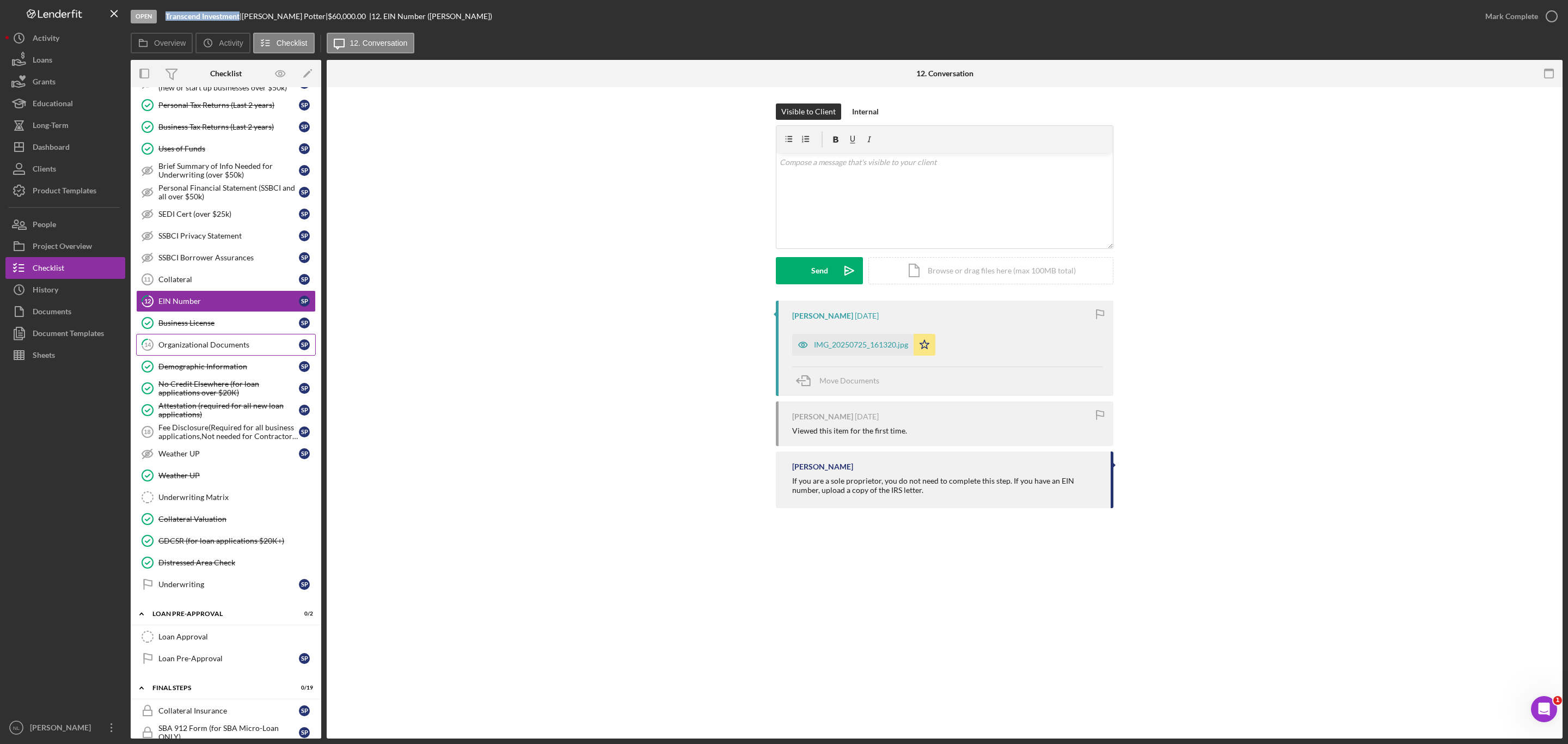
click at [232, 349] on div "Organizational Documents" at bounding box center [229, 345] width 140 height 9
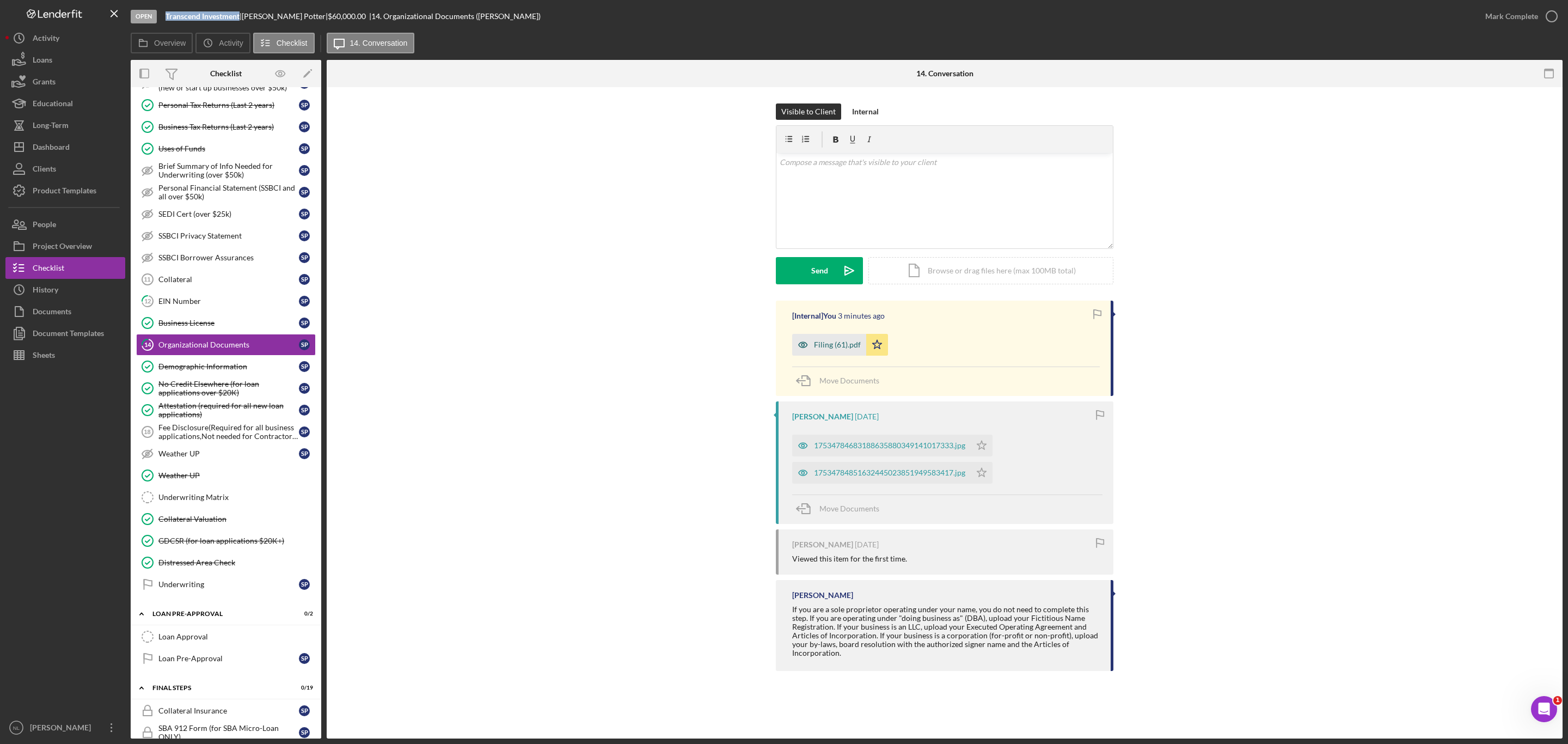
click at [832, 345] on div "Filing (61).pdf" at bounding box center [837, 345] width 47 height 9
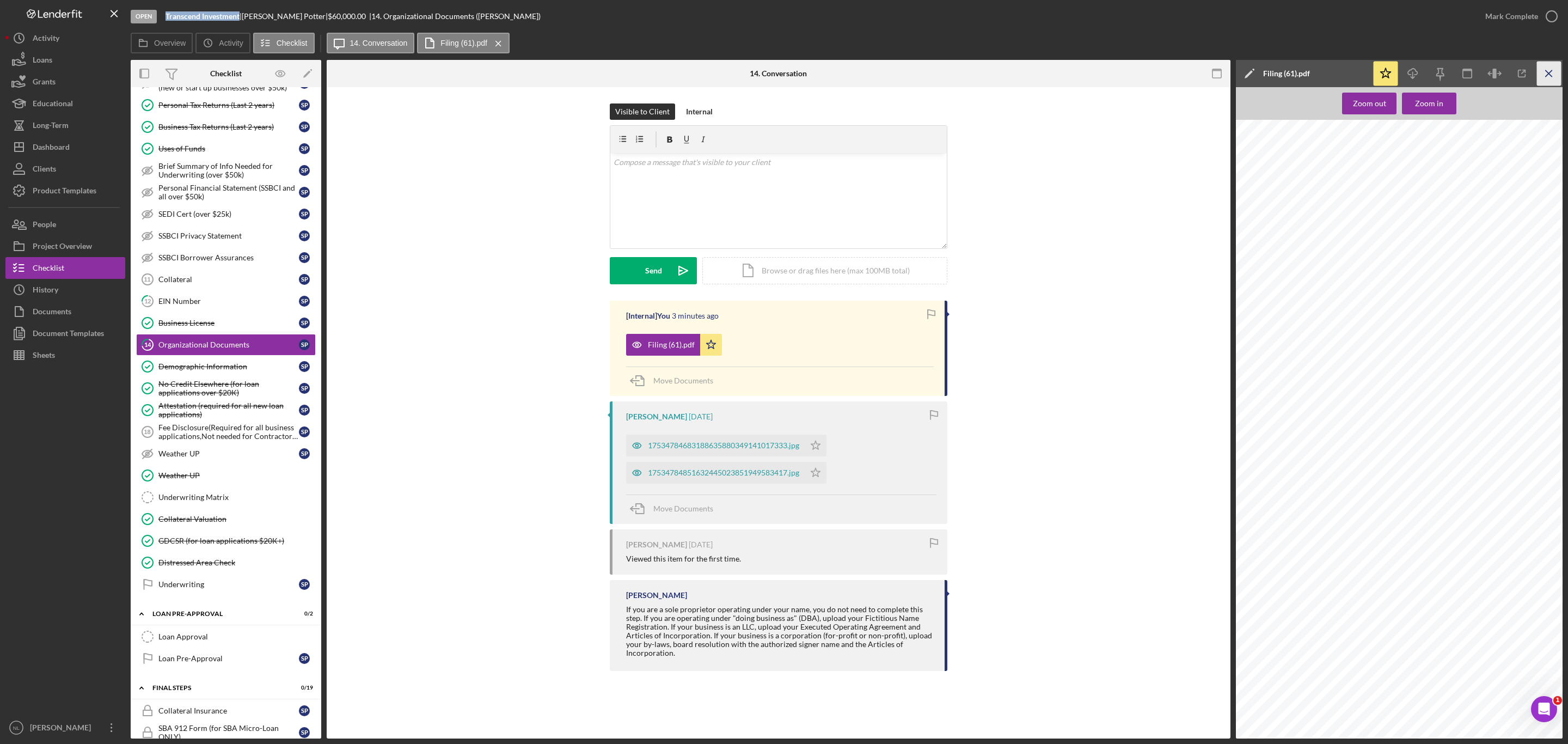
click at [1546, 80] on icon "Icon/Menu Close" at bounding box center [1550, 74] width 25 height 25
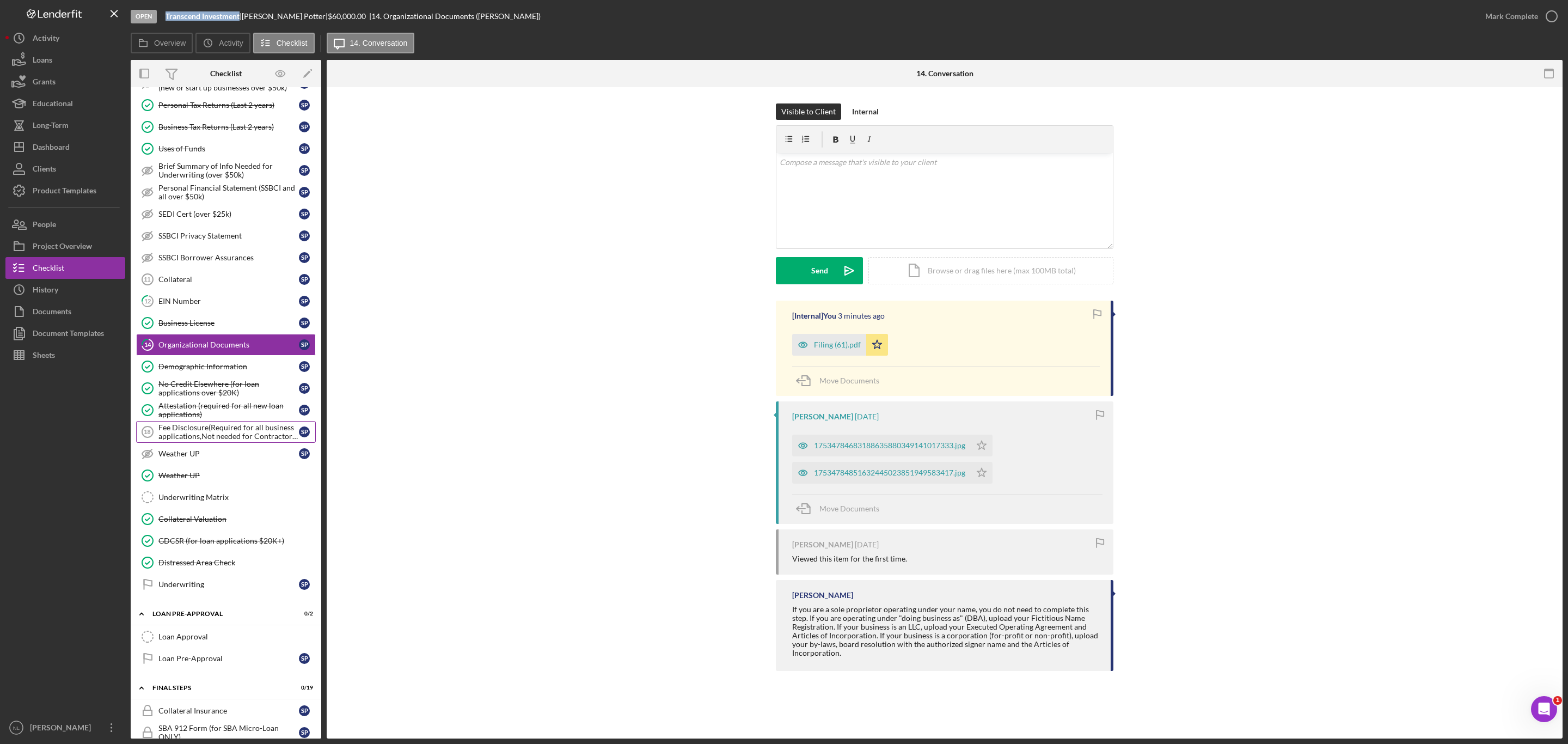
click at [198, 441] on div "Fee Disclosure(Required for all business applications,Not needed for Contractor…" at bounding box center [229, 432] width 140 height 18
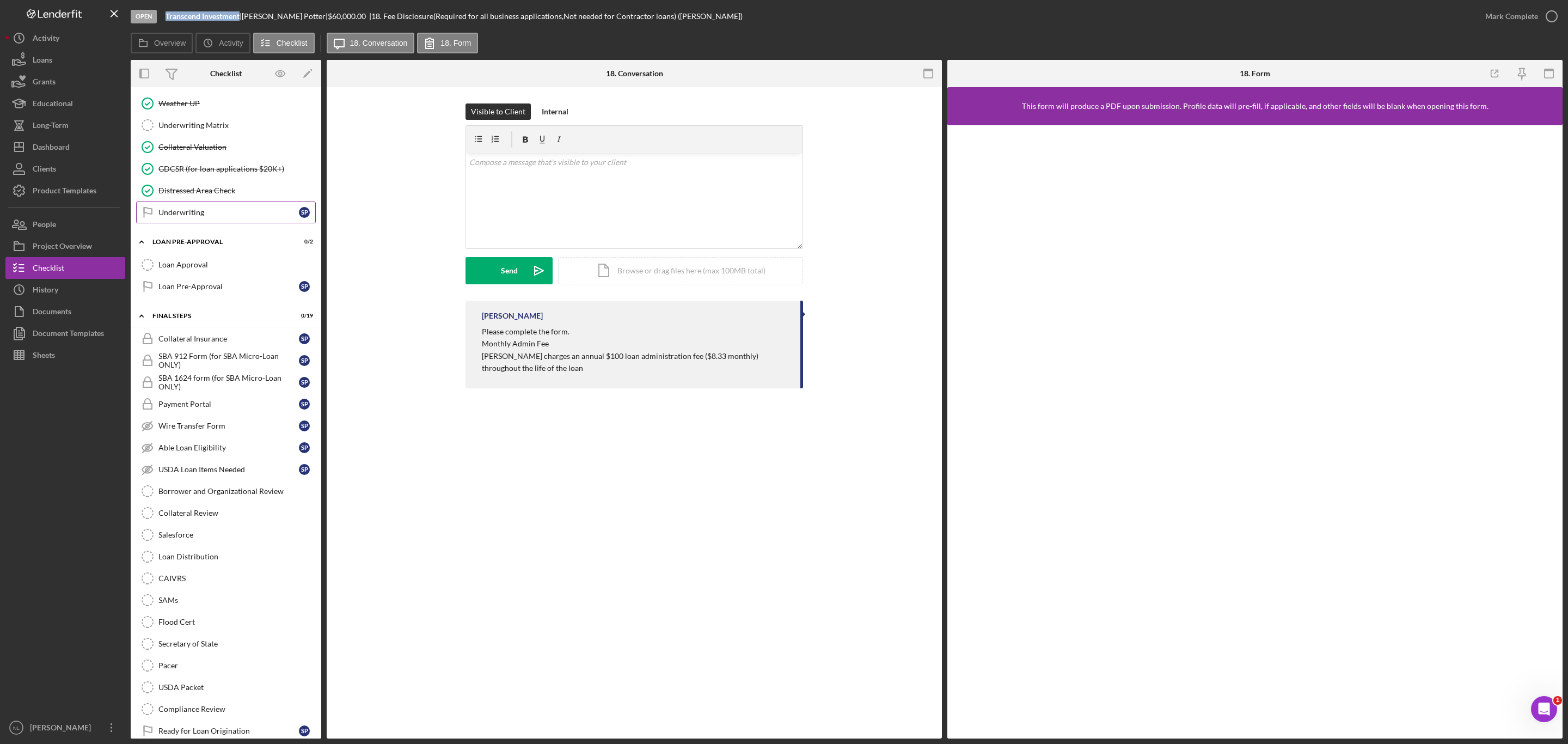
scroll to position [892, 0]
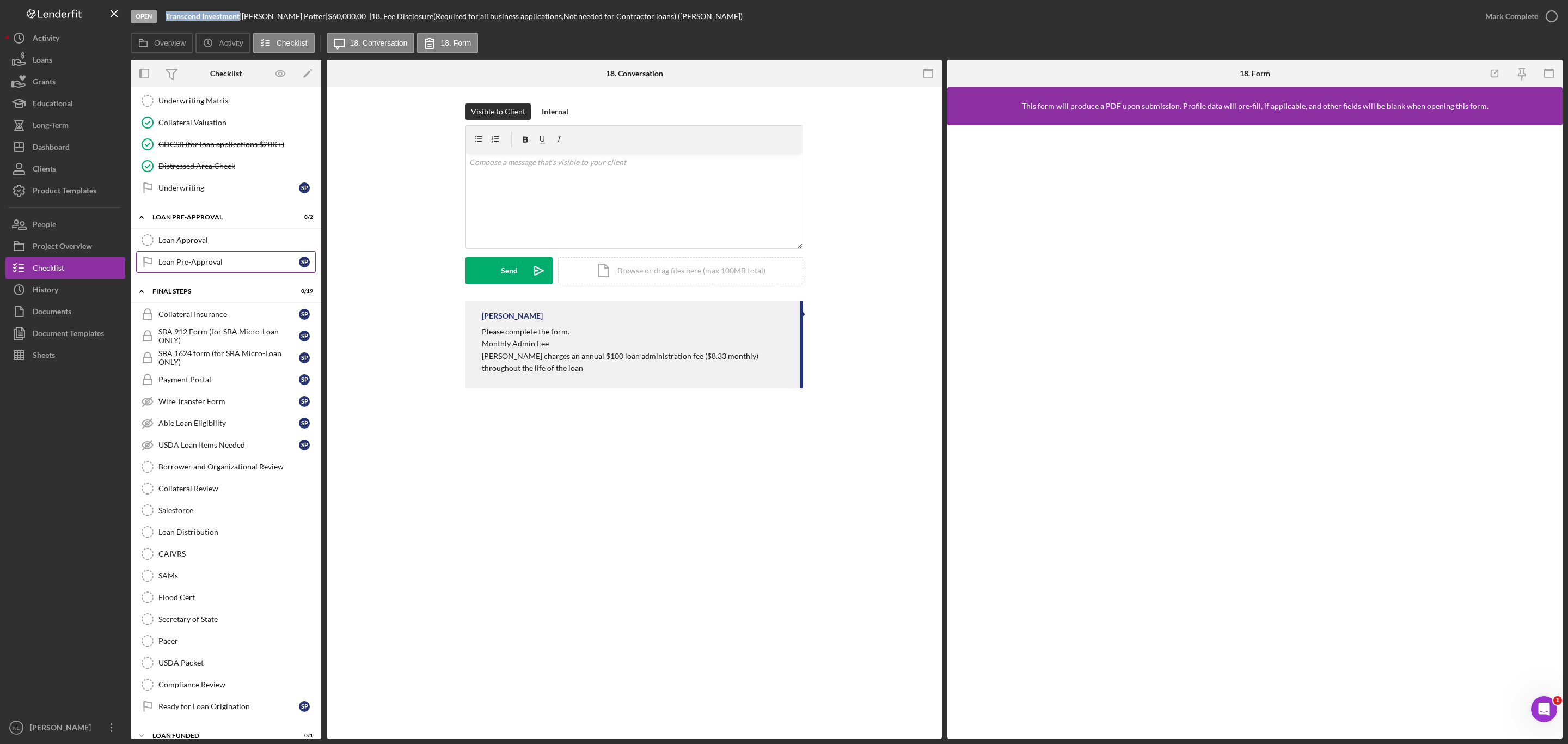
click at [221, 266] on div "Loan Pre-Approval" at bounding box center [229, 262] width 140 height 9
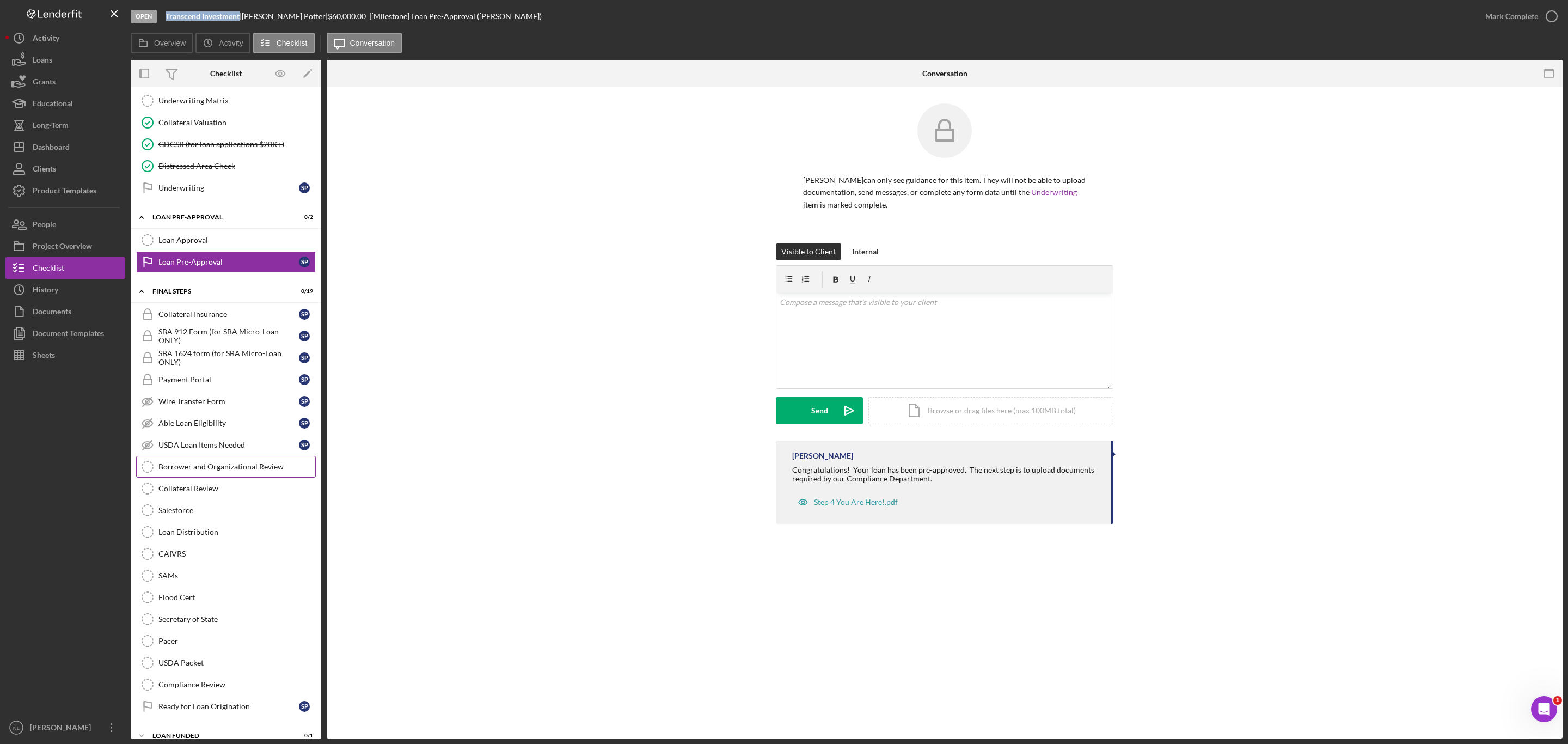
scroll to position [941, 0]
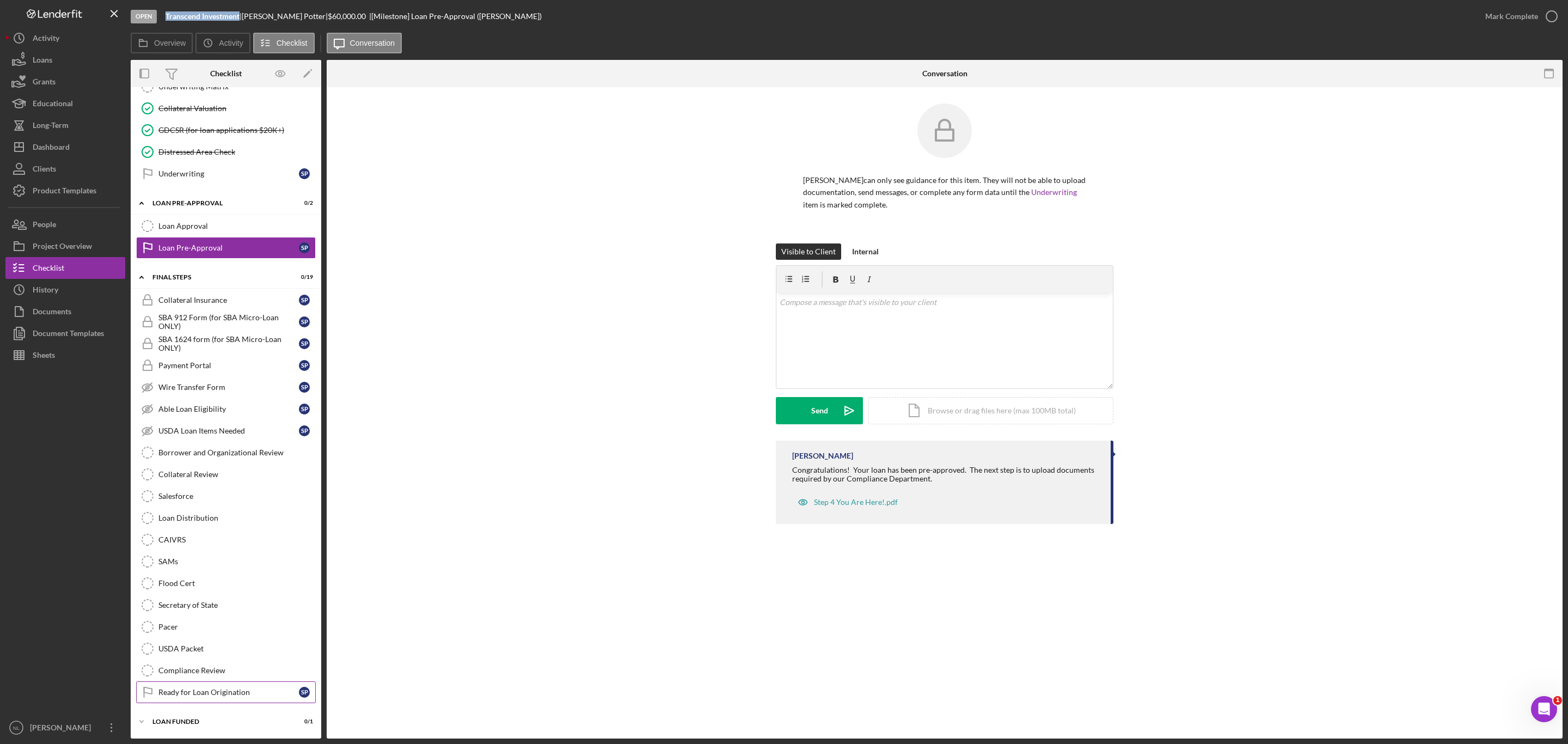
click at [228, 694] on div "Ready for Loan Origination" at bounding box center [229, 692] width 140 height 9
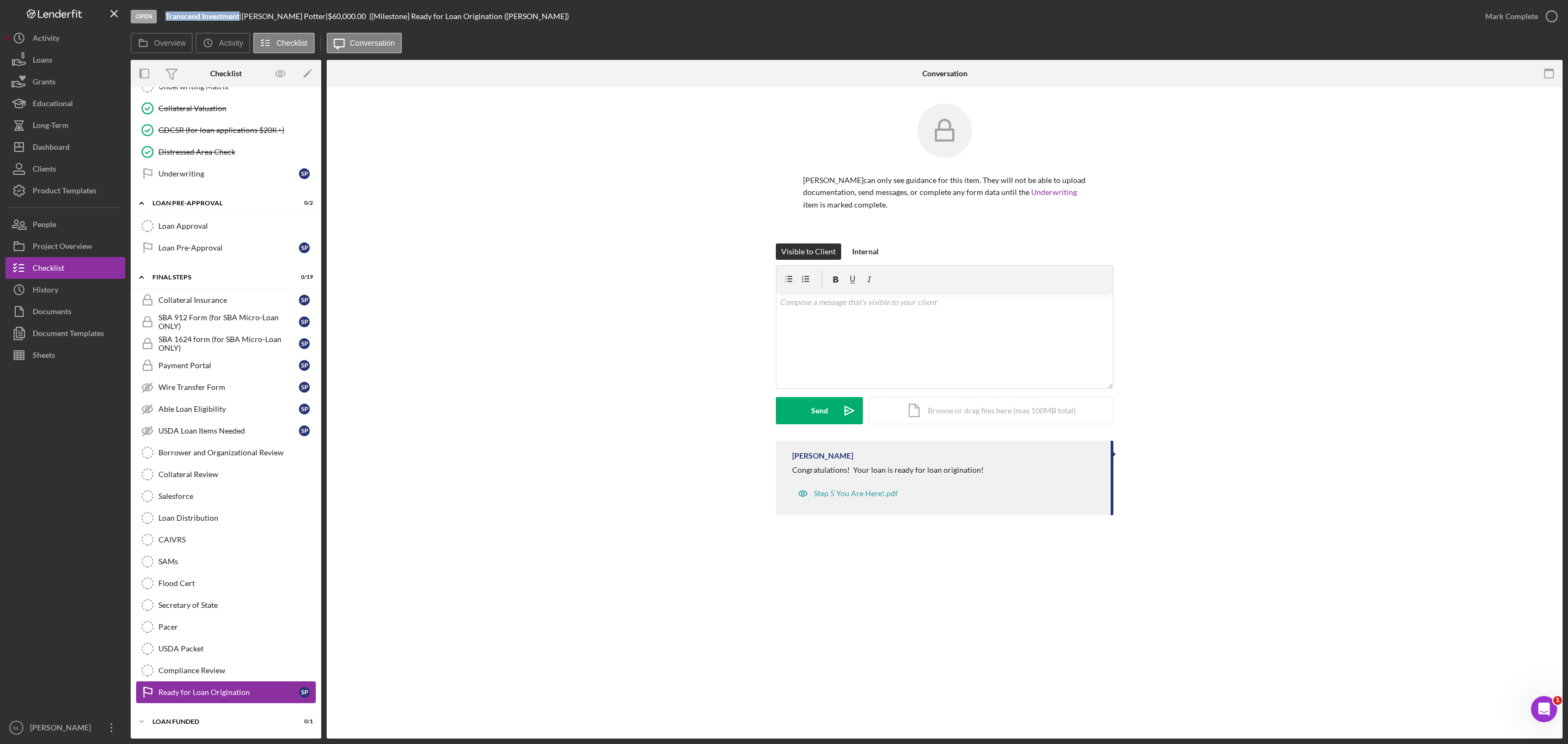
scroll to position [941, 0]
click at [215, 672] on div "Compliance Review" at bounding box center [237, 670] width 157 height 9
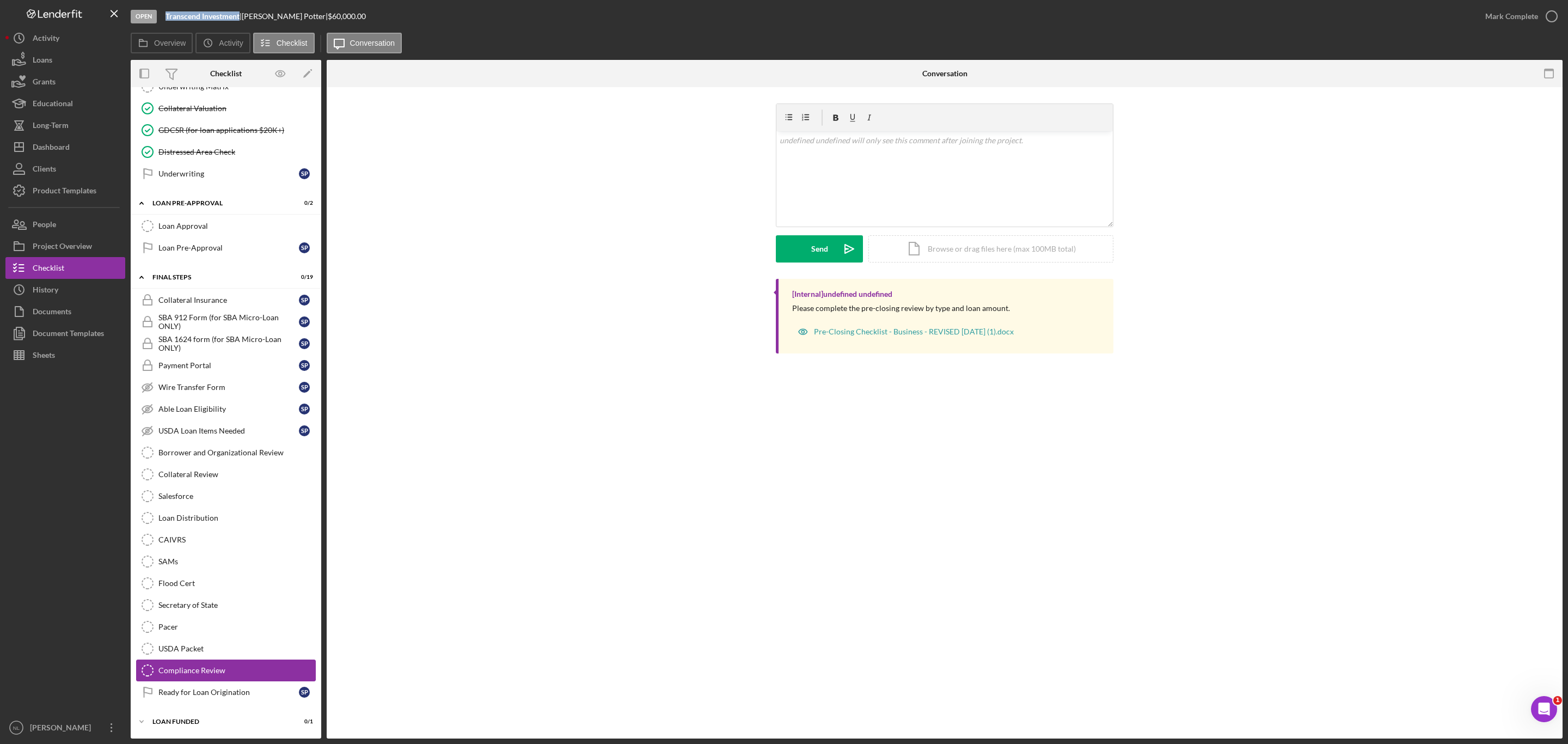
scroll to position [941, 0]
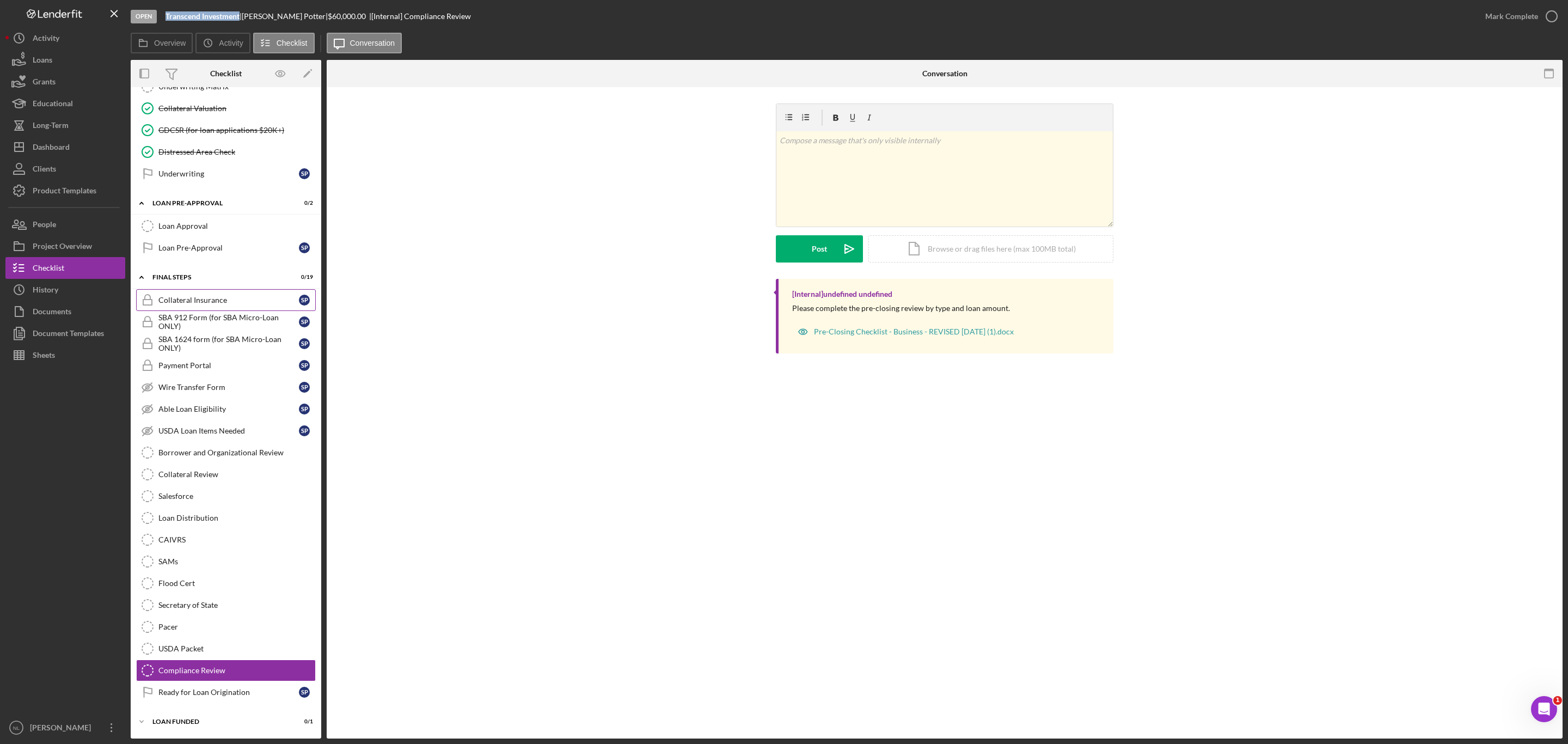
click at [169, 289] on link "Collateral Insurance Collateral Insurance S P" at bounding box center [226, 300] width 180 height 22
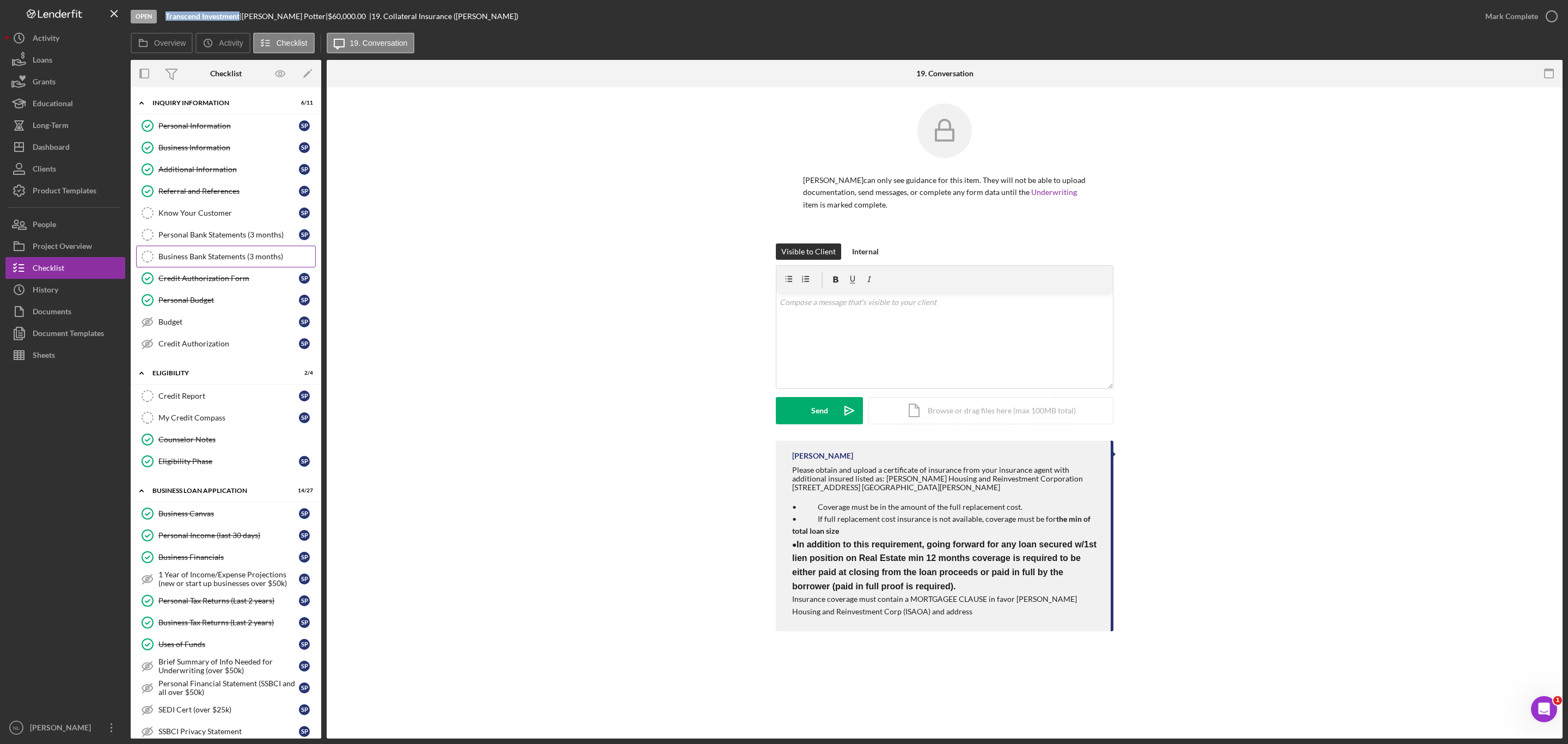
click at [178, 254] on link "Business Bank Statements (3 months) Business Bank Statements (3 months)" at bounding box center [226, 257] width 180 height 22
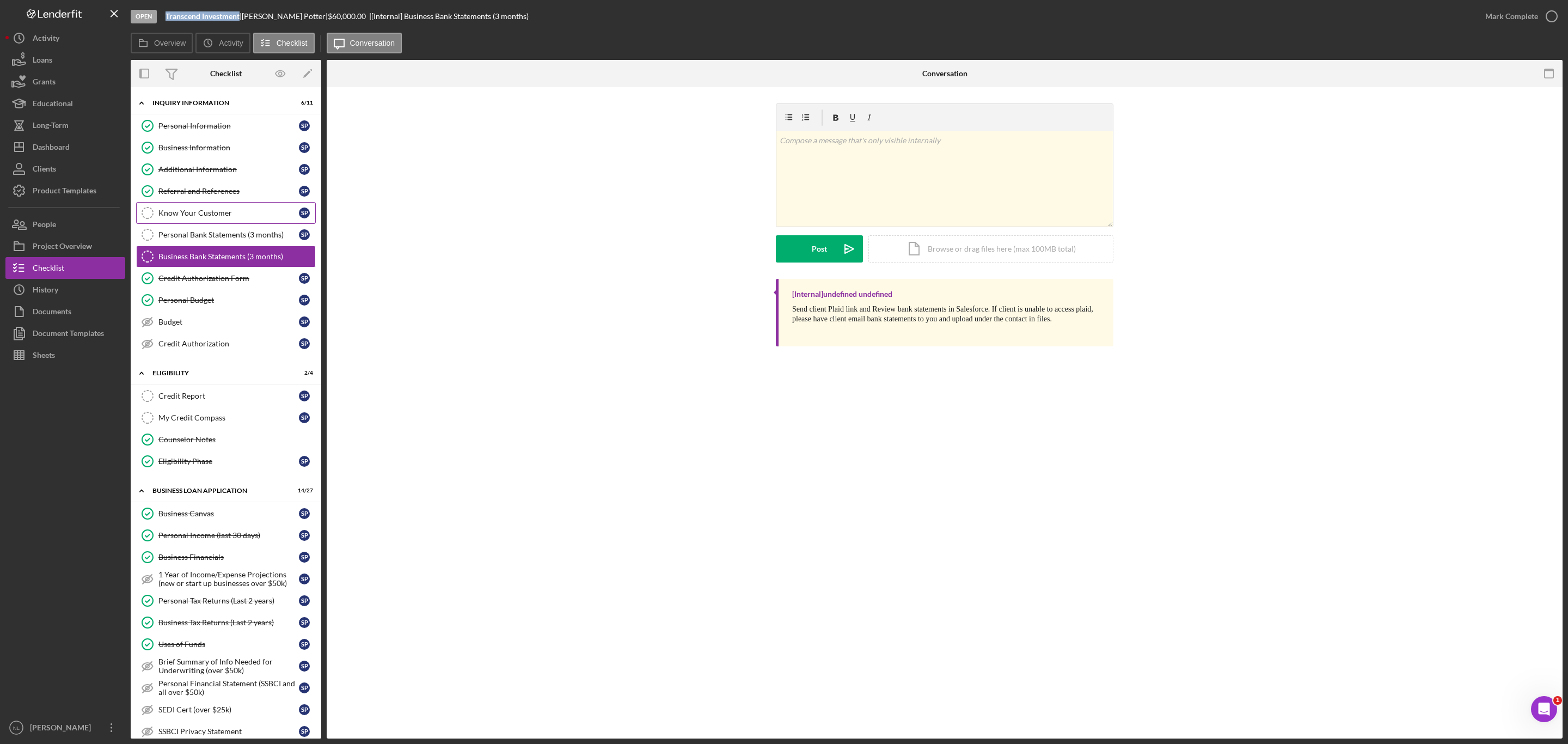
click at [170, 213] on div "Know Your Customer" at bounding box center [229, 213] width 140 height 9
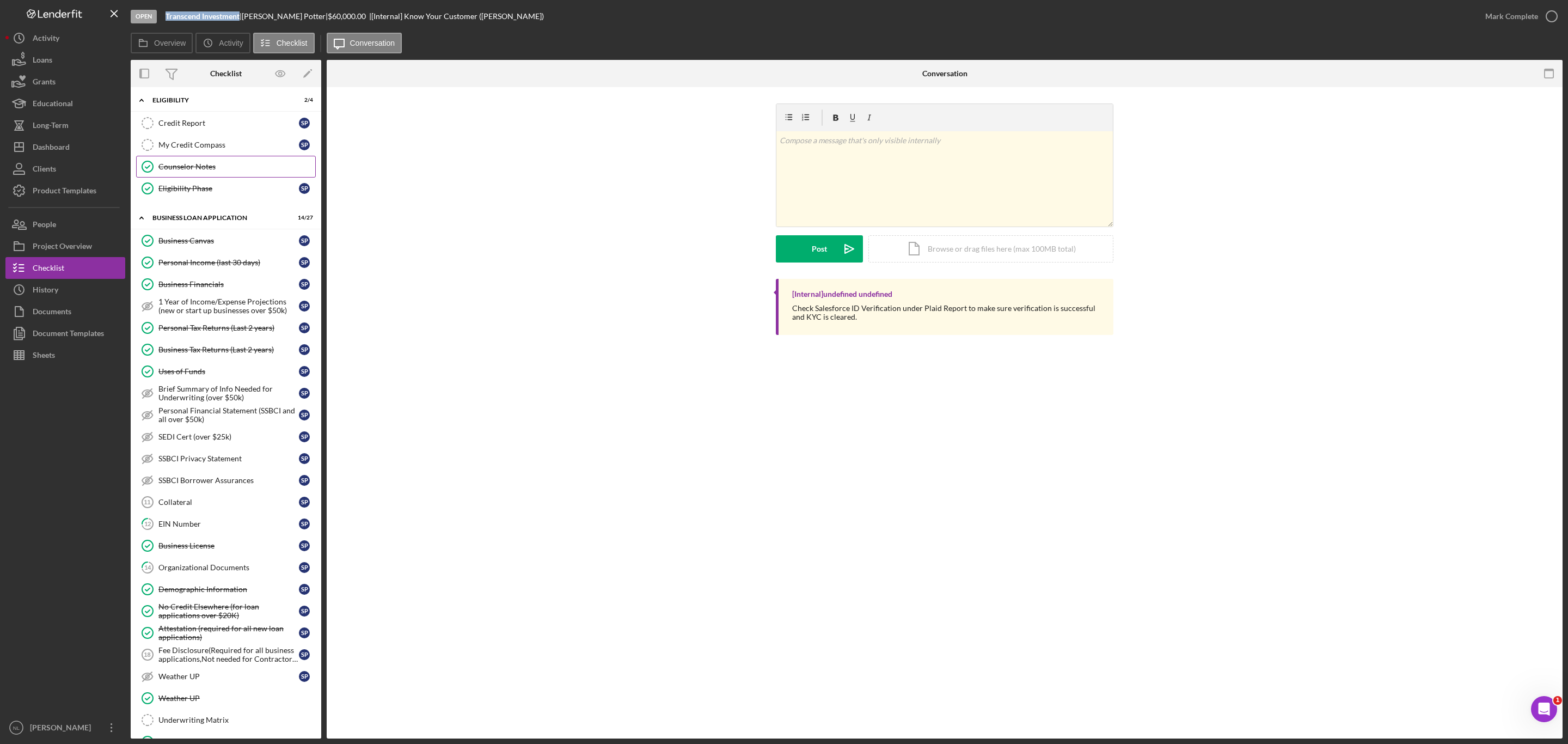
scroll to position [211, 0]
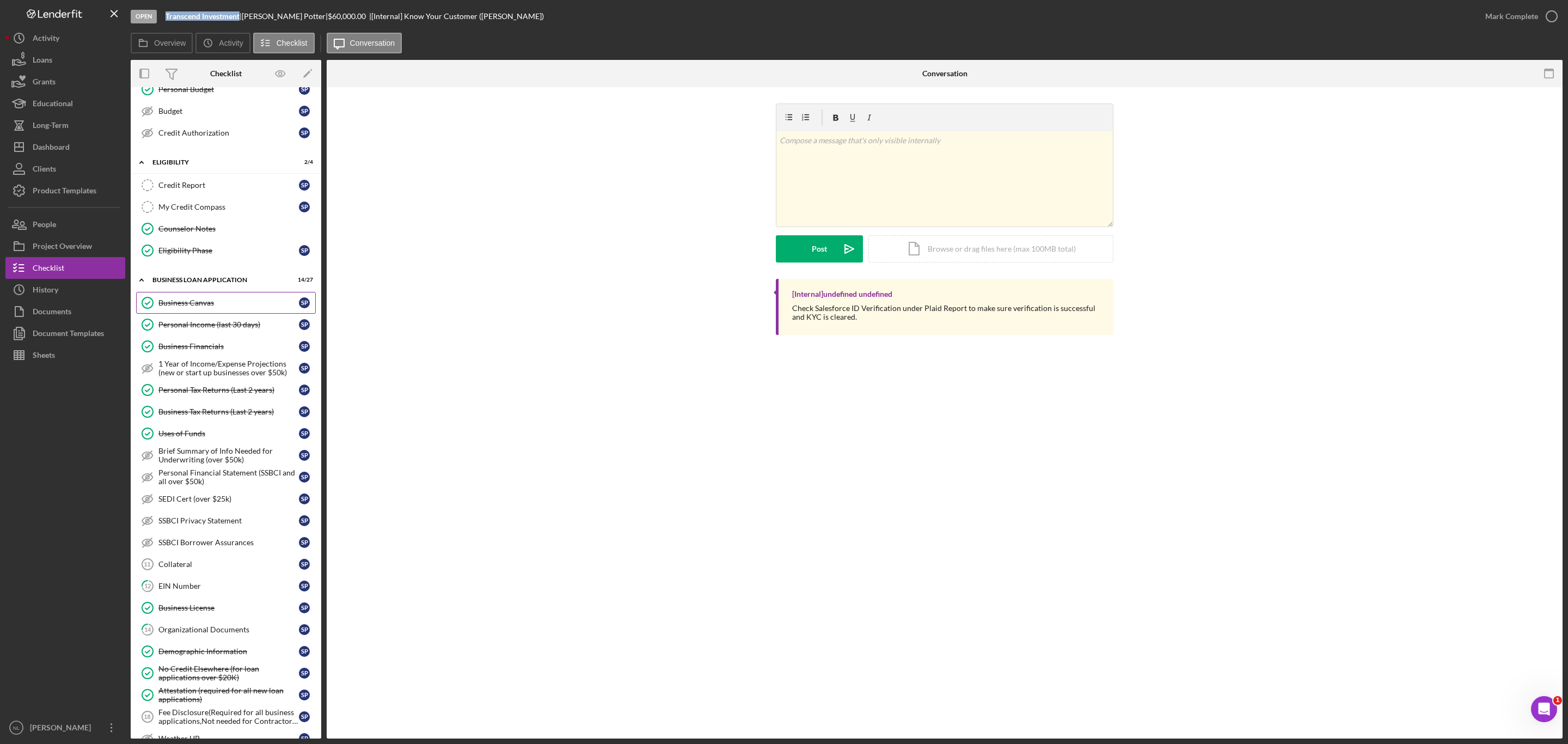
click at [202, 304] on link "Business Canvas Business Canvas S P" at bounding box center [226, 303] width 180 height 22
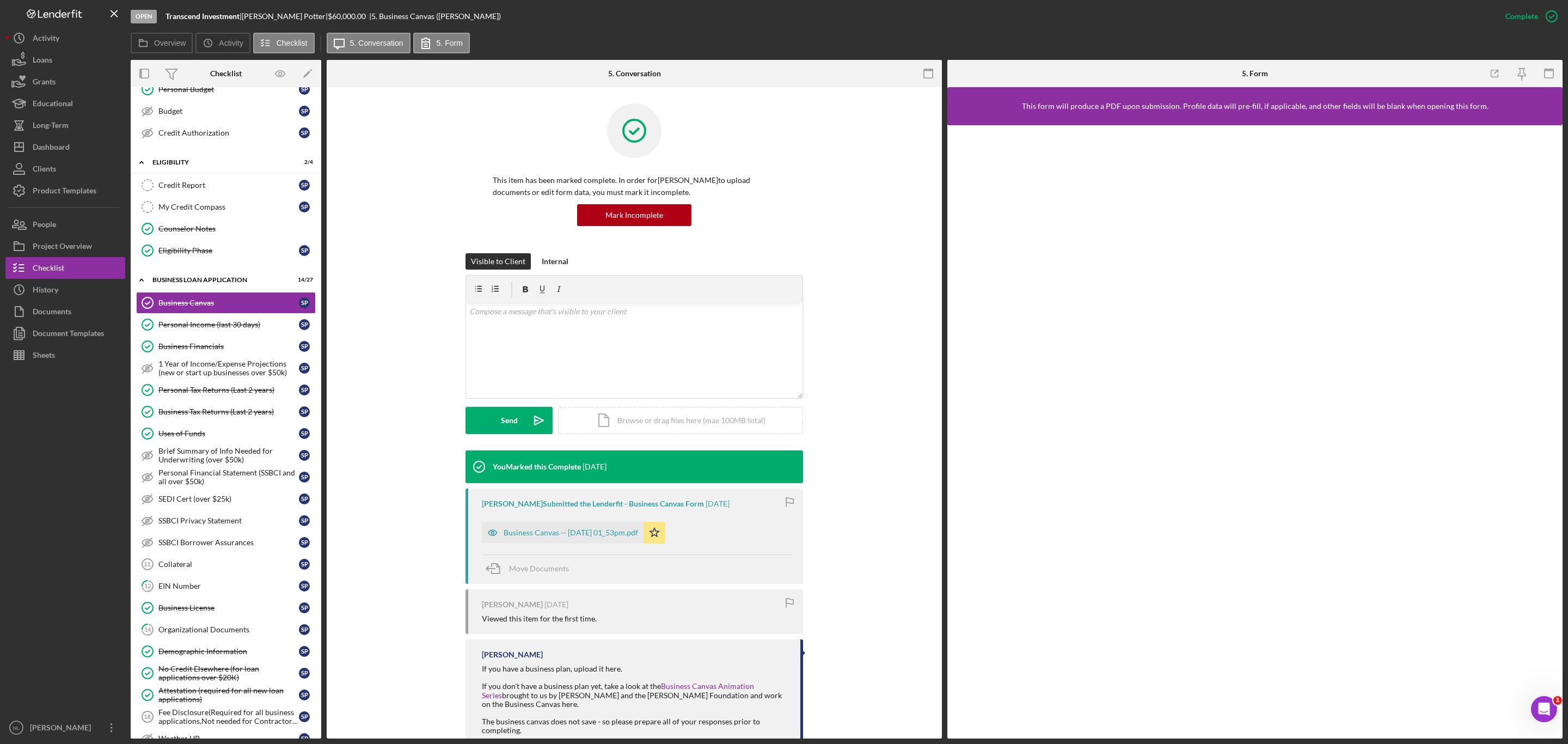
click at [588, 546] on div "Steve Potter Submitted the Lenderfit - Business Canvas Form 4 weeks ago Busines…" at bounding box center [634, 536] width 338 height 95
click at [590, 536] on div "Business Canvas -- 2025-07-19 01_53pm.pdf" at bounding box center [570, 532] width 134 height 9
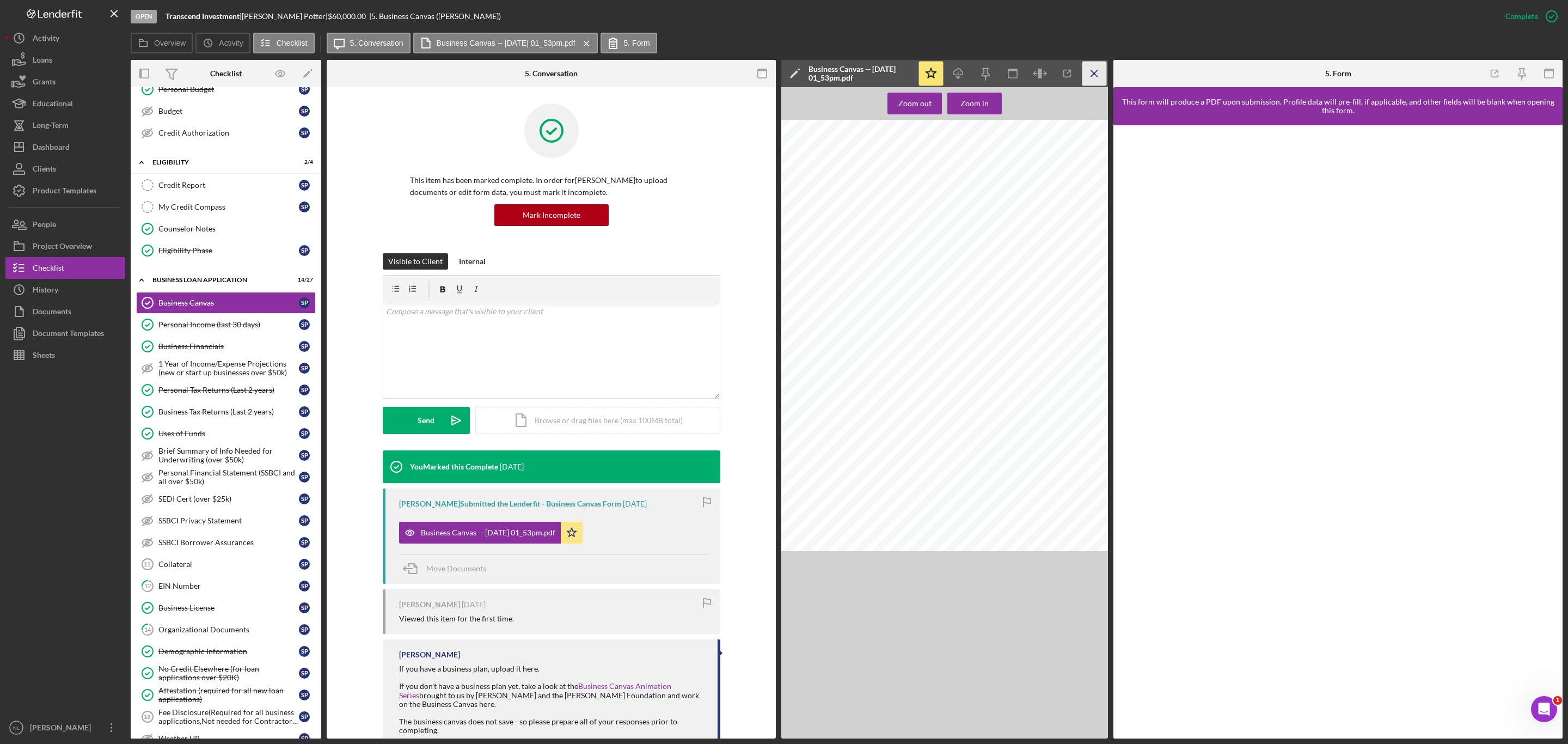
click at [1093, 77] on icon "Icon/Menu Close" at bounding box center [1095, 74] width 25 height 25
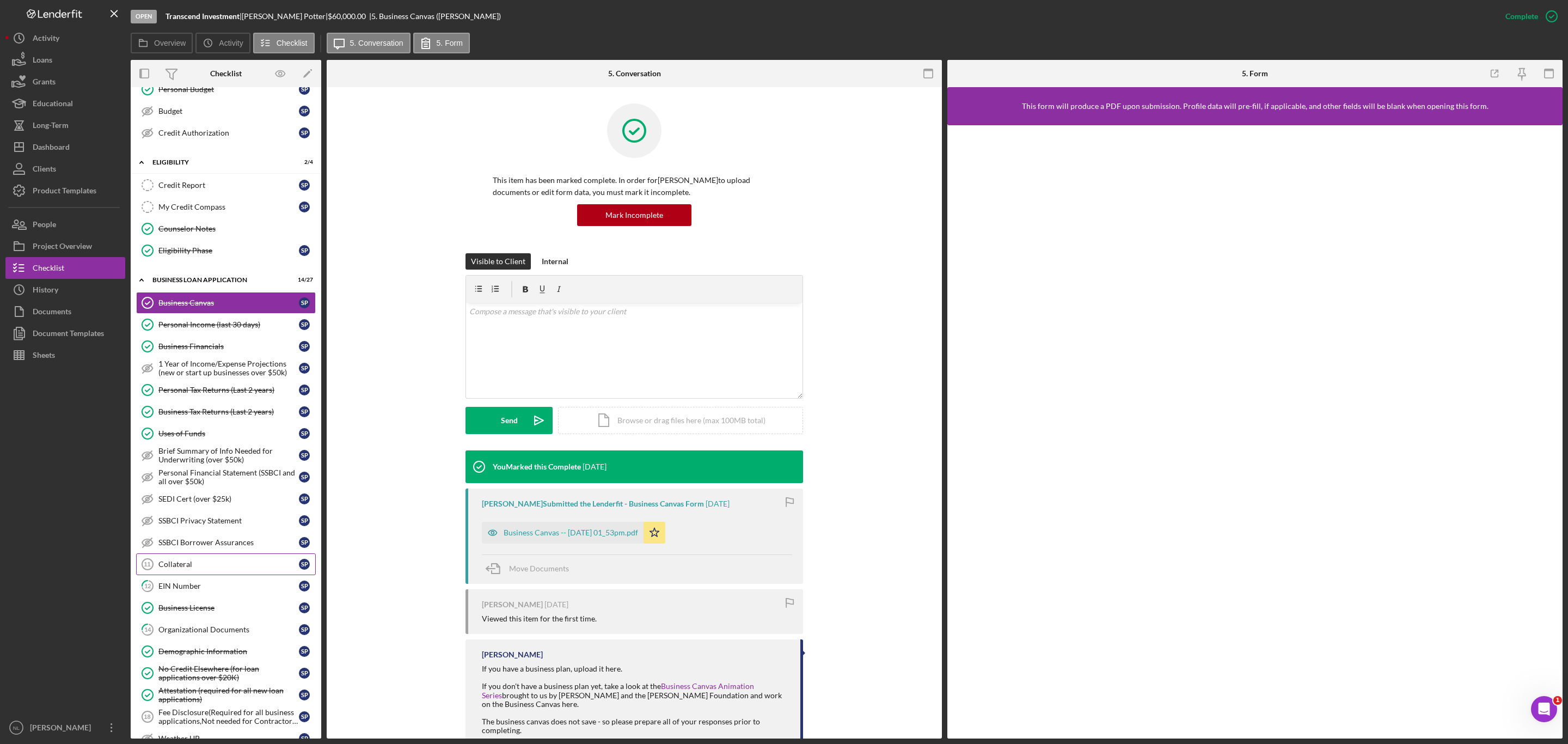
scroll to position [352, 0]
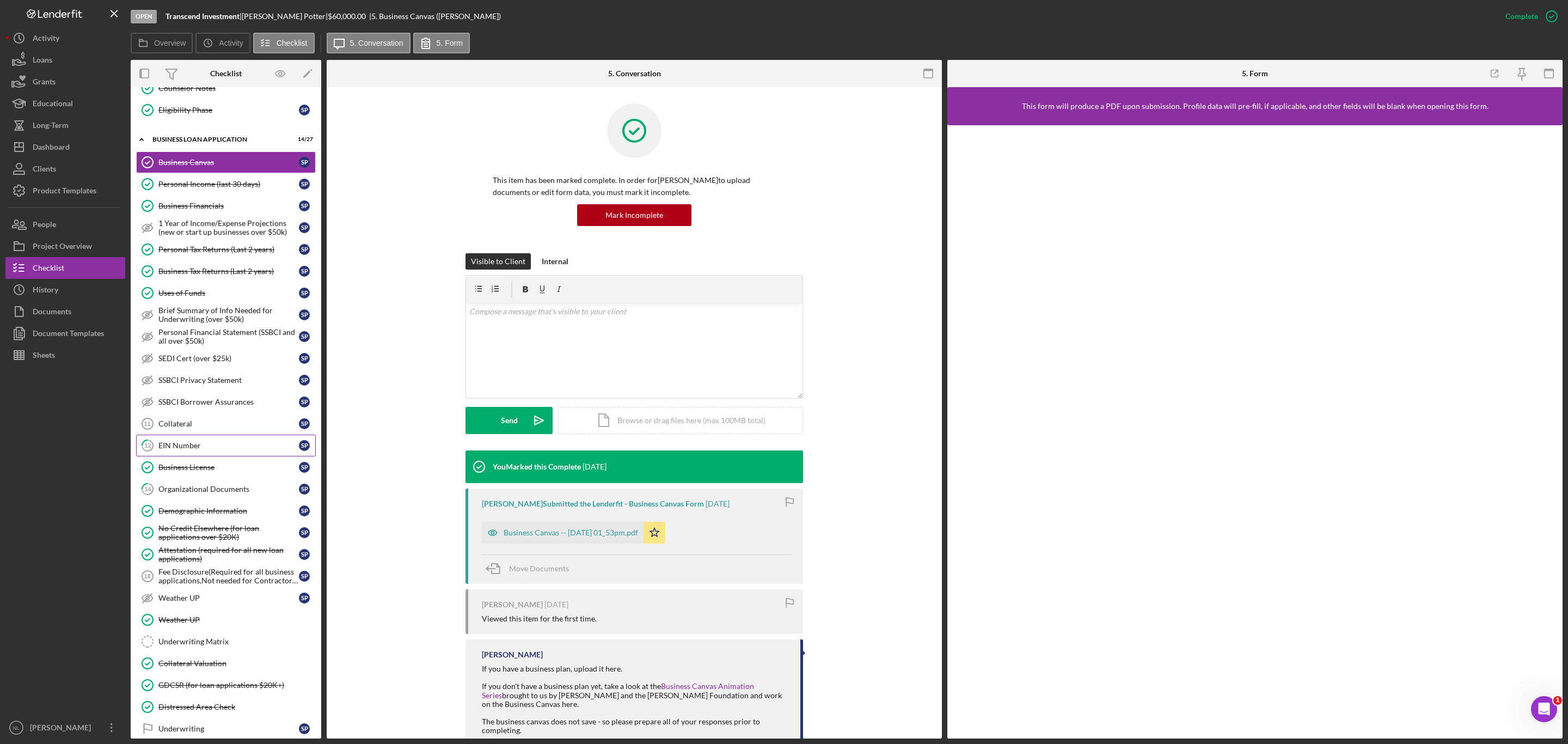
click at [193, 450] on div "EIN Number" at bounding box center [229, 446] width 140 height 9
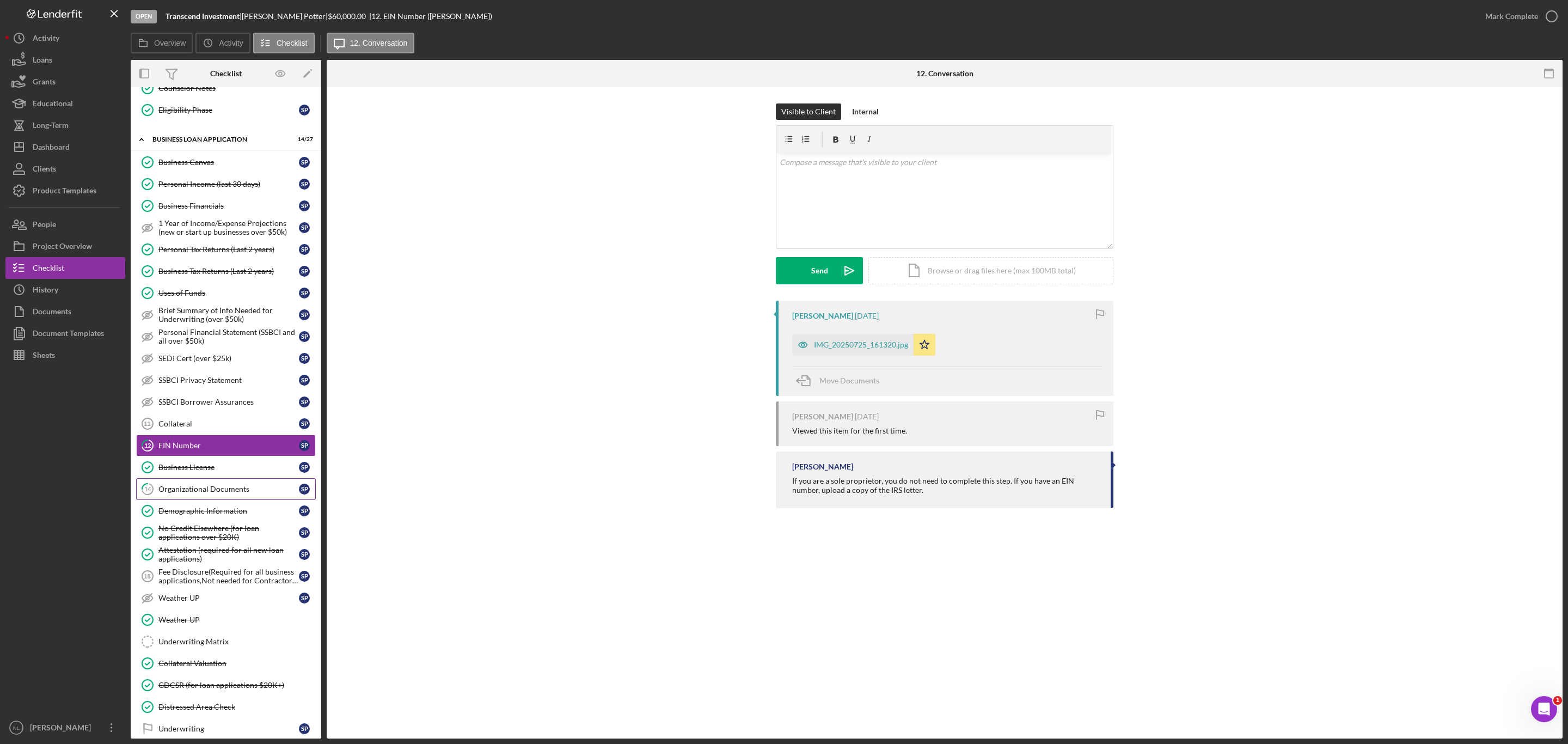
click at [198, 493] on div "Organizational Documents" at bounding box center [229, 489] width 140 height 9
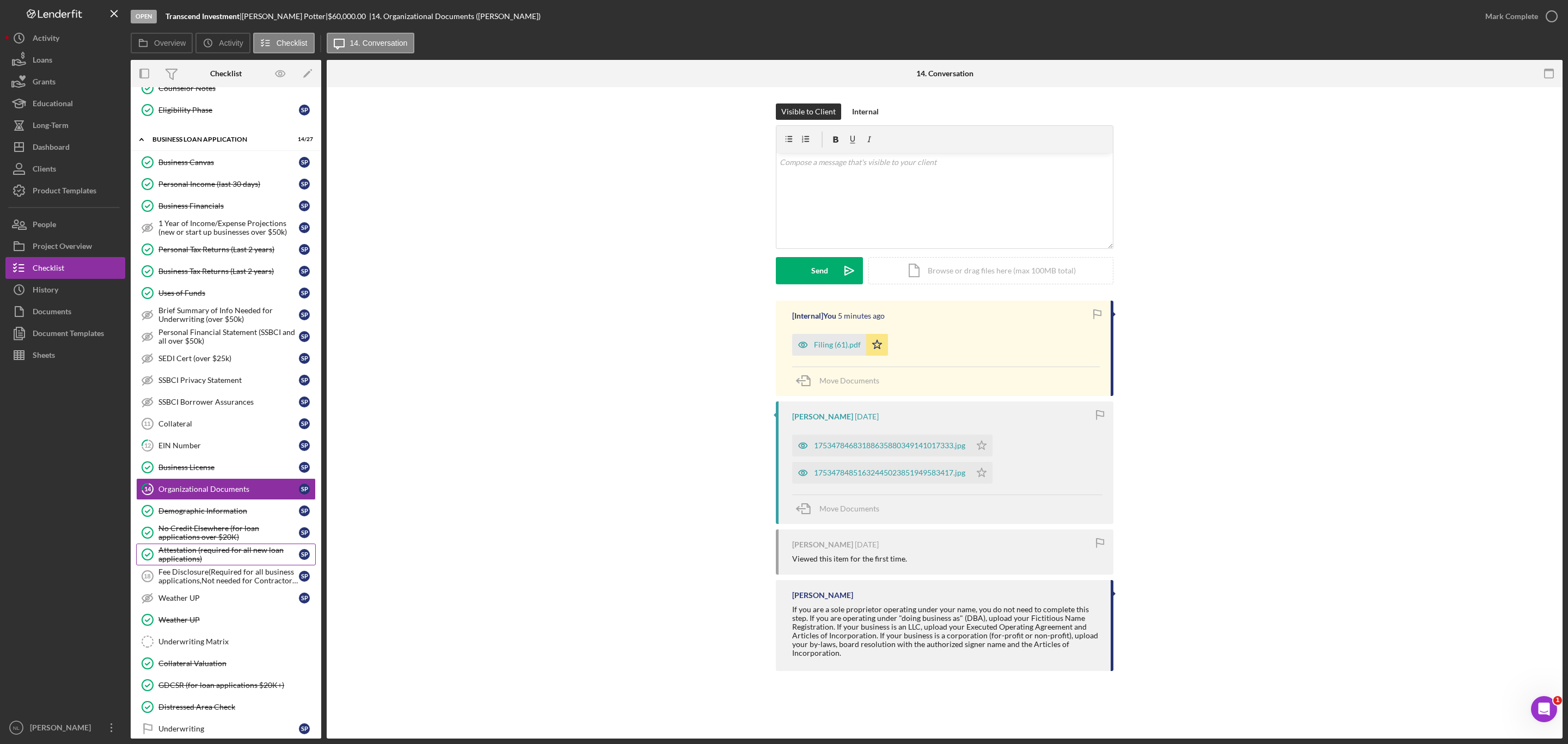
click at [178, 565] on link "Attestation (required for all new loan applications) Attestation (required for …" at bounding box center [226, 555] width 180 height 22
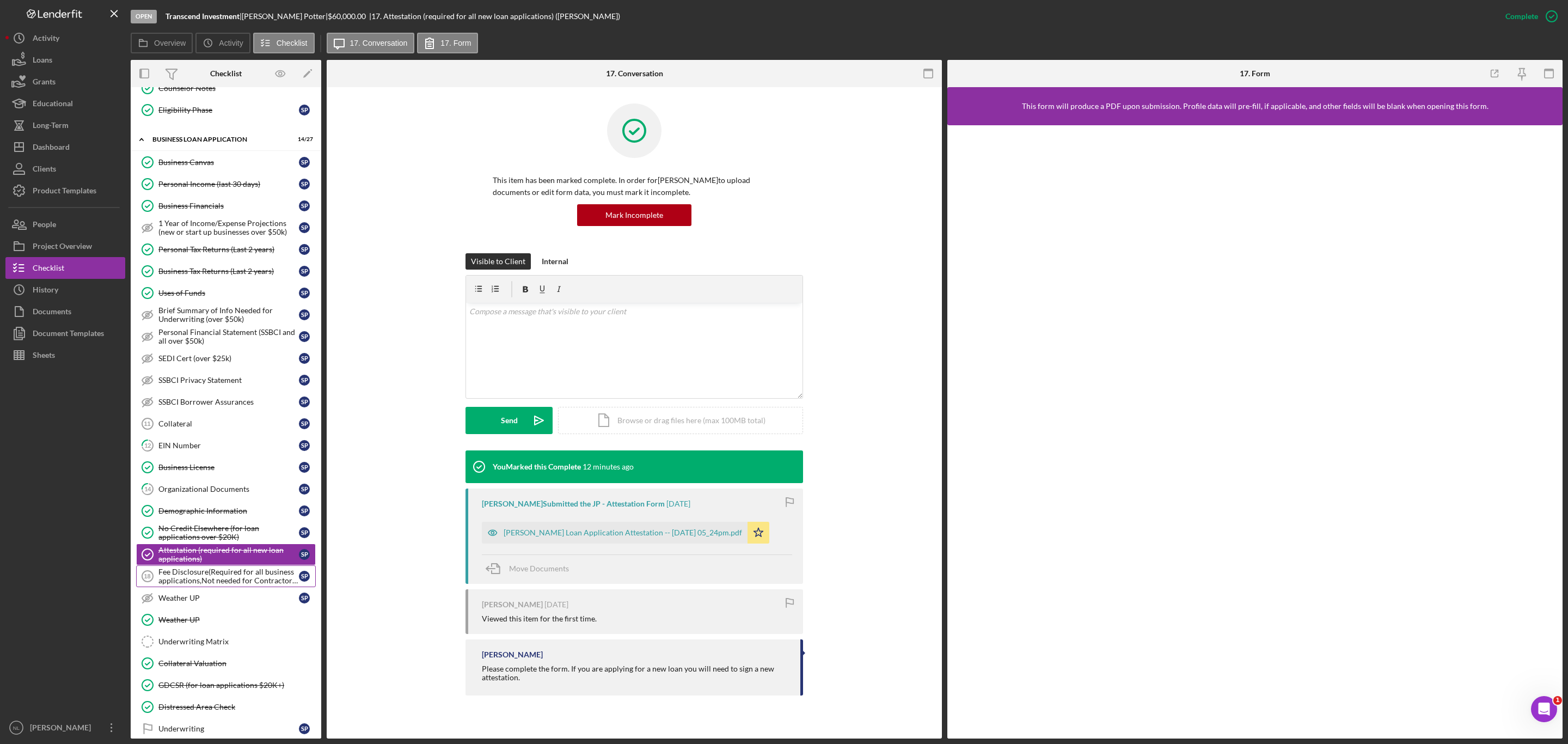
click at [178, 585] on div "Fee Disclosure(Required for all business applications,Not needed for Contractor…" at bounding box center [229, 576] width 140 height 18
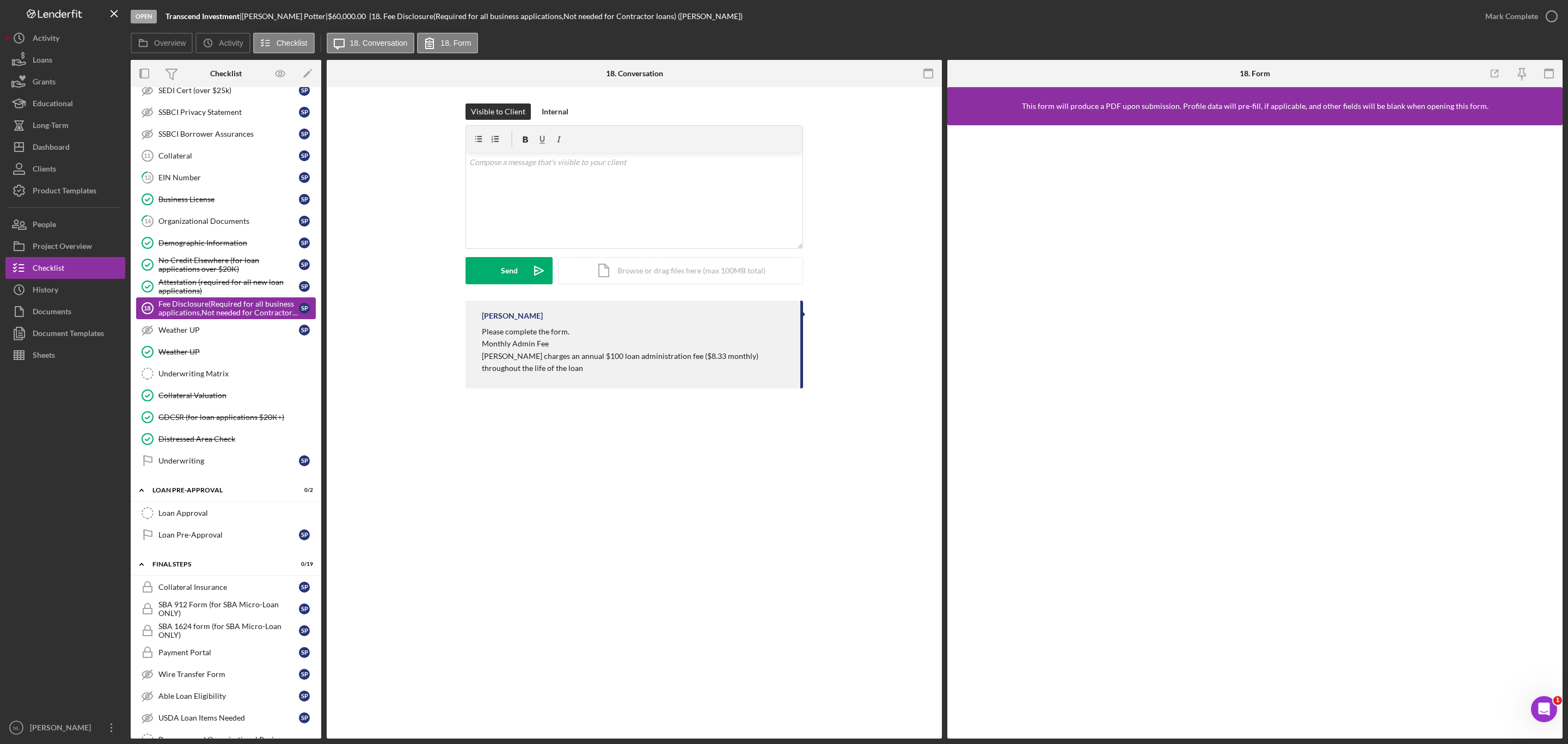
scroll to position [632, 0]
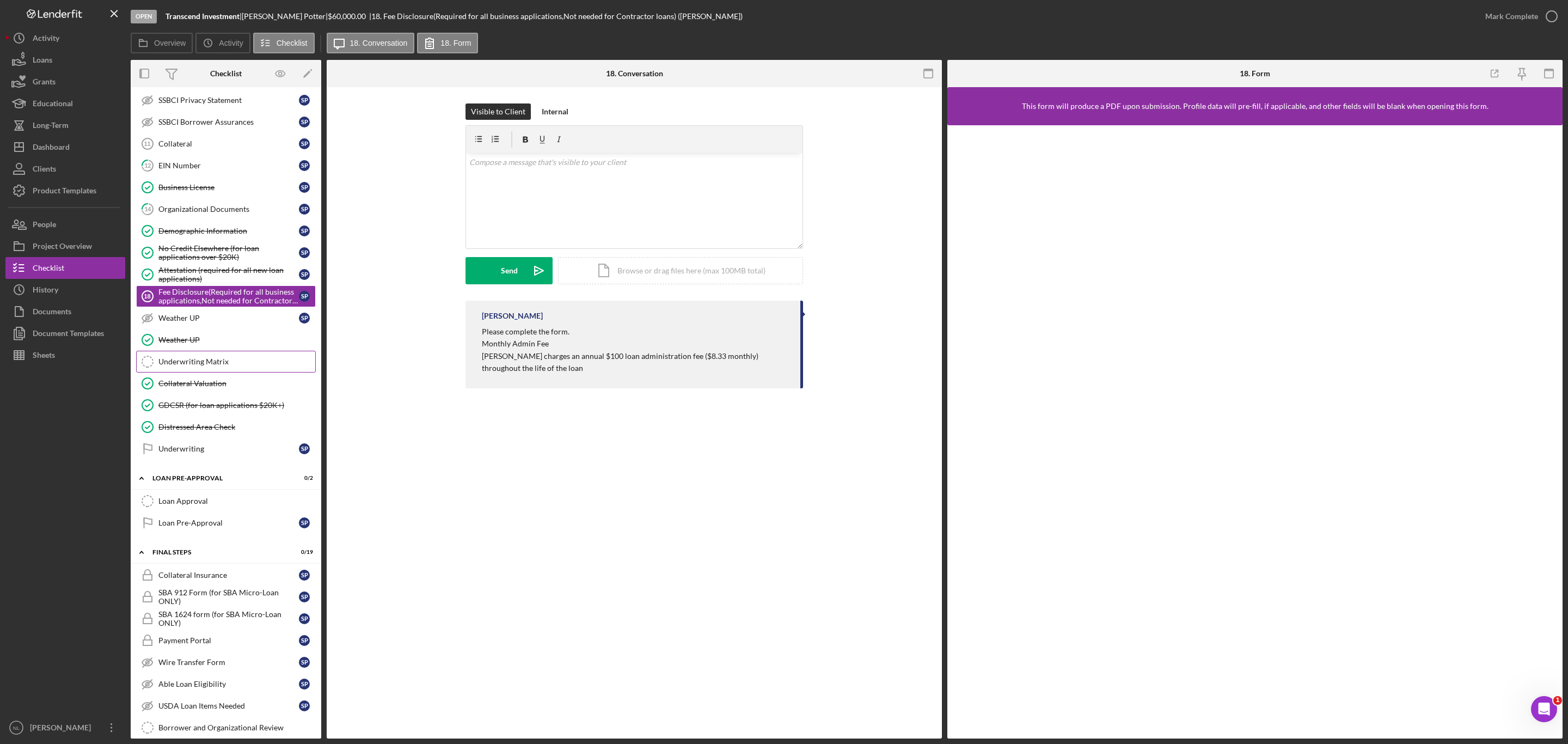
click at [208, 366] on div "Underwriting Matrix" at bounding box center [237, 361] width 157 height 9
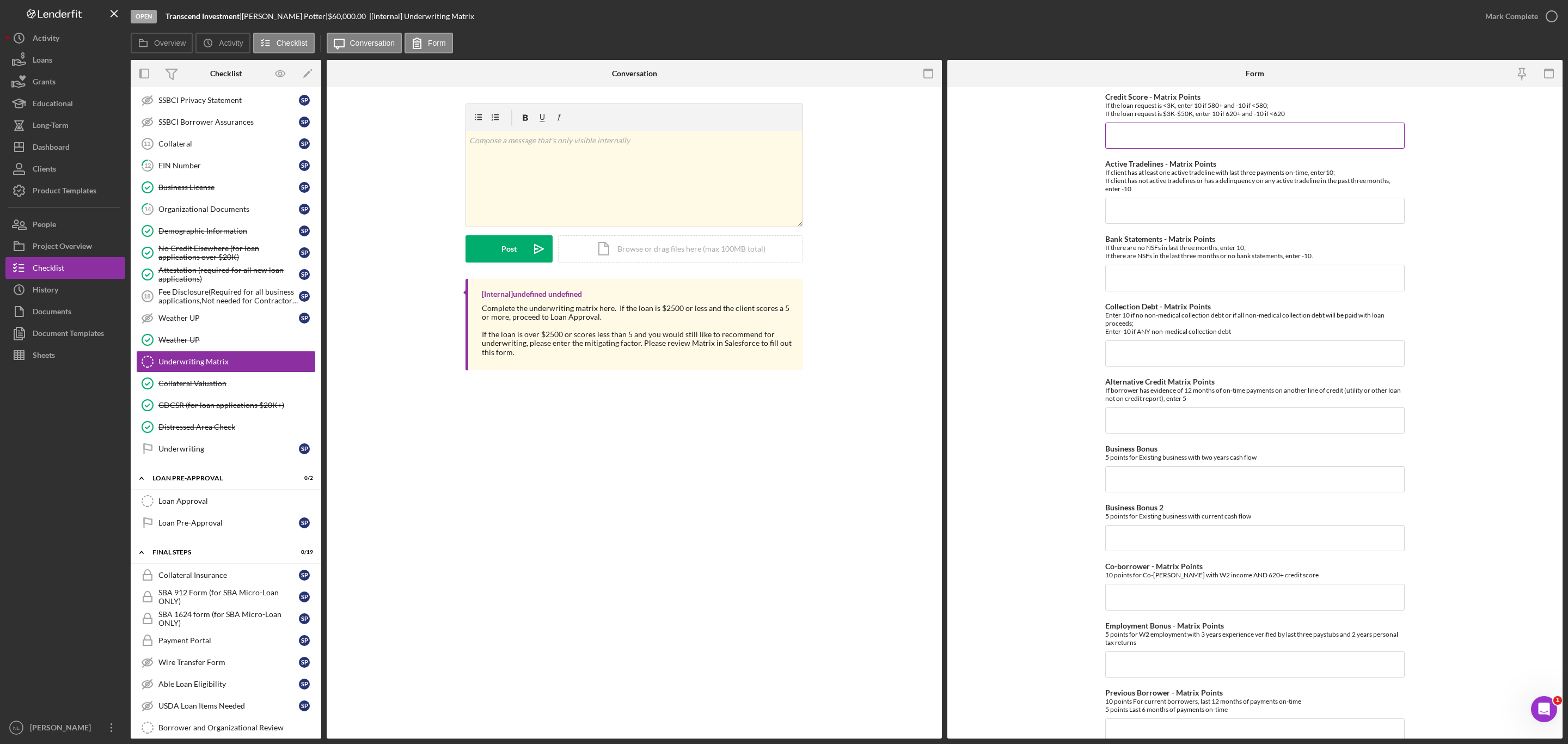
click at [1174, 139] on input "Credit Score - Matrix Points" at bounding box center [1255, 136] width 300 height 26
type input "-10"
click at [1147, 227] on div "Credit Score - Matrix Points If the loan request is <3K, enter 10 if 580+ and -…" at bounding box center [1255, 542] width 300 height 900
drag, startPoint x: 1147, startPoint y: 227, endPoint x: 1142, endPoint y: 221, distance: 7.8
click at [1142, 221] on div "Credit Score - Matrix Points If the loan request is <3K, enter 10 if 580+ and -…" at bounding box center [1255, 542] width 300 height 900
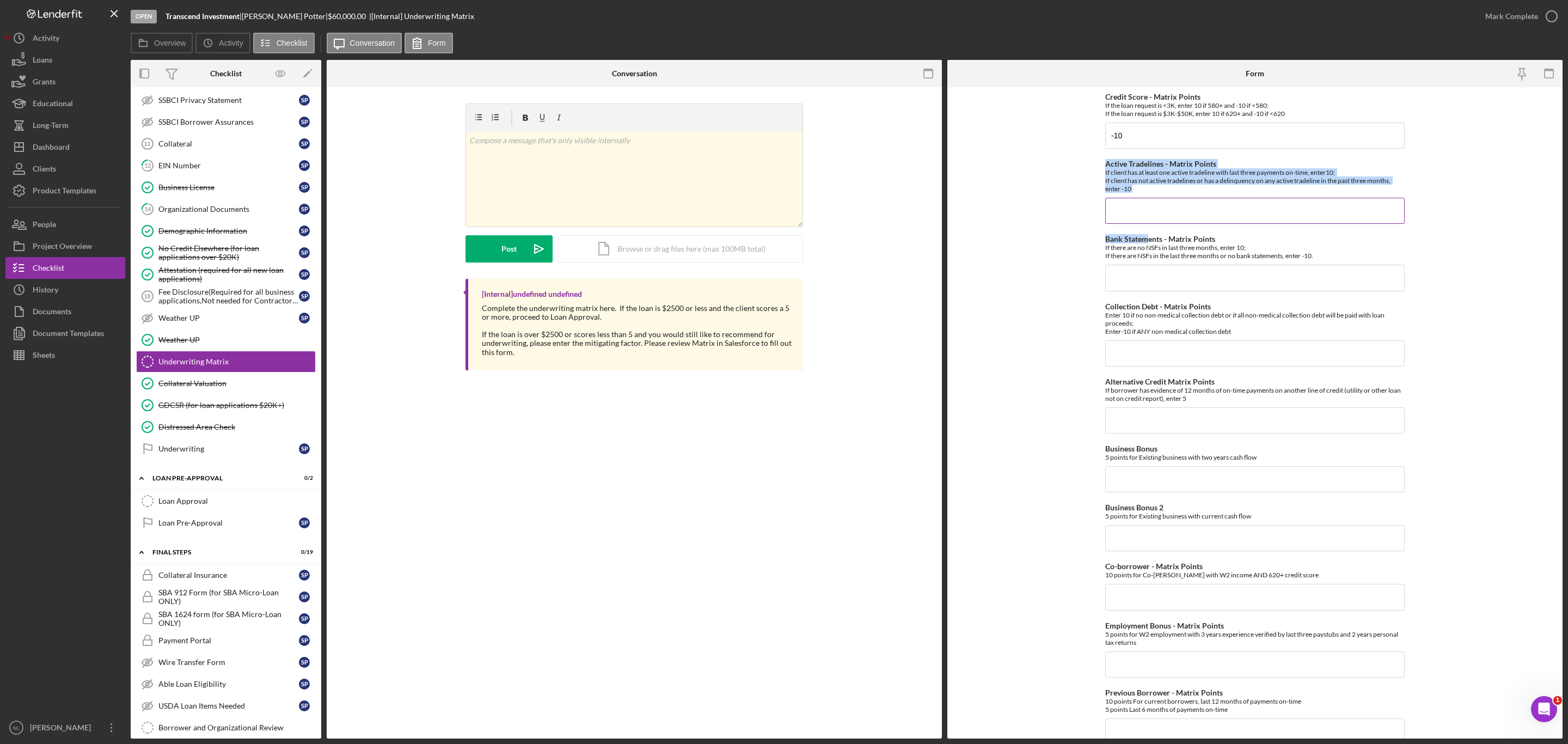
click at [1142, 219] on input "Active Tradelines - Matrix Points" at bounding box center [1255, 211] width 300 height 26
type input "-10"
click at [1128, 291] on input "Bank Statements - Matrix Points" at bounding box center [1255, 278] width 300 height 26
click at [1131, 283] on input "-10" at bounding box center [1255, 278] width 300 height 26
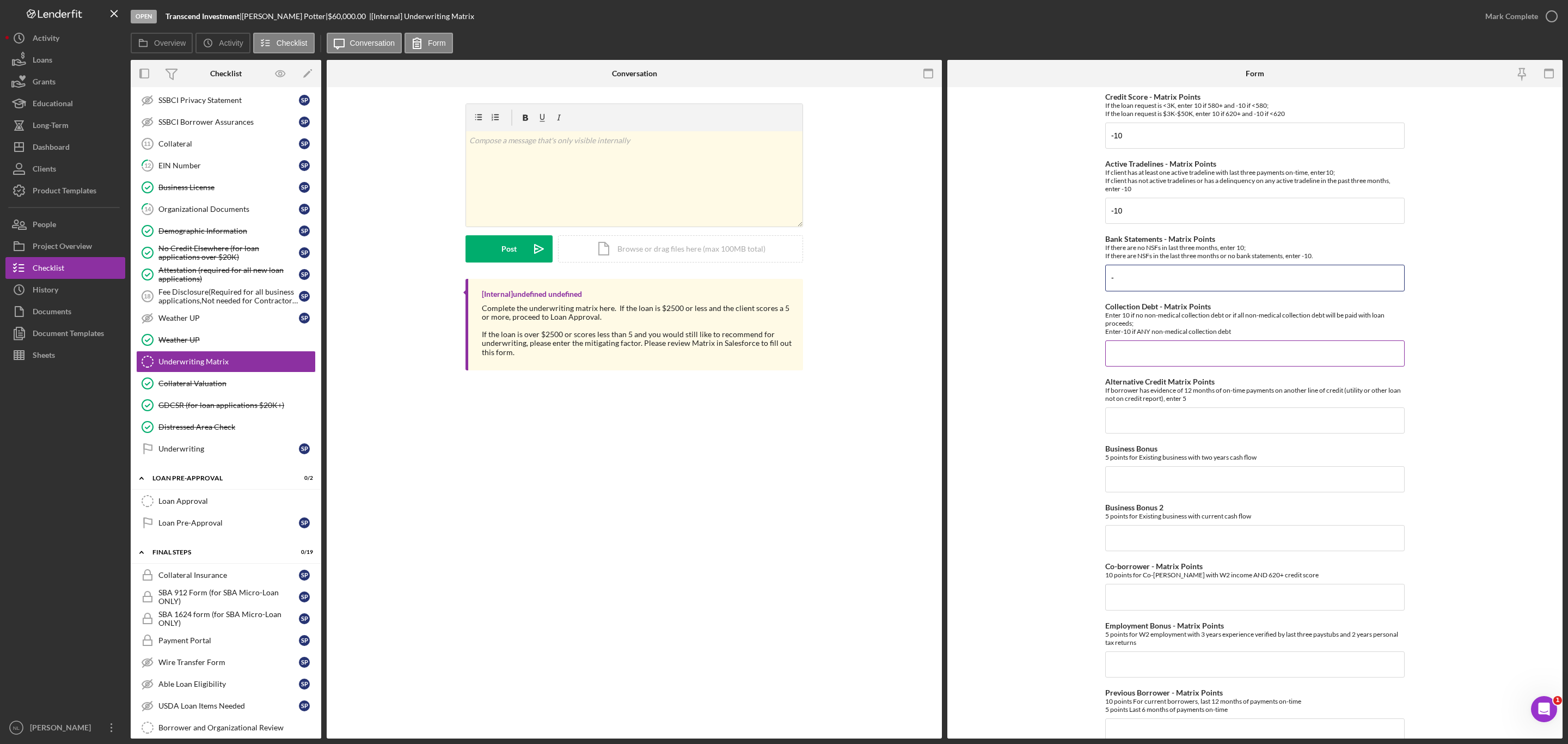
type input "-"
click at [1162, 353] on input "Collection Debt - Matrix Points" at bounding box center [1255, 354] width 300 height 26
type input "-10"
click at [1153, 416] on input "Alternative Credit Matrix Points" at bounding box center [1255, 420] width 300 height 26
type input "0"
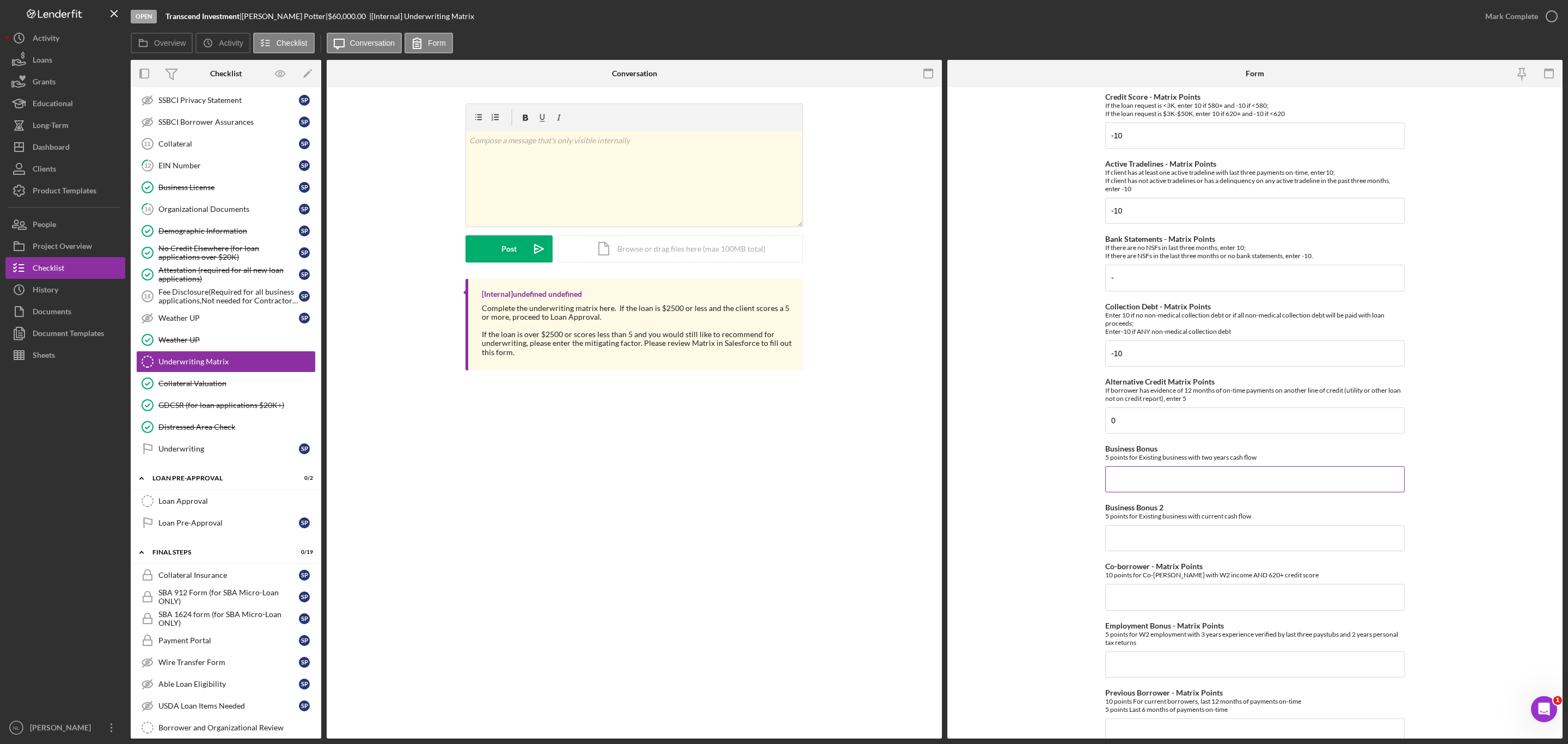
click at [1135, 472] on input "Business Bonus" at bounding box center [1255, 479] width 300 height 26
type input "5"
click at [1133, 540] on input "Business Bonus 2" at bounding box center [1255, 538] width 300 height 26
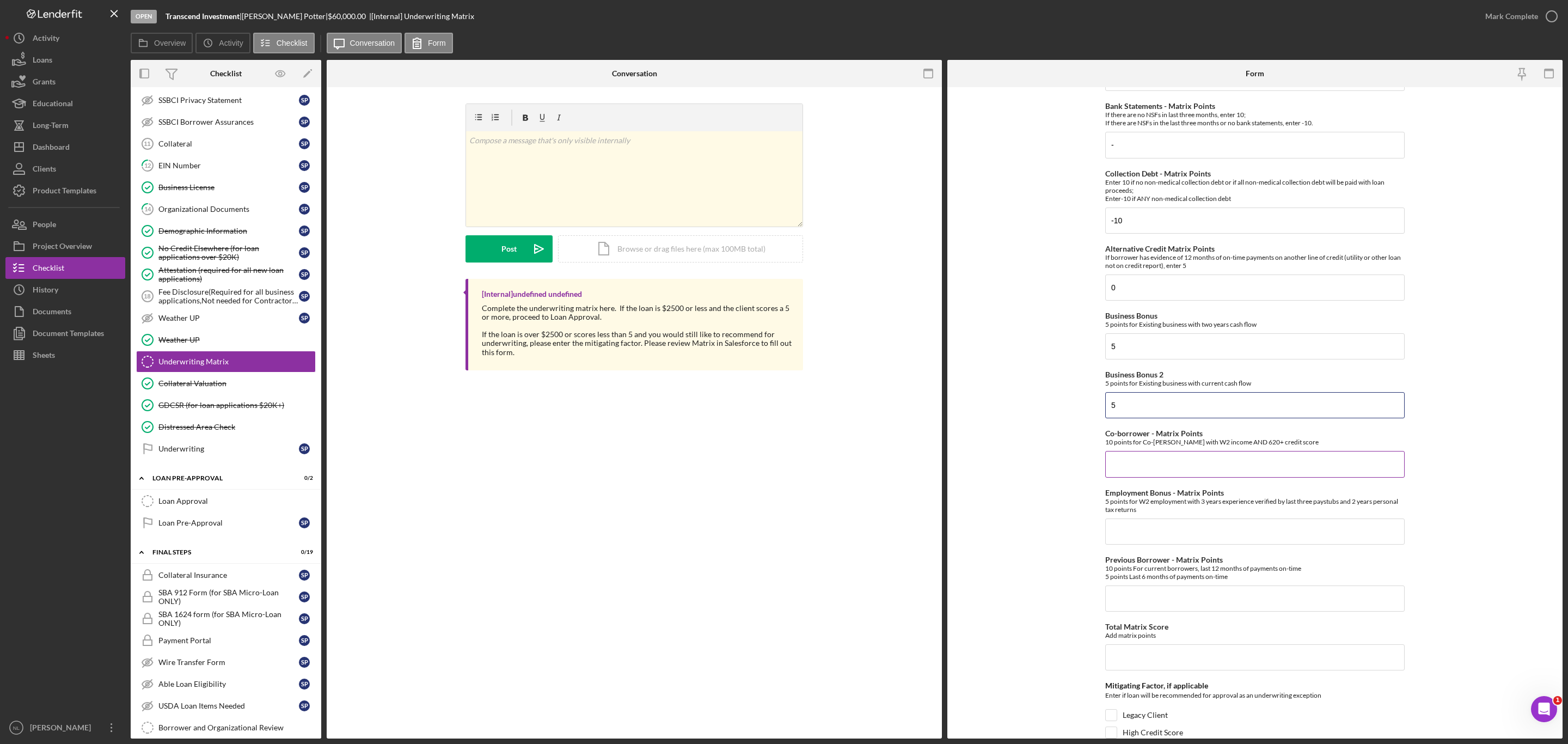
type input "5"
click at [1142, 471] on input "Co-borrower - Matrix Points" at bounding box center [1255, 464] width 300 height 26
click at [1138, 534] on input "Employment Bonus - Matrix Points" at bounding box center [1255, 531] width 300 height 26
click at [1126, 602] on input "Previous Borrower - Matrix Points" at bounding box center [1255, 598] width 300 height 26
type input "0"
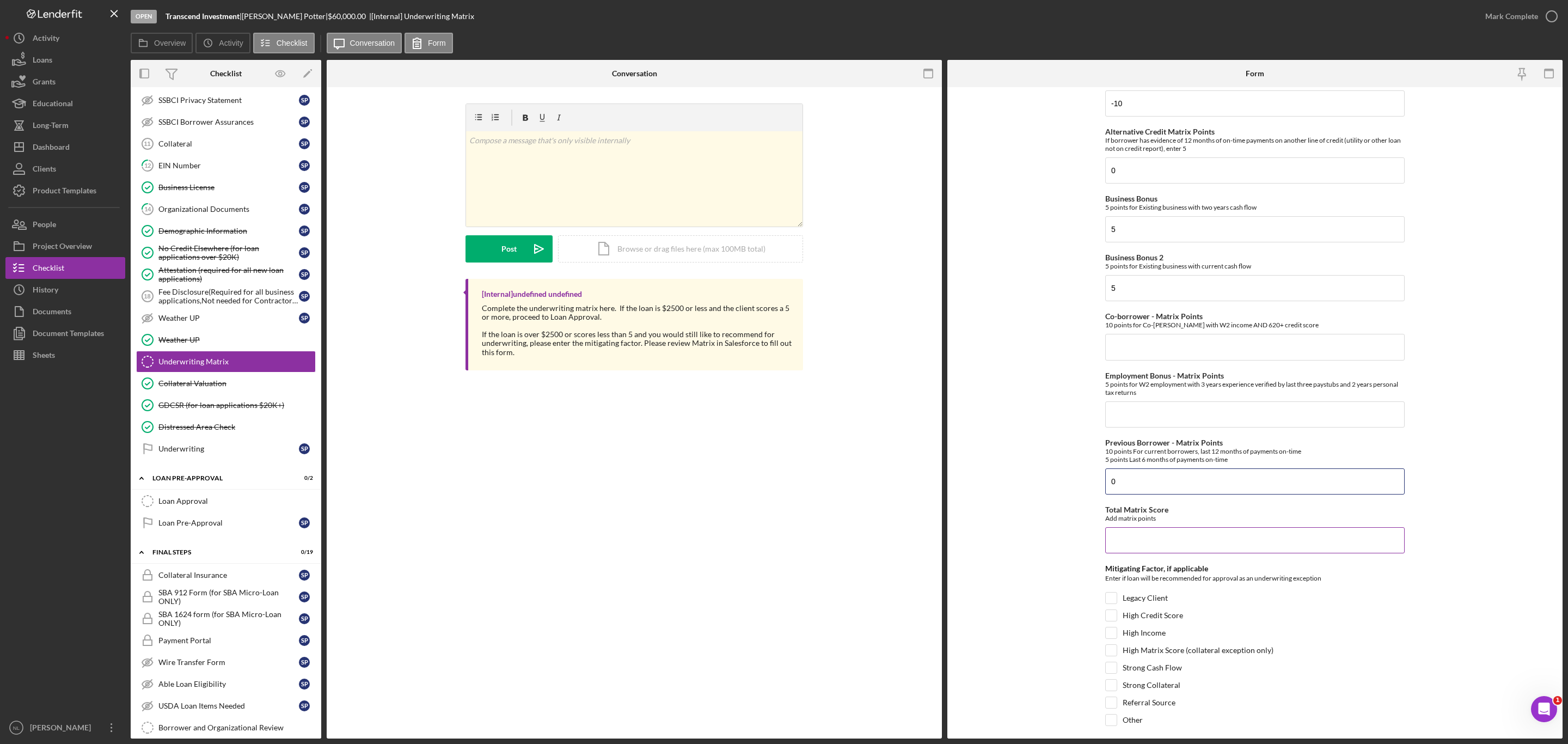
scroll to position [251, 0]
click at [1138, 541] on input "Total Matrix Score" at bounding box center [1255, 538] width 300 height 26
click at [193, 512] on link "Loan Approval Loan Approval" at bounding box center [226, 501] width 180 height 22
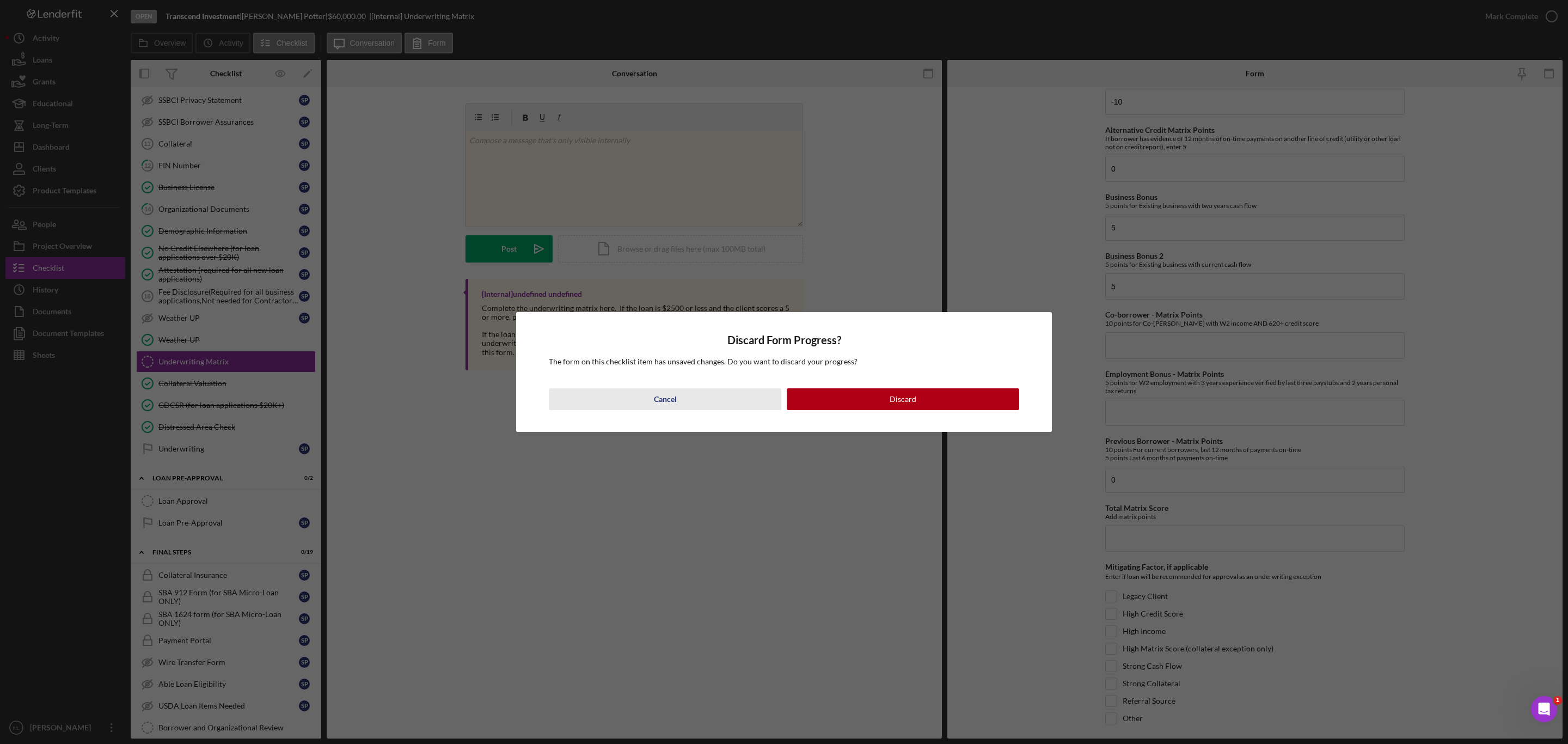
click at [711, 409] on div "Cancel Discard" at bounding box center [784, 399] width 471 height 22
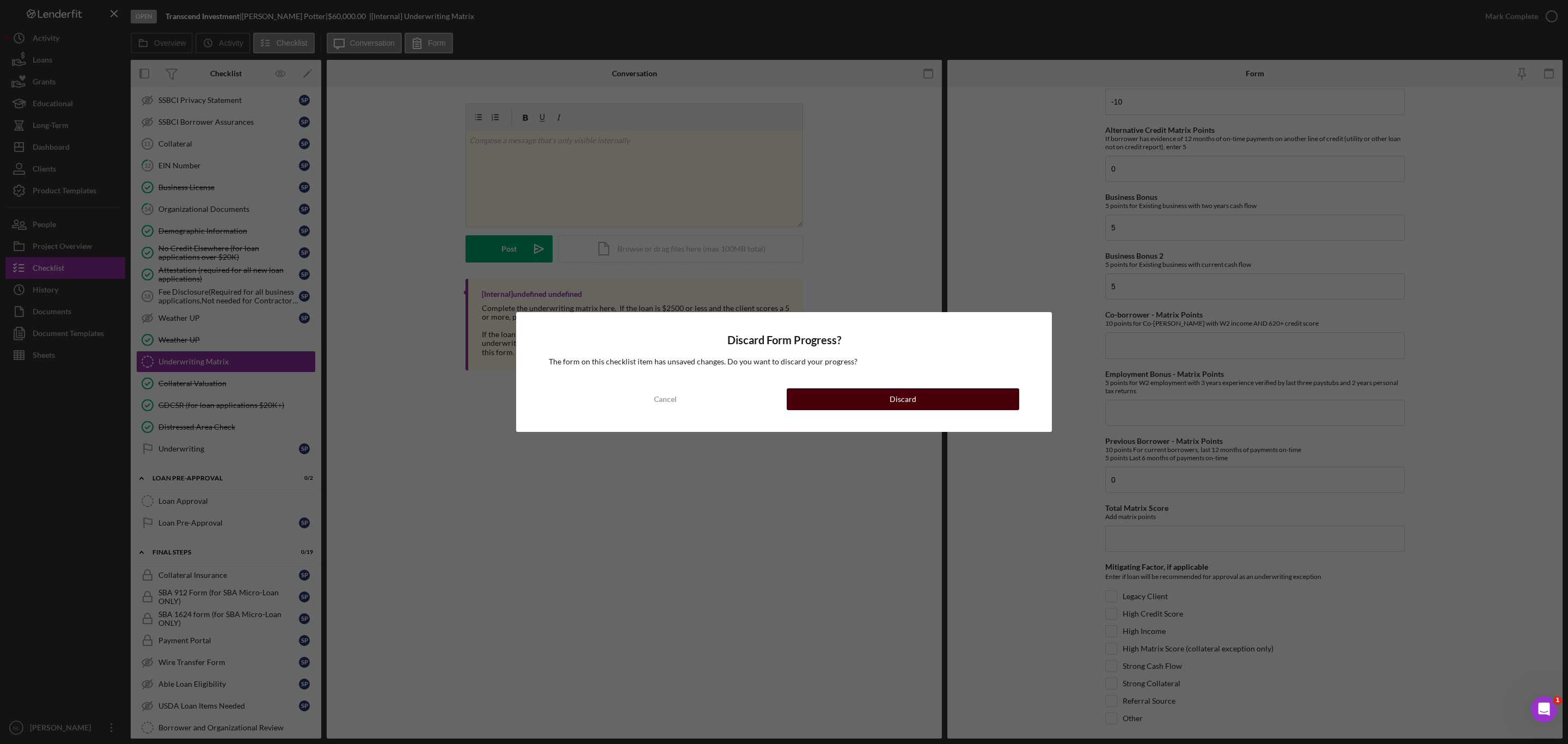
click at [854, 403] on button "Discard" at bounding box center [903, 399] width 232 height 22
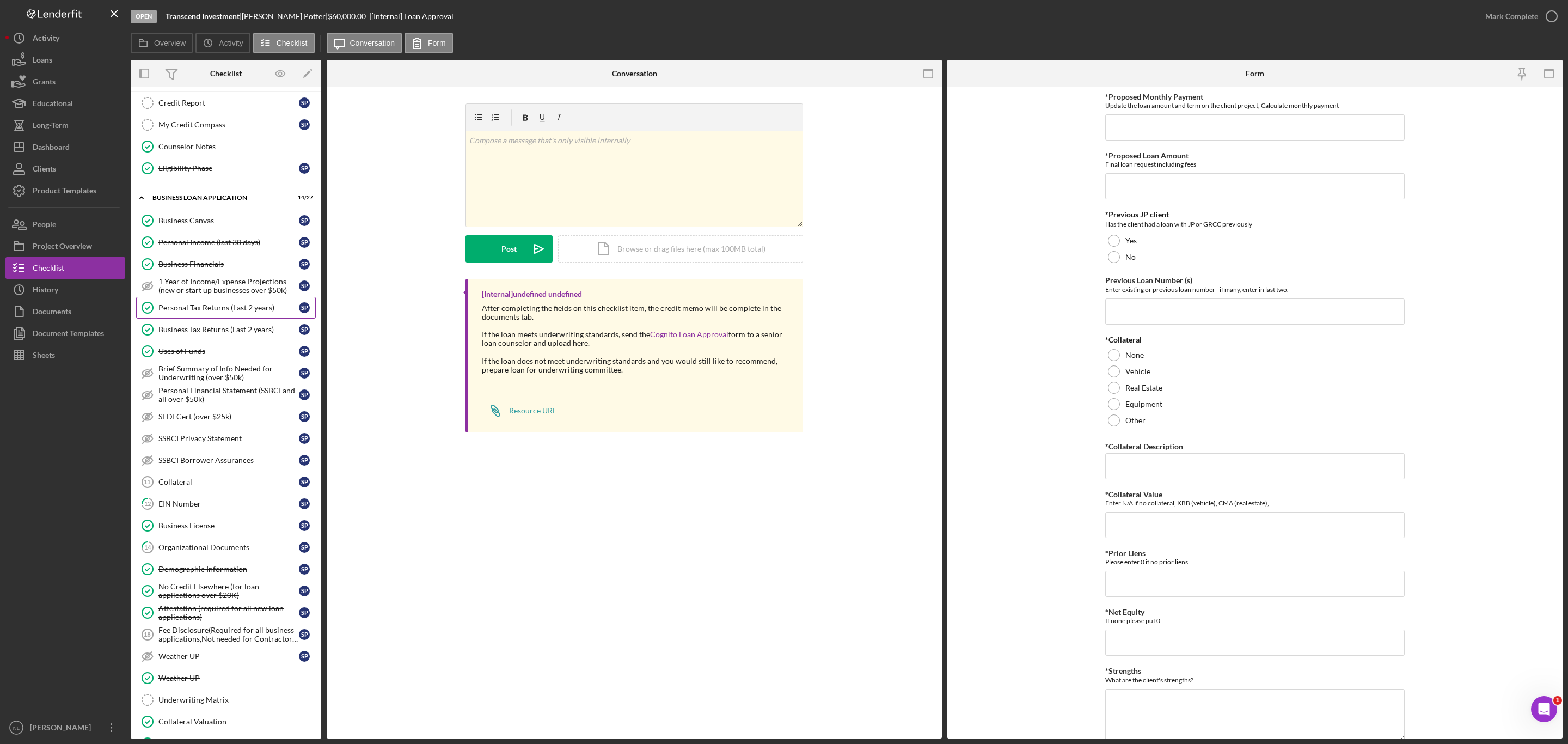
scroll to position [290, 0]
click at [216, 647] on div "Fee Disclosure(Required for all business applications,Not needed for Contractor…" at bounding box center [229, 638] width 140 height 18
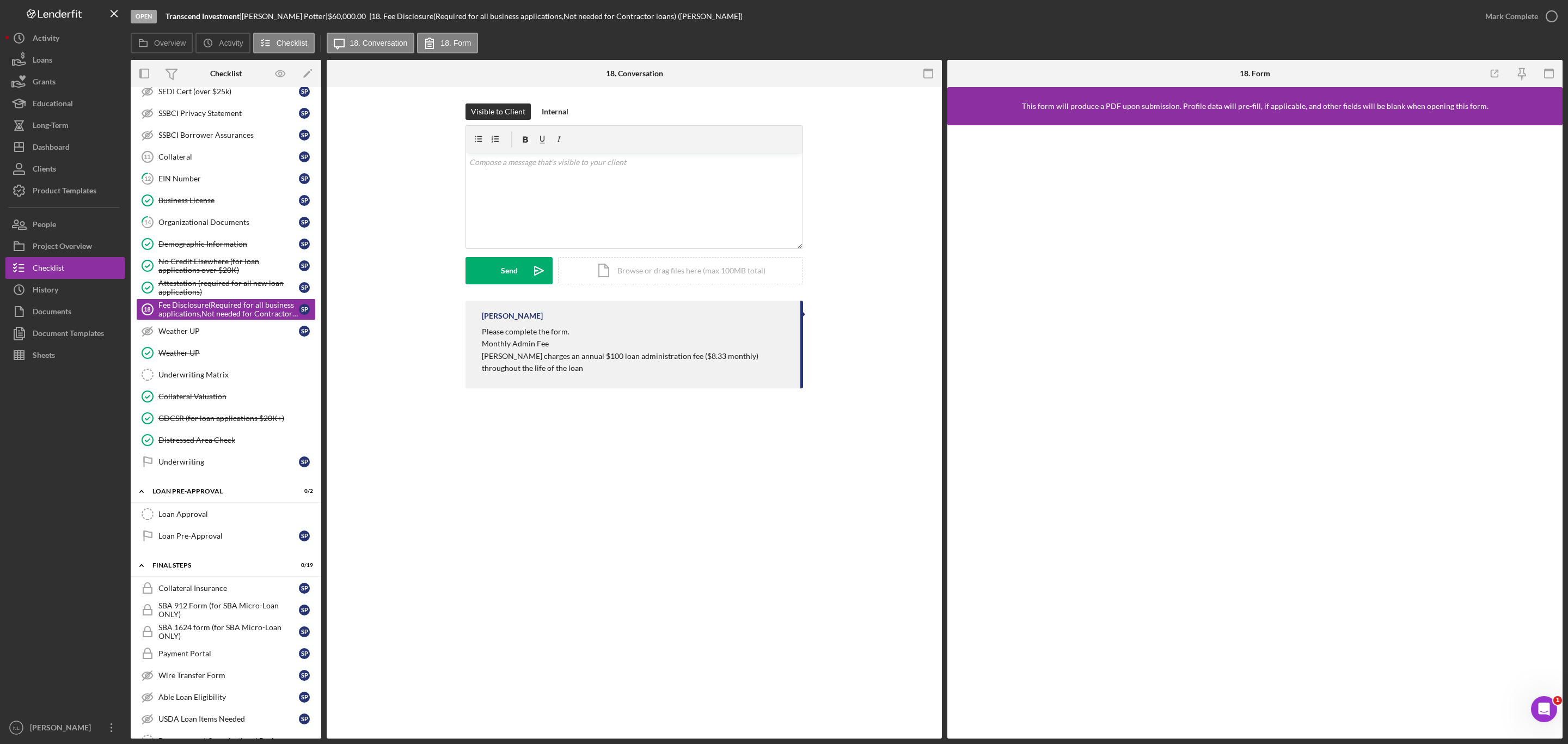
scroll to position [664, 0]
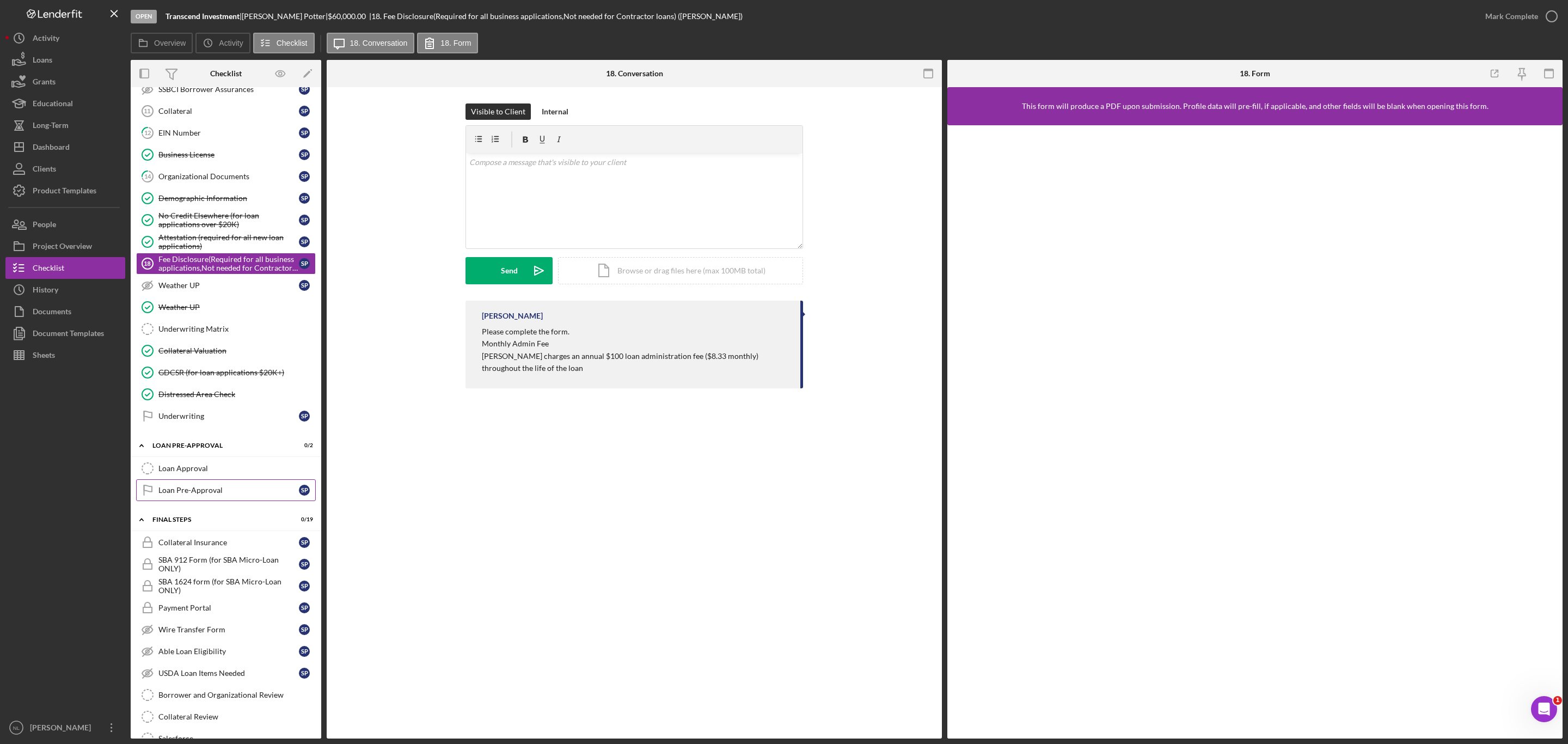
click at [219, 495] on div "Loan Pre-Approval" at bounding box center [229, 490] width 140 height 9
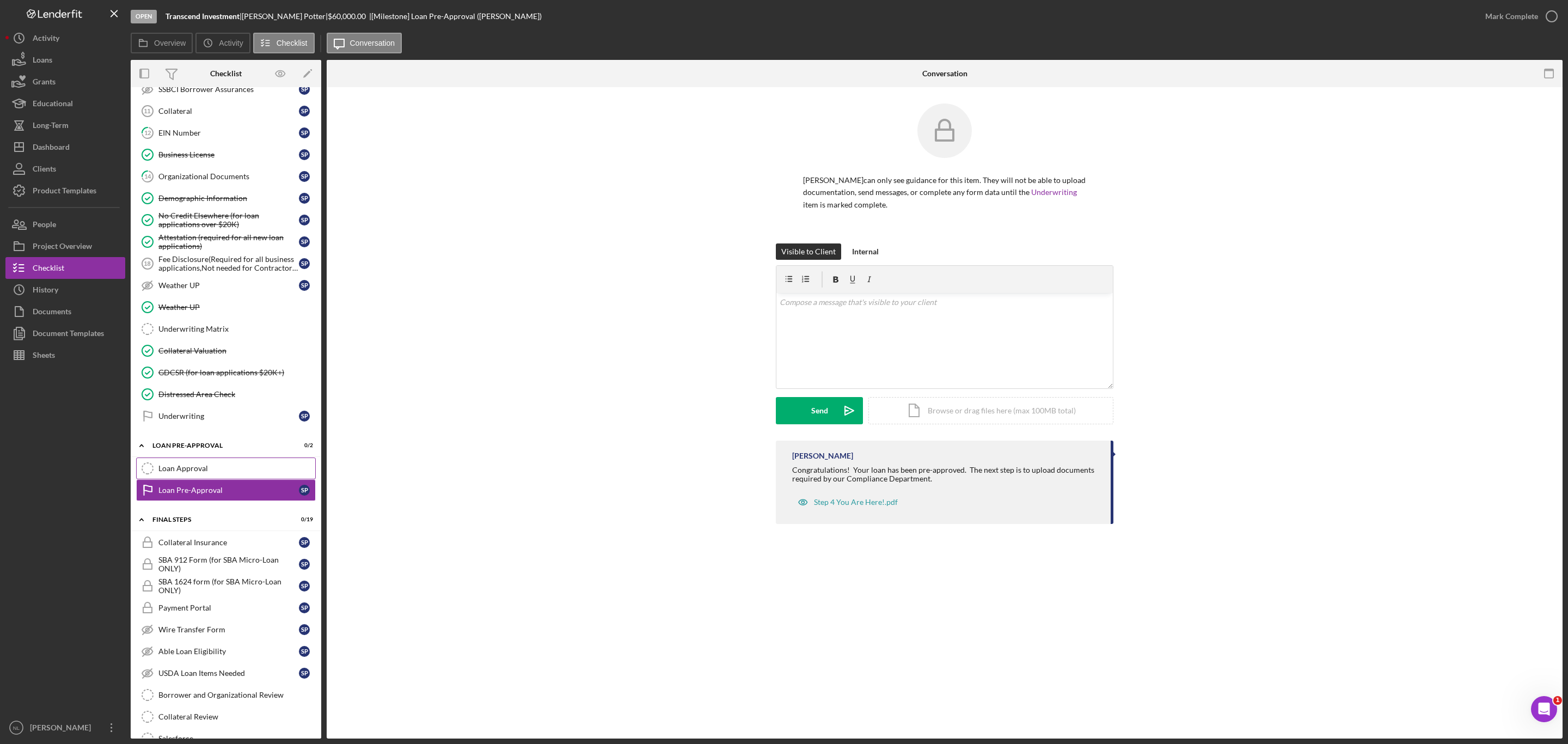
click at [193, 479] on link "Loan Approval Loan Approval" at bounding box center [226, 468] width 180 height 22
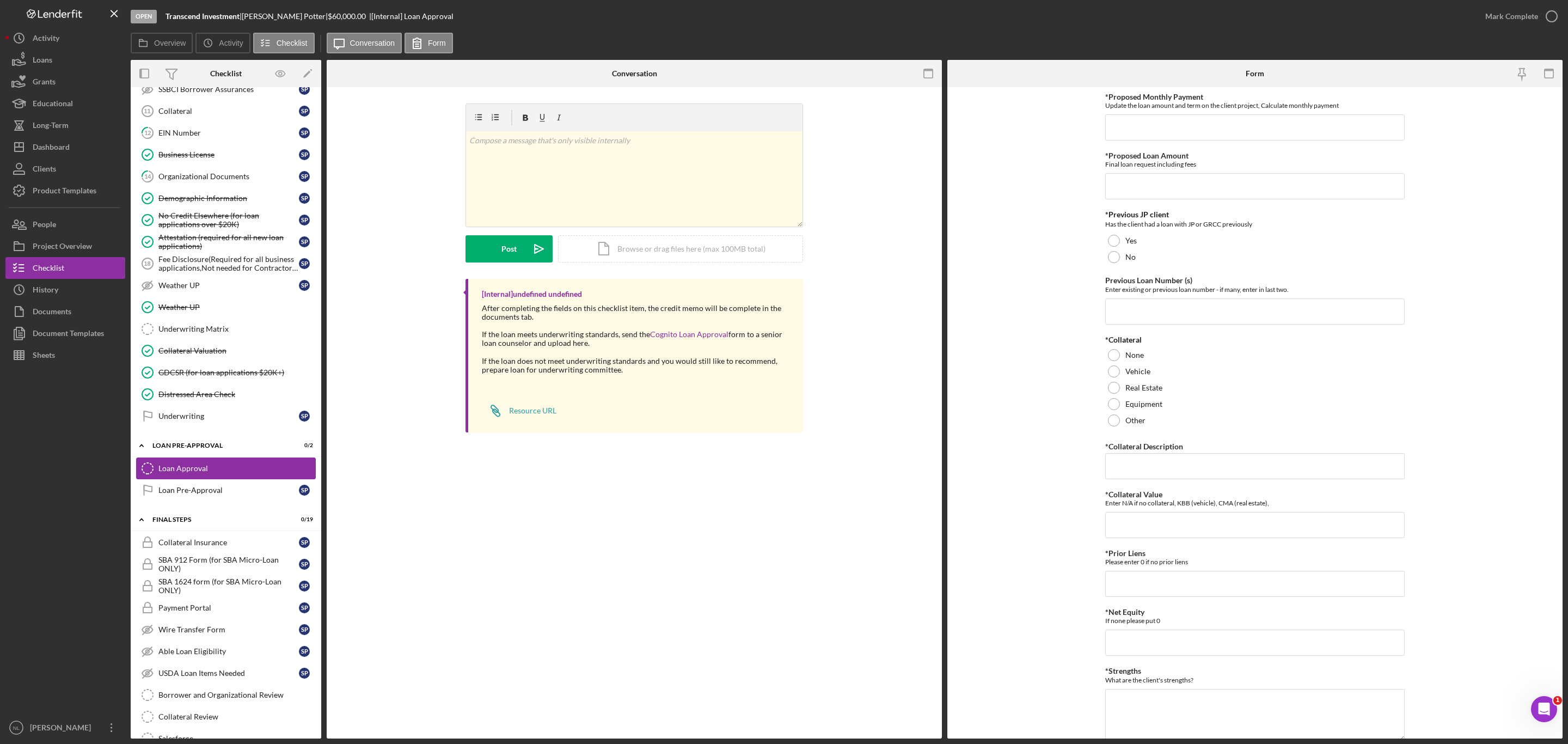
scroll to position [941, 0]
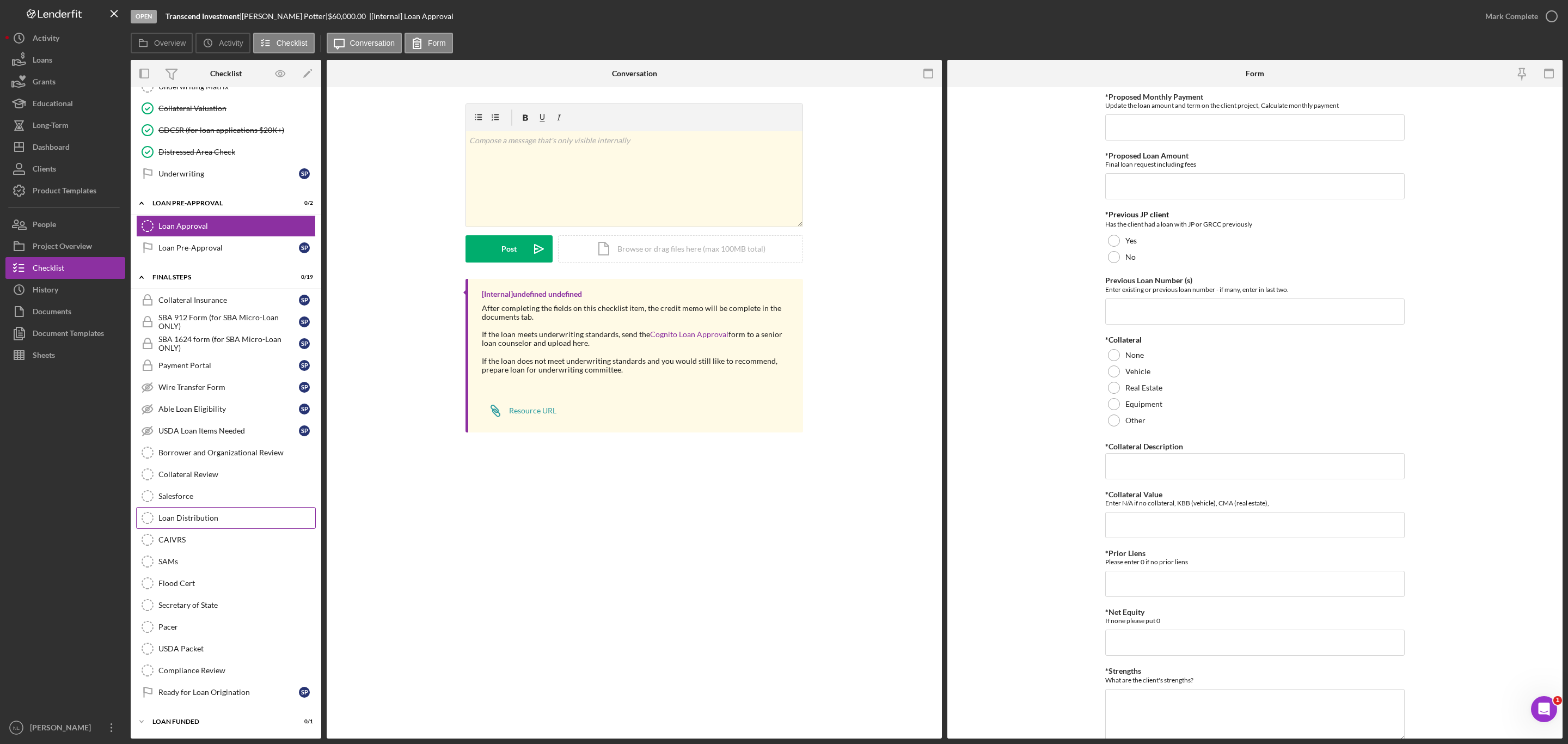
click at [210, 514] on div "Loan Distribution" at bounding box center [237, 518] width 157 height 9
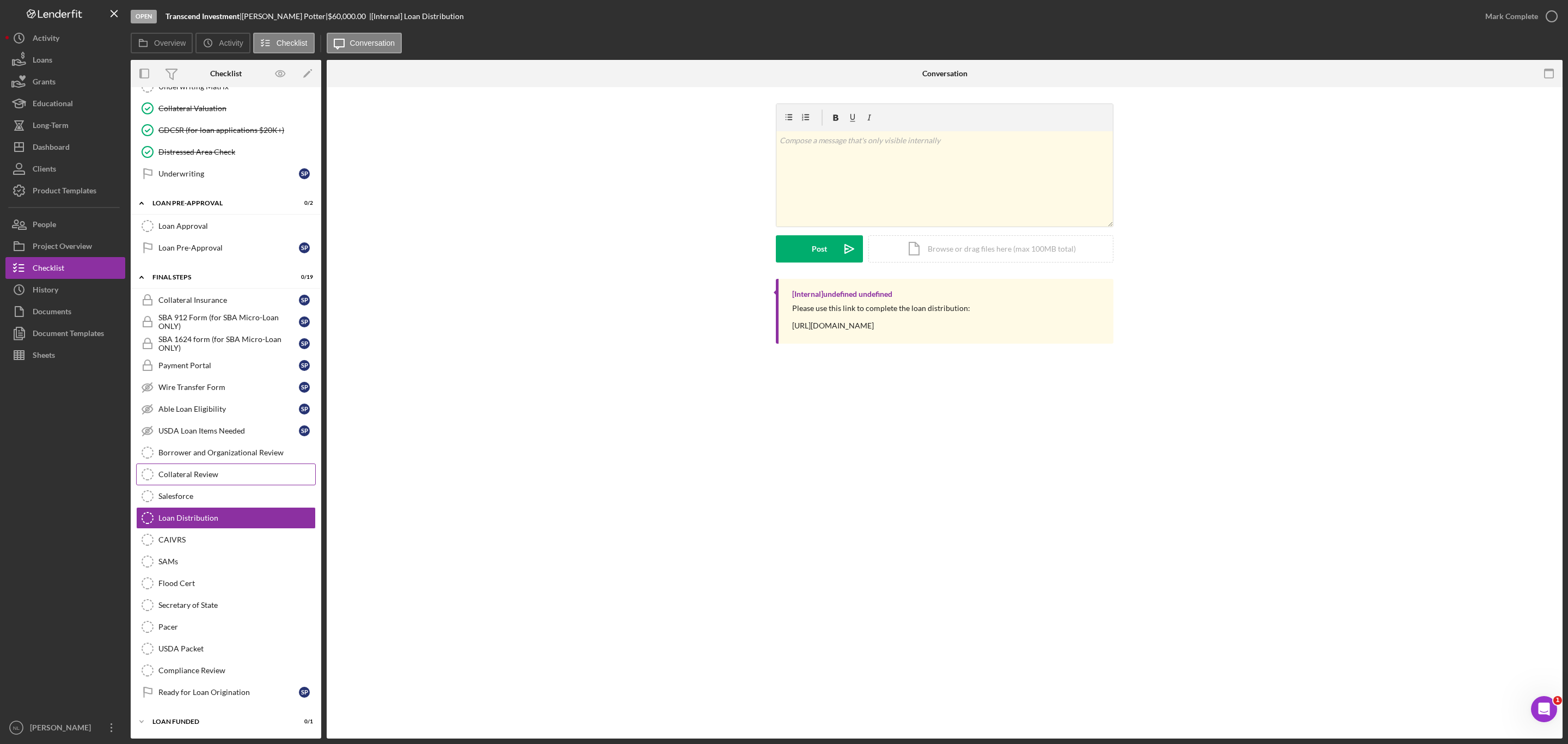
click at [189, 470] on div "Collateral Review" at bounding box center [237, 474] width 157 height 9
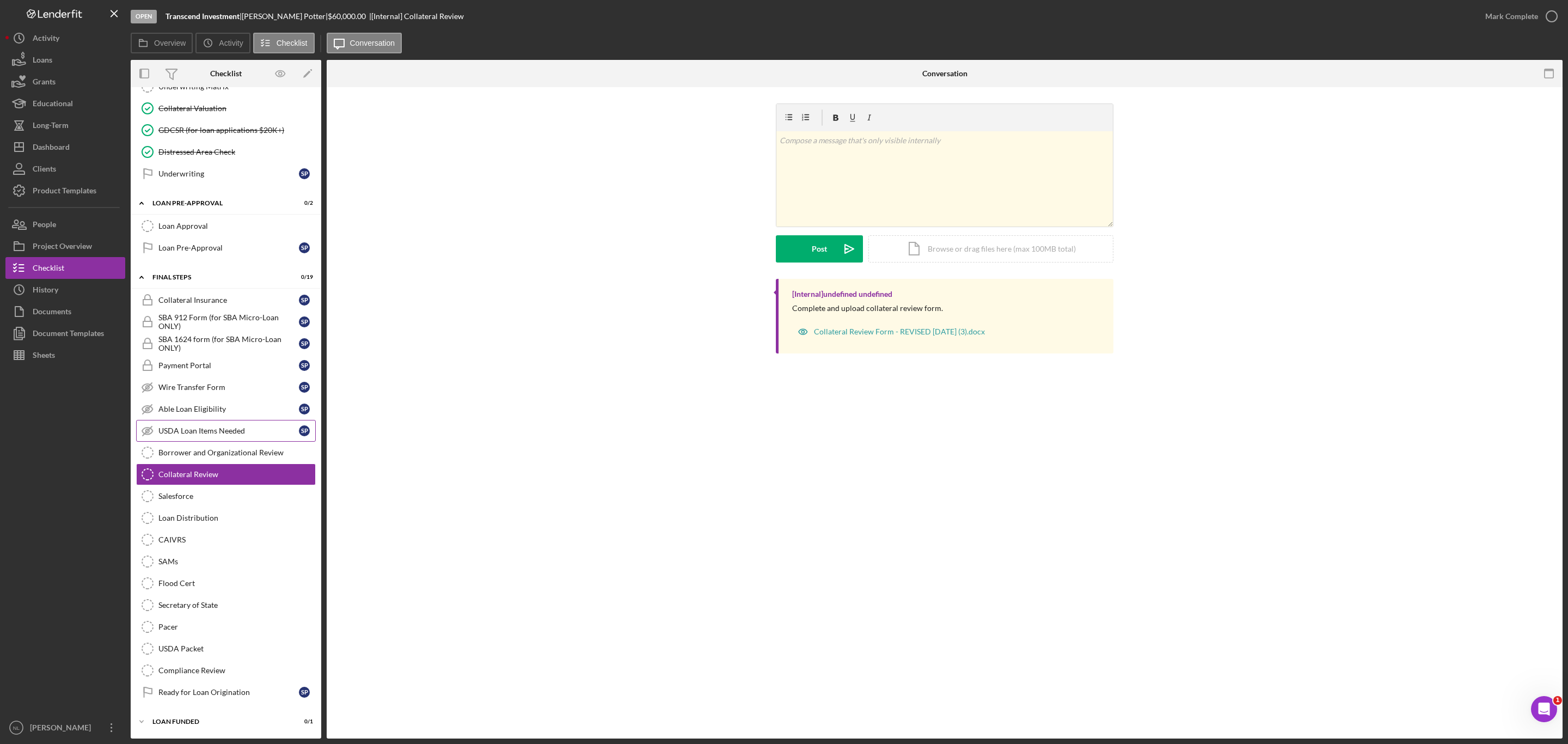
click at [164, 435] on link "USDA Loan Items Needed USDA Loan Items Needed S P" at bounding box center [226, 431] width 180 height 22
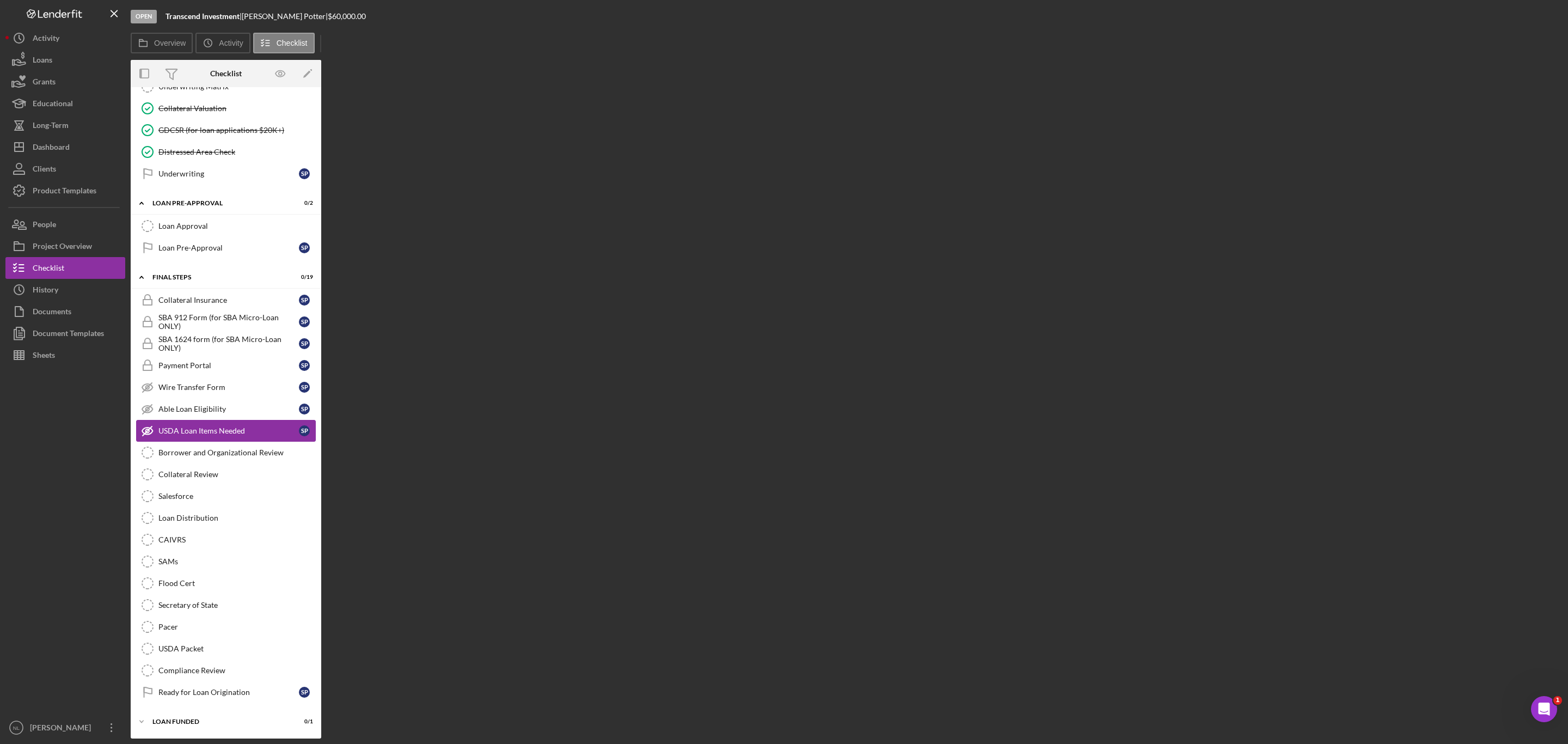
scroll to position [941, 0]
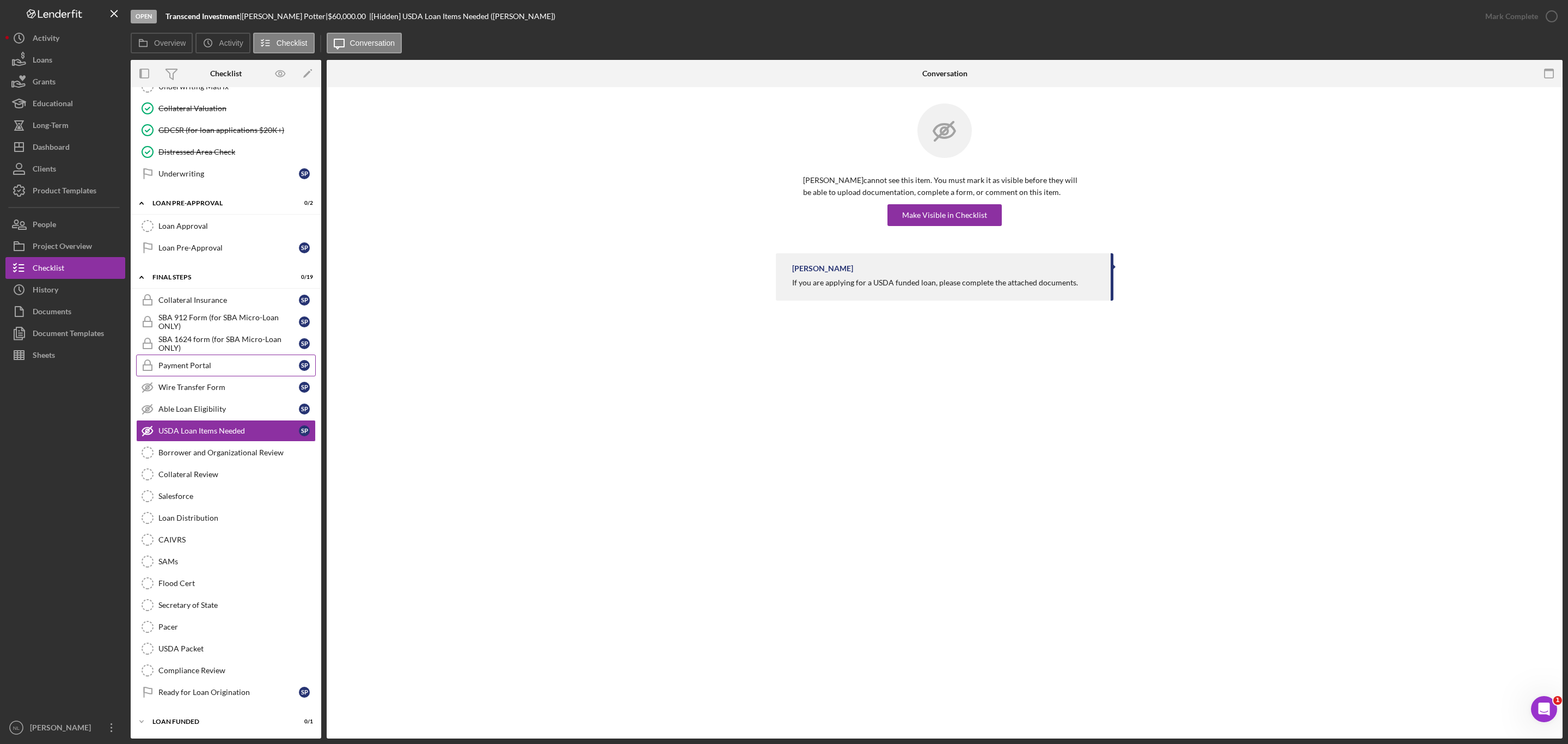
click at [189, 354] on link "Payment Portal Payment Portal S P" at bounding box center [226, 365] width 180 height 22
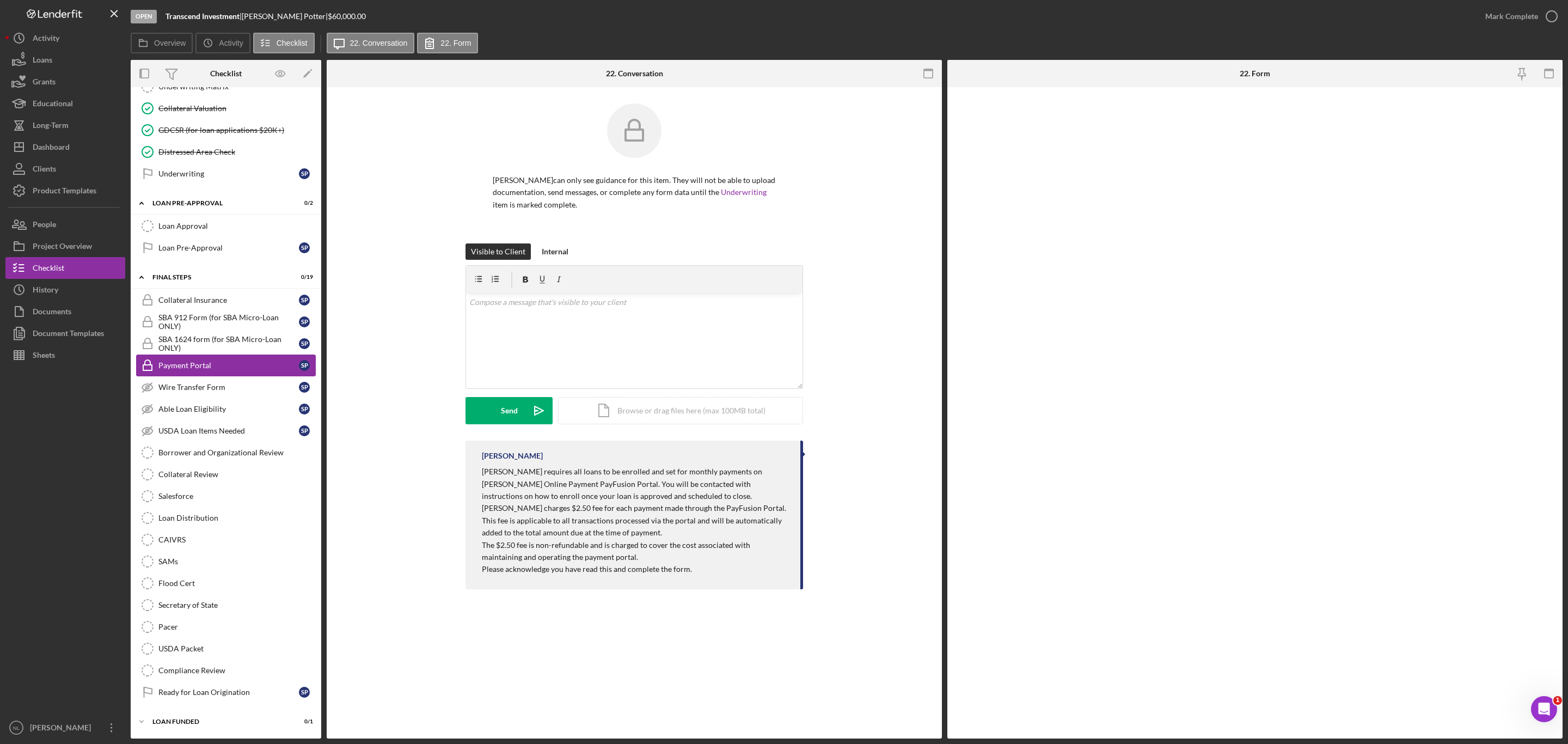
scroll to position [941, 0]
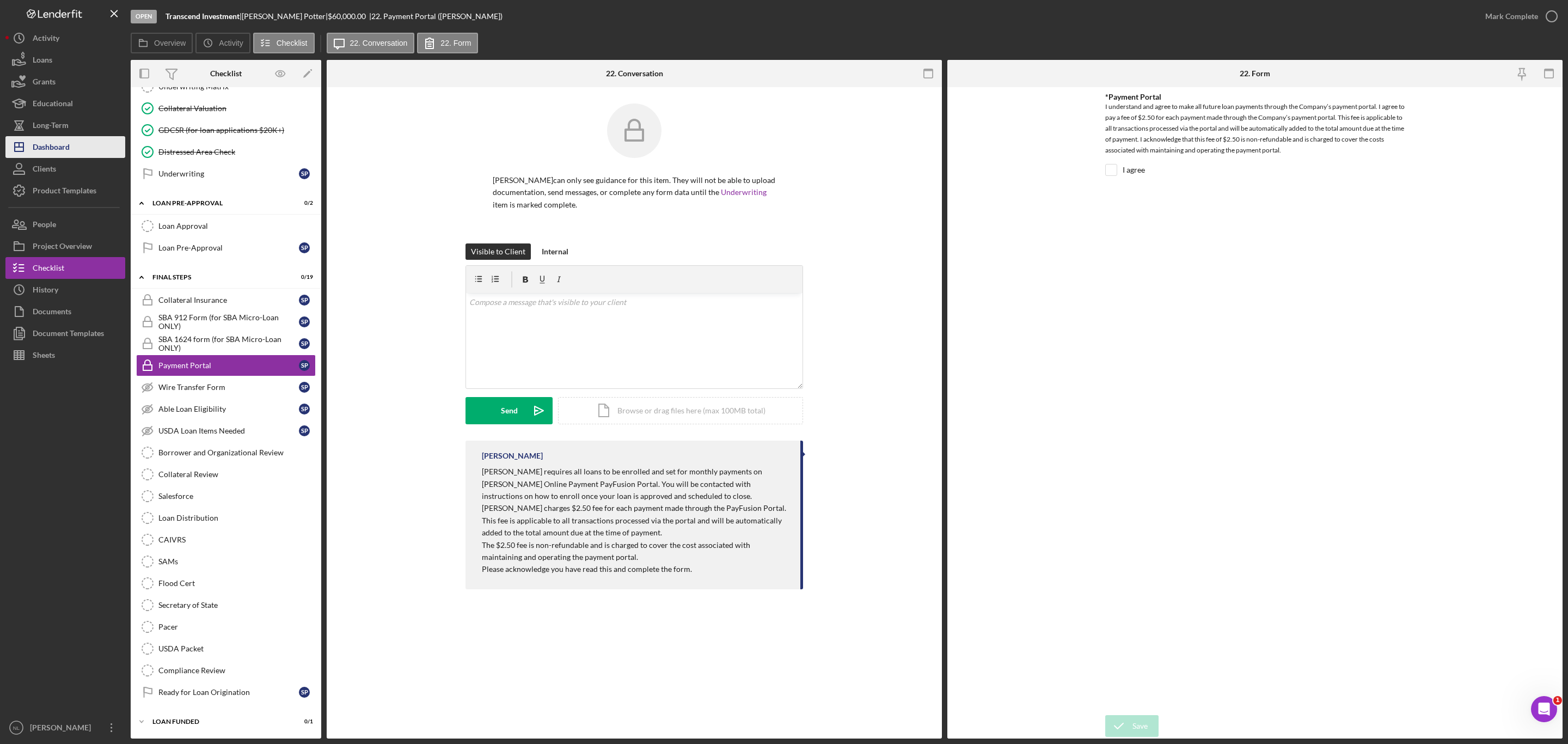
click at [90, 151] on button "Icon/Dashboard Dashboard" at bounding box center [65, 147] width 120 height 22
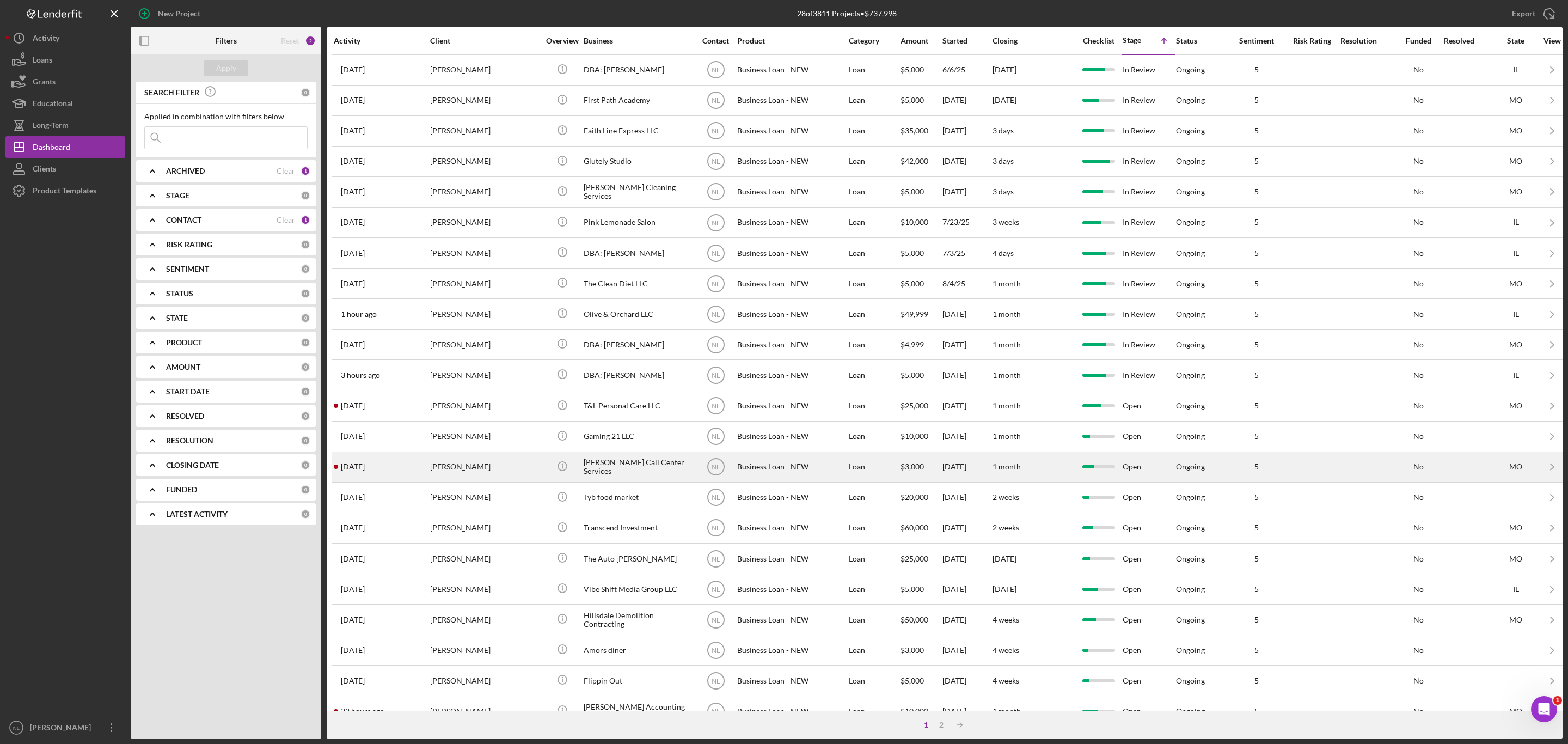
click at [475, 472] on div "[PERSON_NAME]" at bounding box center [485, 467] width 109 height 29
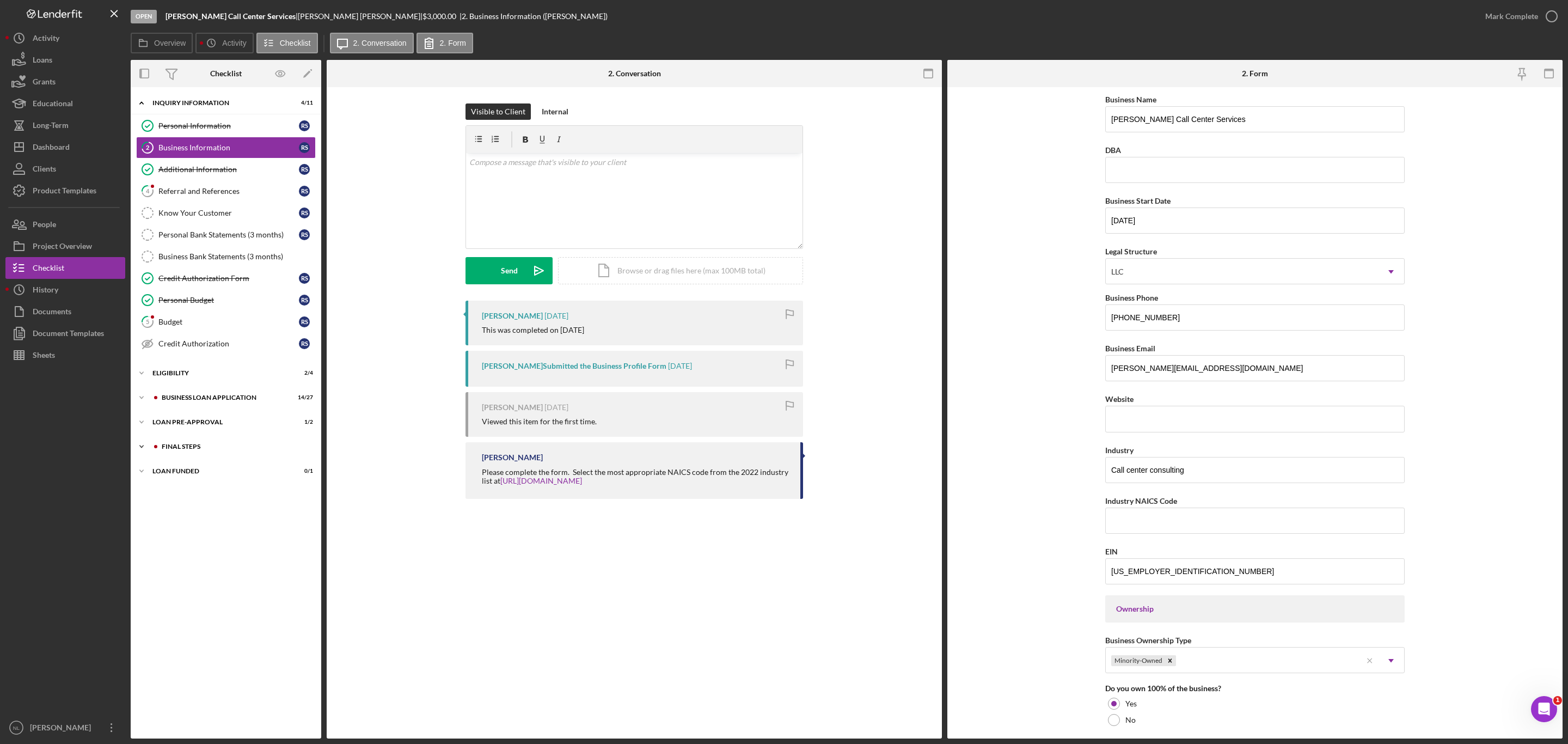
click at [250, 447] on div "Icon/Expander FINAL STEPS 2 / 19" at bounding box center [226, 447] width 191 height 22
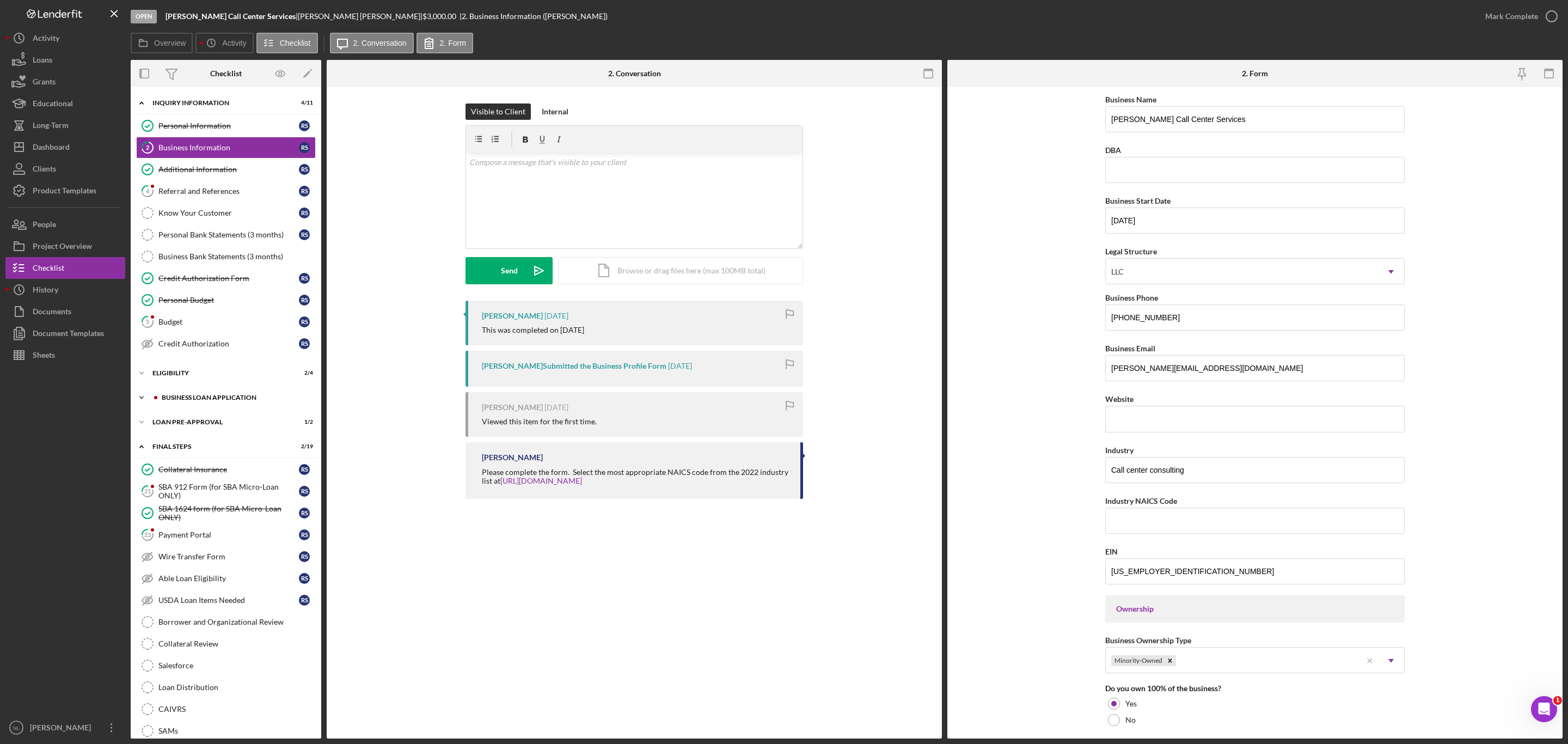
click at [210, 396] on div "Icon/Expander BUSINESS LOAN APPLICATION 14 / 27" at bounding box center [226, 398] width 191 height 22
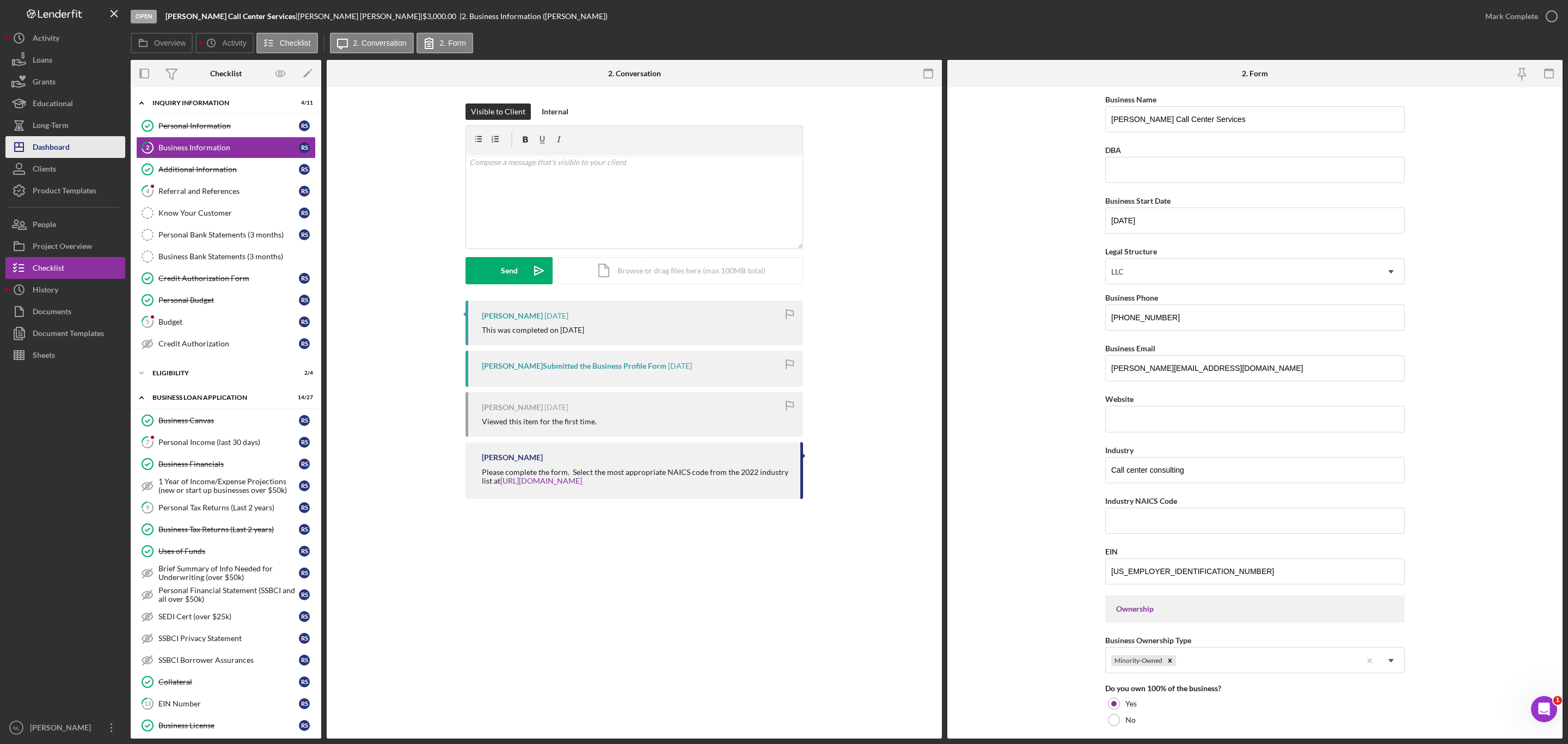
click at [44, 152] on div "Dashboard" at bounding box center [51, 149] width 37 height 25
